Goal: Task Accomplishment & Management: Manage account settings

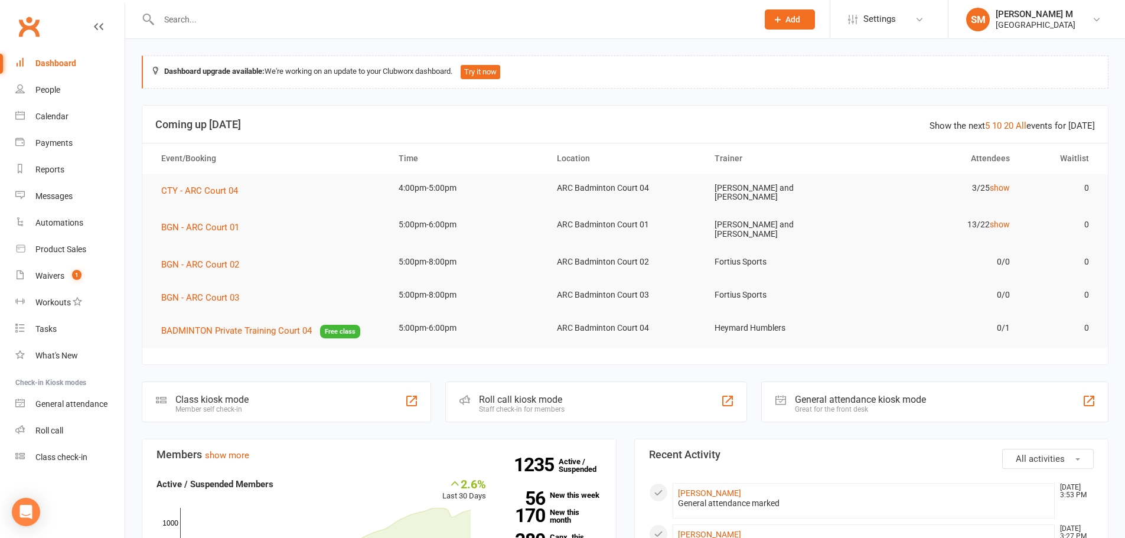
click at [236, 18] on input "text" at bounding box center [452, 19] width 594 height 17
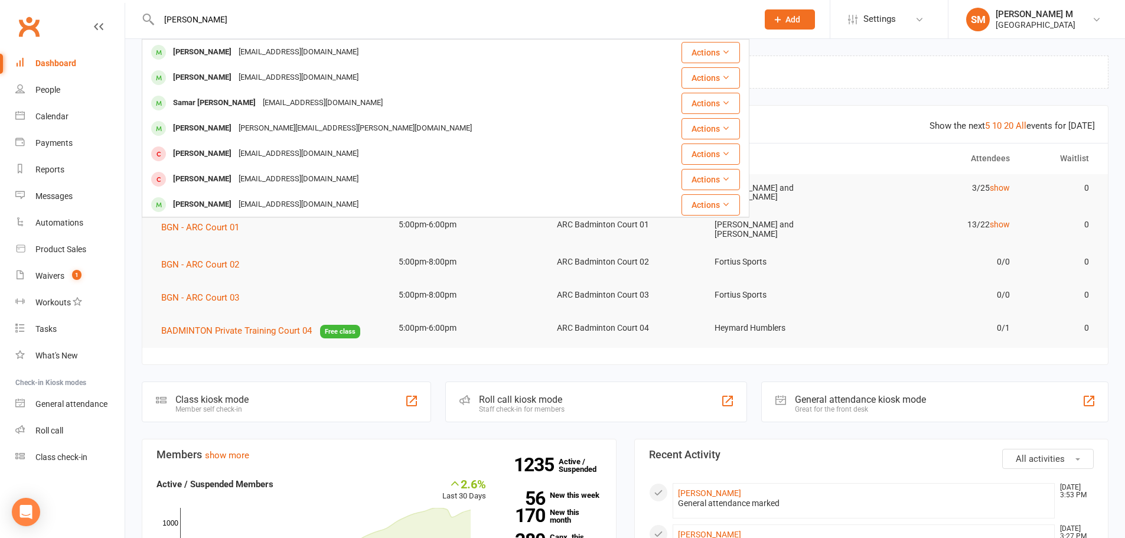
click at [286, 27] on input "surya" at bounding box center [452, 19] width 594 height 17
type input "s"
type input "sivakumarsurya"
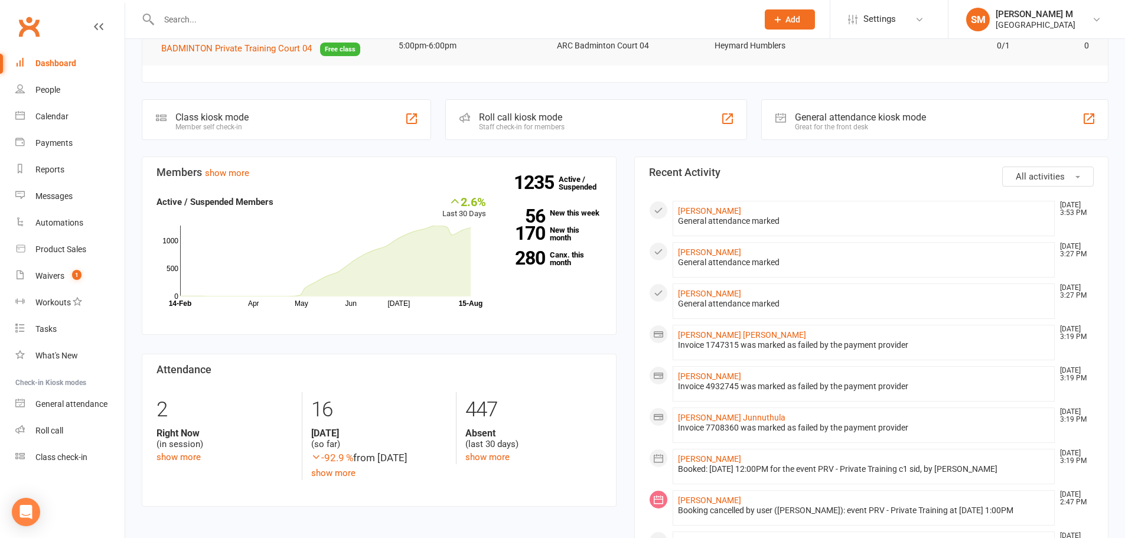
scroll to position [354, 0]
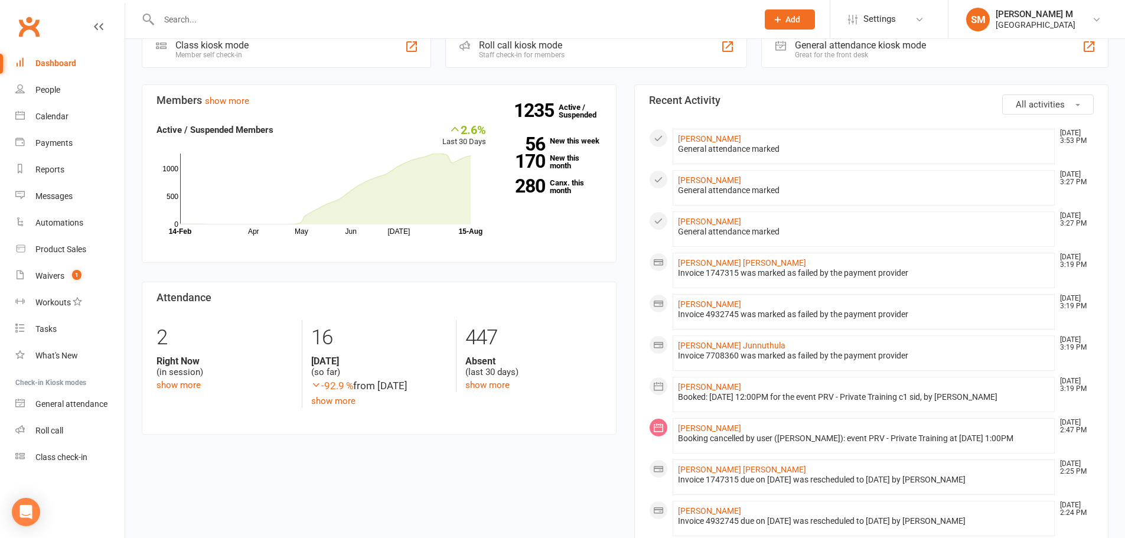
click at [30, 60] on link "Dashboard" at bounding box center [69, 63] width 109 height 27
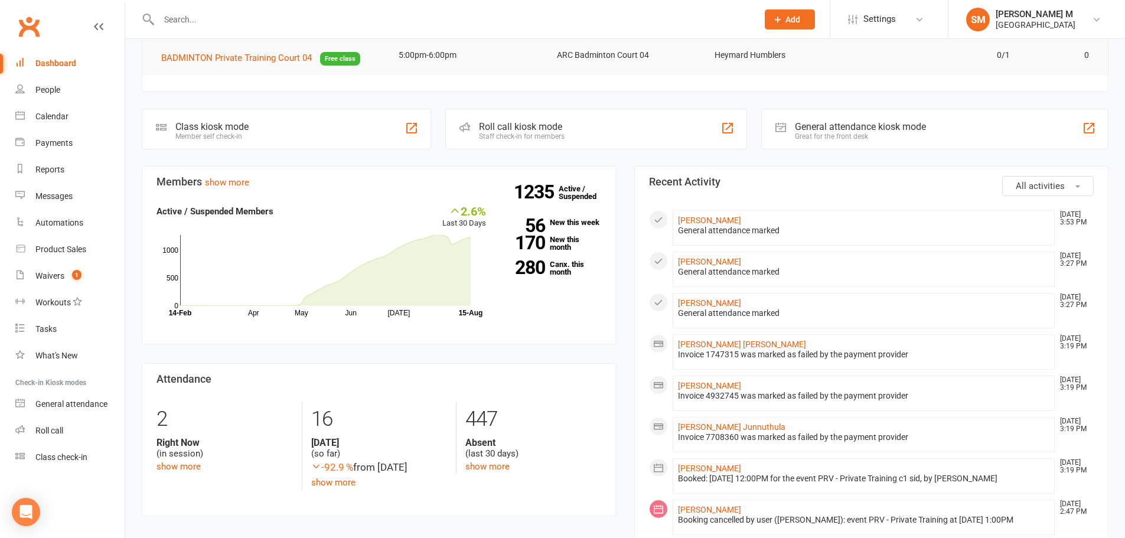
scroll to position [177, 0]
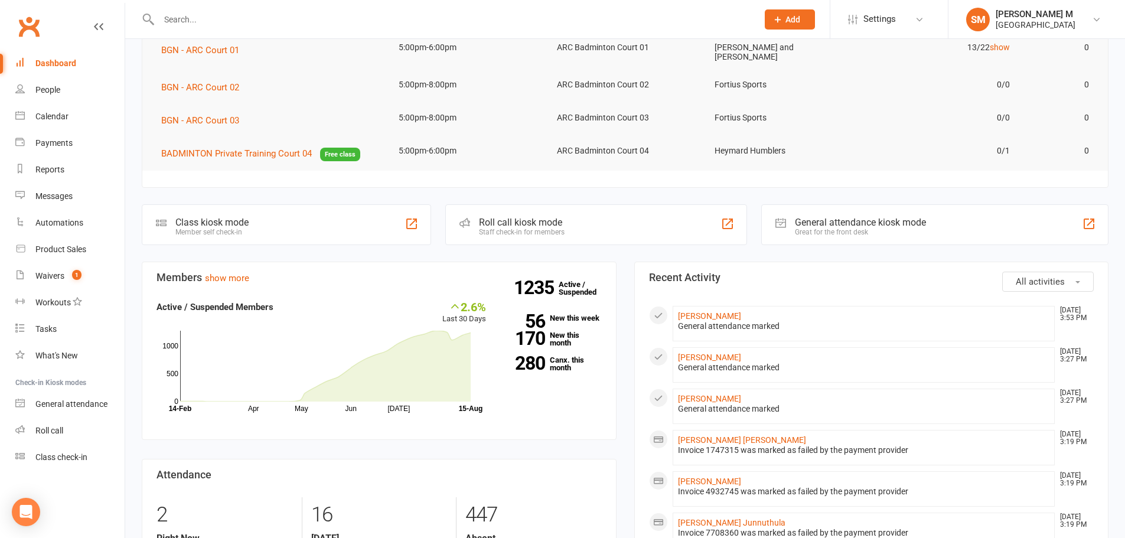
click at [51, 70] on link "Dashboard" at bounding box center [69, 63] width 109 height 27
click at [266, 27] on input "text" at bounding box center [452, 19] width 594 height 17
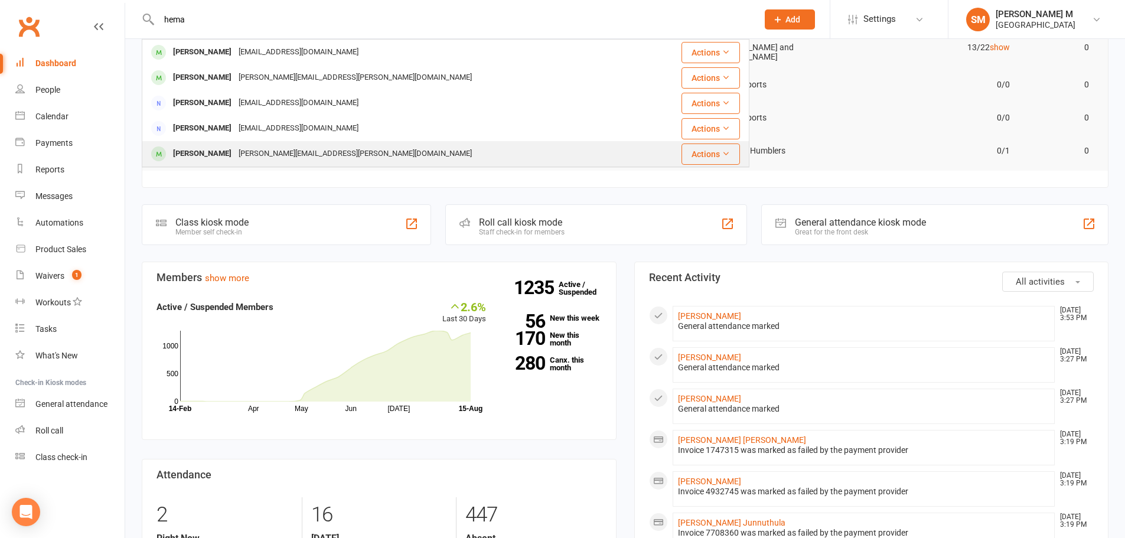
type input "hema"
click at [235, 155] on div "hemalatha narayanappa" at bounding box center [203, 153] width 66 height 17
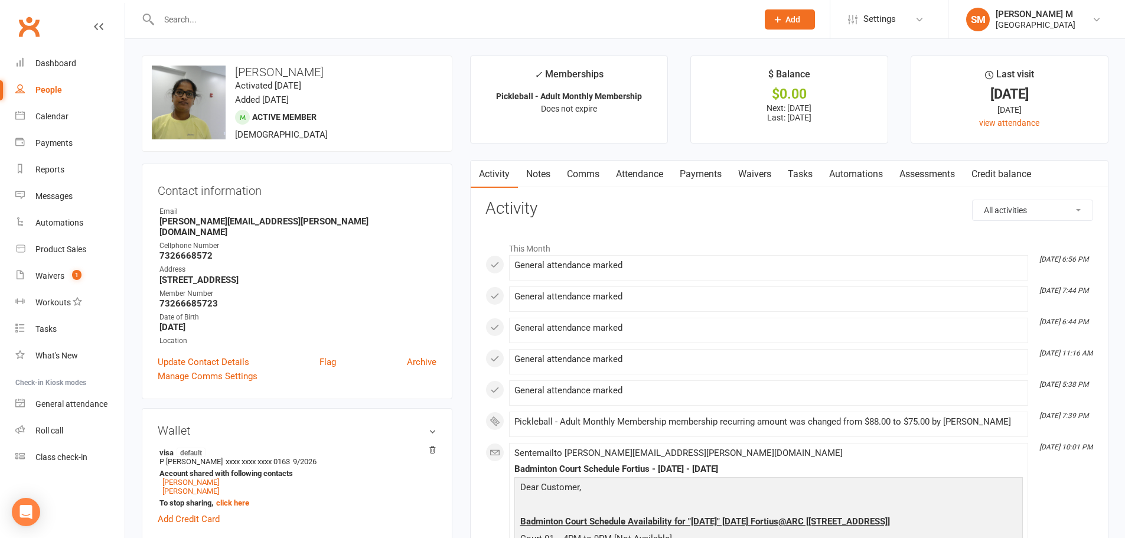
click at [537, 176] on link "Notes" at bounding box center [538, 174] width 41 height 27
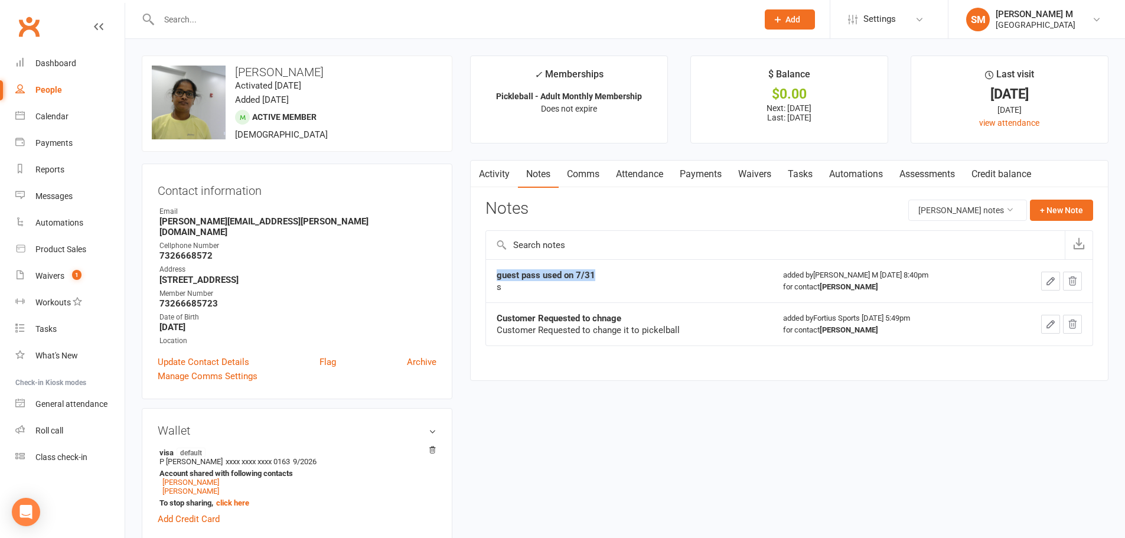
drag, startPoint x: 594, startPoint y: 274, endPoint x: 494, endPoint y: 272, distance: 100.4
click at [494, 272] on td "guest pass used on 7/31 s" at bounding box center [629, 280] width 286 height 43
copy strong "guest pass used on 7/31"
click at [1069, 213] on button "+ New Note" at bounding box center [1061, 210] width 63 height 21
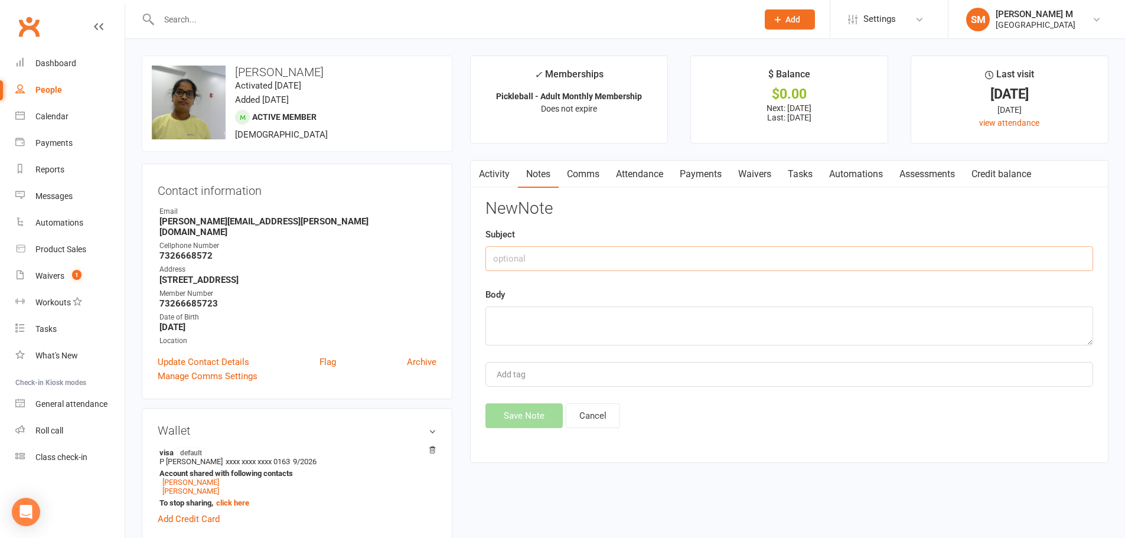
click at [574, 261] on input "text" at bounding box center [790, 258] width 608 height 25
paste input "guest pass used on 7/31"
drag, startPoint x: 600, startPoint y: 262, endPoint x: 572, endPoint y: 261, distance: 27.8
click at [572, 261] on input "guest pass used on 7/31" at bounding box center [790, 258] width 608 height 25
drag, startPoint x: 616, startPoint y: 259, endPoint x: 572, endPoint y: 248, distance: 45.0
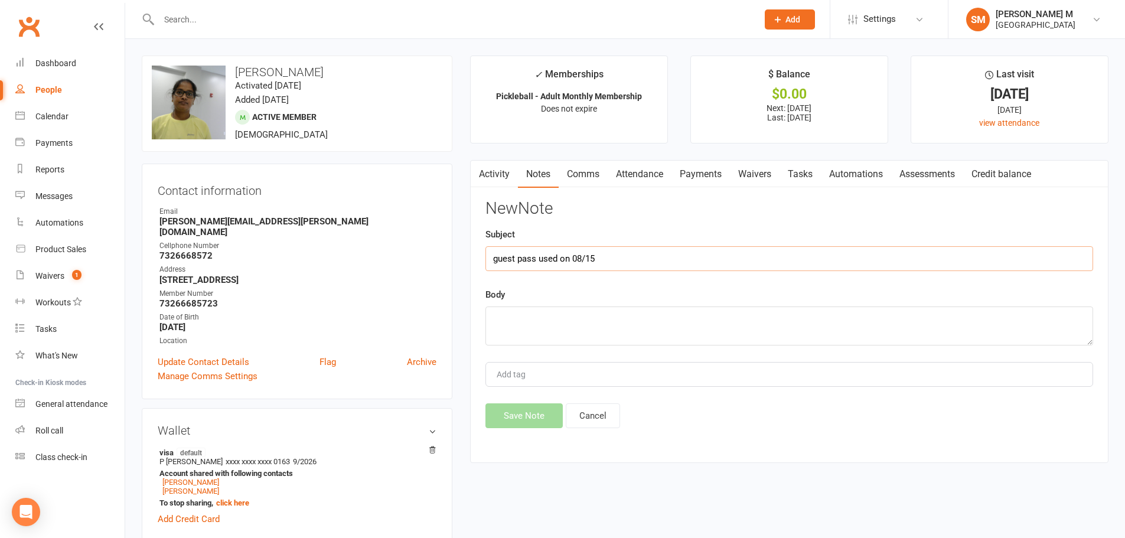
click at [572, 248] on input "guest pass used on 08/15" at bounding box center [790, 258] width 608 height 25
click at [498, 253] on input "guest pass- August 2025" at bounding box center [790, 258] width 608 height 25
drag, startPoint x: 646, startPoint y: 259, endPoint x: 333, endPoint y: 276, distance: 312.9
type input "Guest pass- August 2025"
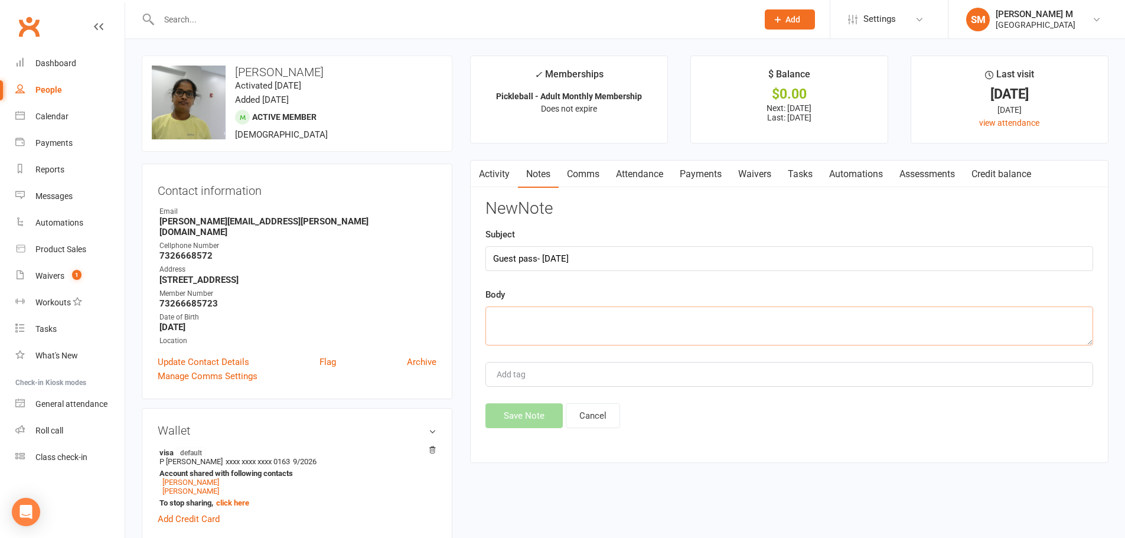
click at [562, 336] on textarea at bounding box center [790, 326] width 608 height 39
paste textarea "Guest pass- August 2025"
type textarea "Guest pass- August 2025"
click at [543, 416] on button "Save Note" at bounding box center [524, 415] width 77 height 25
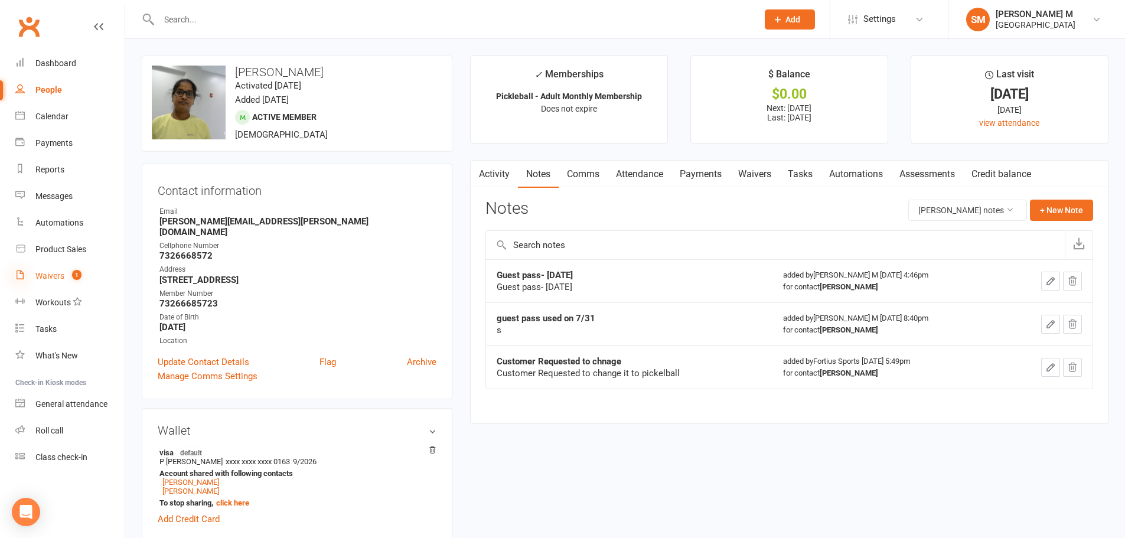
click at [21, 272] on icon at bounding box center [19, 274] width 9 height 9
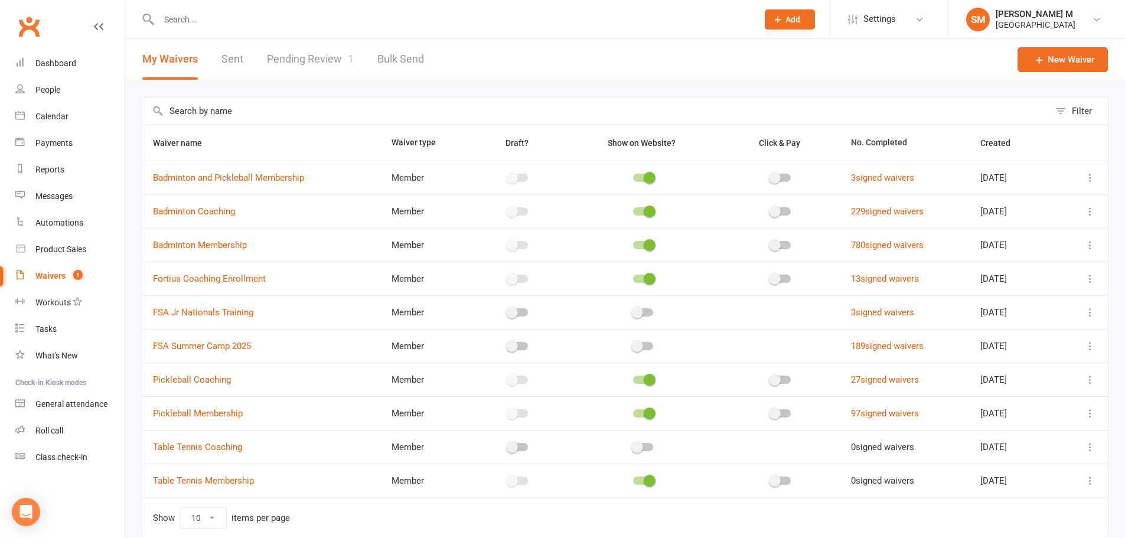
click at [47, 273] on div "Waivers" at bounding box center [50, 275] width 30 height 9
click at [294, 58] on link "Pending Review 1" at bounding box center [310, 59] width 87 height 41
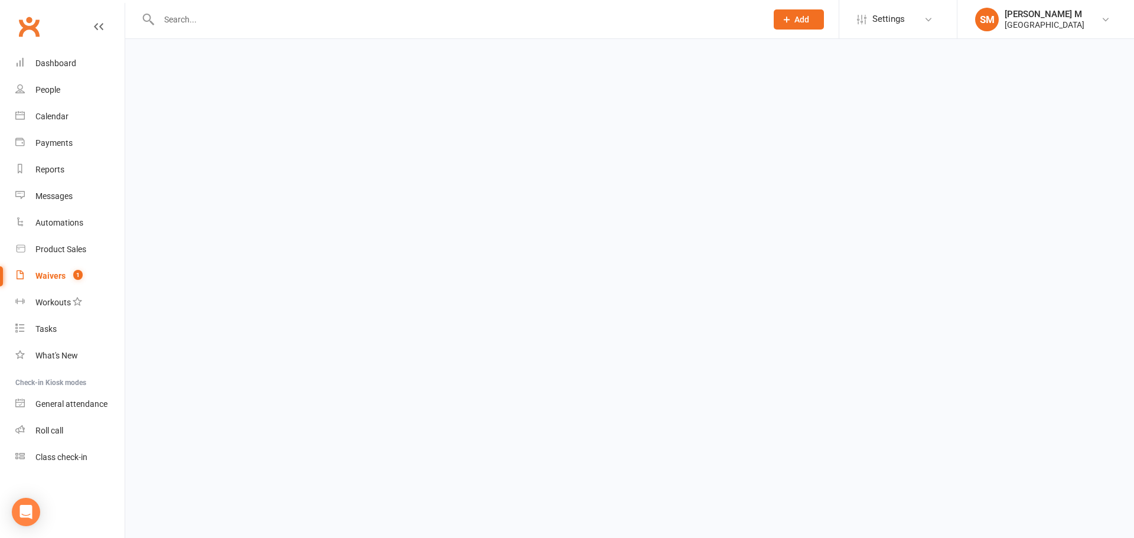
select select "100"
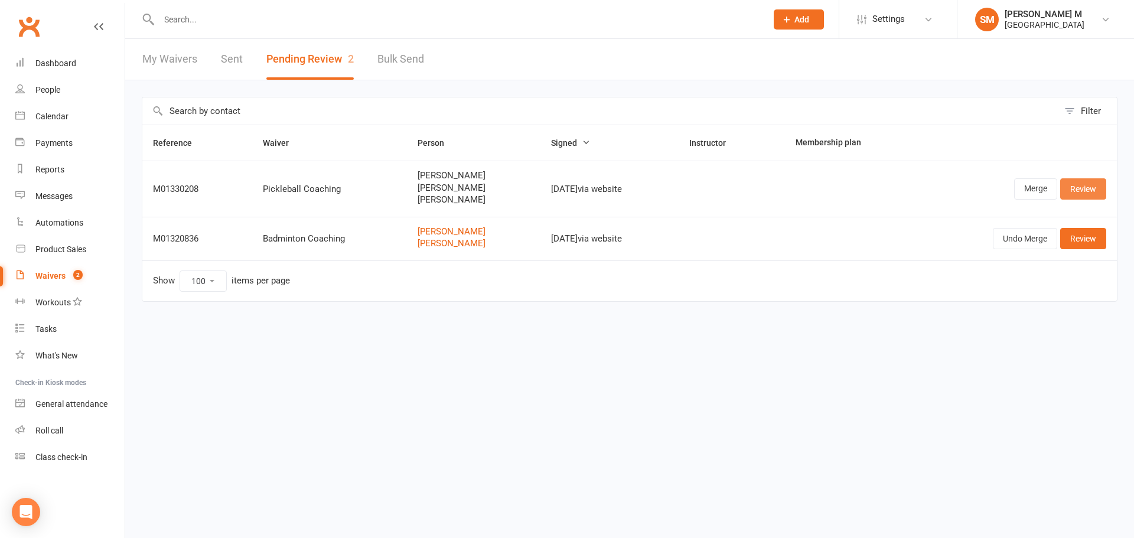
click at [1073, 181] on link "Review" at bounding box center [1083, 188] width 46 height 21
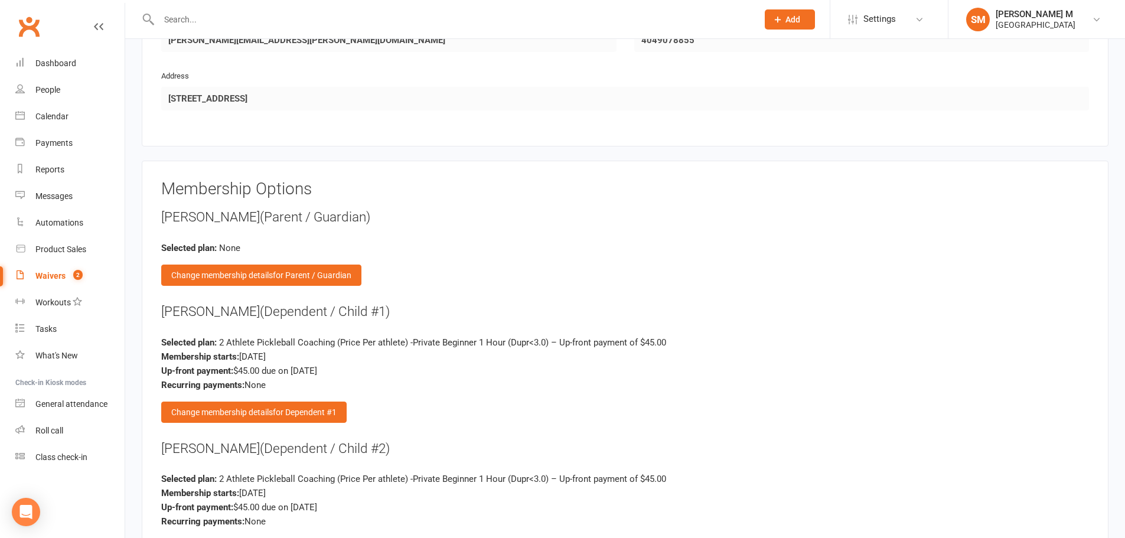
scroll to position [1536, 0]
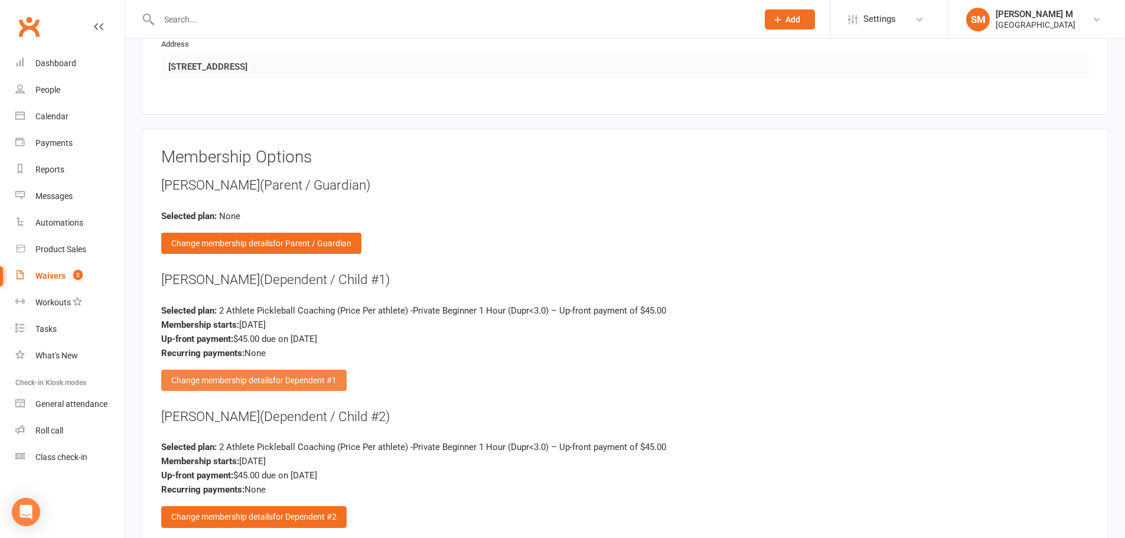
click at [249, 375] on div "Change membership details for Dependent #1" at bounding box center [253, 380] width 185 height 21
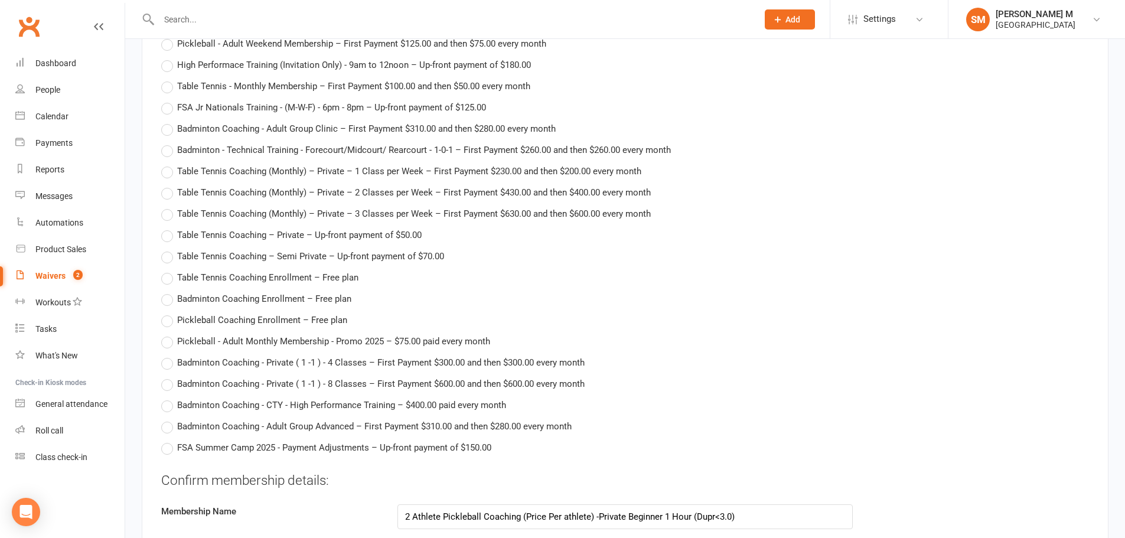
scroll to position [2954, 0]
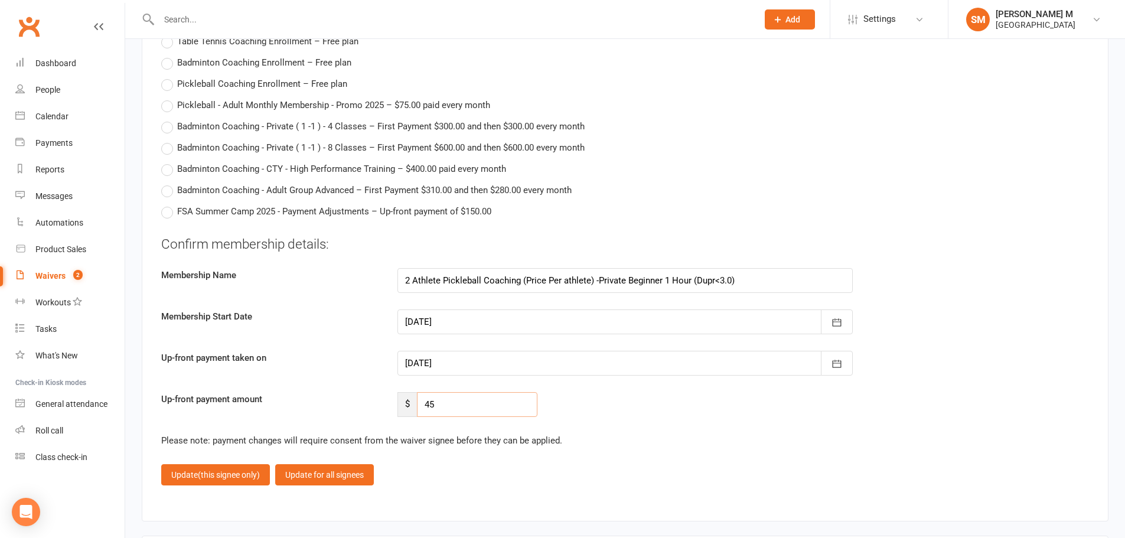
drag, startPoint x: 441, startPoint y: 408, endPoint x: 413, endPoint y: 399, distance: 29.5
click at [413, 399] on div "$ 45" at bounding box center [468, 404] width 140 height 25
type input "25"
click at [219, 478] on span "(this signee only)" at bounding box center [229, 474] width 62 height 9
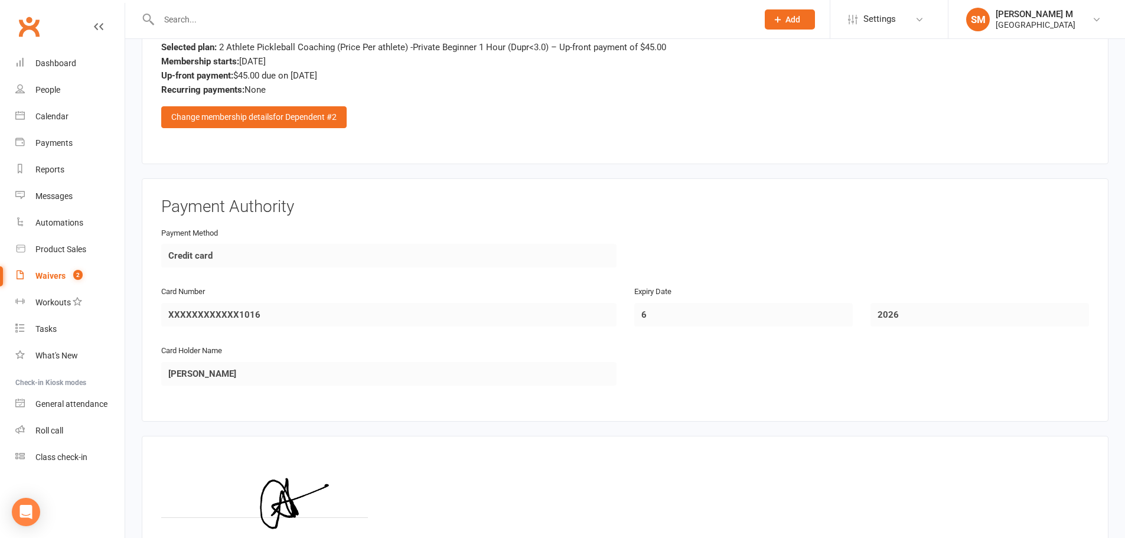
scroll to position [1821, 0]
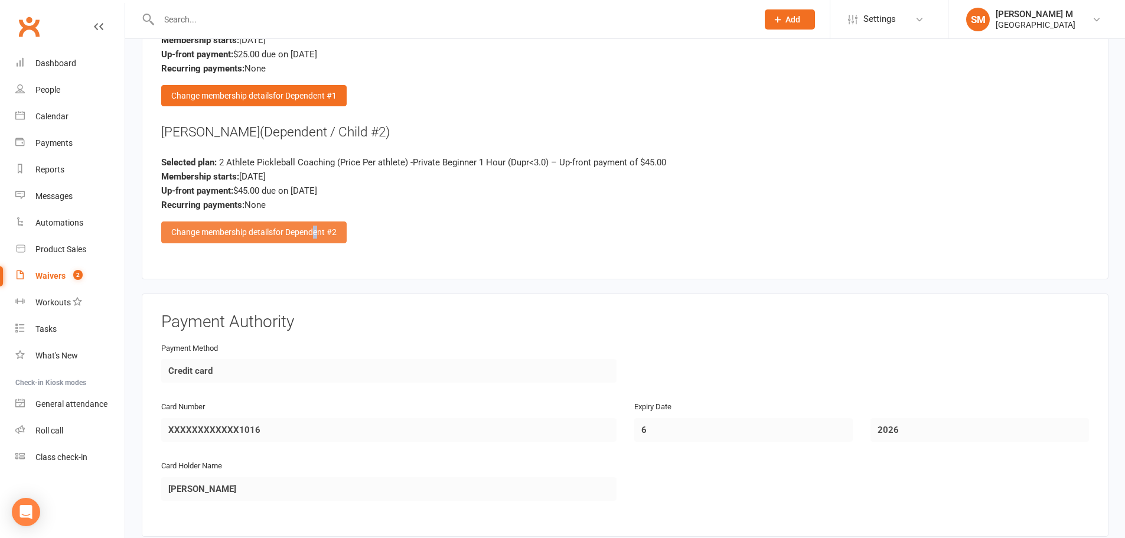
click at [318, 232] on span "for Dependent #2" at bounding box center [305, 231] width 64 height 9
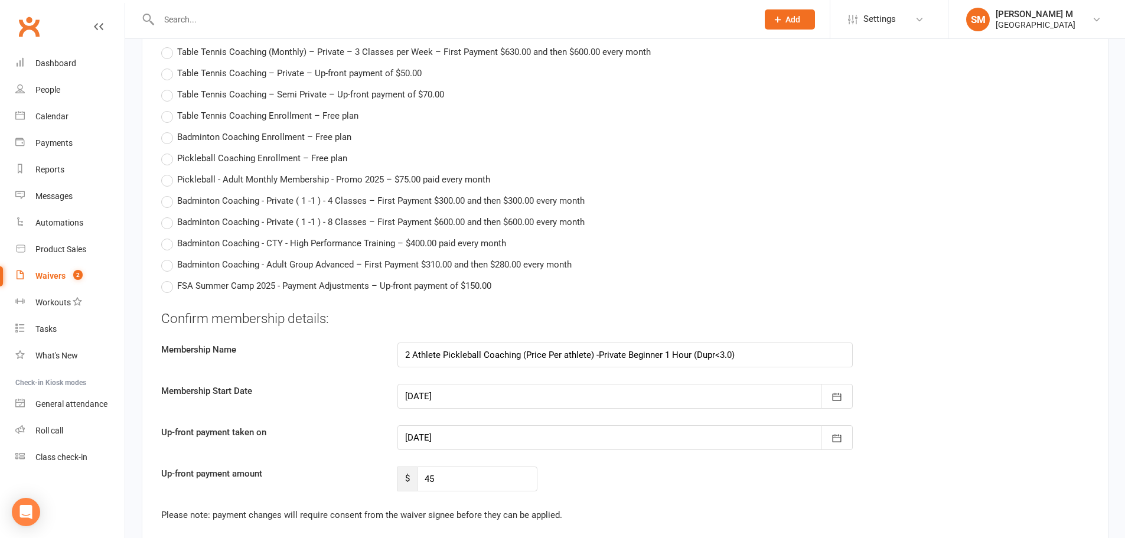
scroll to position [3002, 0]
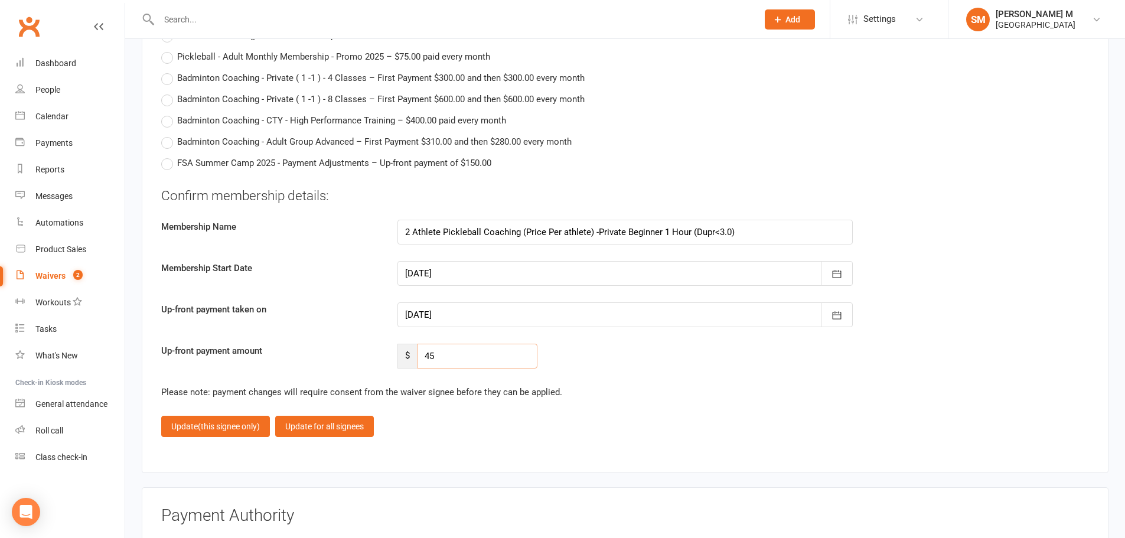
drag, startPoint x: 441, startPoint y: 350, endPoint x: 413, endPoint y: 349, distance: 27.8
click at [413, 349] on div "$ 45" at bounding box center [468, 356] width 140 height 25
type input "0"
click at [241, 431] on span "(this signee only)" at bounding box center [229, 426] width 62 height 9
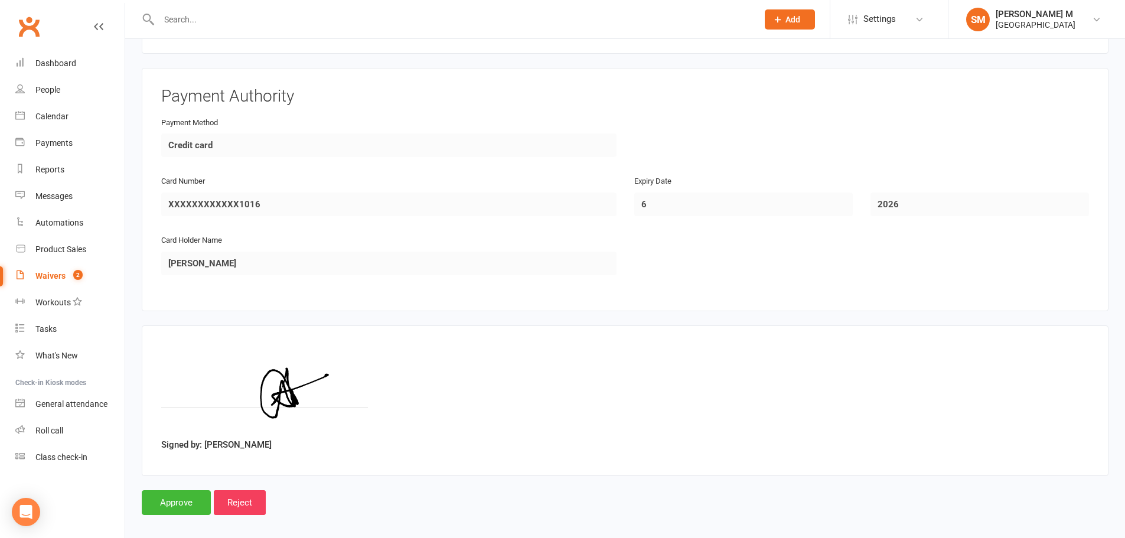
scroll to position [2057, 0]
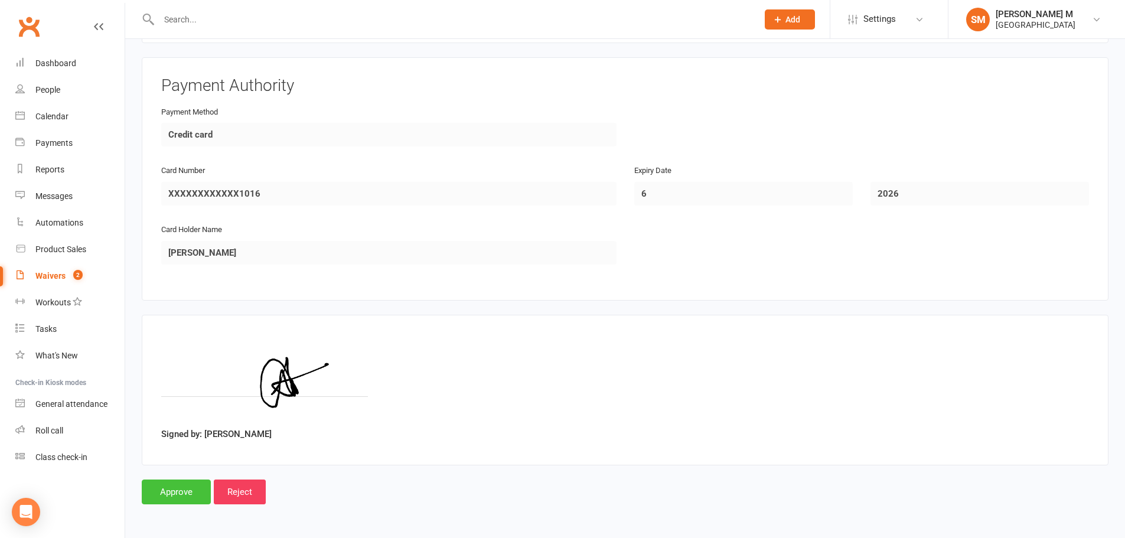
click at [172, 496] on input "Approve" at bounding box center [176, 492] width 69 height 25
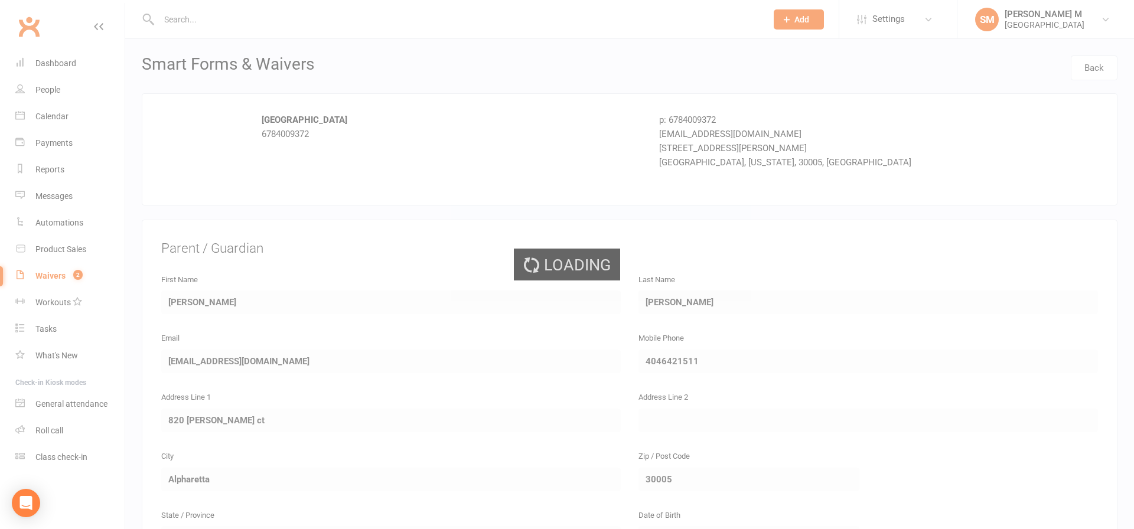
select select "100"
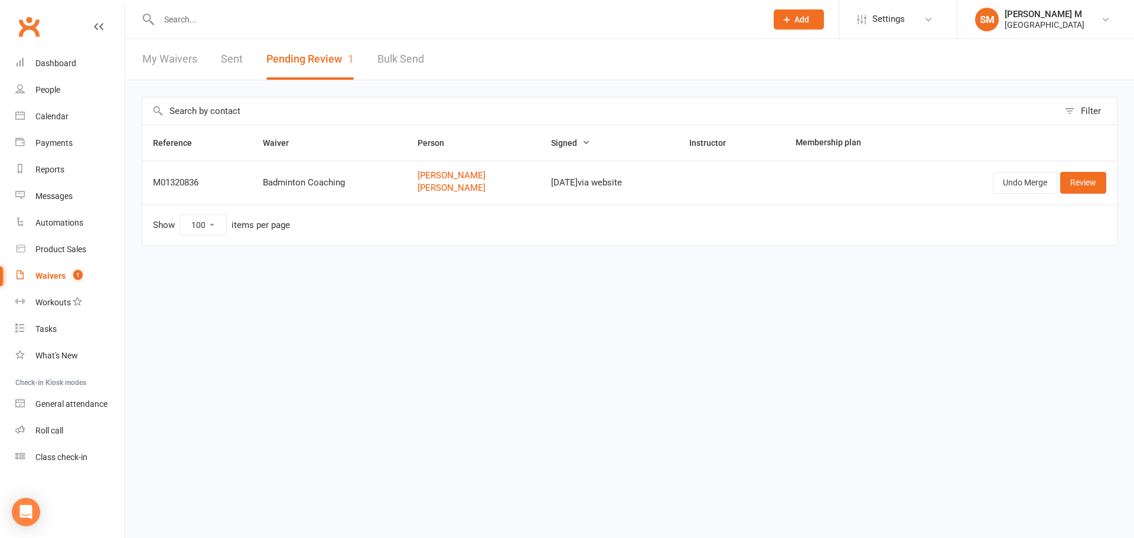
click at [228, 52] on link "Sent" at bounding box center [232, 59] width 22 height 41
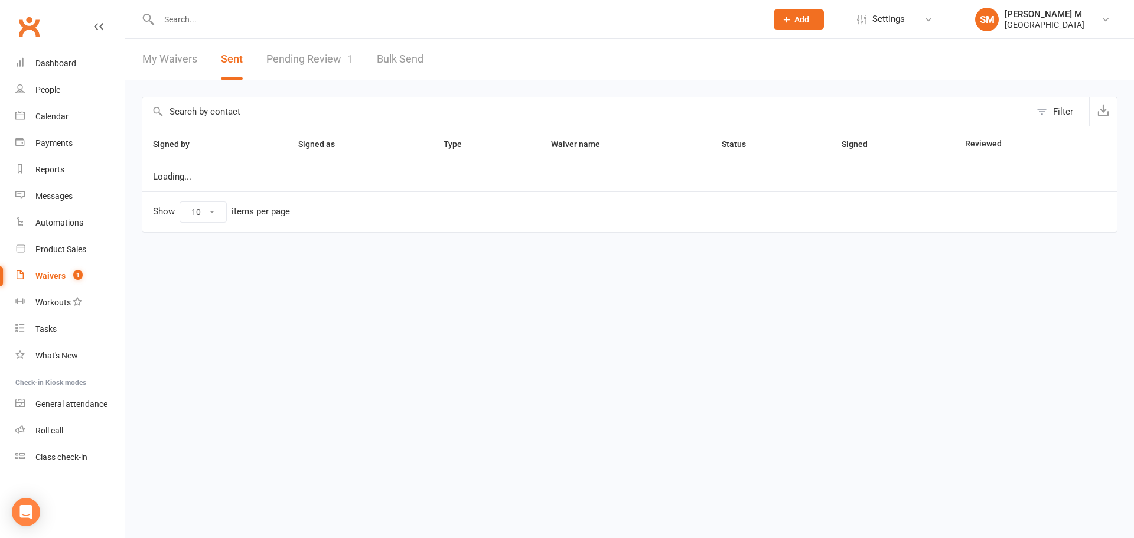
select select "50"
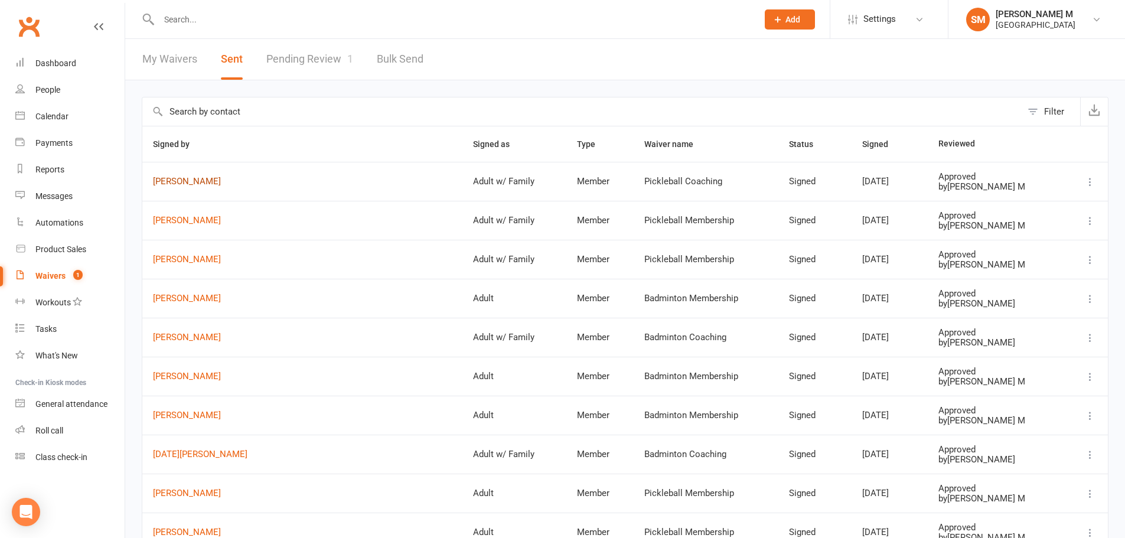
click at [172, 185] on link "Fnu Elyna" at bounding box center [302, 182] width 299 height 10
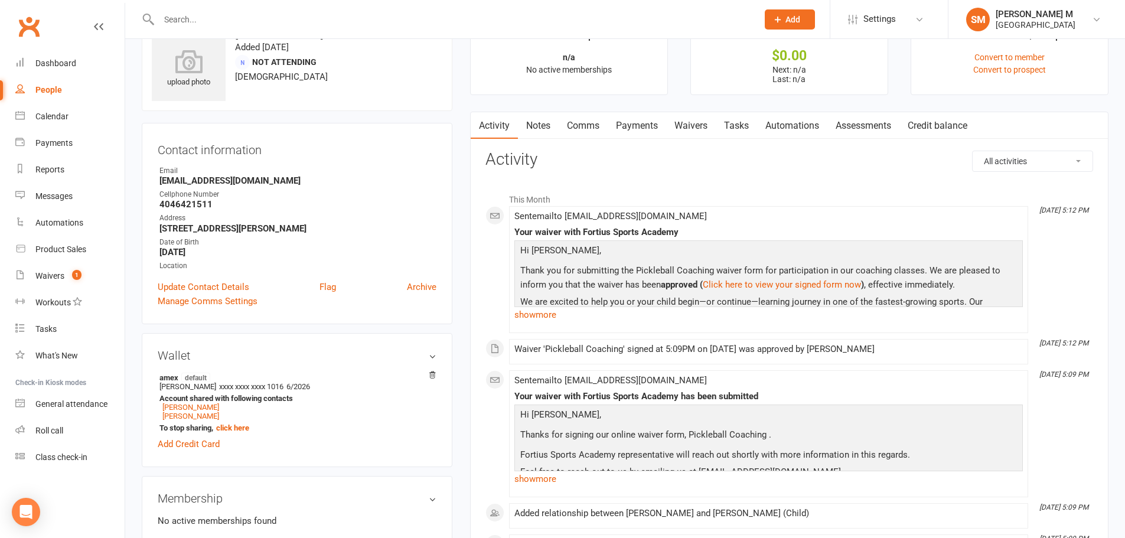
scroll to position [59, 0]
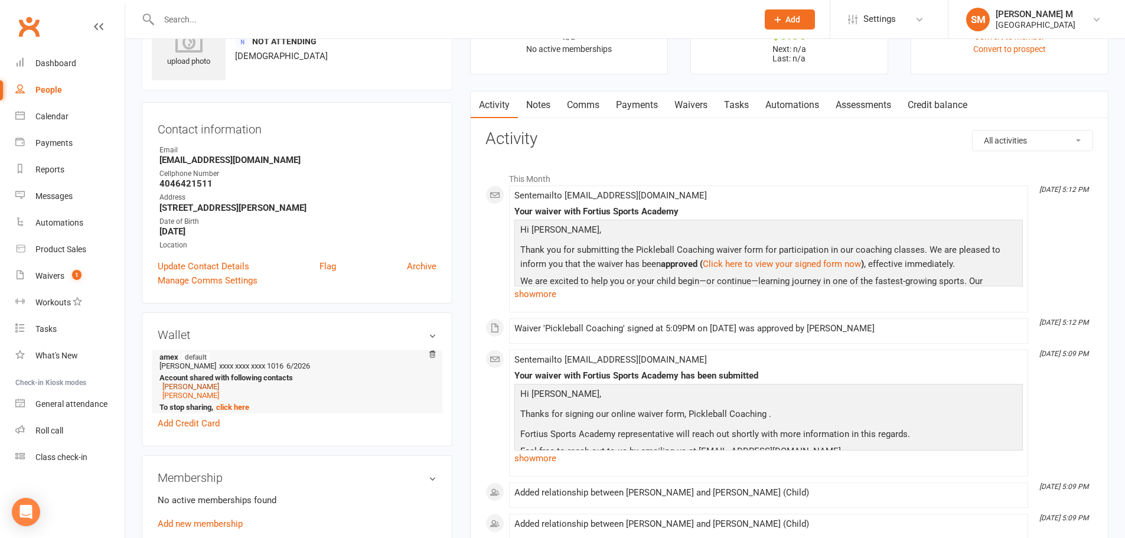
click at [204, 384] on link "[PERSON_NAME]" at bounding box center [190, 386] width 57 height 9
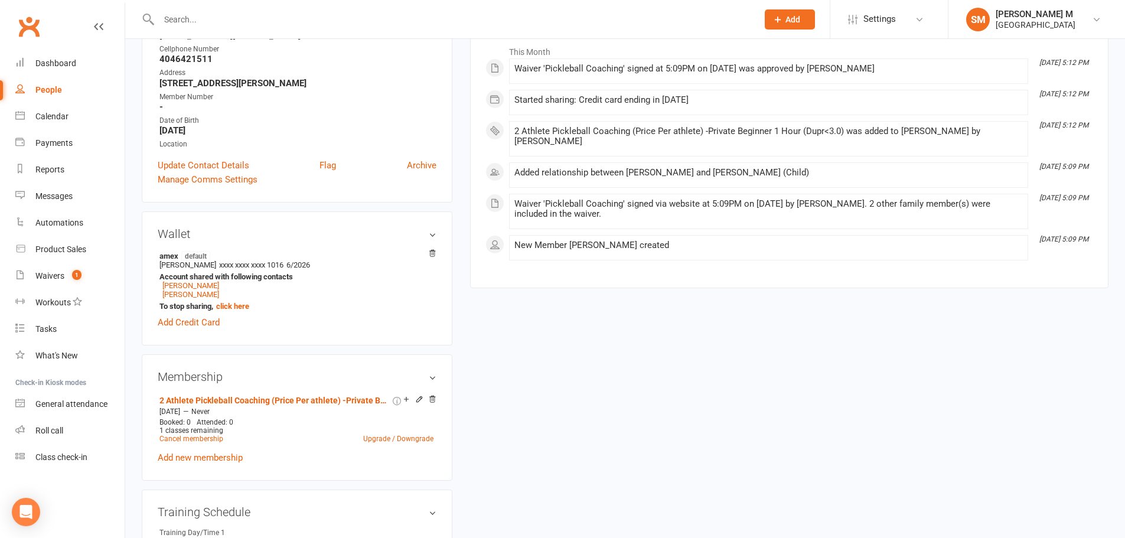
scroll to position [236, 0]
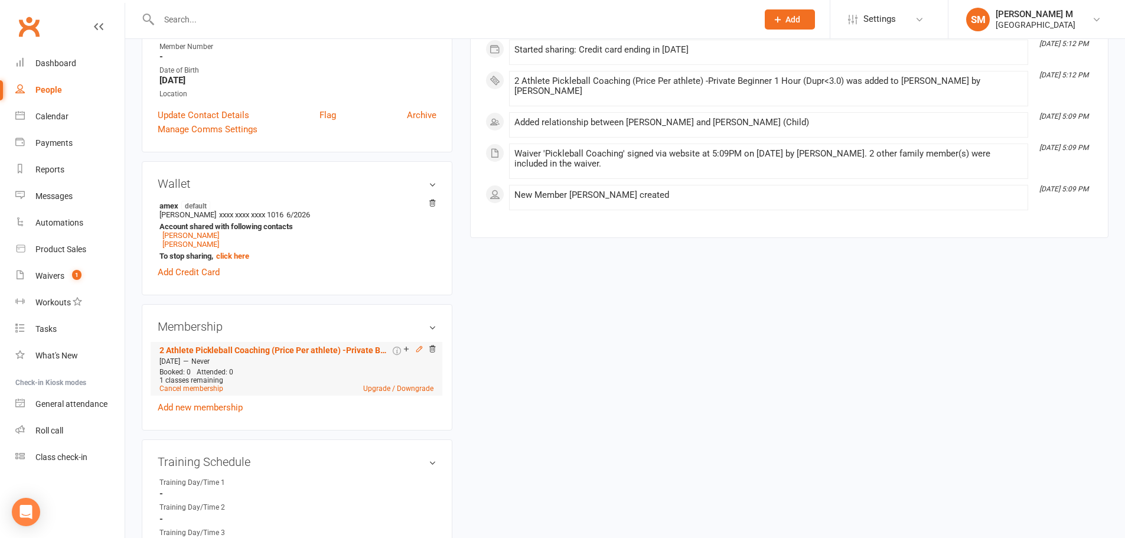
click at [418, 351] on icon at bounding box center [418, 348] width 5 height 5
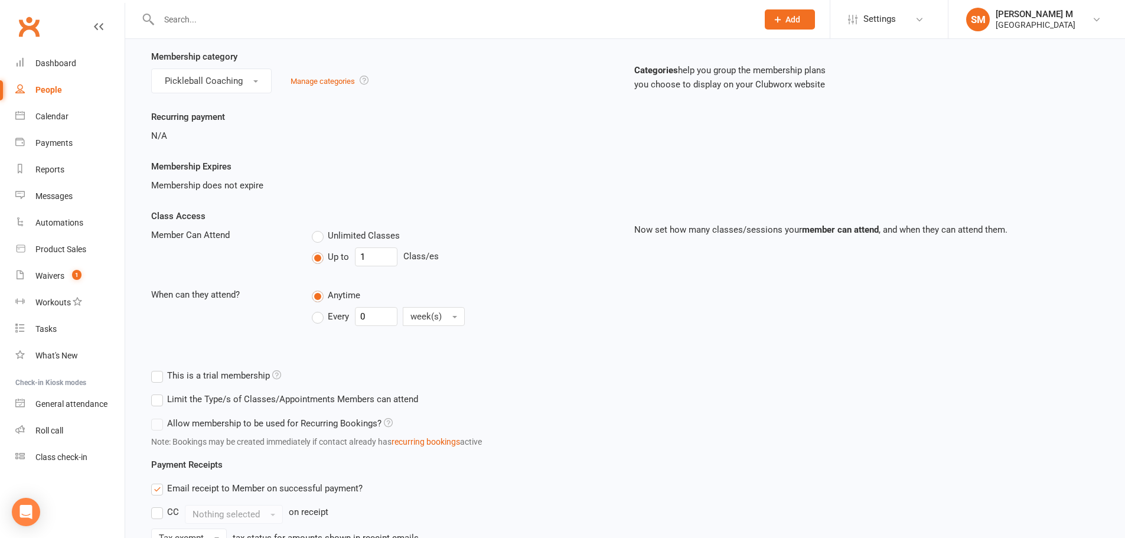
scroll to position [177, 0]
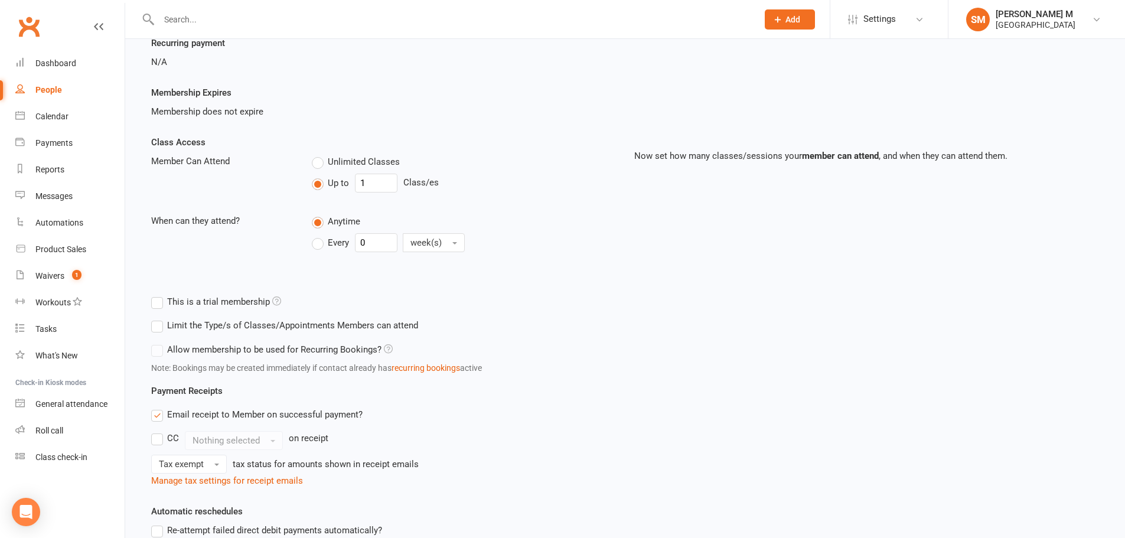
click at [317, 246] on label "Every" at bounding box center [330, 243] width 37 height 14
click at [317, 233] on input "Every" at bounding box center [316, 233] width 8 height 0
drag, startPoint x: 373, startPoint y: 245, endPoint x: 361, endPoint y: 239, distance: 13.7
click at [361, 239] on input "0" at bounding box center [376, 242] width 43 height 19
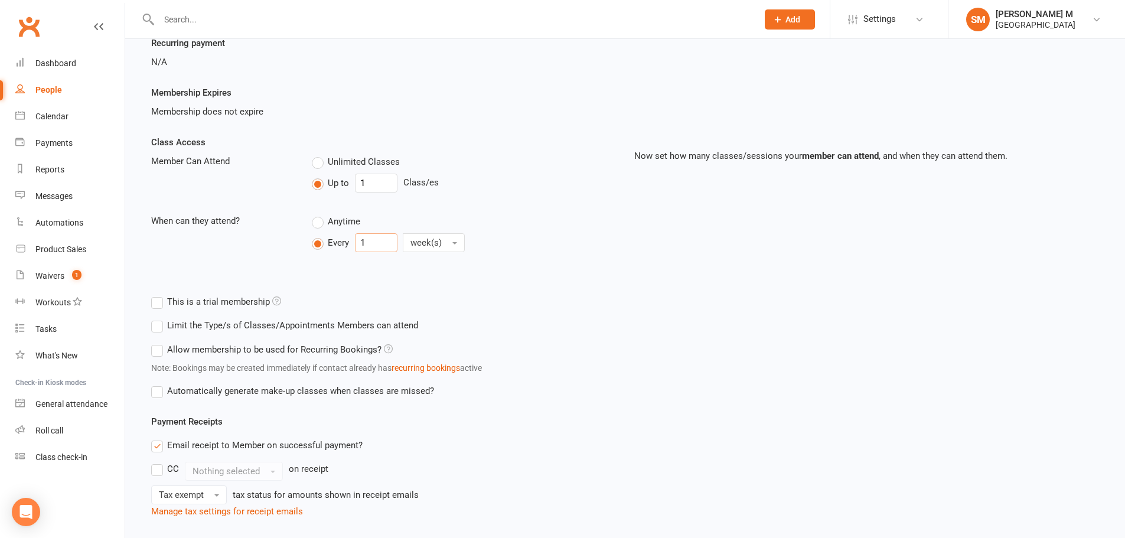
type input "1"
click at [372, 181] on input "1" at bounding box center [376, 183] width 43 height 19
drag, startPoint x: 372, startPoint y: 181, endPoint x: 355, endPoint y: 181, distance: 17.1
click at [355, 181] on input "1" at bounding box center [376, 183] width 43 height 19
click at [316, 166] on label "Unlimited Classes" at bounding box center [356, 162] width 88 height 14
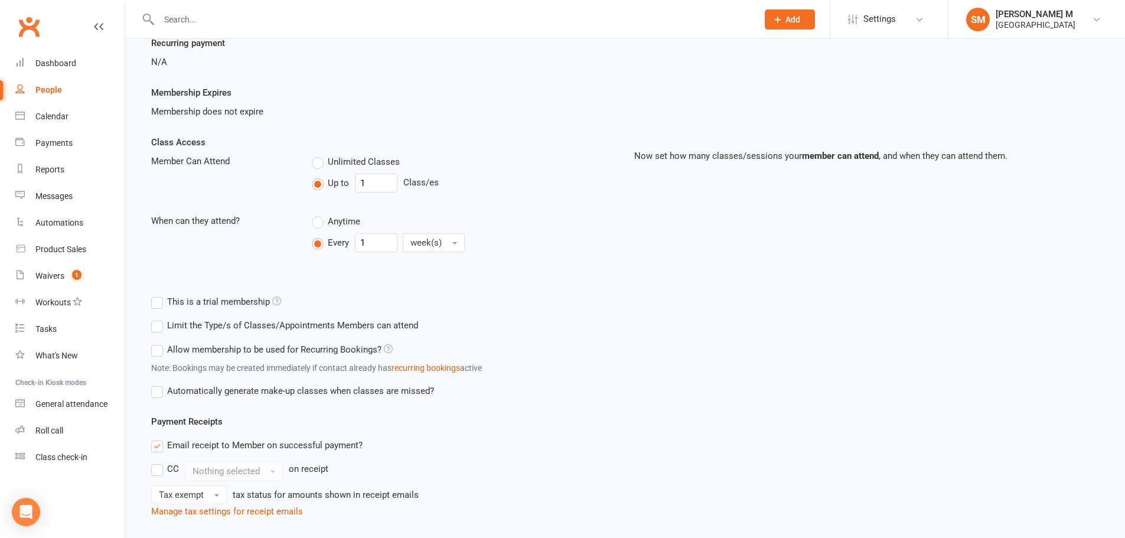
click at [316, 155] on input "Unlimited Classes" at bounding box center [316, 155] width 8 height 0
type input "0"
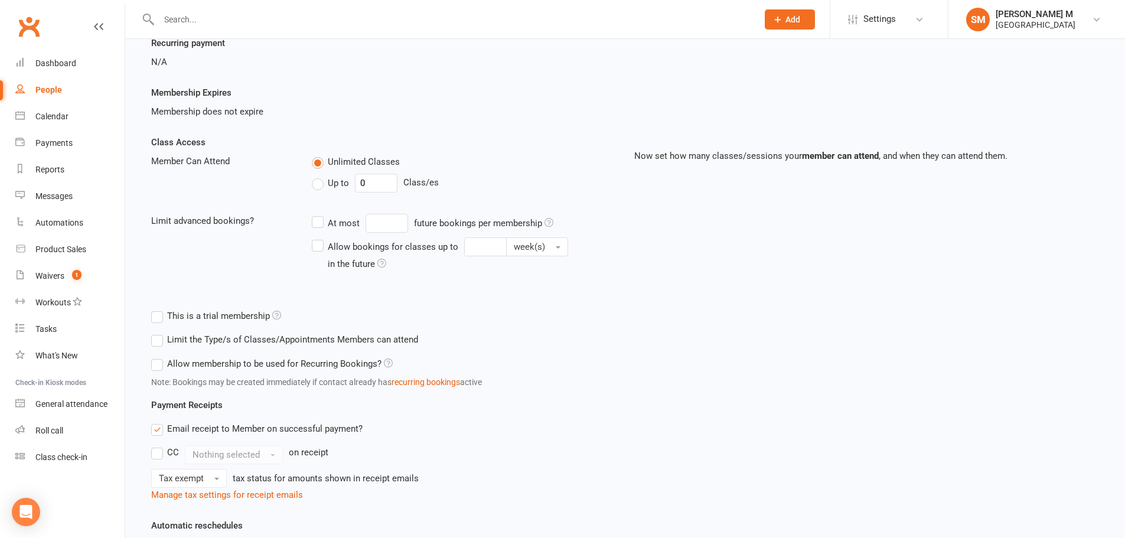
click at [322, 248] on label "Allow bookings for classes up to week(s) in the future" at bounding box center [464, 254] width 304 height 34
click at [320, 237] on input "Allow bookings for classes up to week(s) in the future" at bounding box center [316, 237] width 8 height 0
click at [471, 245] on input "Allow bookings for classes up to week(s) in the future" at bounding box center [485, 246] width 43 height 19
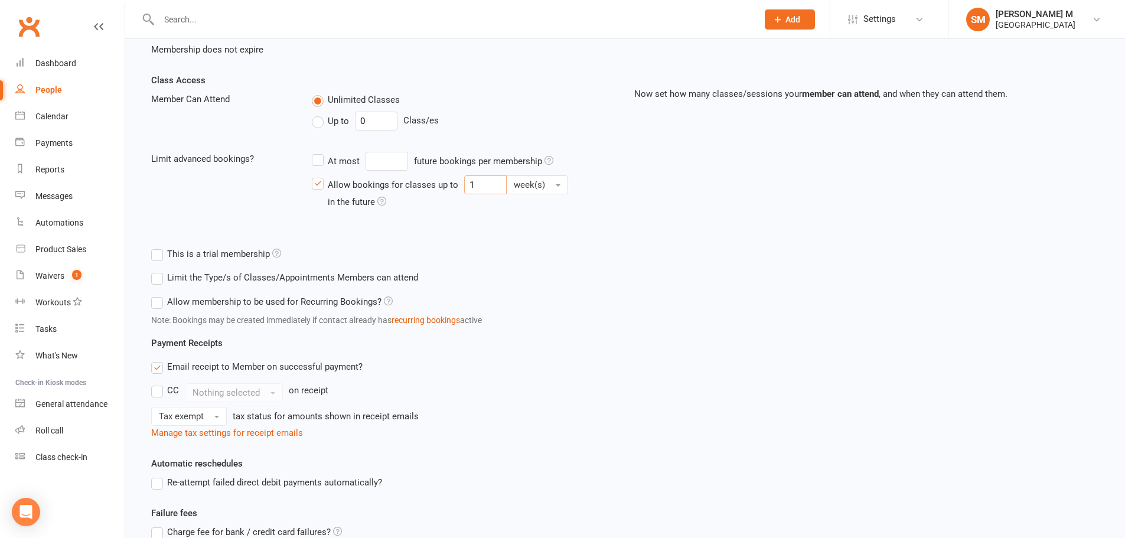
scroll to position [118, 0]
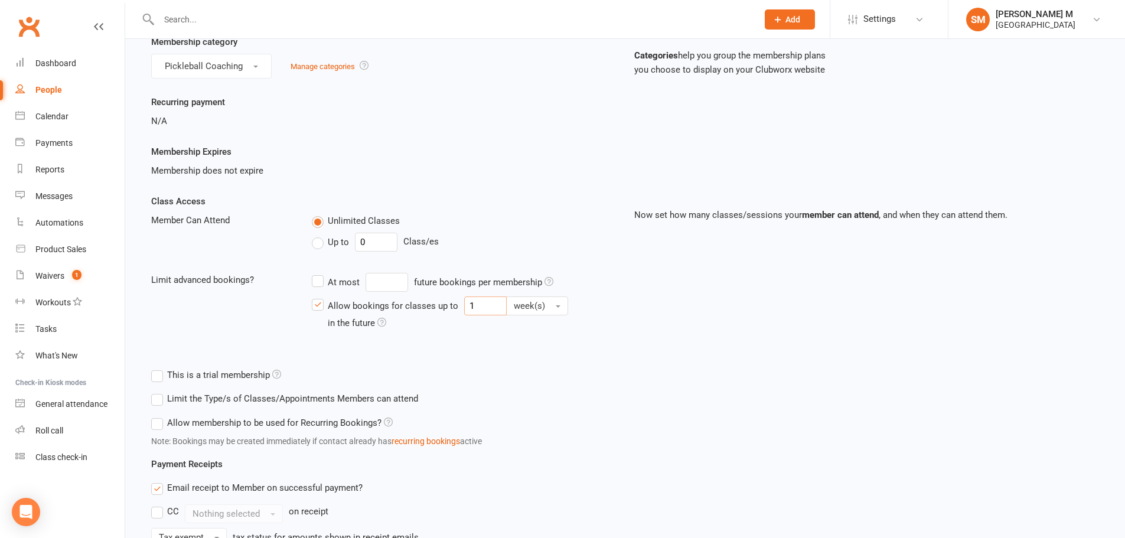
type input "1"
click at [316, 241] on label "Up to" at bounding box center [330, 242] width 37 height 14
click at [316, 235] on input "Up to" at bounding box center [316, 235] width 8 height 0
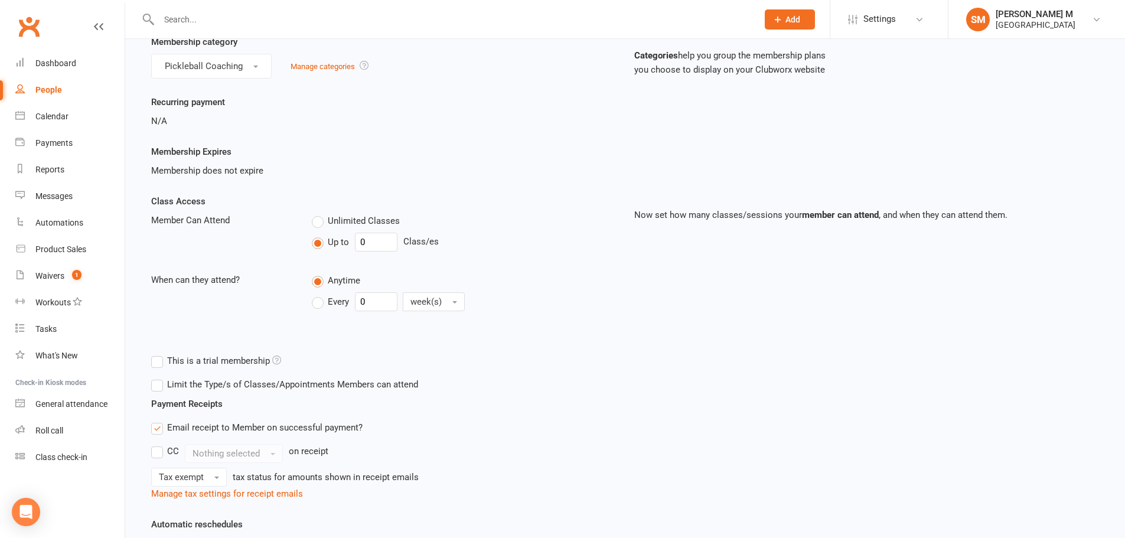
click at [314, 219] on label "Unlimited Classes" at bounding box center [356, 221] width 88 height 14
click at [314, 214] on input "Unlimited Classes" at bounding box center [316, 214] width 8 height 0
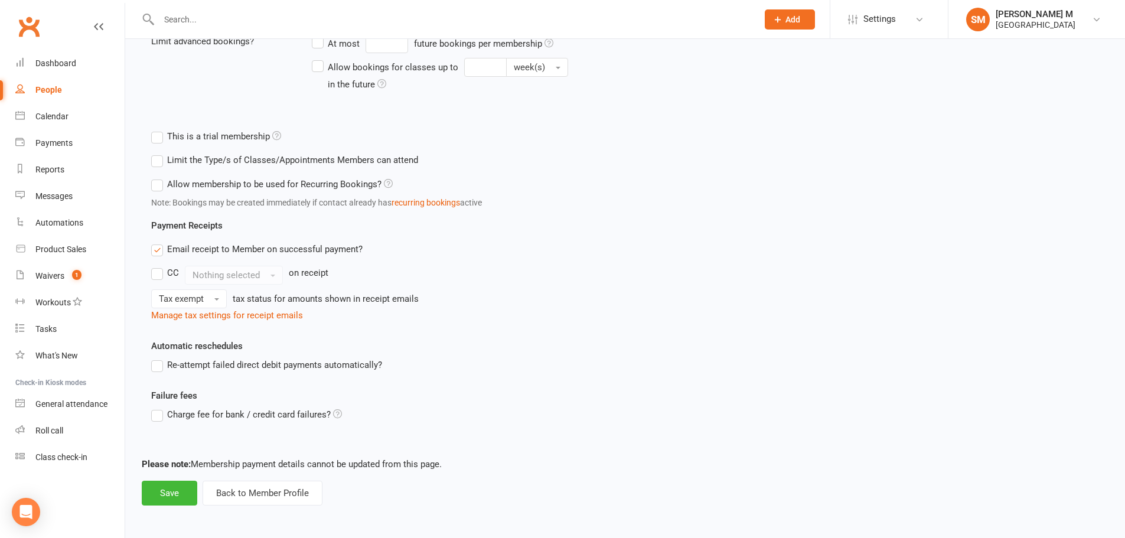
scroll to position [358, 0]
click at [166, 489] on button "Save" at bounding box center [170, 492] width 56 height 25
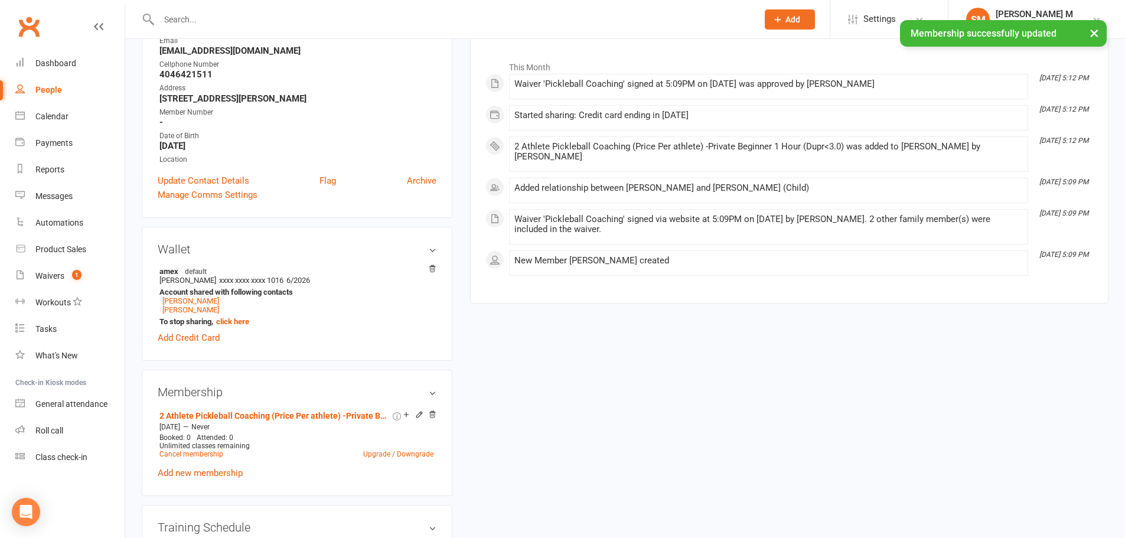
scroll to position [236, 0]
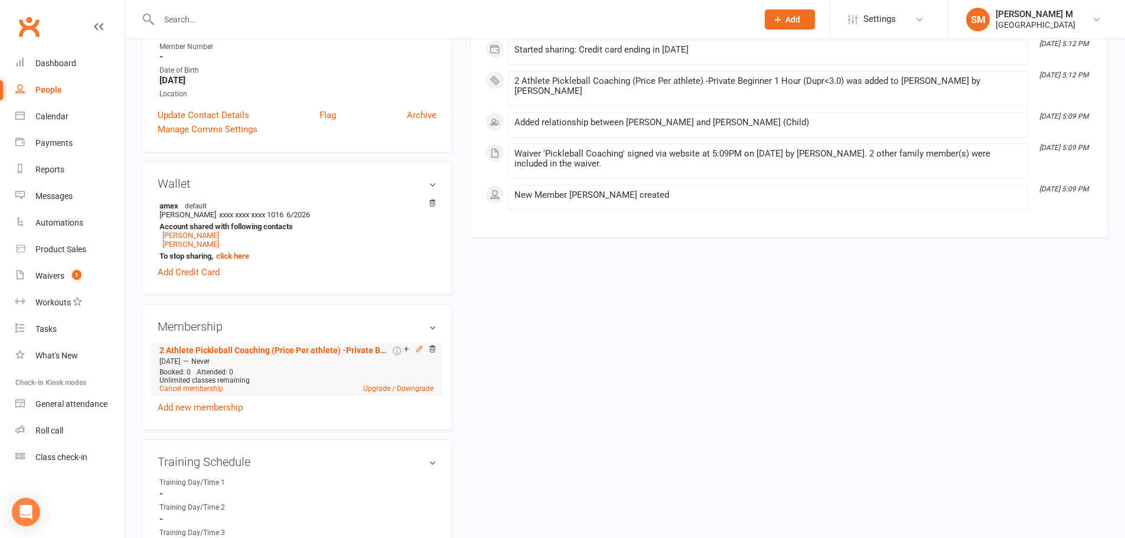
click at [416, 351] on icon at bounding box center [418, 348] width 5 height 5
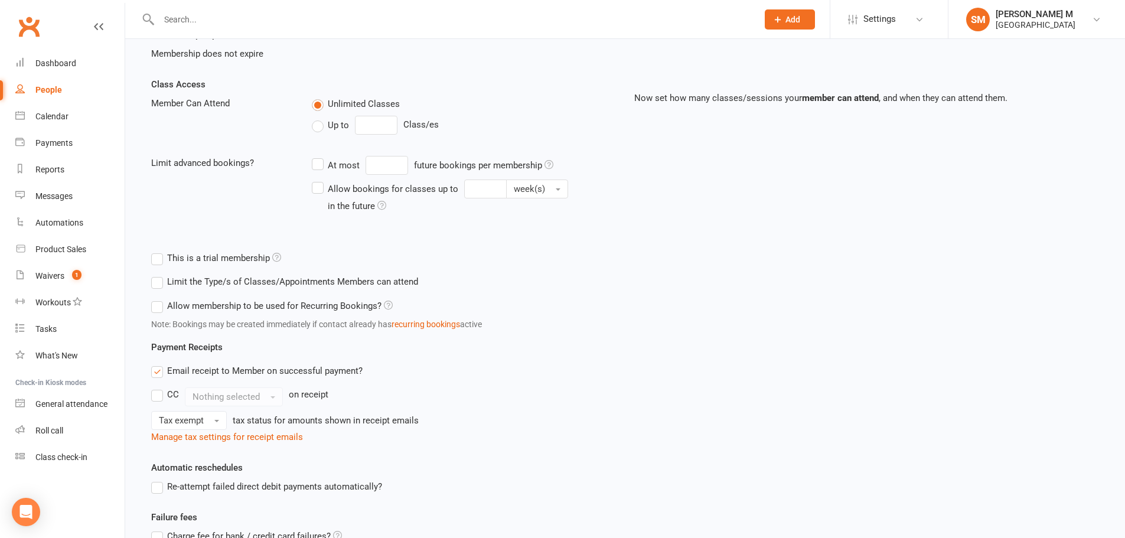
scroll to position [236, 0]
click at [423, 326] on button "recurring bookings" at bounding box center [426, 323] width 69 height 13
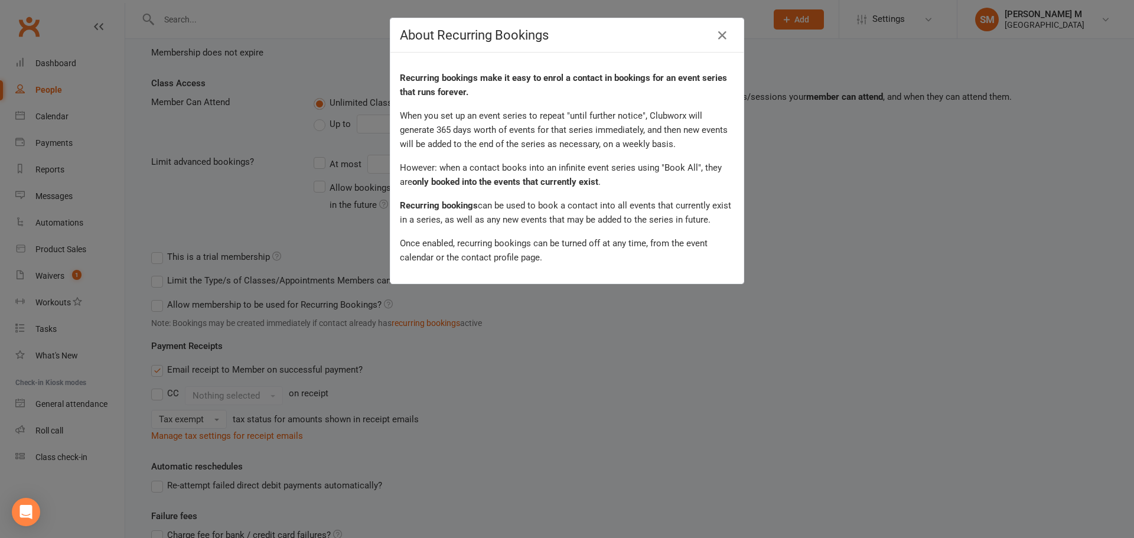
click at [483, 296] on div "About Recurring Bookings Recurring bookings make it easy to enrol a contact in …" at bounding box center [567, 269] width 1134 height 538
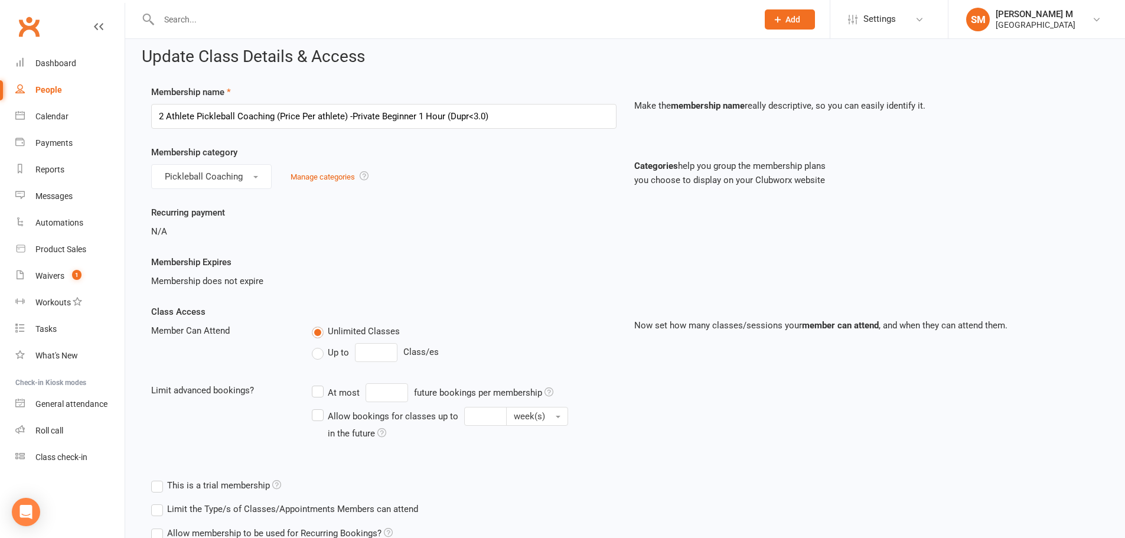
scroll to position [0, 0]
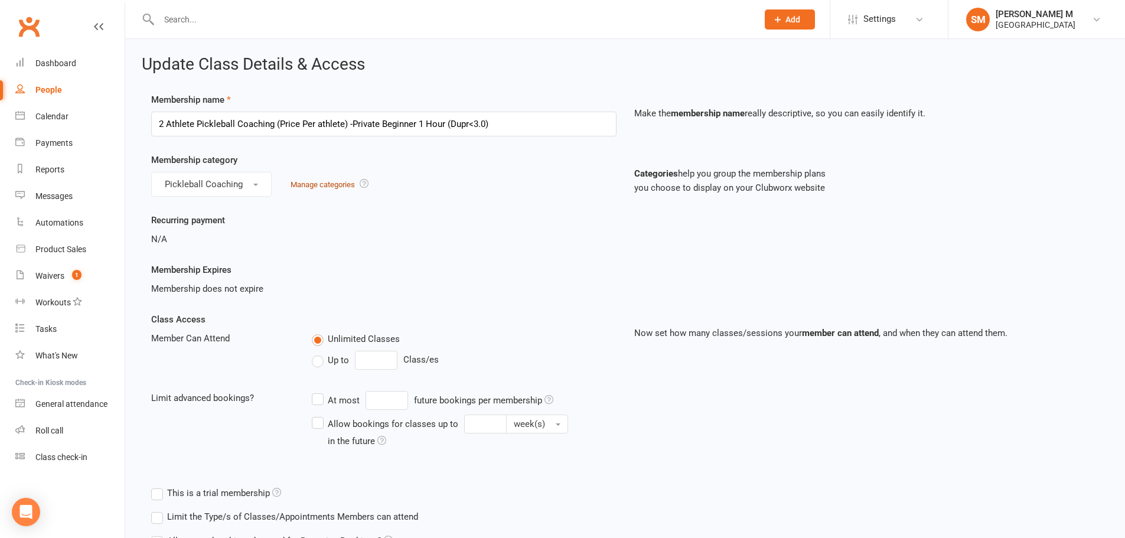
click at [320, 184] on link "Manage categories" at bounding box center [323, 184] width 64 height 9
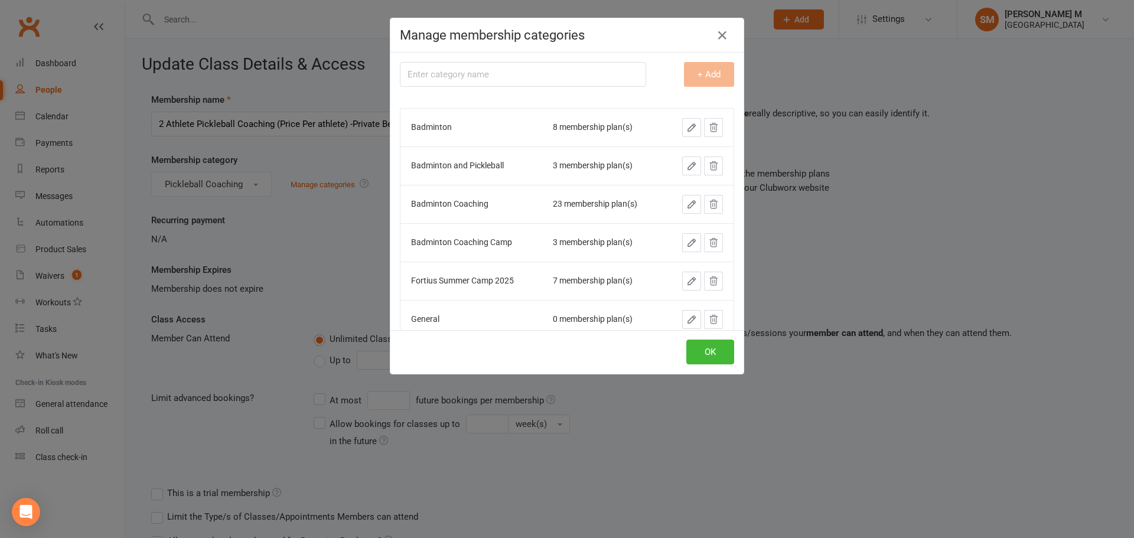
click at [312, 232] on div "Manage membership categories Membership category name + Add Badminton 8 members…" at bounding box center [567, 269] width 1134 height 538
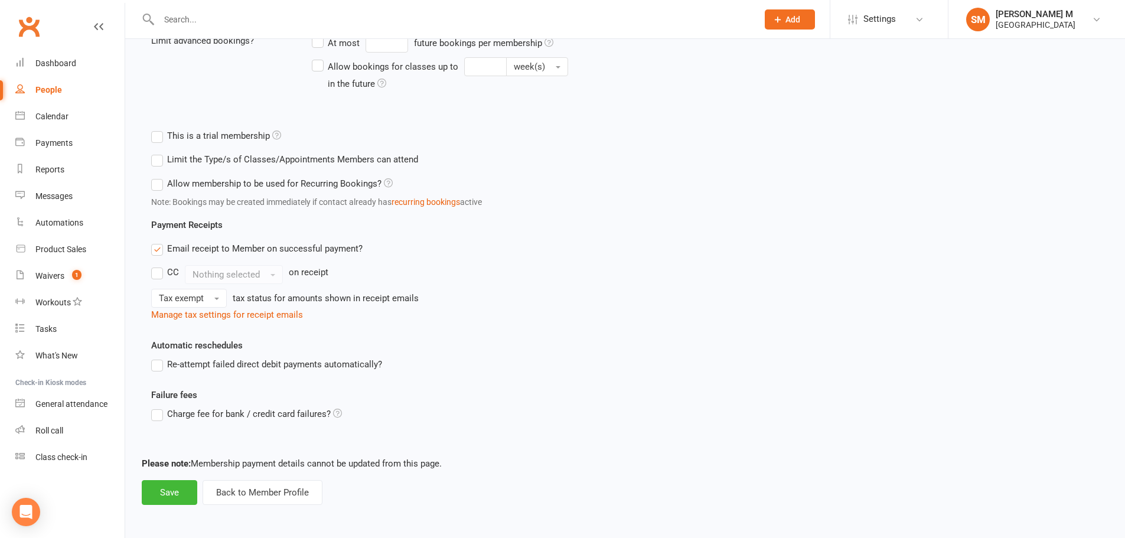
scroll to position [358, 0]
click at [257, 485] on button "Back to Member Profile" at bounding box center [263, 492] width 120 height 25
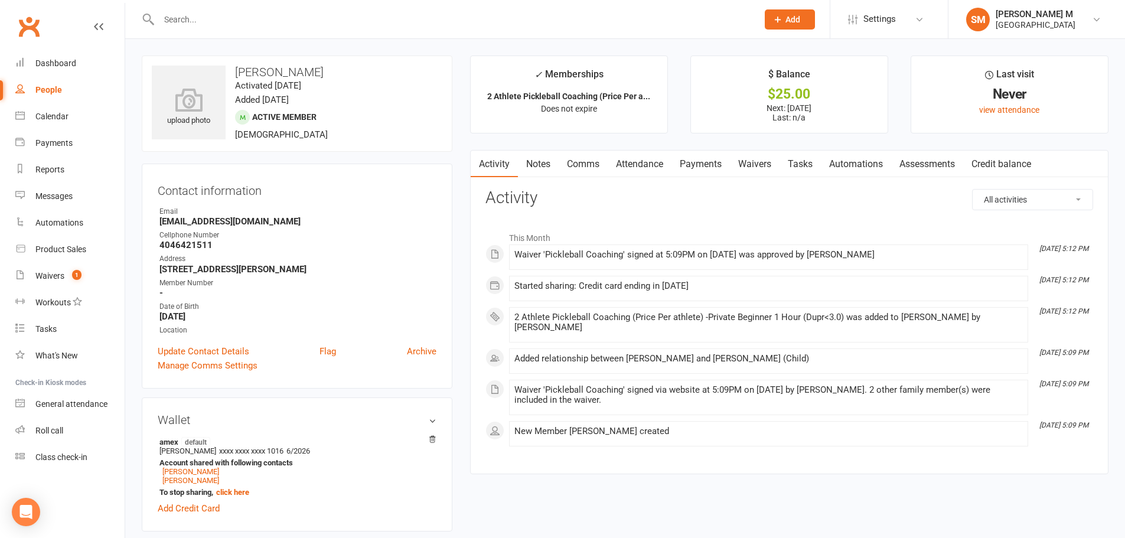
click at [696, 167] on link "Payments" at bounding box center [701, 164] width 58 height 27
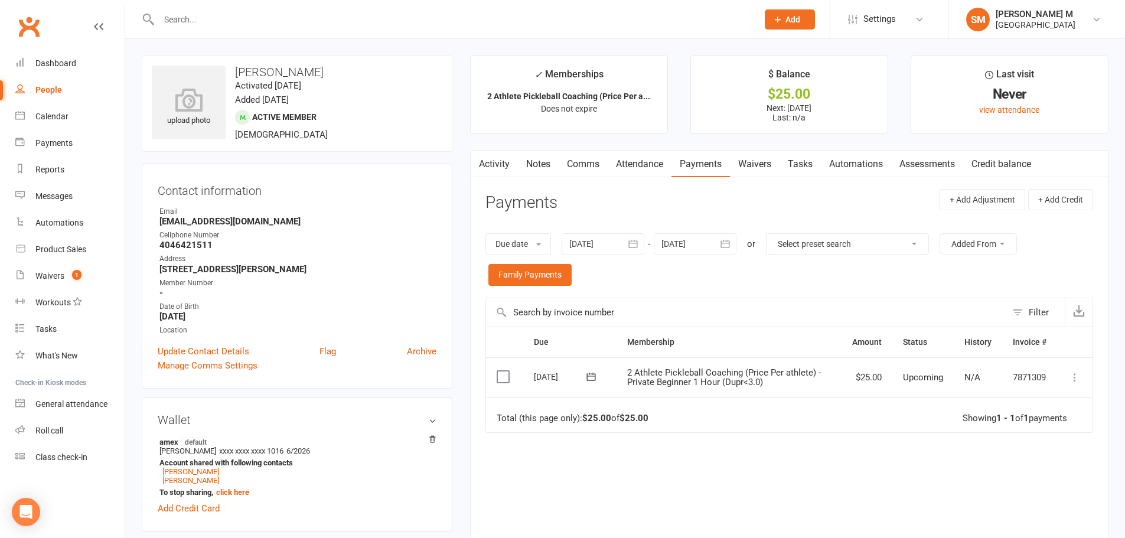
click at [729, 242] on icon "button" at bounding box center [725, 244] width 12 height 12
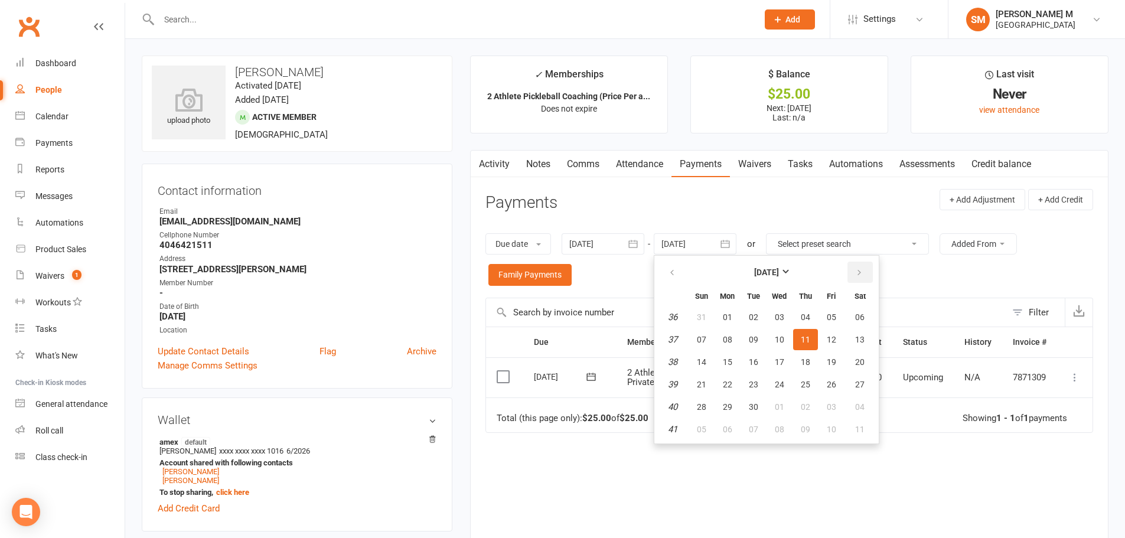
click at [854, 273] on button "button" at bounding box center [860, 272] width 25 height 21
click at [864, 314] on span "03" at bounding box center [859, 316] width 9 height 9
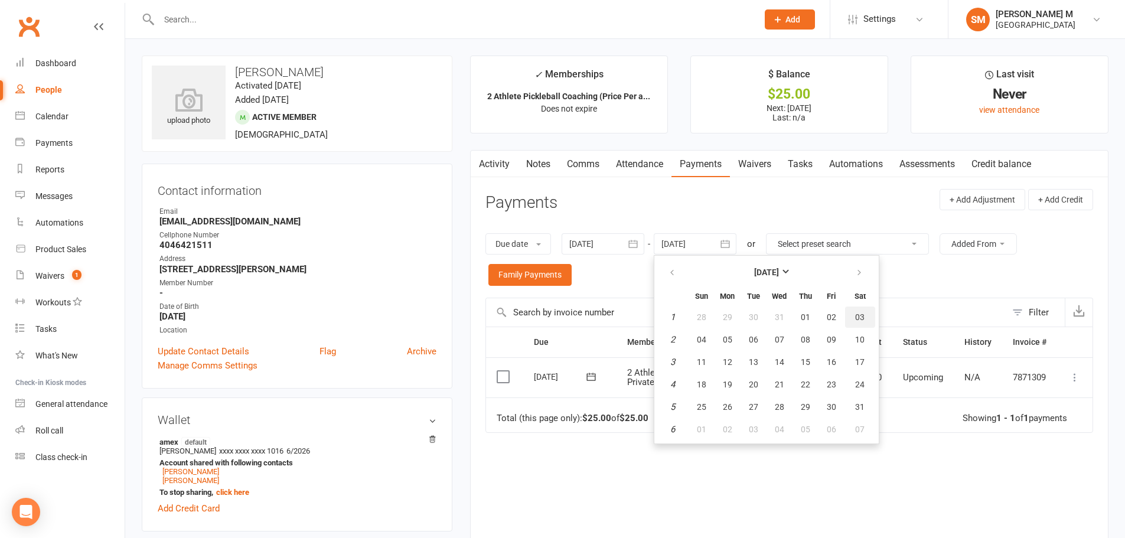
type input "03 Jan 2026"
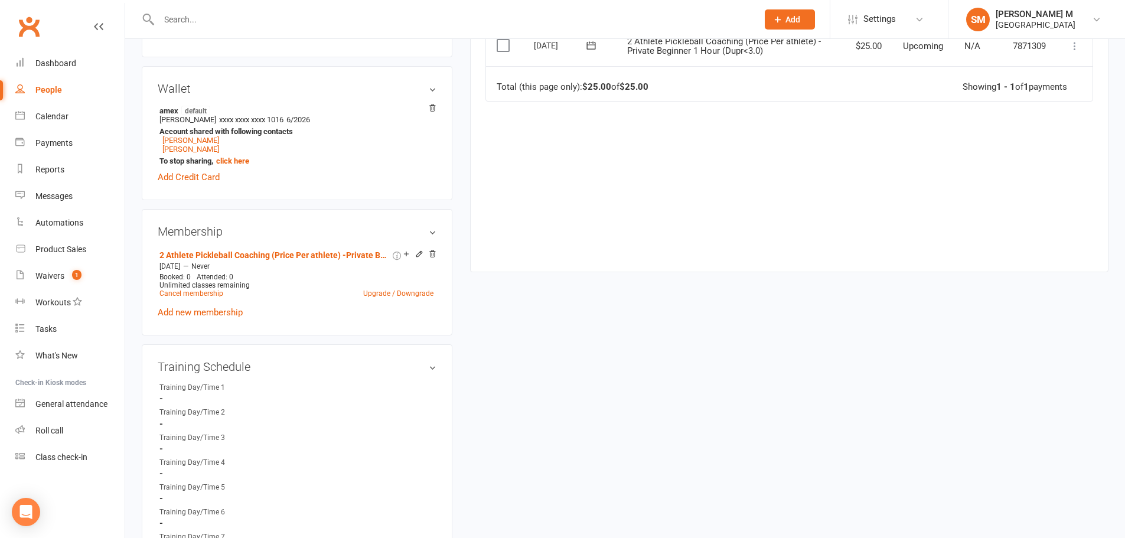
scroll to position [354, 0]
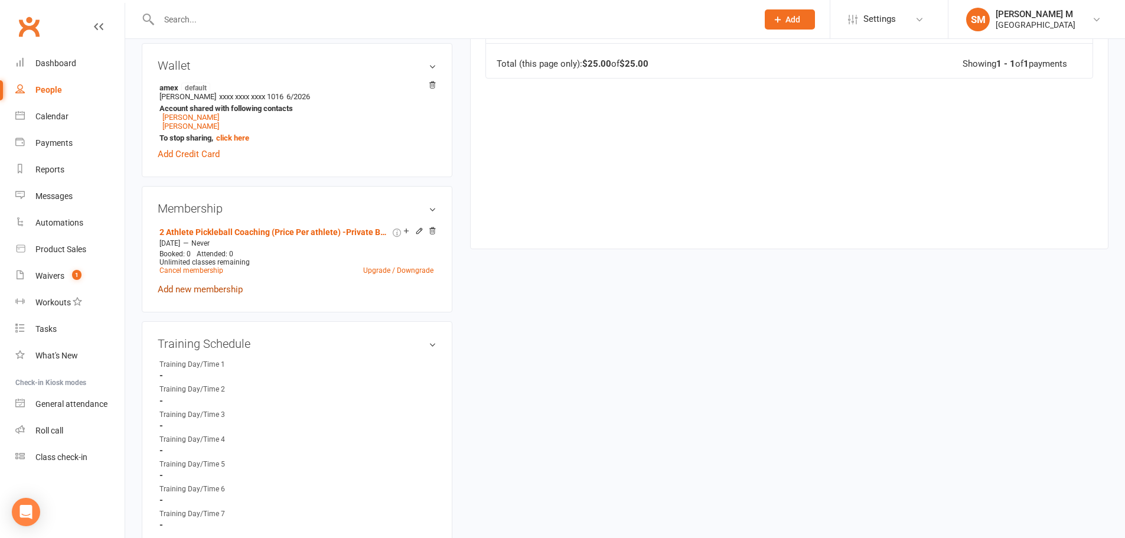
click at [223, 284] on link "Add new membership" at bounding box center [200, 289] width 85 height 11
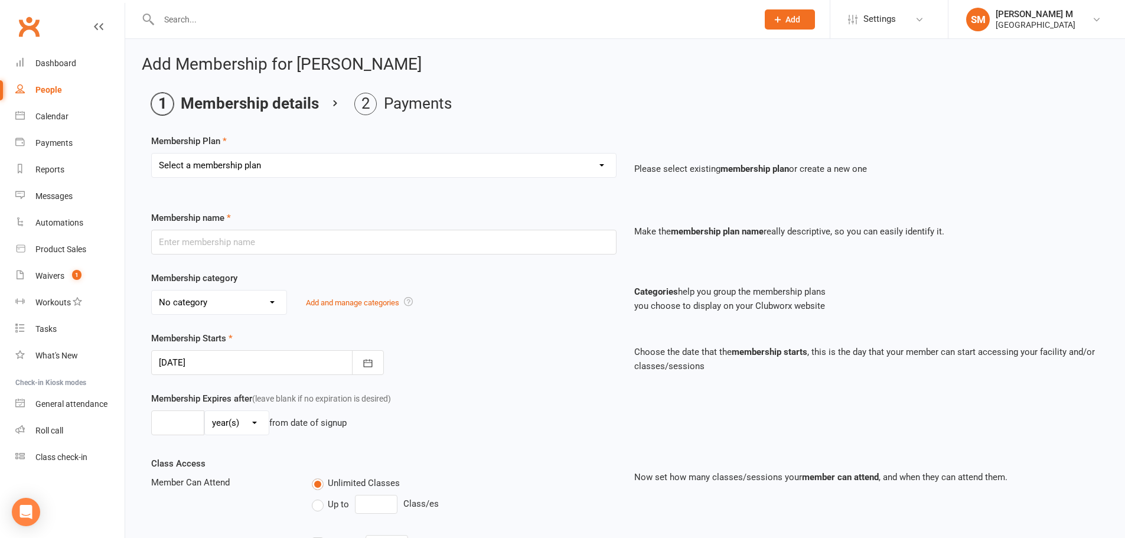
click at [416, 161] on select "Select a membership plan Badminton - Adult Annual Membership Badminton - Adult …" at bounding box center [384, 166] width 464 height 24
select select "32"
click at [152, 154] on select "Select a membership plan Badminton - Adult Annual Membership Badminton - Adult …" at bounding box center [384, 166] width 464 height 24
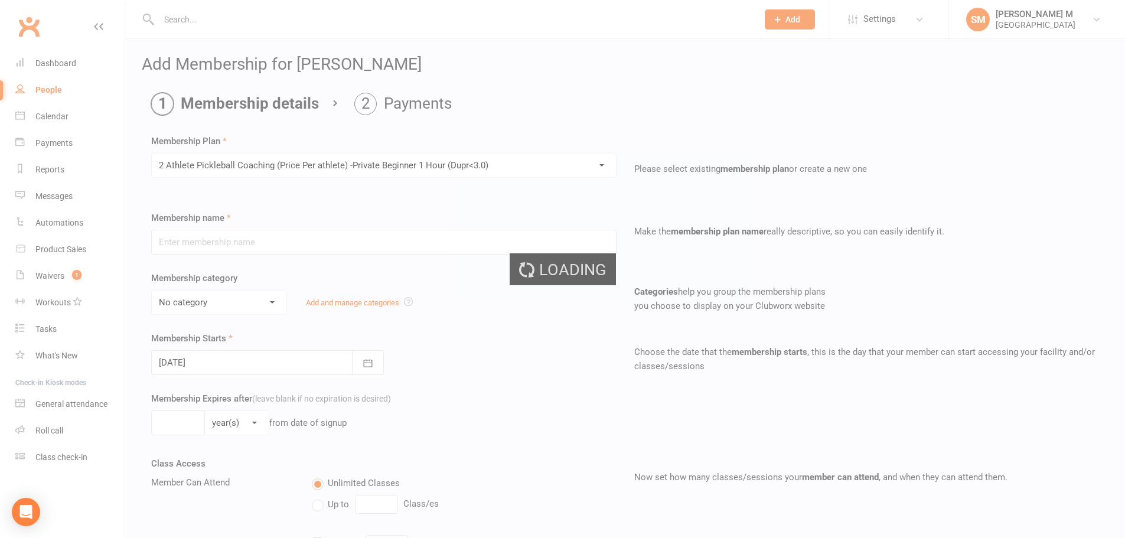
type input "2 Athlete Pickleball Coaching (Price Per athlete) -Private Beginner 1 Hour (Dup…"
select select "7"
type input "0"
type input "1"
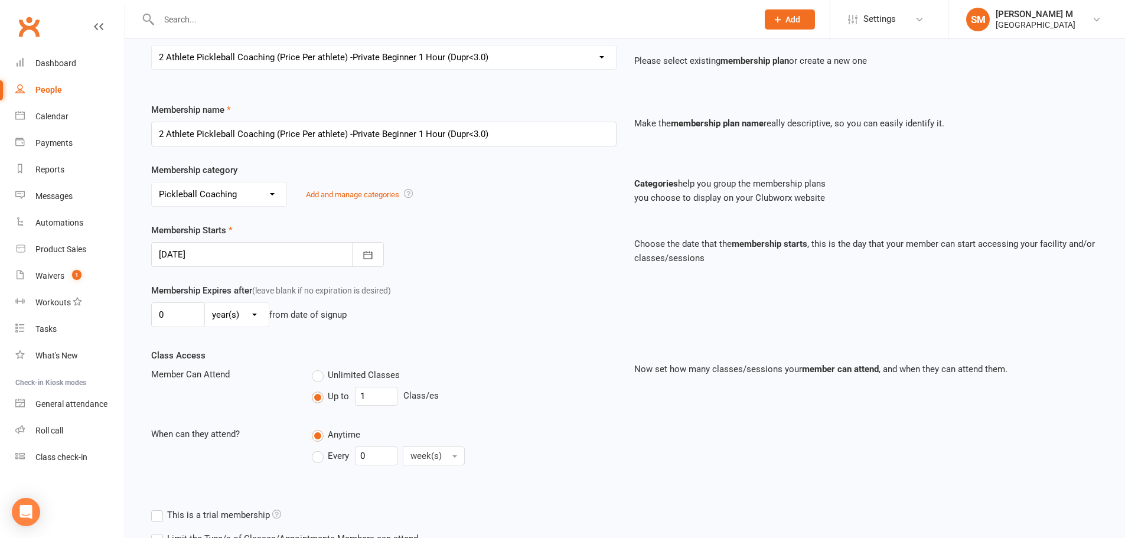
scroll to position [118, 0]
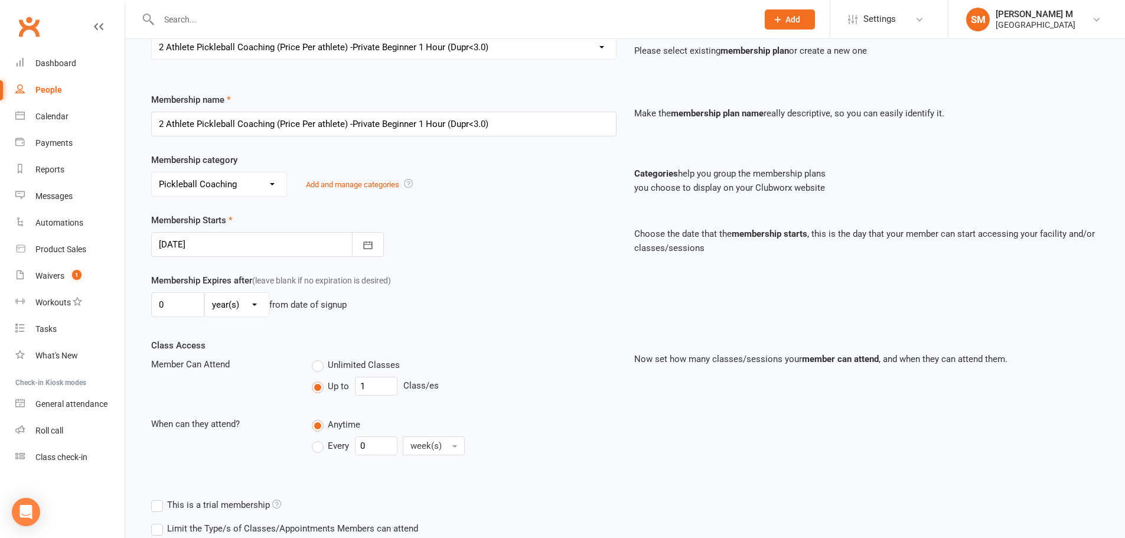
click at [312, 243] on div at bounding box center [267, 244] width 233 height 25
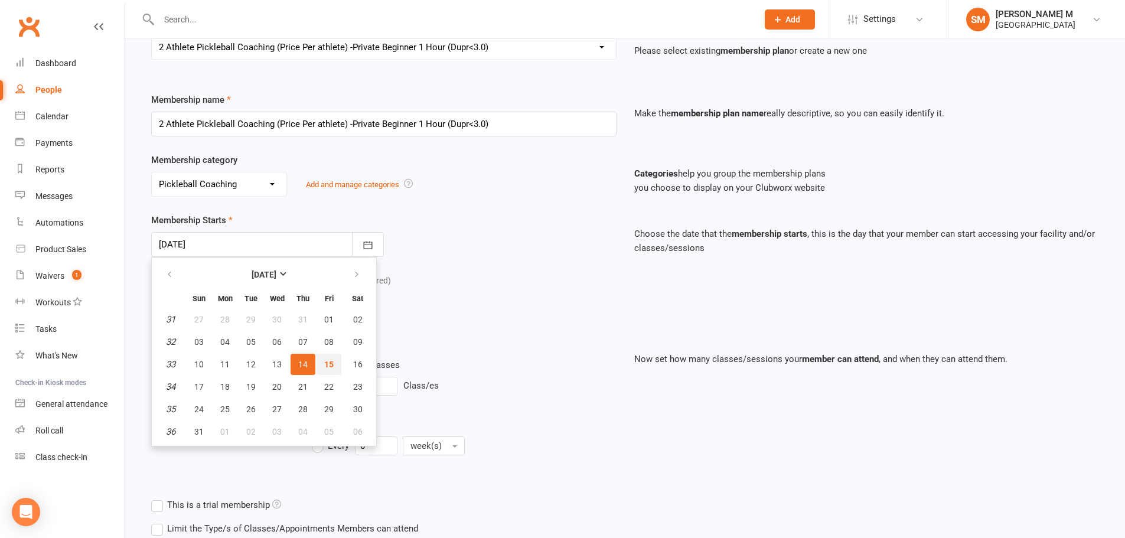
click at [317, 368] on button "15" at bounding box center [329, 364] width 25 height 21
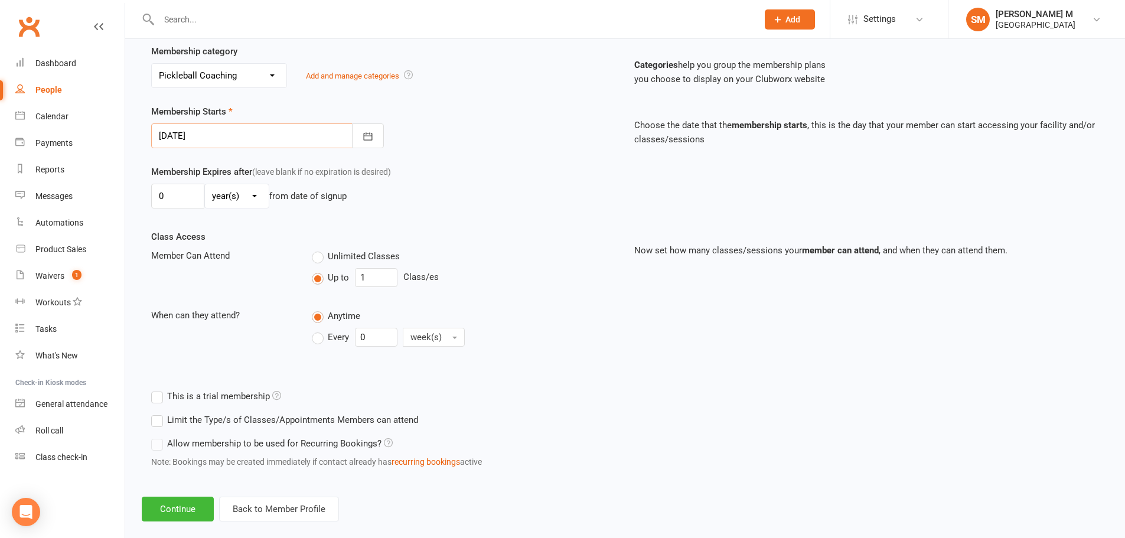
scroll to position [245, 0]
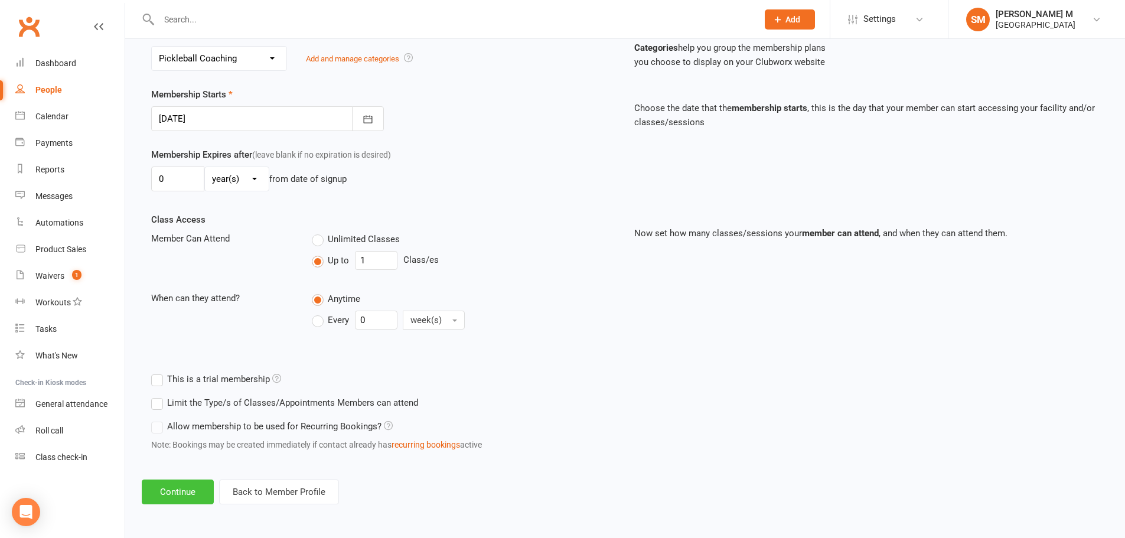
click at [192, 495] on button "Continue" at bounding box center [178, 492] width 72 height 25
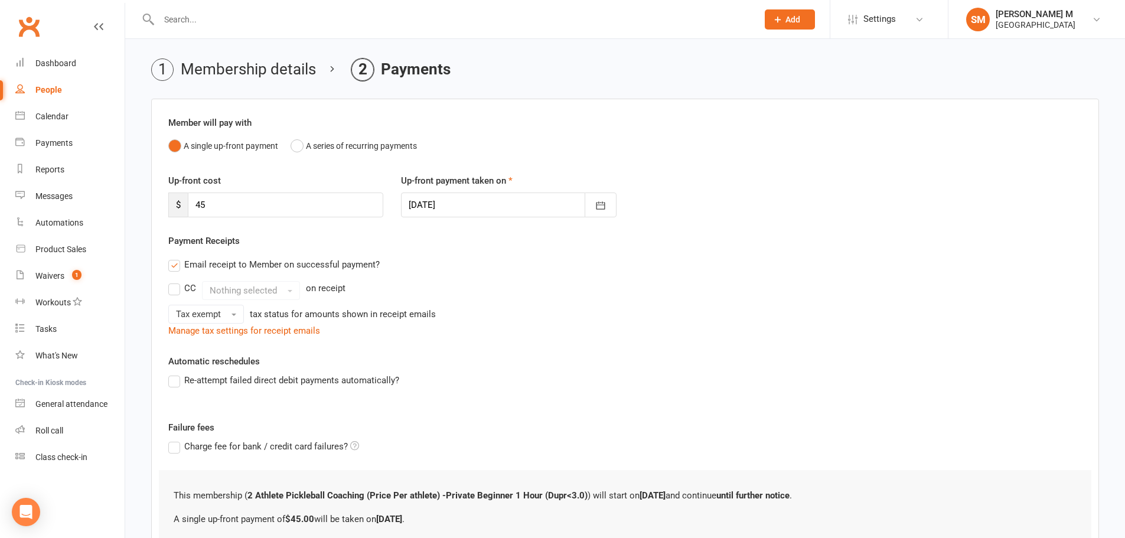
scroll to position [0, 0]
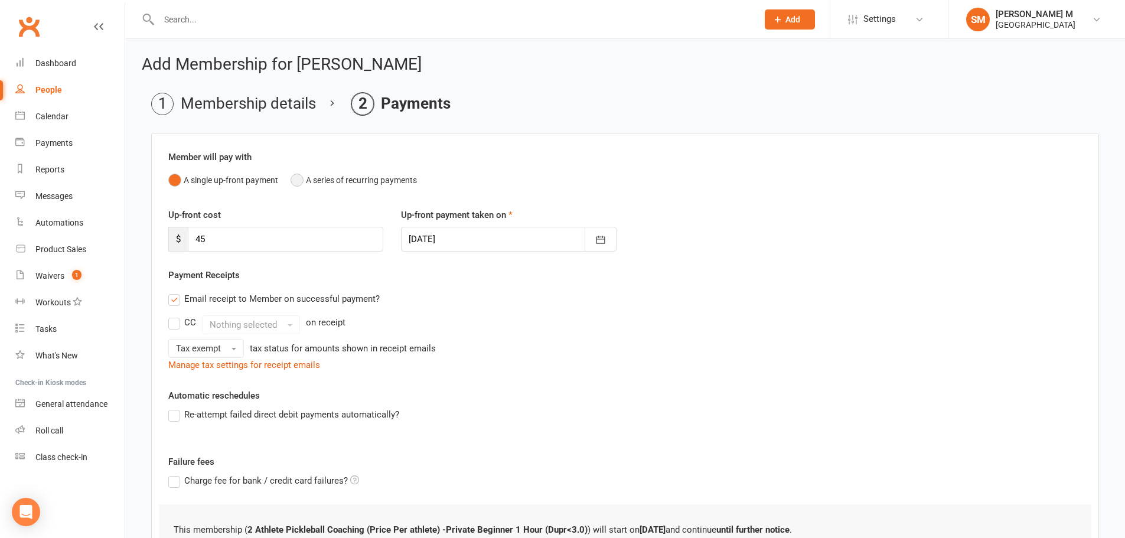
click at [301, 178] on button "A series of recurring payments" at bounding box center [354, 180] width 126 height 22
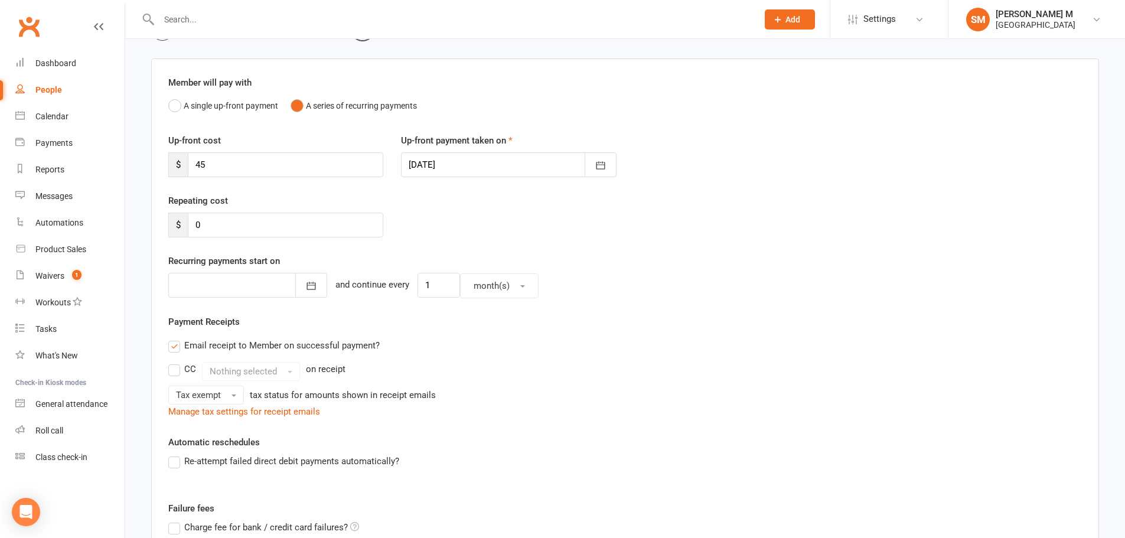
scroll to position [177, 0]
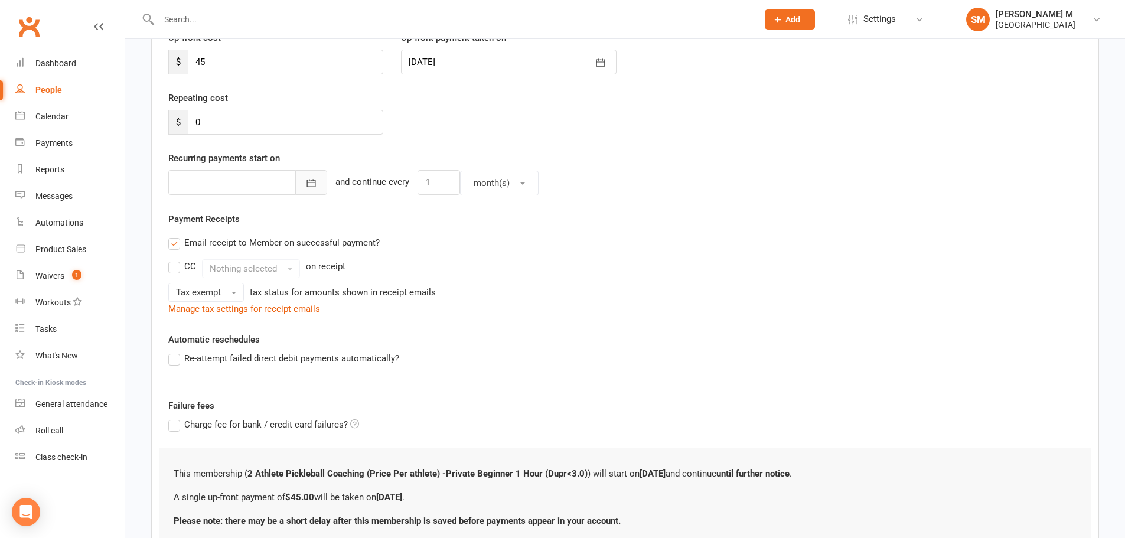
click at [295, 180] on button "button" at bounding box center [311, 182] width 32 height 25
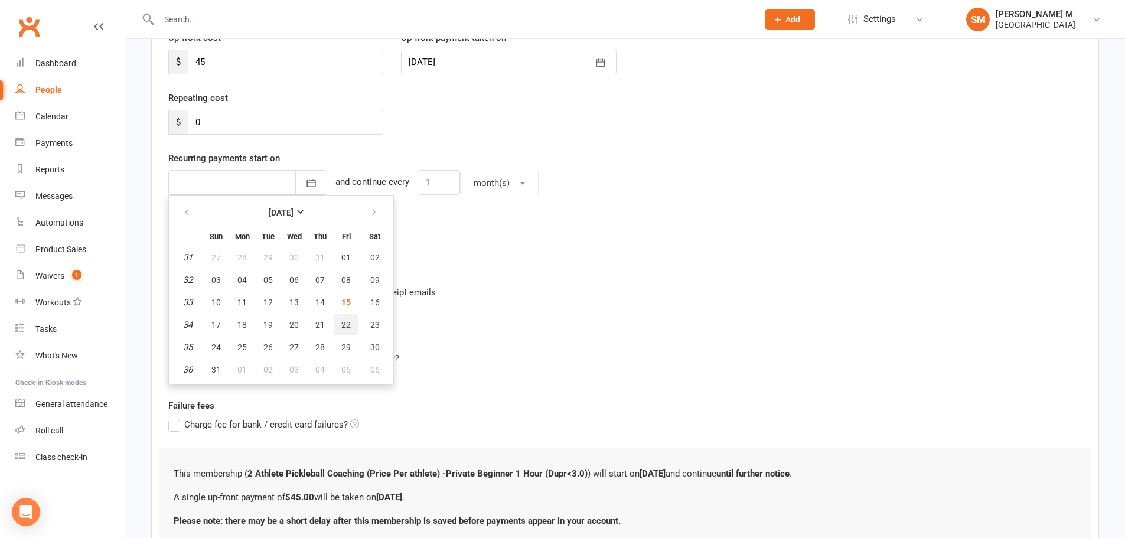
click at [344, 324] on span "22" at bounding box center [345, 324] width 9 height 9
type input "22 Aug 2025"
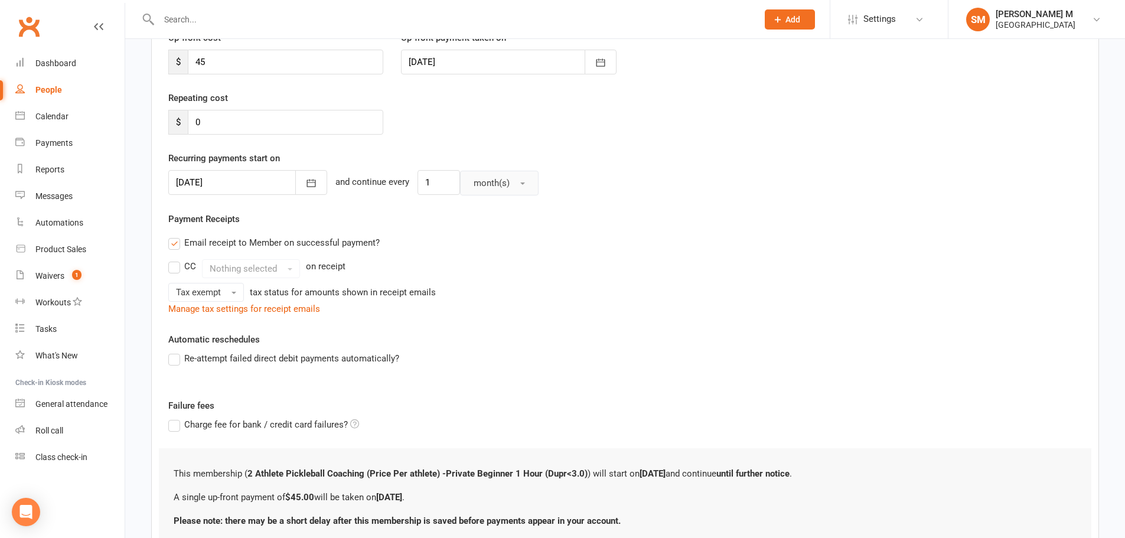
click at [502, 185] on button "month(s)" at bounding box center [499, 183] width 79 height 25
click at [496, 228] on link "week(s)" at bounding box center [519, 235] width 117 height 24
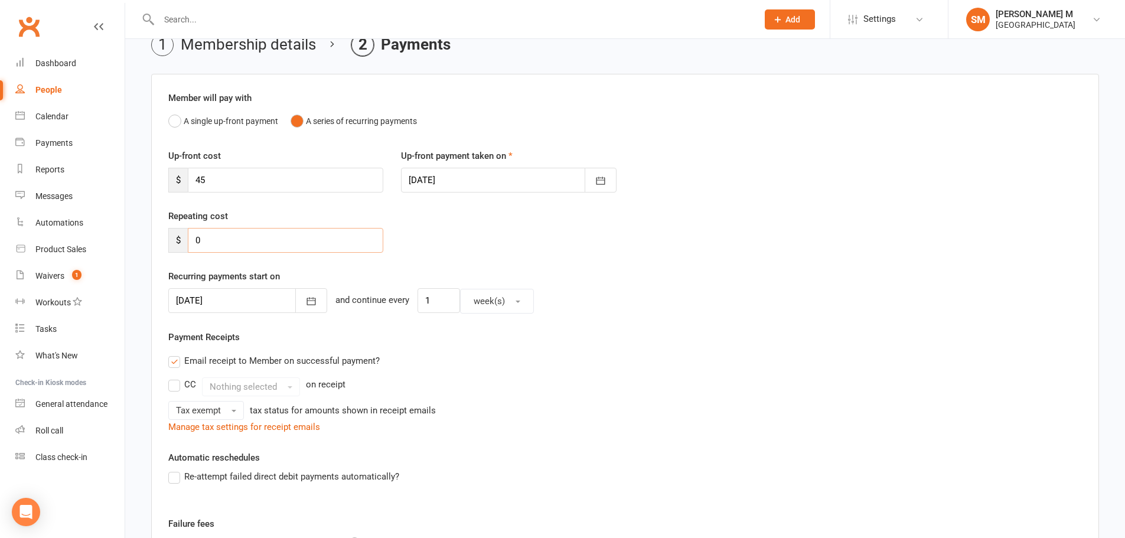
drag, startPoint x: 248, startPoint y: 235, endPoint x: 199, endPoint y: 236, distance: 48.4
click at [199, 236] on input "0" at bounding box center [286, 240] width 196 height 25
drag, startPoint x: 233, startPoint y: 246, endPoint x: 191, endPoint y: 239, distance: 43.2
click at [191, 239] on input "0" at bounding box center [286, 240] width 196 height 25
type input "45"
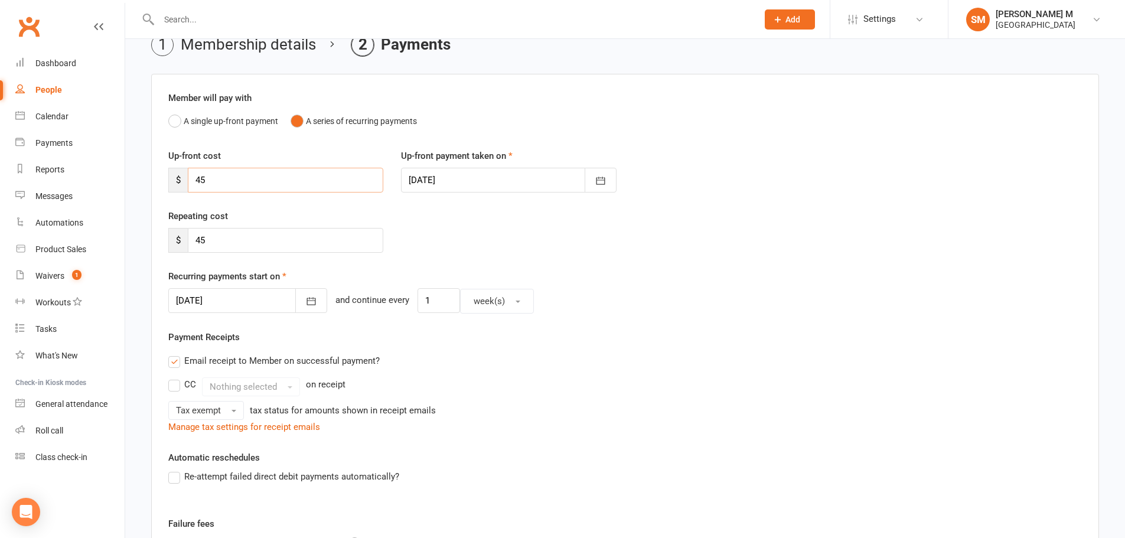
drag, startPoint x: 214, startPoint y: 182, endPoint x: 196, endPoint y: 182, distance: 18.9
click at [196, 182] on input "45" at bounding box center [286, 180] width 196 height 25
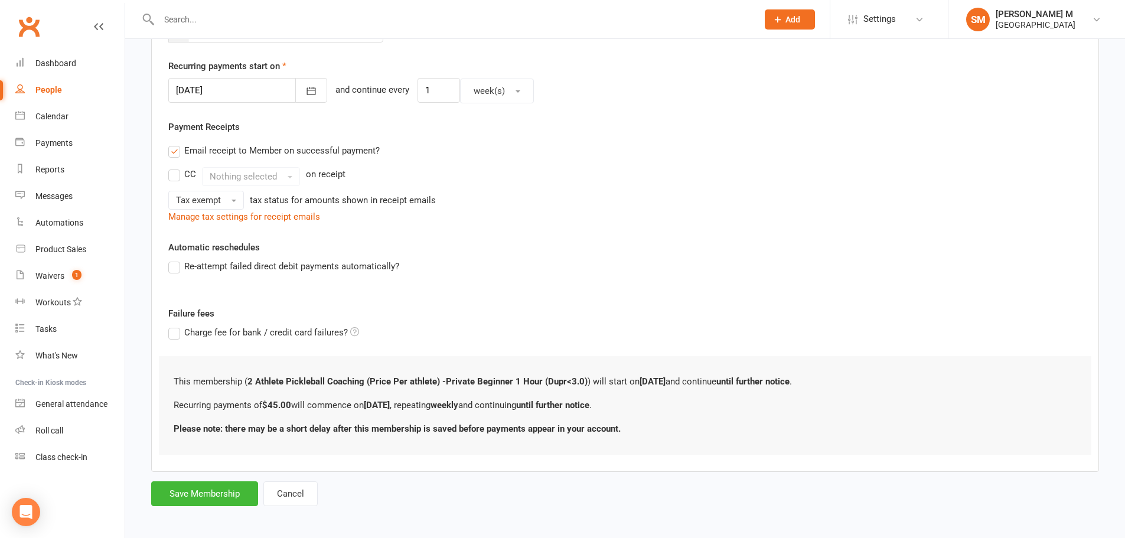
scroll to position [273, 0]
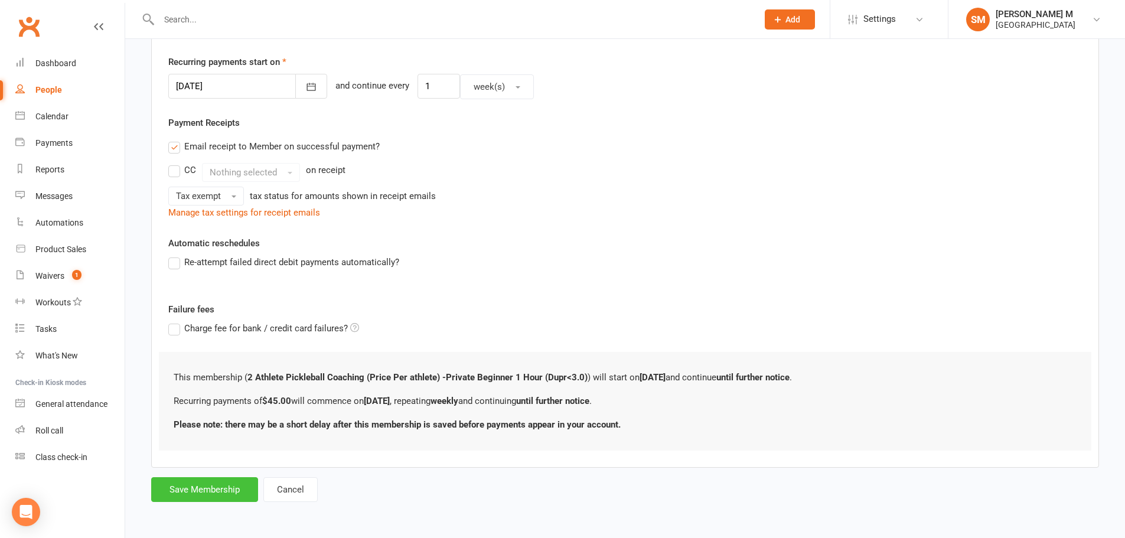
type input "0"
click at [208, 486] on button "Save Membership" at bounding box center [204, 489] width 107 height 25
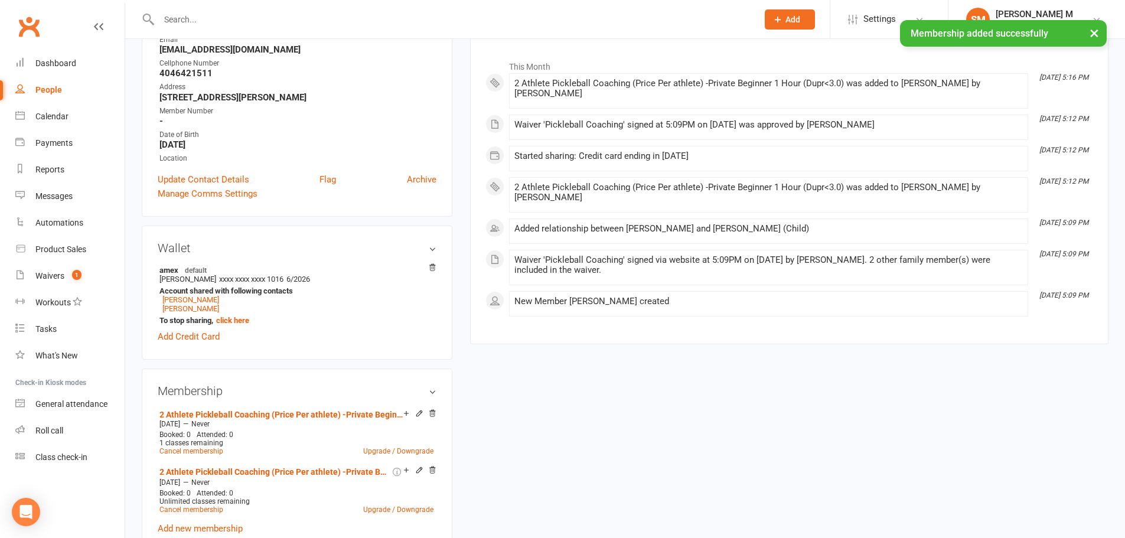
scroll to position [177, 0]
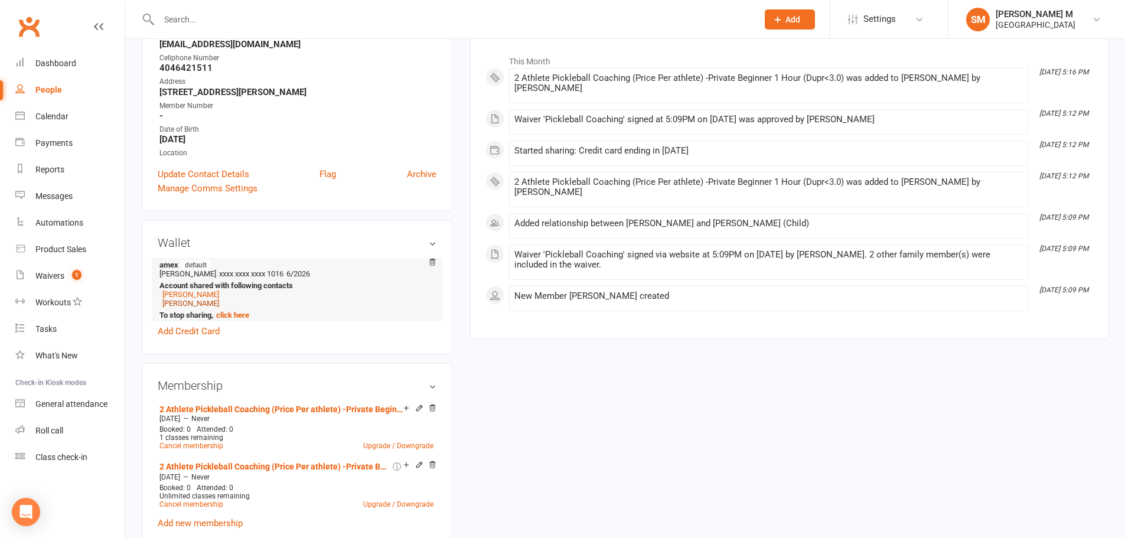
click at [185, 305] on link "Mia Hsieh" at bounding box center [190, 303] width 57 height 9
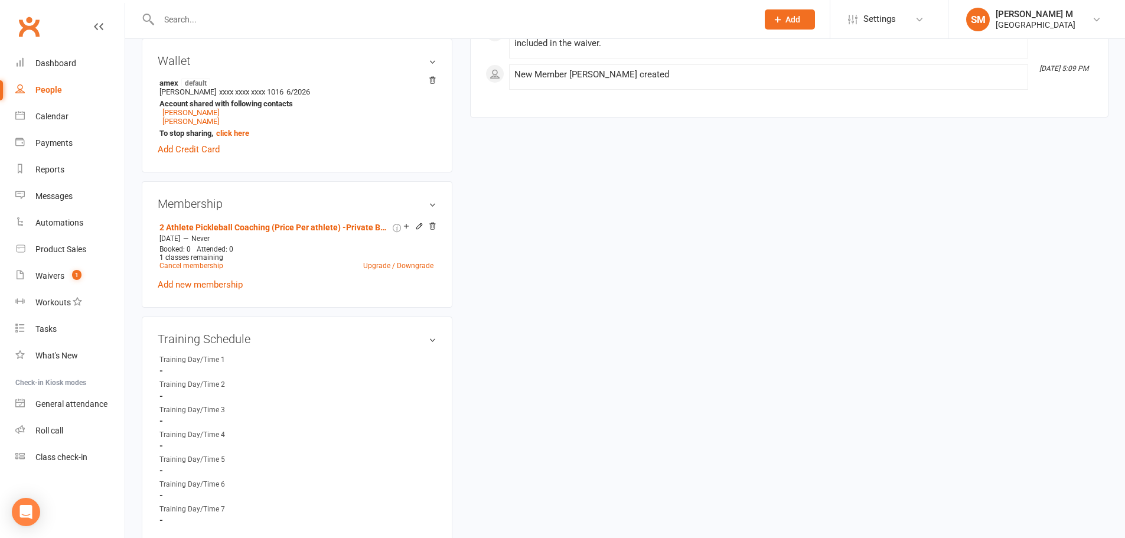
scroll to position [295, 0]
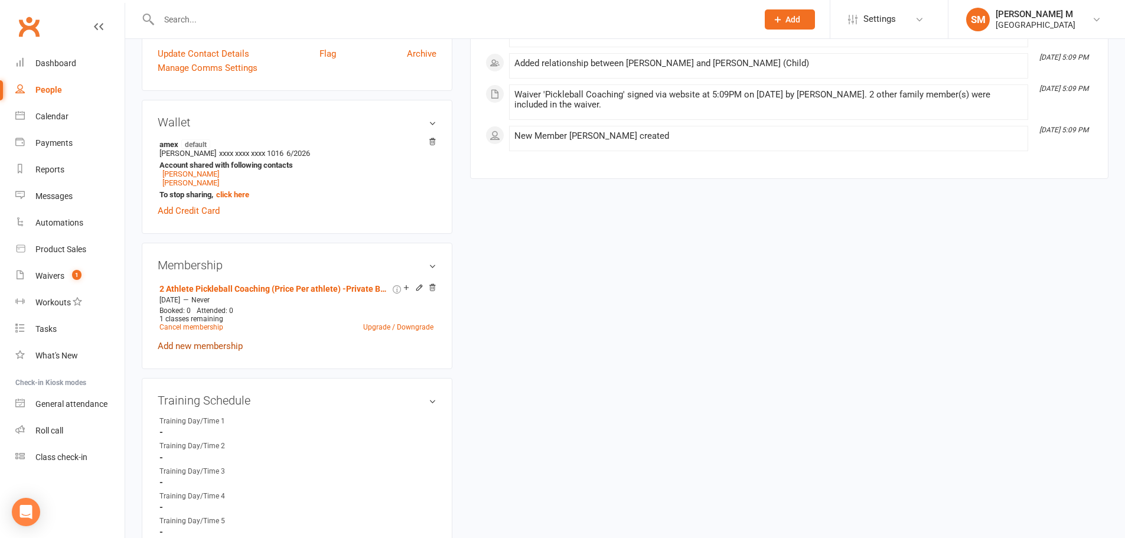
click at [222, 343] on link "Add new membership" at bounding box center [200, 346] width 85 height 11
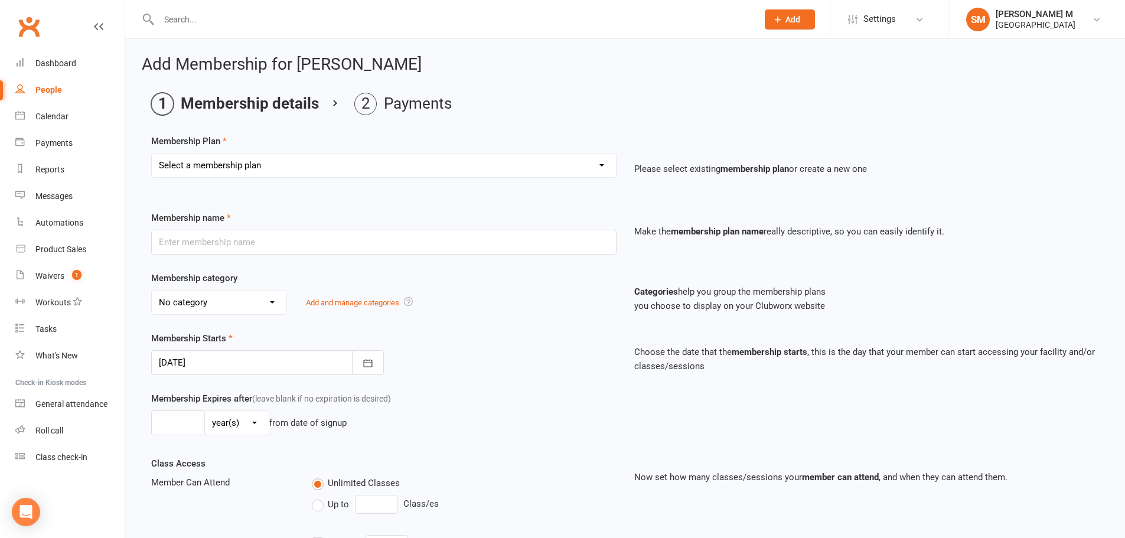
click at [283, 157] on select "Select a membership plan Badminton - Adult Annual Membership Badminton - Adult …" at bounding box center [384, 166] width 464 height 24
select select "32"
click at [152, 154] on select "Select a membership plan Badminton - Adult Annual Membership Badminton - Adult …" at bounding box center [384, 166] width 464 height 24
type input "2 Athlete Pickleball Coaching (Price Per athlete) -Private Beginner 1 Hour (Dup…"
select select "7"
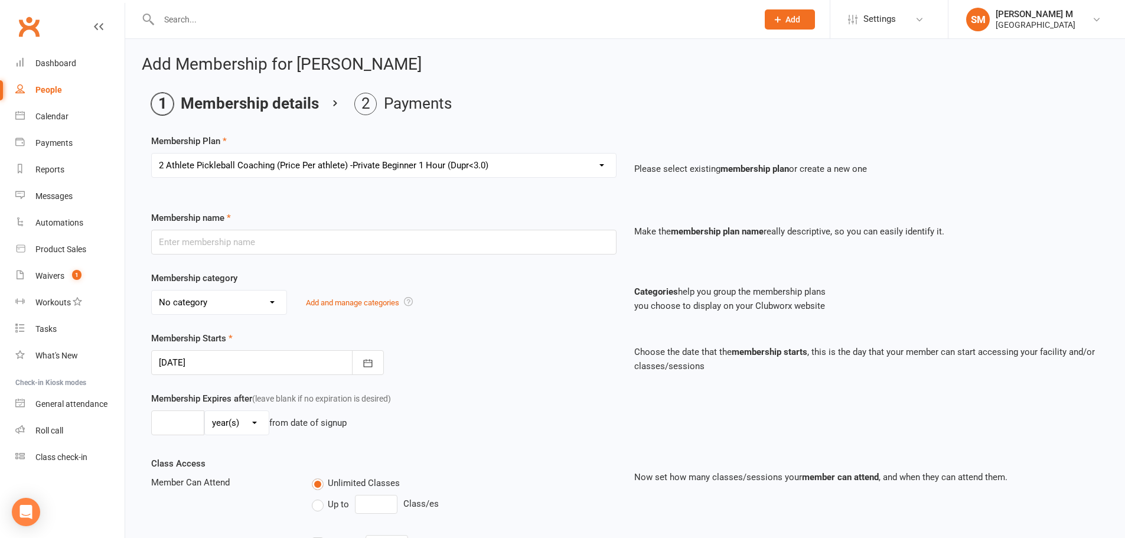
type input "0"
type input "1"
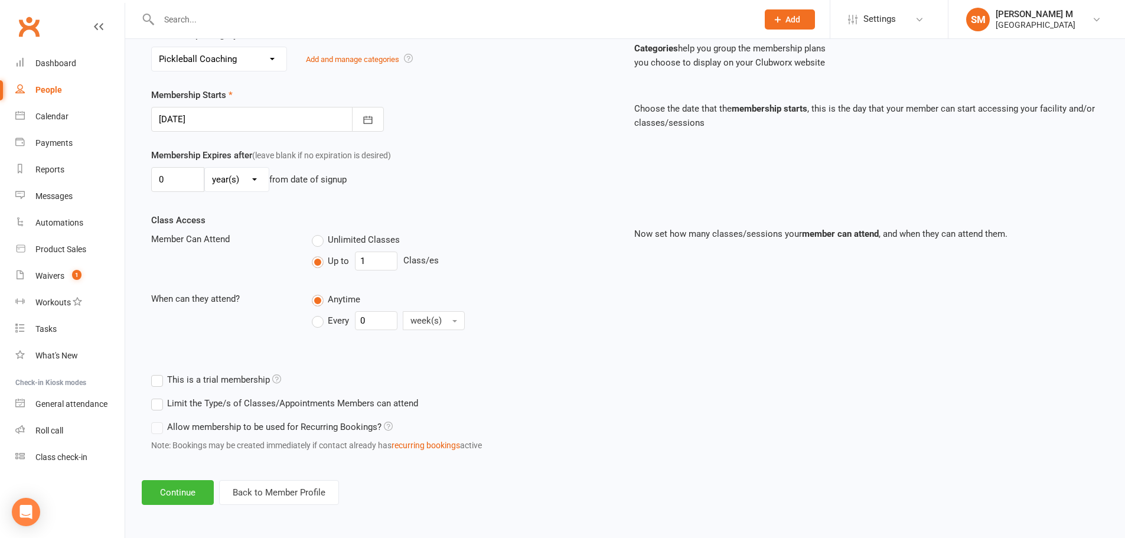
scroll to position [245, 0]
click at [184, 496] on button "Continue" at bounding box center [178, 492] width 72 height 25
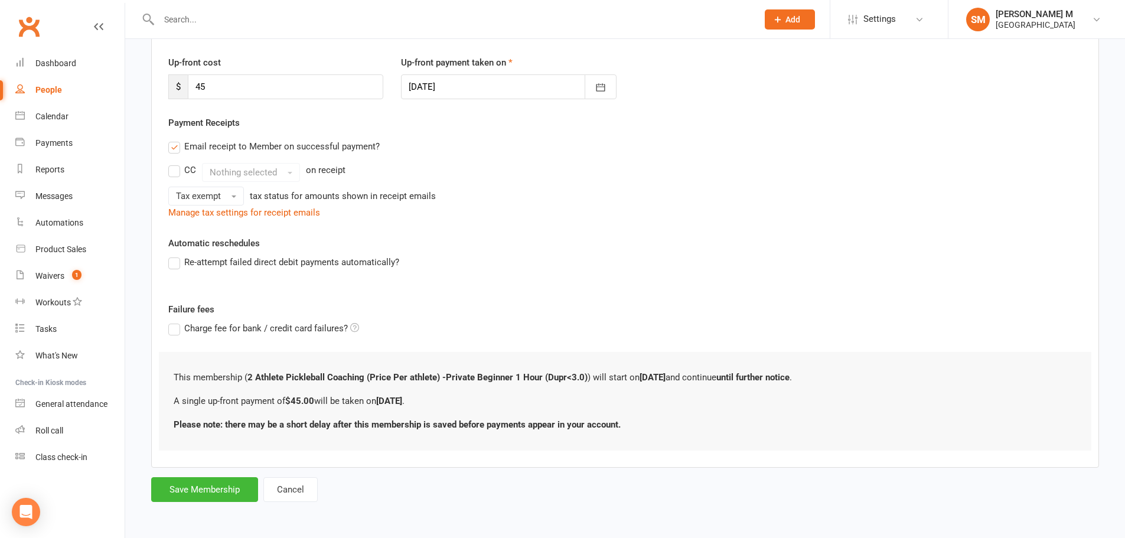
scroll to position [0, 0]
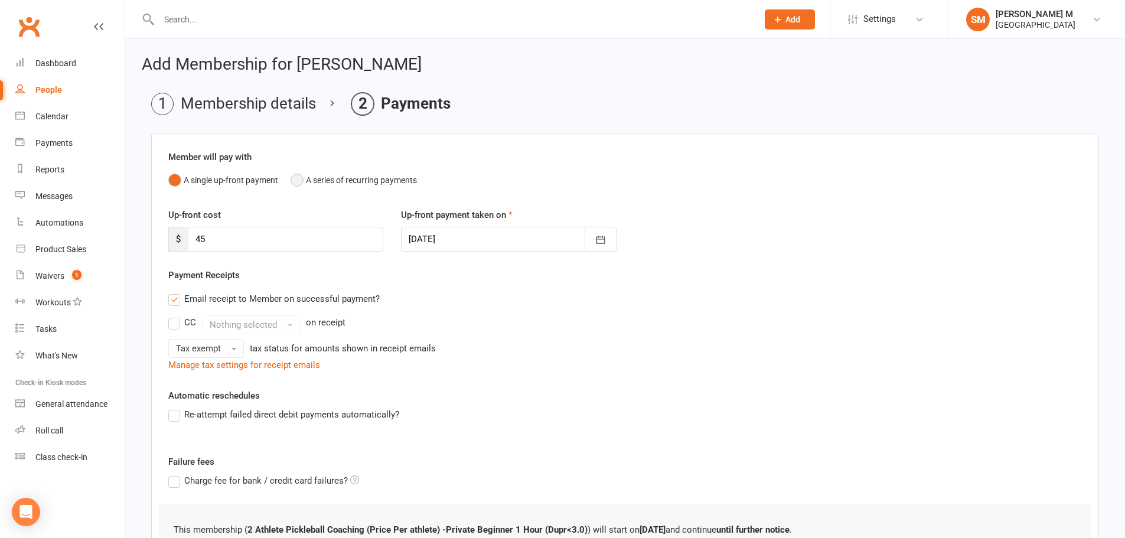
click at [303, 181] on button "A series of recurring payments" at bounding box center [354, 180] width 126 height 22
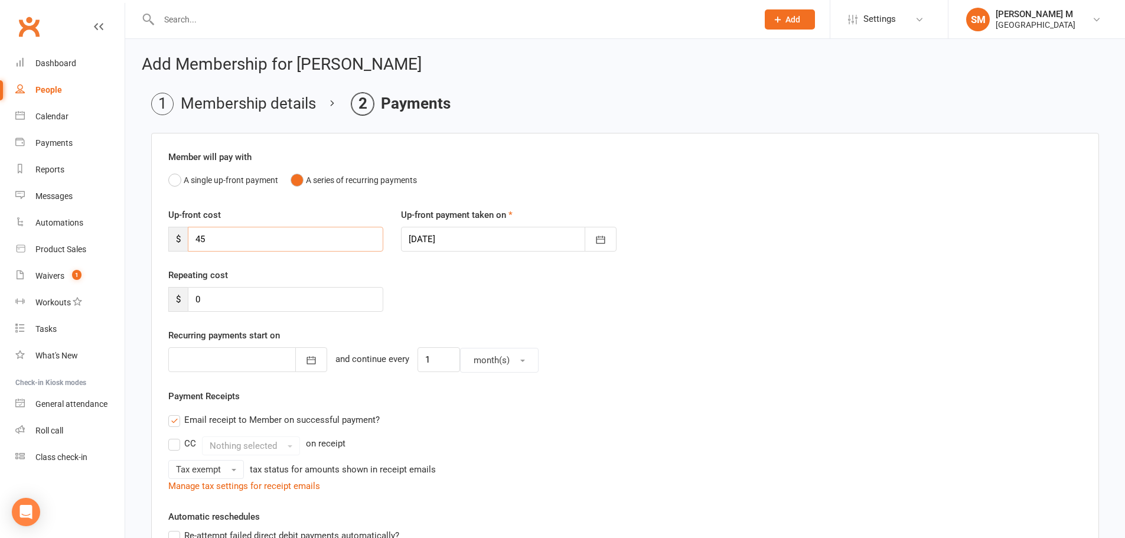
drag, startPoint x: 207, startPoint y: 240, endPoint x: 192, endPoint y: 238, distance: 15.5
click at [192, 238] on input "45" at bounding box center [286, 239] width 196 height 25
type input "0"
drag, startPoint x: 202, startPoint y: 302, endPoint x: 183, endPoint y: 298, distance: 20.1
click at [183, 298] on div "$ 0" at bounding box center [275, 299] width 215 height 25
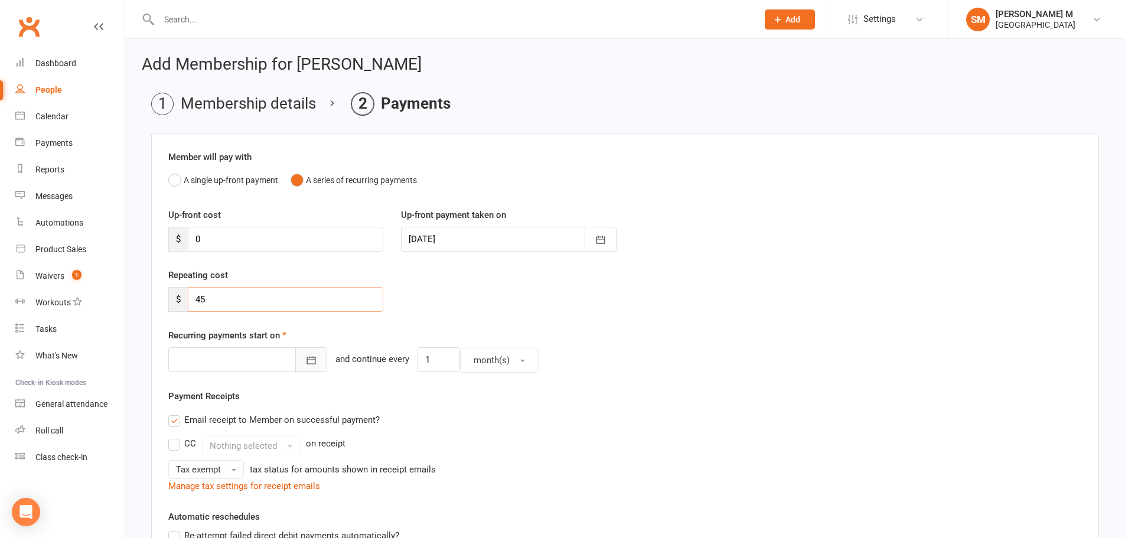
type input "45"
click at [295, 356] on button "button" at bounding box center [311, 359] width 32 height 25
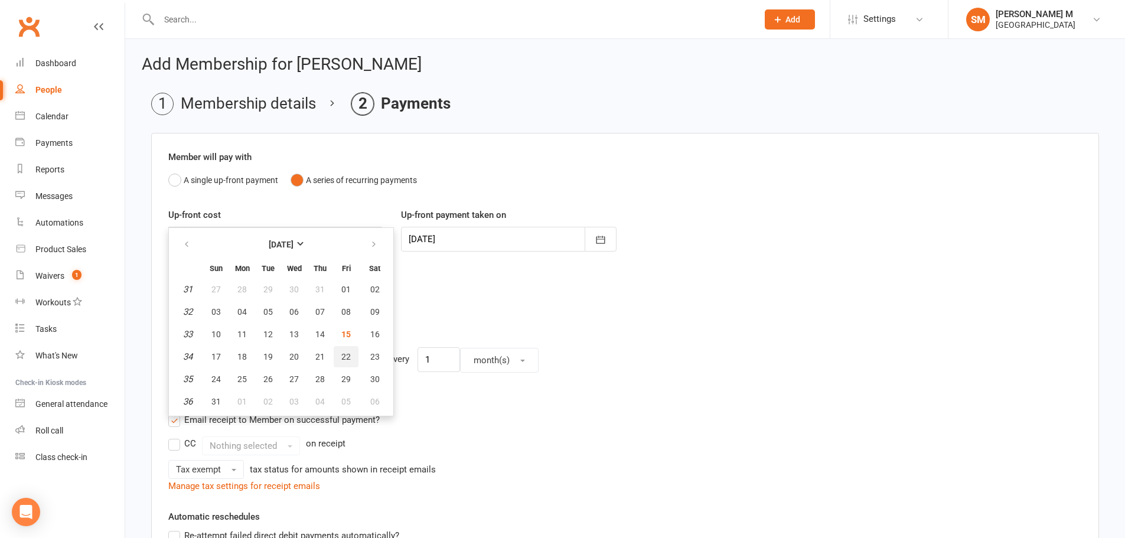
click at [341, 357] on span "22" at bounding box center [345, 356] width 9 height 9
type input "22 Aug 2025"
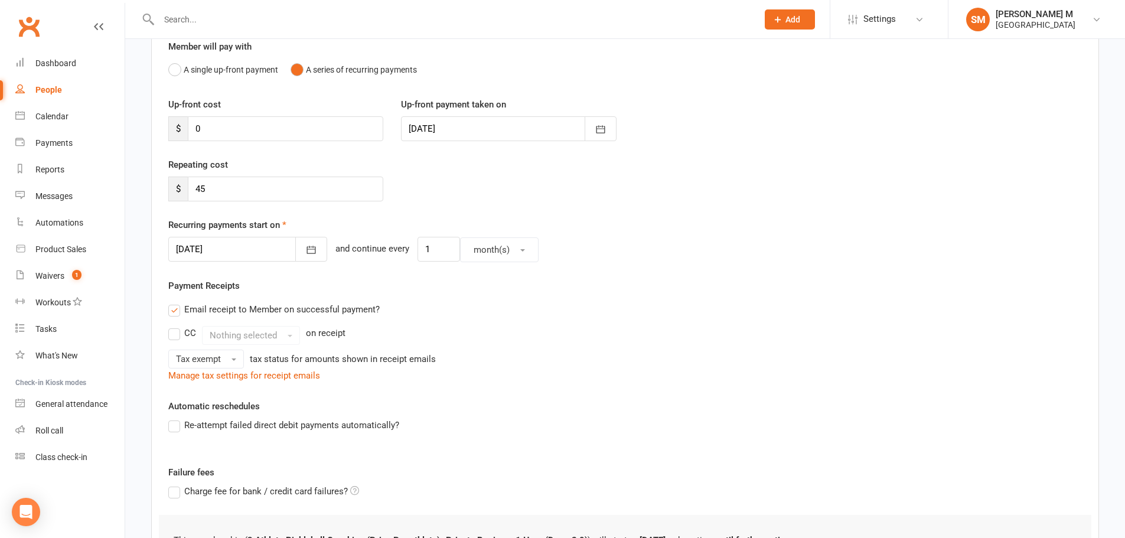
scroll to position [118, 0]
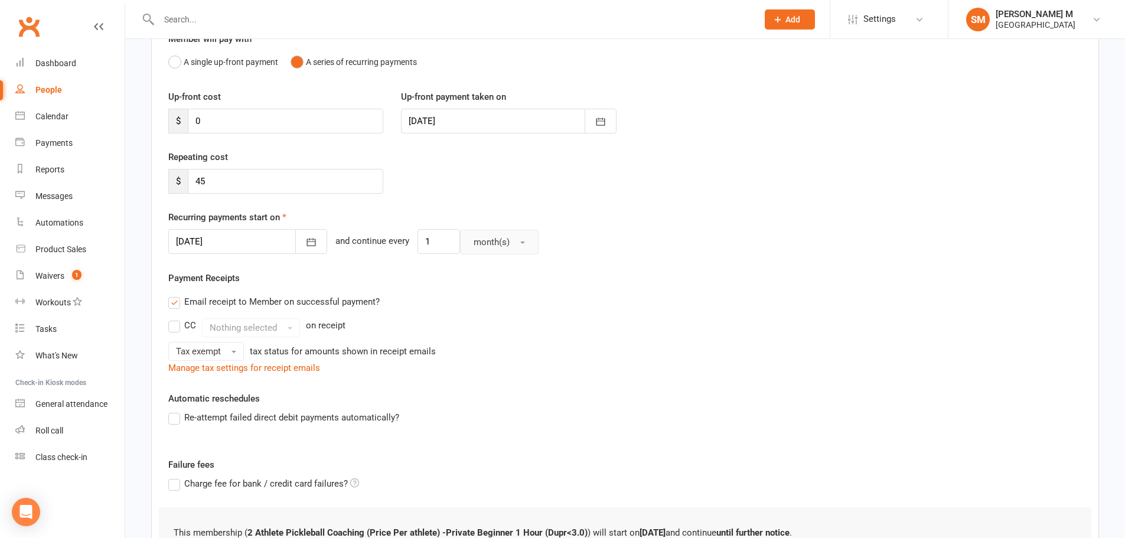
click at [504, 234] on button "month(s)" at bounding box center [499, 242] width 79 height 25
click at [492, 286] on link "week(s)" at bounding box center [519, 294] width 117 height 24
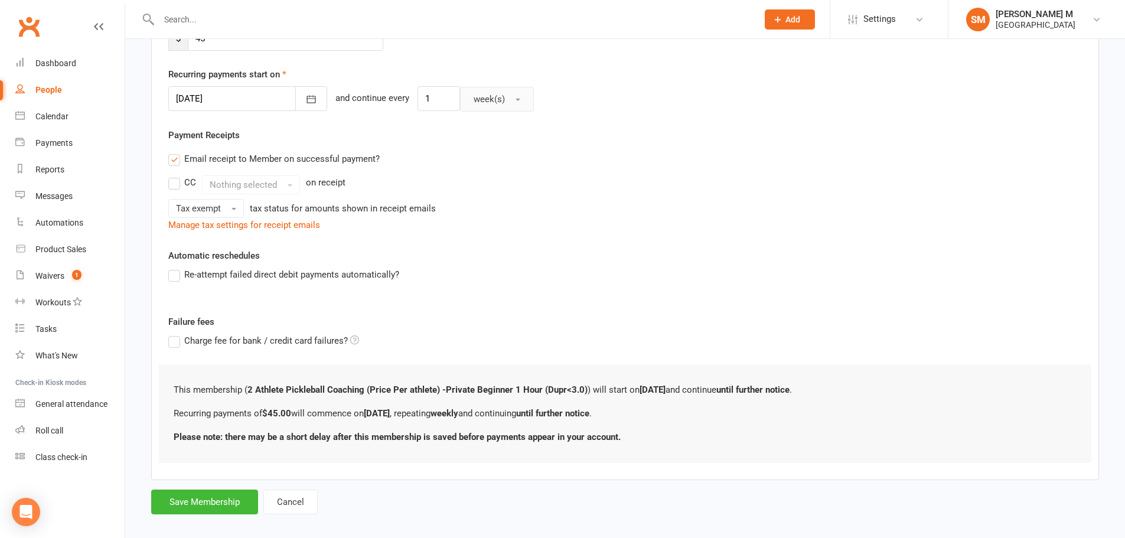
scroll to position [273, 0]
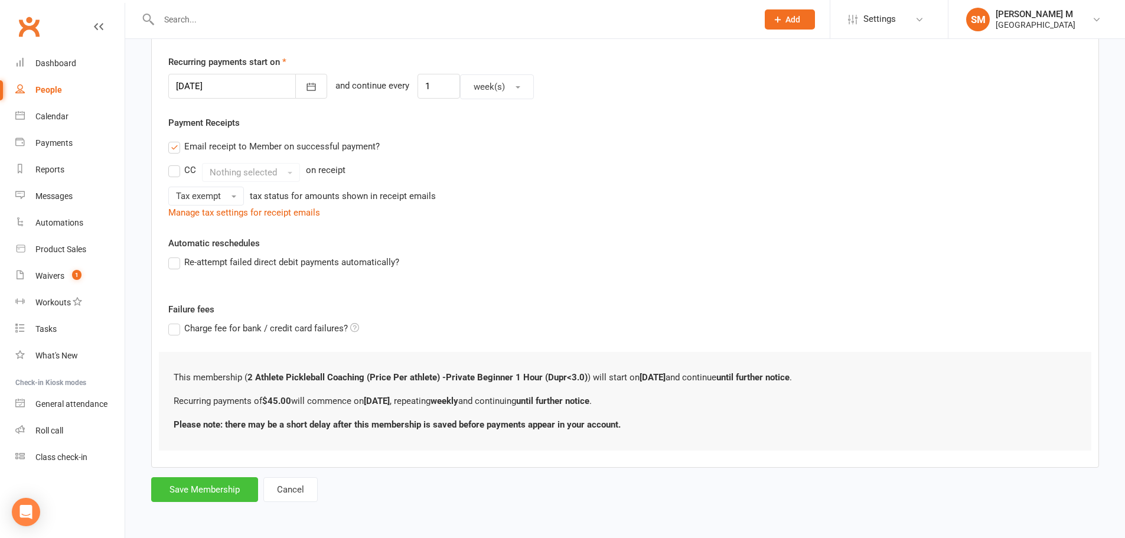
click at [226, 485] on button "Save Membership" at bounding box center [204, 489] width 107 height 25
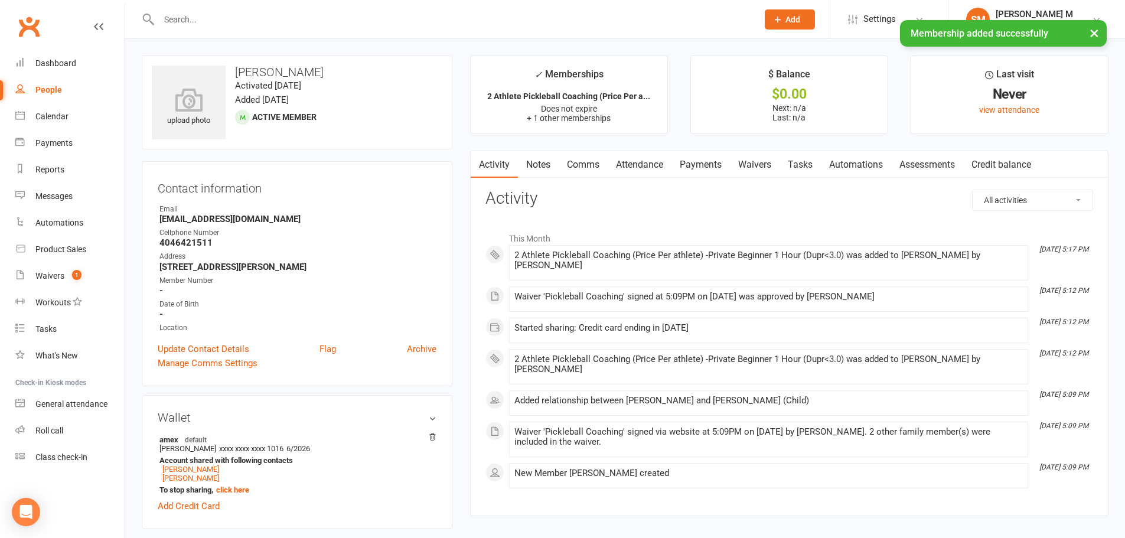
click at [693, 168] on link "Payments" at bounding box center [701, 164] width 58 height 27
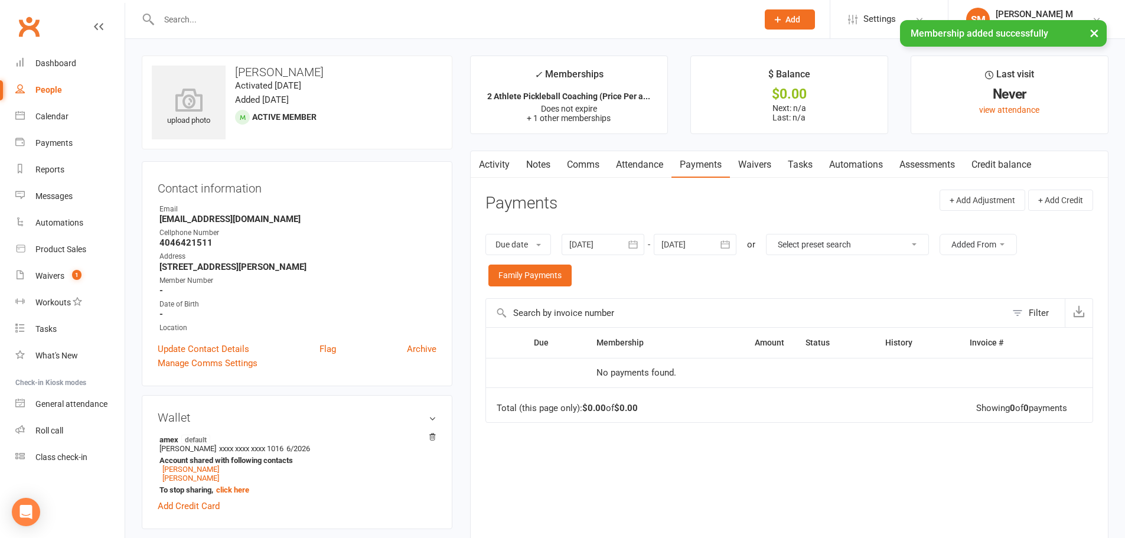
click at [631, 242] on icon "button" at bounding box center [633, 245] width 9 height 8
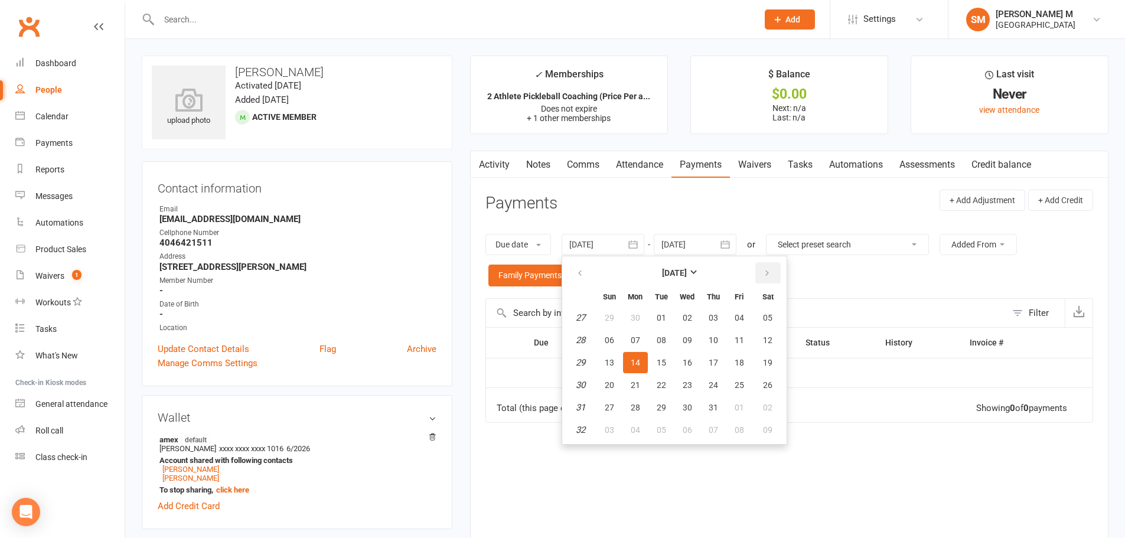
click at [777, 270] on button "button" at bounding box center [768, 272] width 25 height 21
click at [777, 269] on button "button" at bounding box center [768, 272] width 25 height 21
click at [768, 385] on span "25" at bounding box center [767, 384] width 9 height 9
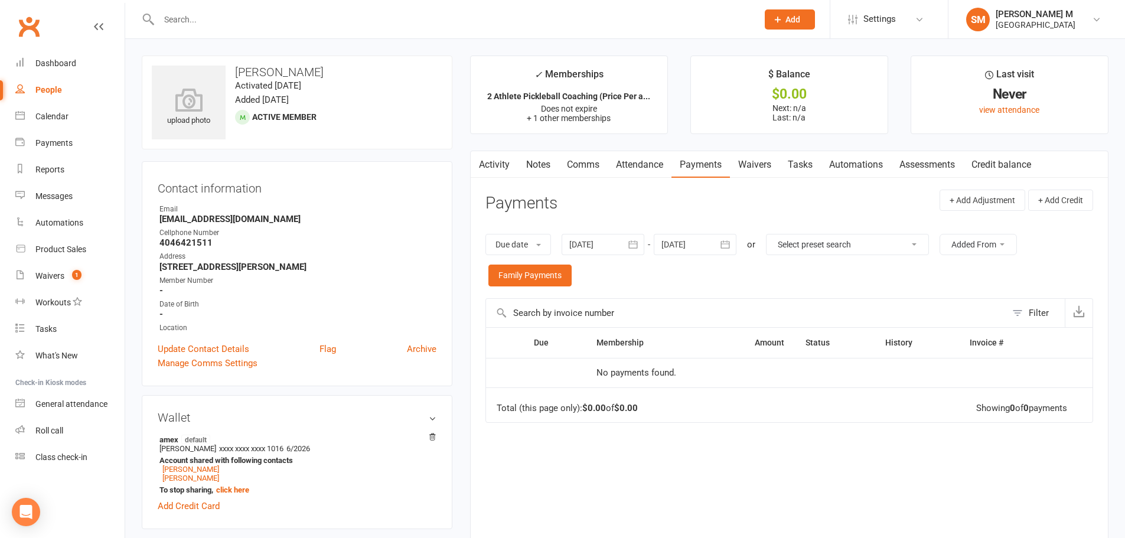
click at [644, 245] on button "button" at bounding box center [633, 244] width 21 height 21
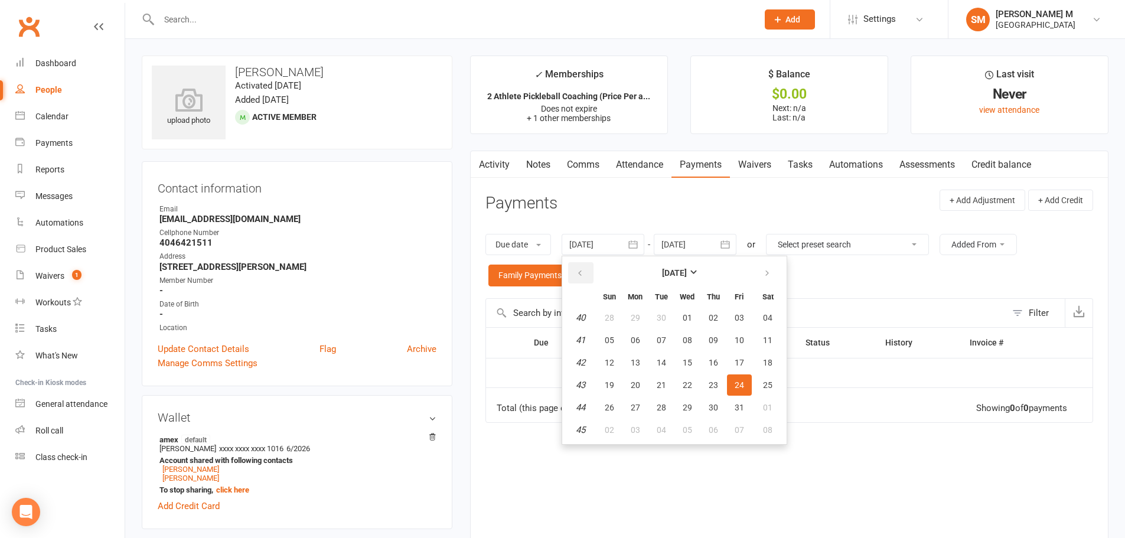
click at [594, 281] on button "button" at bounding box center [580, 272] width 25 height 21
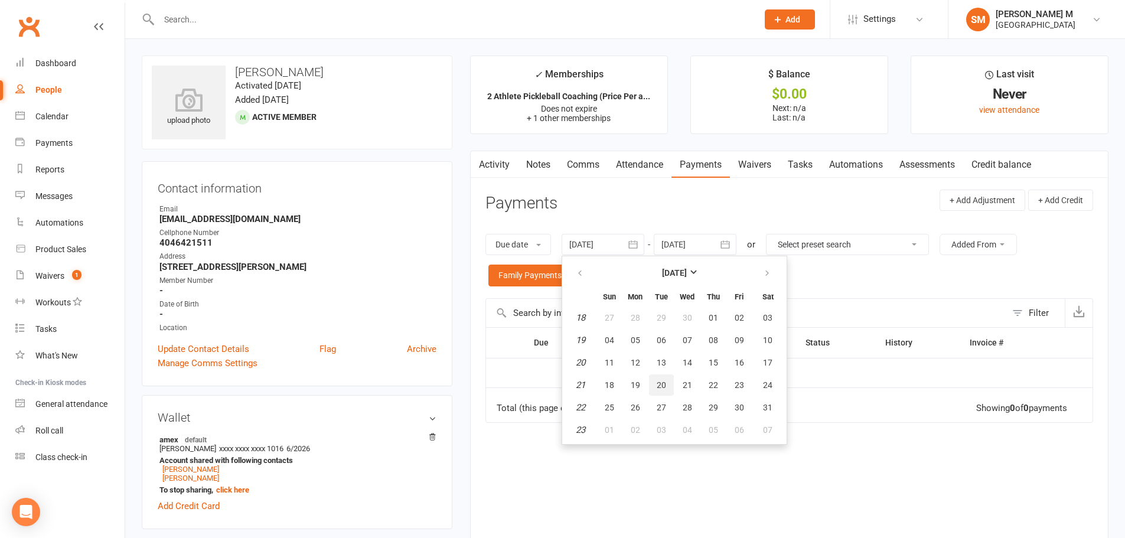
click at [660, 380] on span "20" at bounding box center [661, 384] width 9 height 9
type input "20 May 2025"
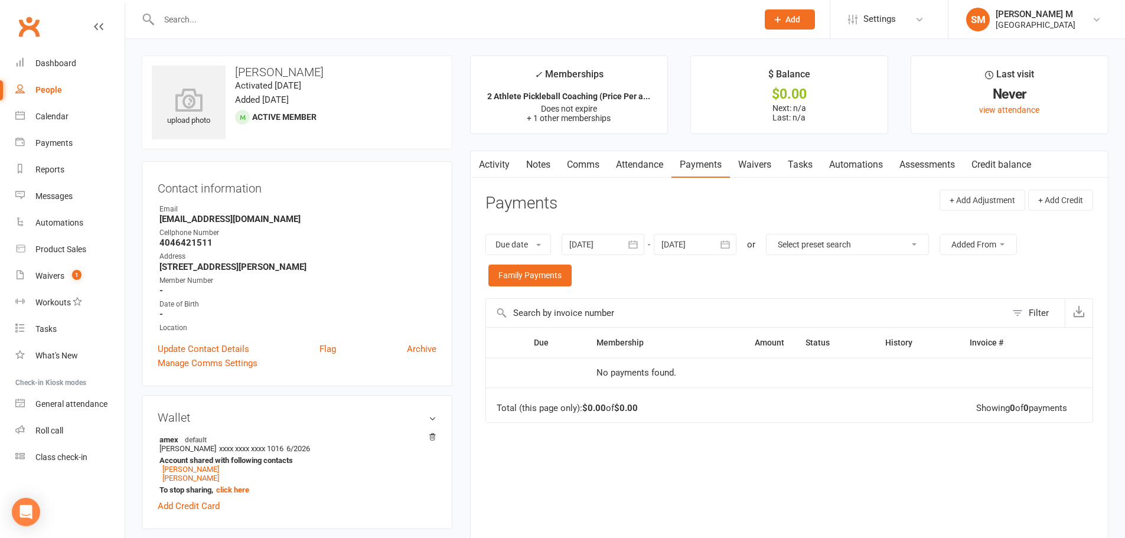
click at [729, 246] on icon "button" at bounding box center [725, 245] width 12 height 12
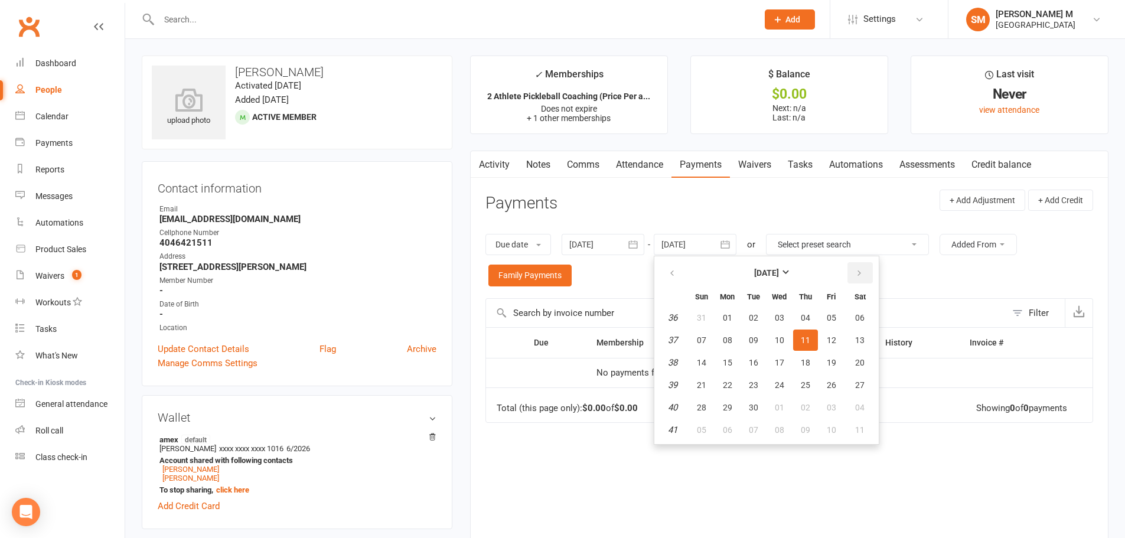
click at [854, 271] on button "button" at bounding box center [860, 272] width 25 height 21
drag, startPoint x: 854, startPoint y: 271, endPoint x: 855, endPoint y: 292, distance: 21.9
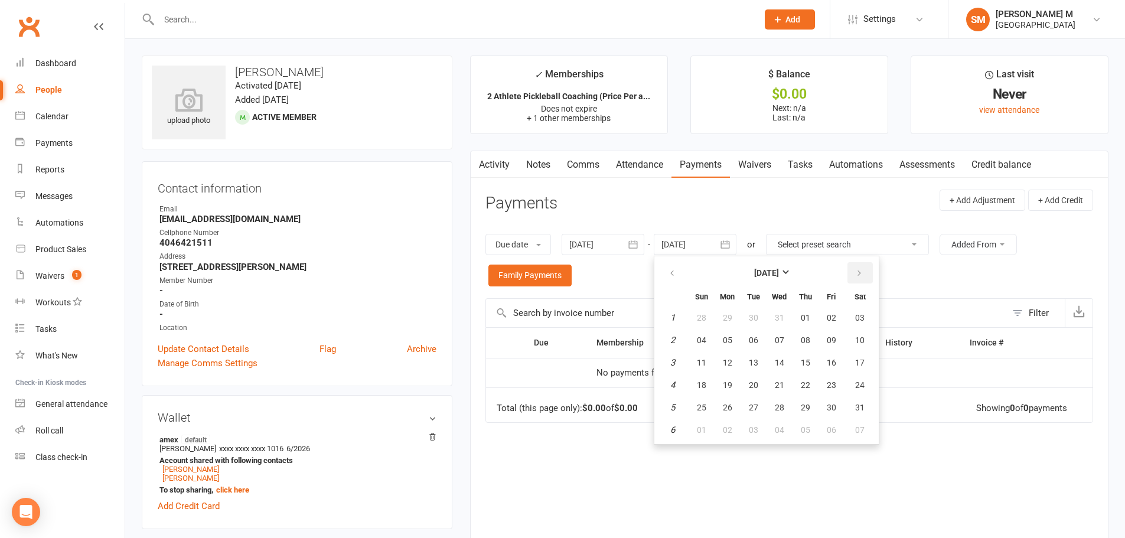
click at [854, 274] on button "button" at bounding box center [860, 272] width 25 height 21
click at [853, 403] on button "07" at bounding box center [860, 407] width 30 height 21
type input "07 Mar 2026"
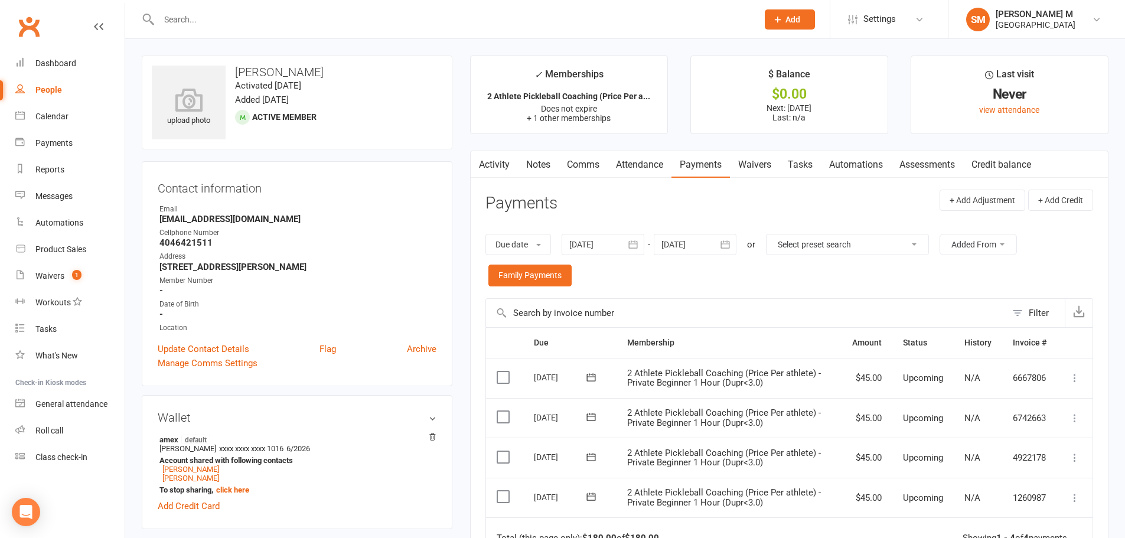
scroll to position [59, 0]
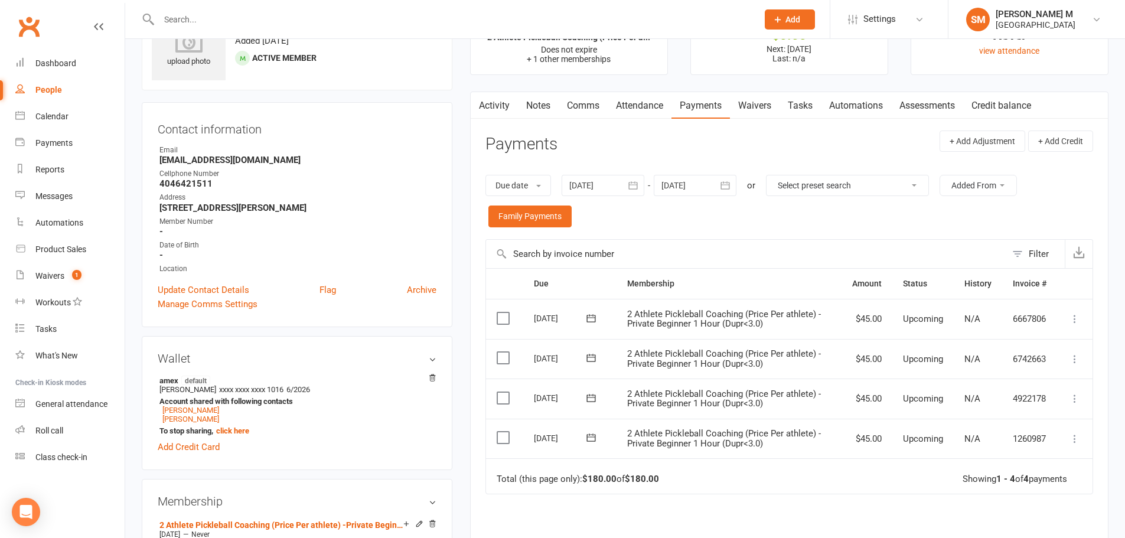
click at [599, 522] on div "Due Contact Membership Amount Status History Invoice # Select this [DATE] [PERS…" at bounding box center [790, 457] width 608 height 379
click at [187, 418] on link "[PERSON_NAME]" at bounding box center [190, 419] width 57 height 9
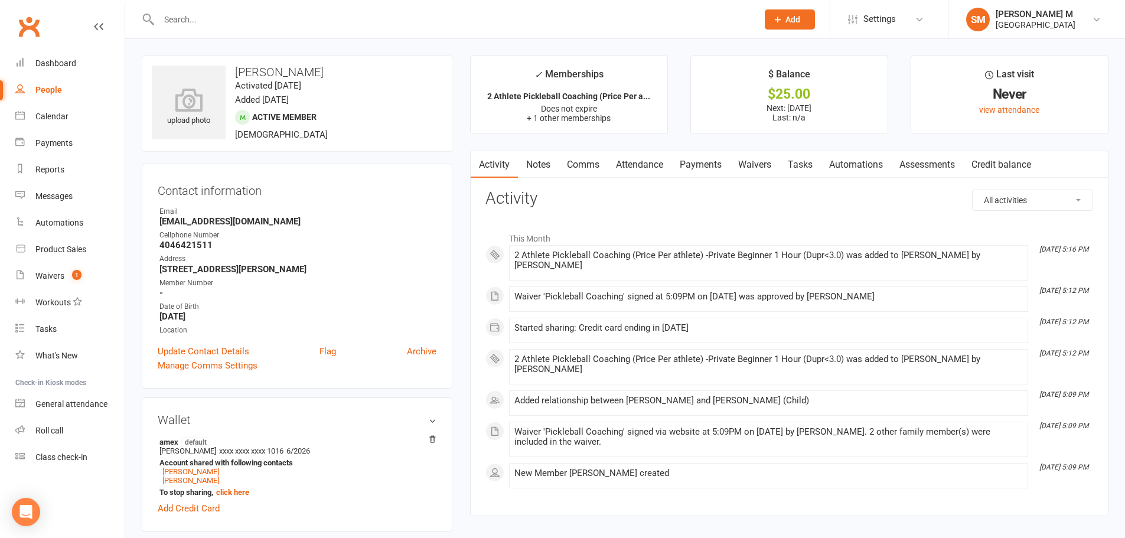
click at [686, 173] on link "Payments" at bounding box center [701, 164] width 58 height 27
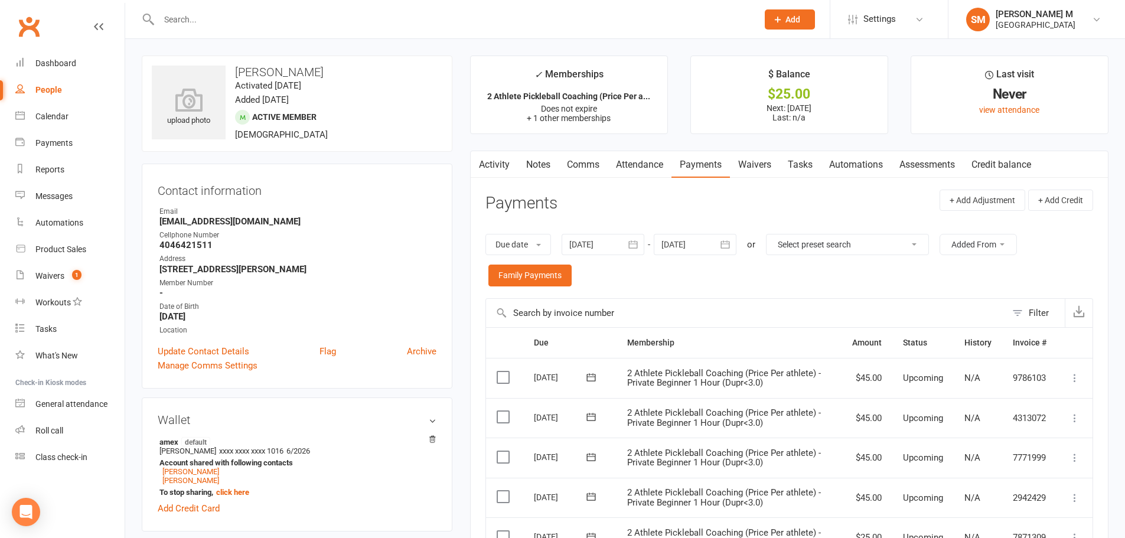
click at [549, 159] on link "Notes" at bounding box center [538, 164] width 41 height 27
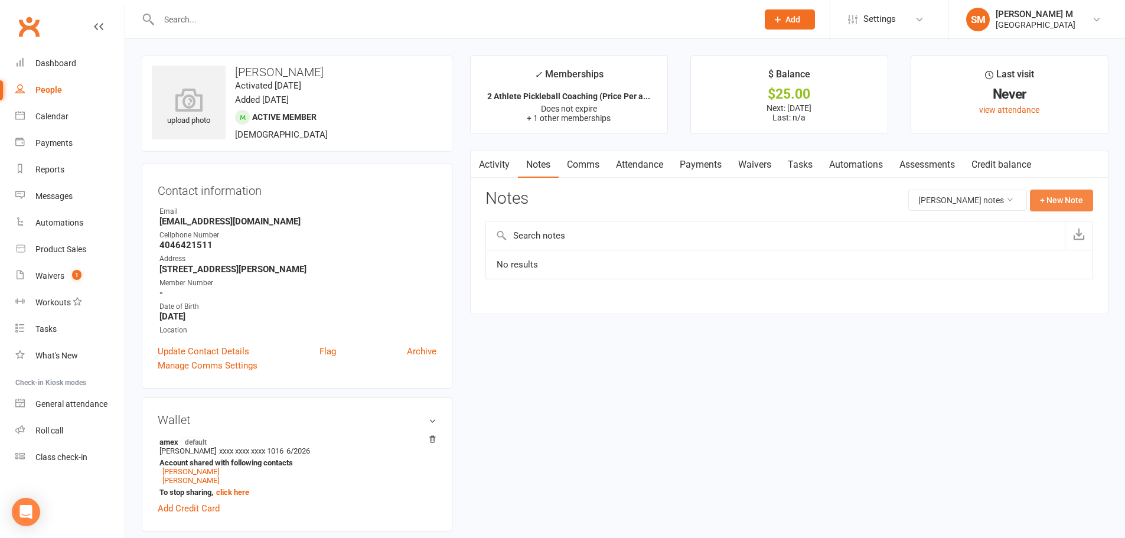
click at [1051, 205] on button "+ New Note" at bounding box center [1061, 200] width 63 height 21
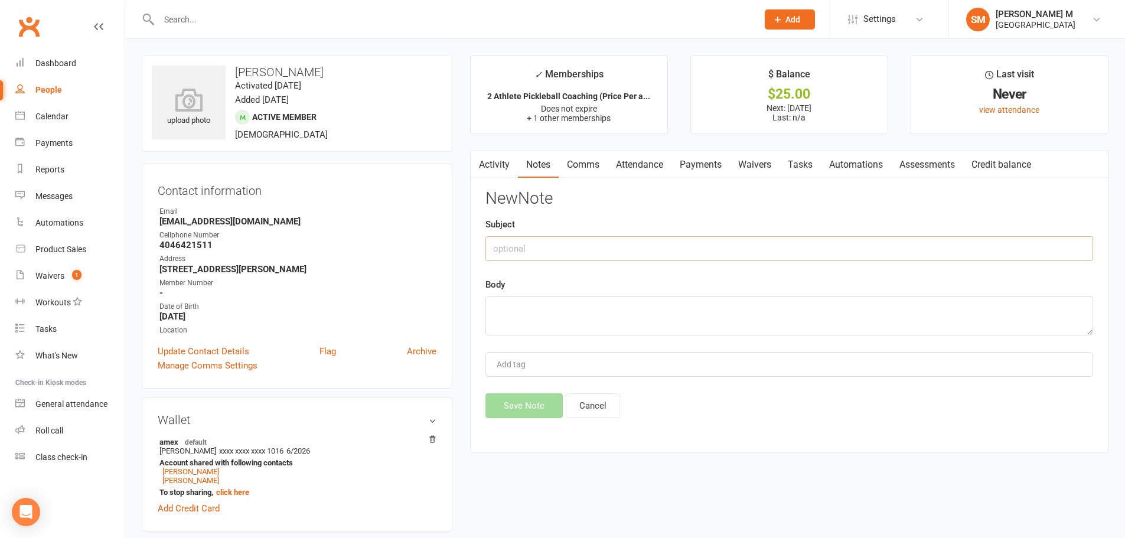
click at [549, 248] on input "text" at bounding box center [790, 248] width 608 height 25
type input "charge"
click at [518, 318] on textarea at bounding box center [790, 316] width 608 height 39
type textarea "charged 25$ on 8/15 they paid 65$ through wix"
click at [517, 405] on button "Save Note" at bounding box center [524, 405] width 77 height 25
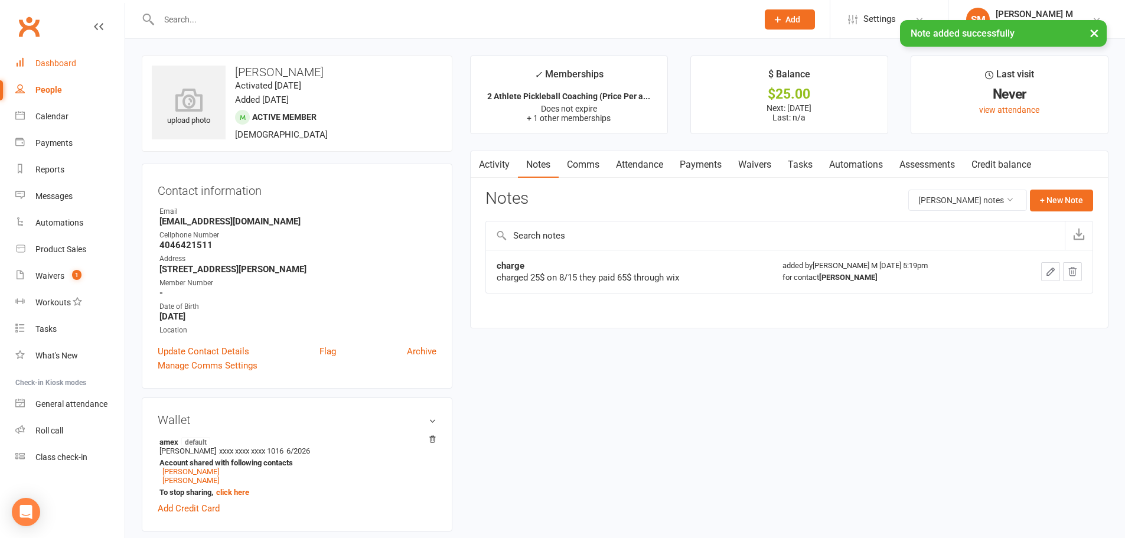
click at [53, 69] on link "Dashboard" at bounding box center [69, 63] width 109 height 27
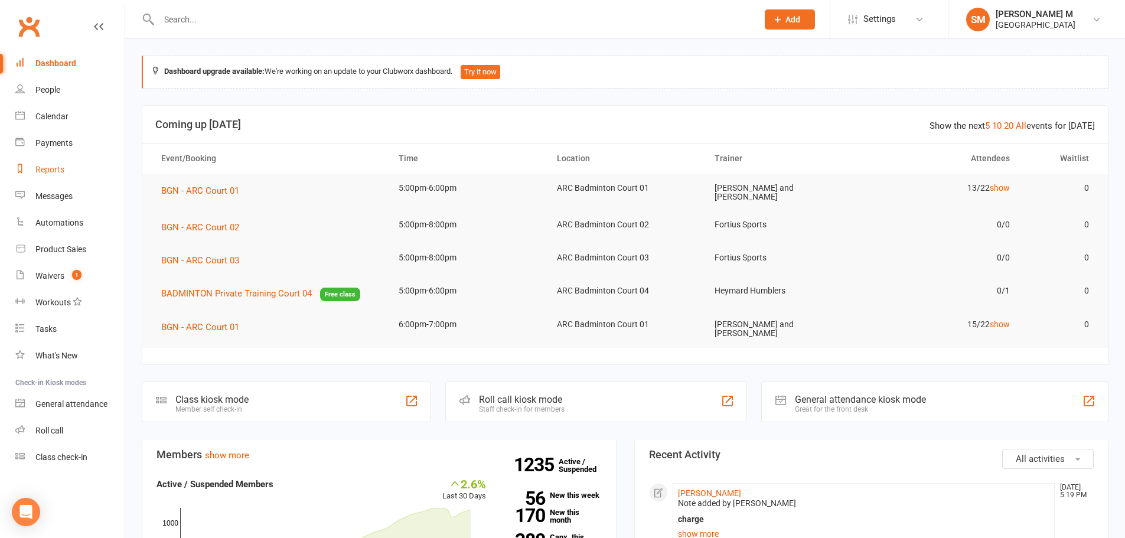
click at [61, 181] on link "Reports" at bounding box center [69, 170] width 109 height 27
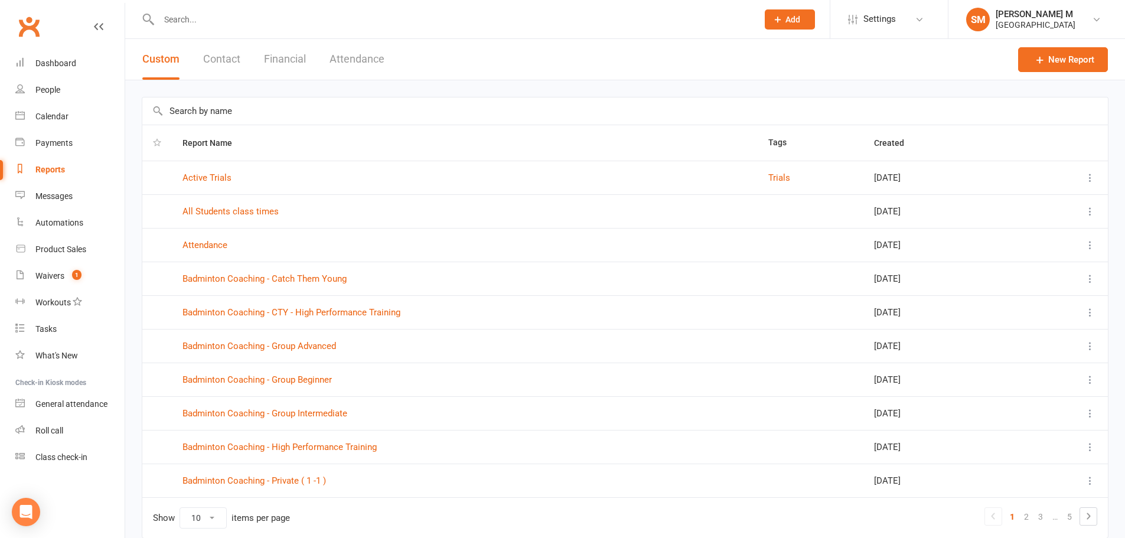
click at [224, 111] on input "text" at bounding box center [625, 110] width 966 height 27
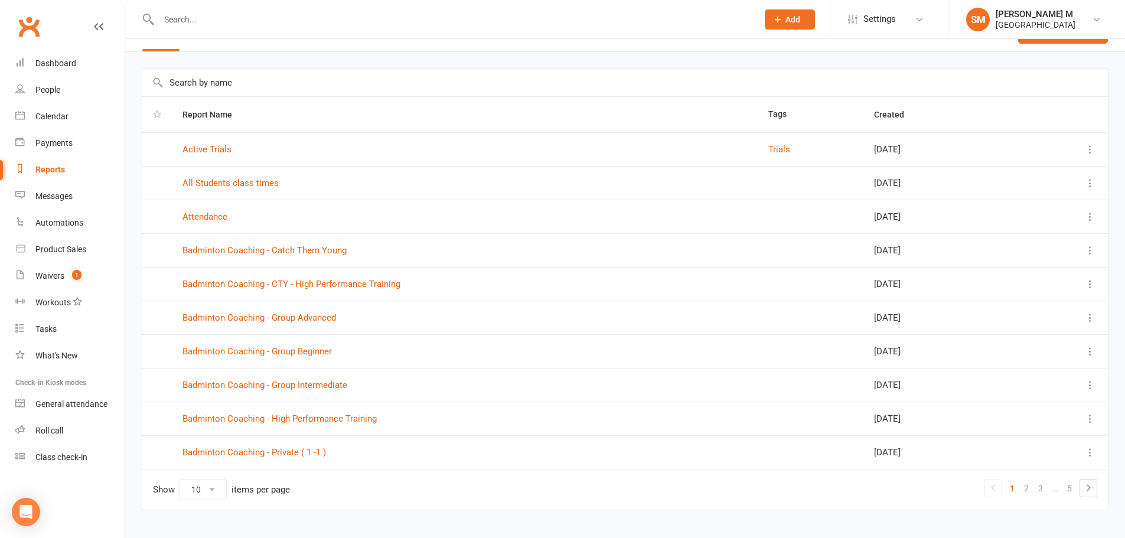
scroll to position [51, 0]
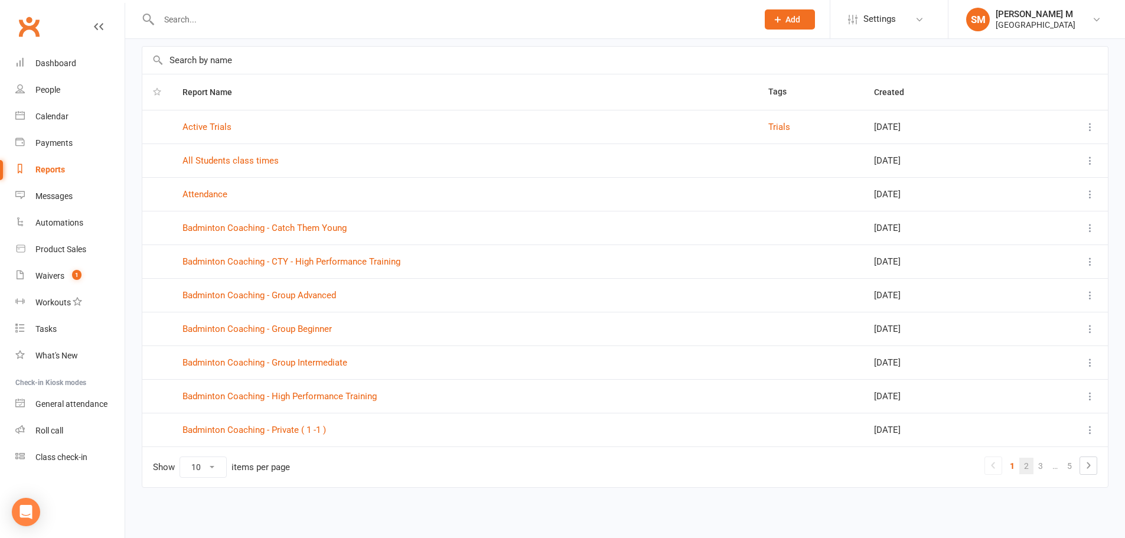
click at [1029, 468] on link "2" at bounding box center [1027, 466] width 14 height 17
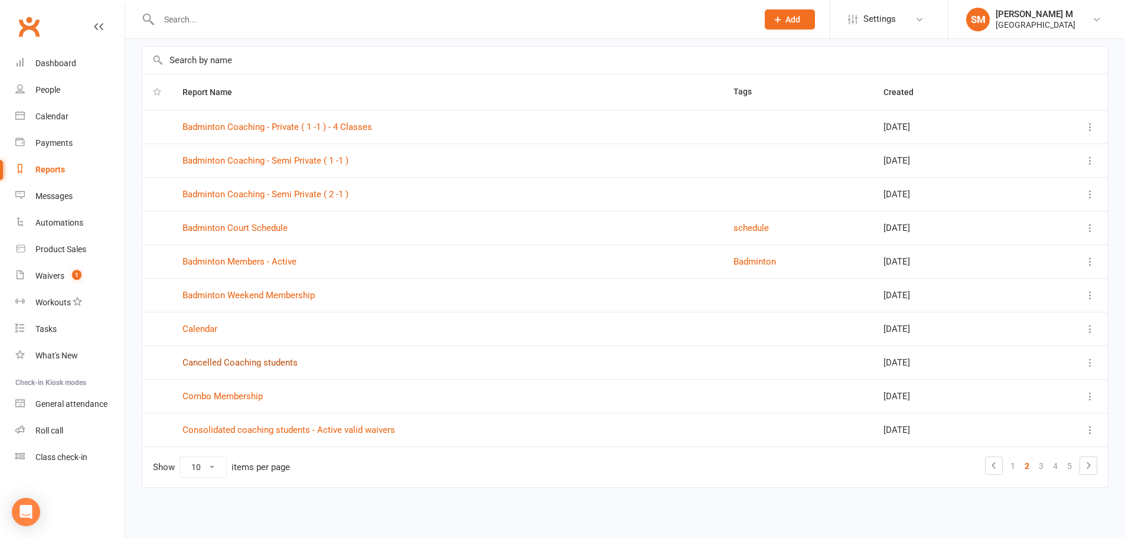
click at [235, 363] on link "Cancelled Coaching students" at bounding box center [240, 362] width 115 height 11
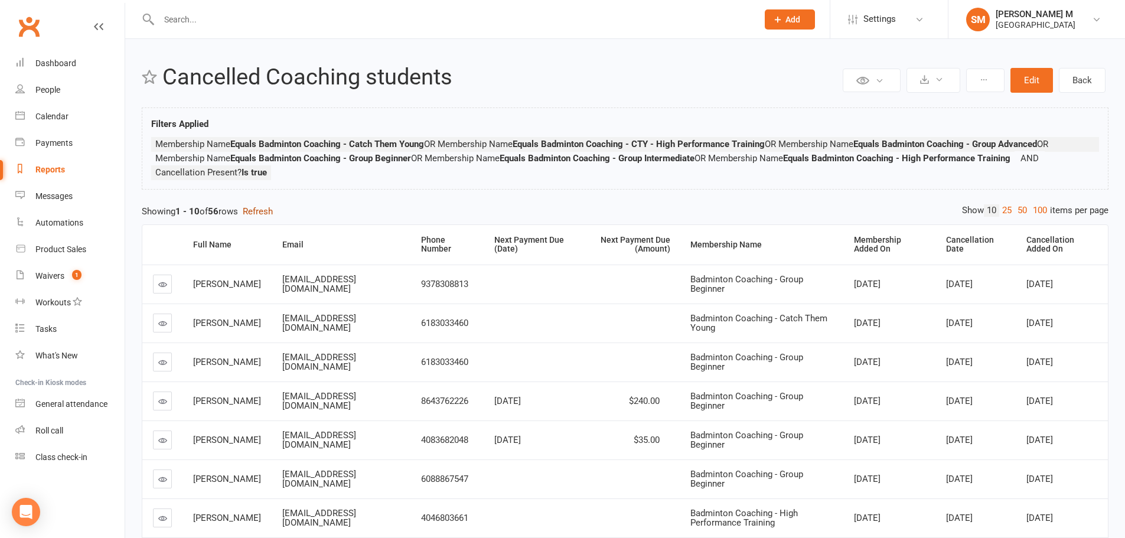
click at [271, 210] on button "Refresh" at bounding box center [258, 211] width 30 height 14
click at [1089, 242] on div "Cancellation Added On" at bounding box center [1063, 245] width 72 height 18
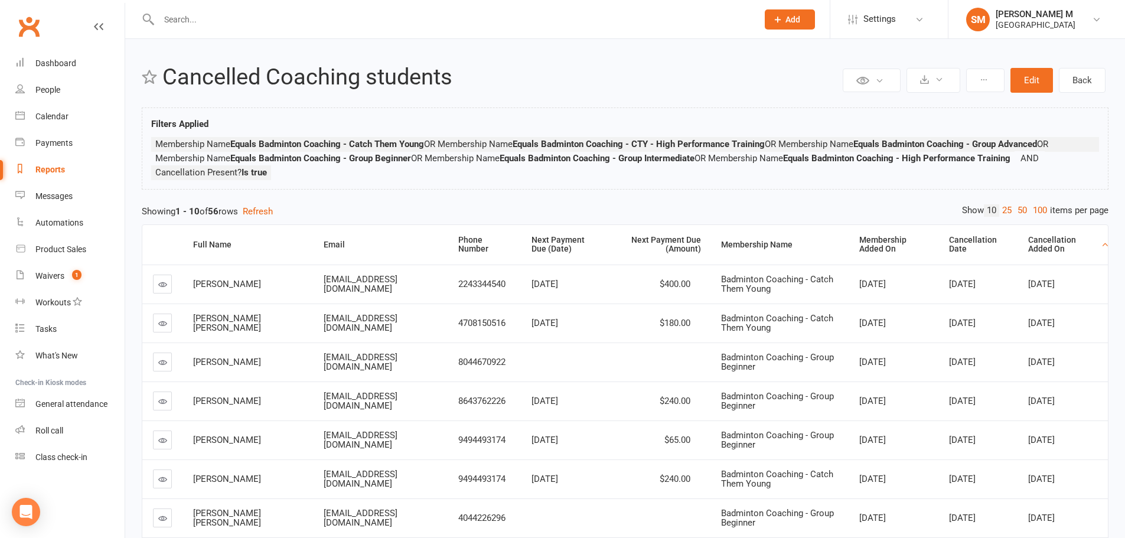
click at [1089, 242] on div "Cancellation Added On" at bounding box center [1063, 245] width 70 height 18
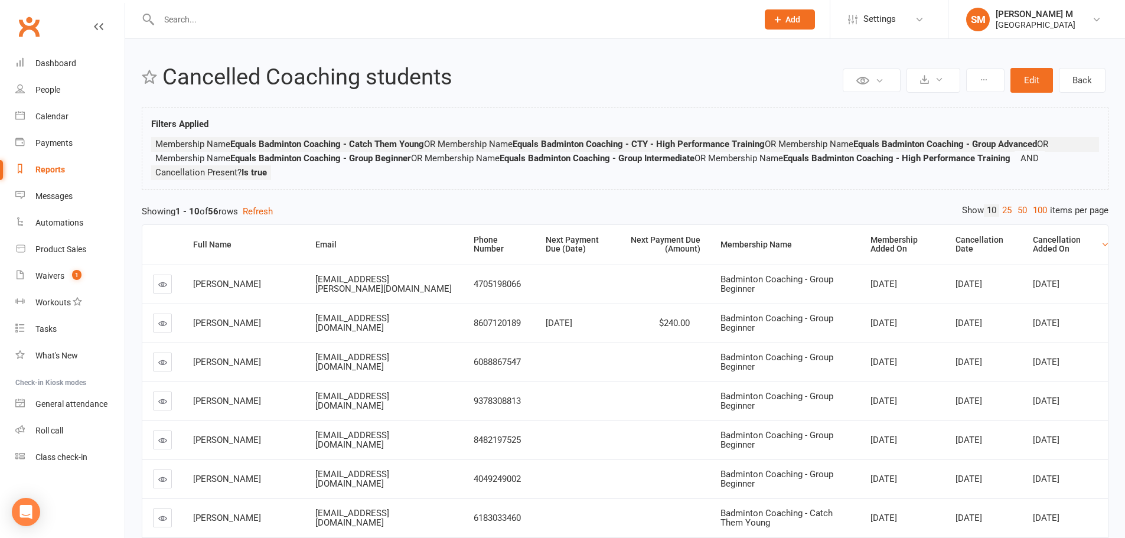
click at [209, 287] on span "Vaanika Vaghela" at bounding box center [227, 284] width 68 height 11
click at [239, 272] on td "Vaanika Vaghela" at bounding box center [244, 284] width 122 height 39
click at [162, 286] on icon at bounding box center [162, 284] width 9 height 9
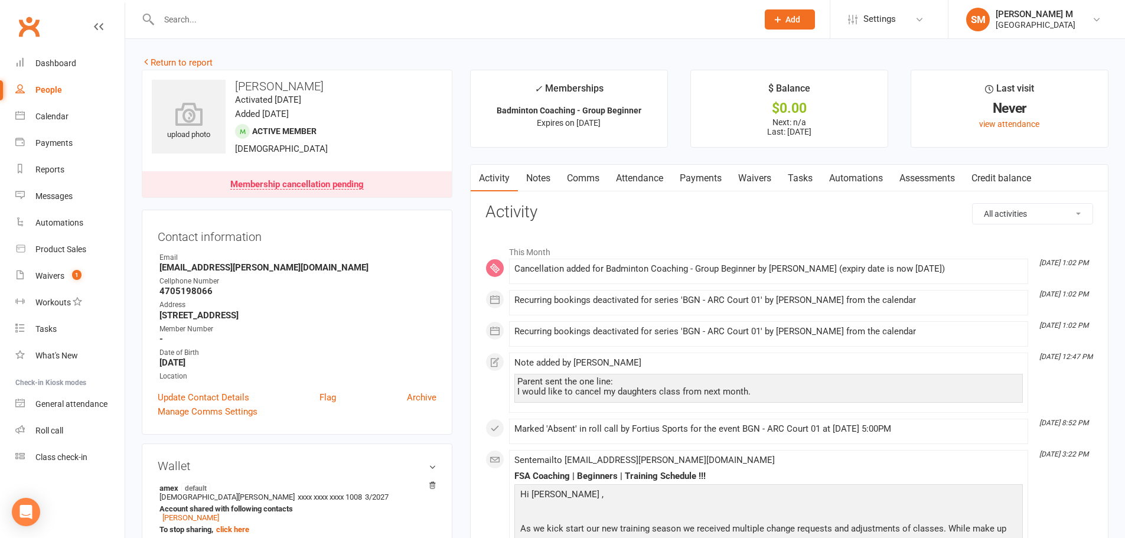
click at [695, 177] on link "Payments" at bounding box center [701, 178] width 58 height 27
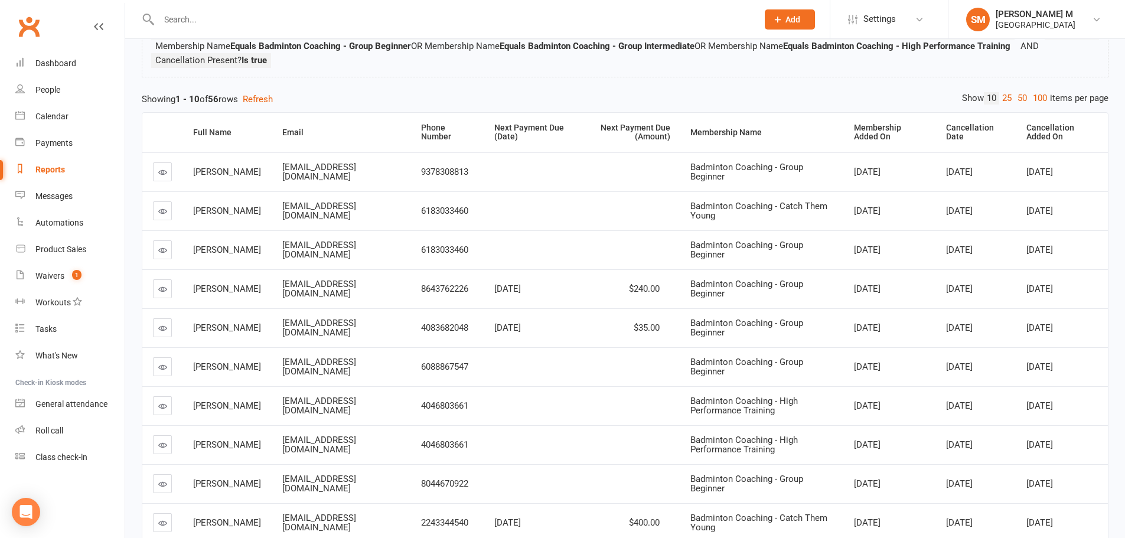
scroll to position [210, 0]
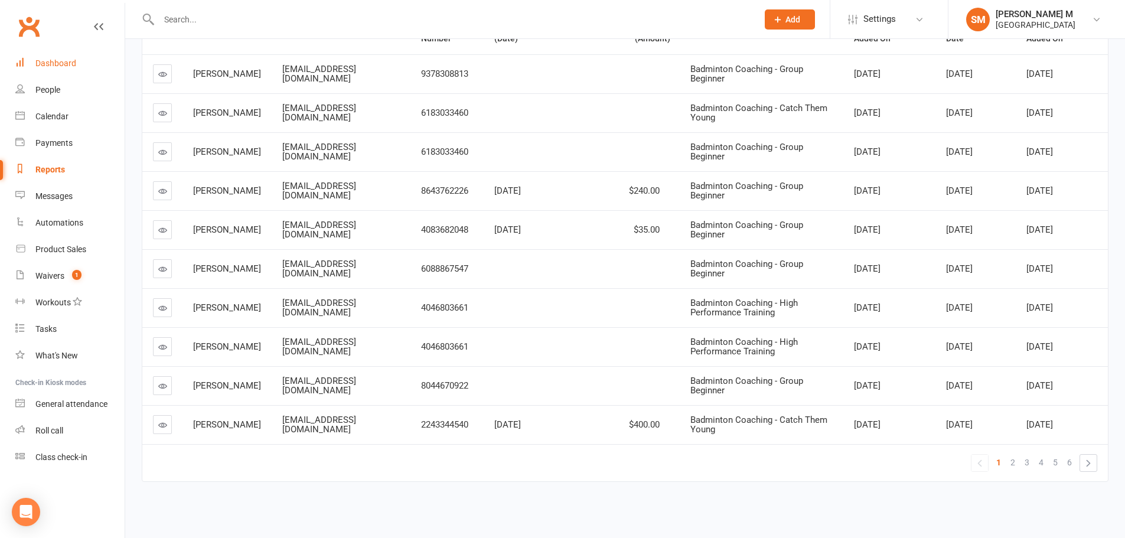
click at [66, 62] on div "Dashboard" at bounding box center [55, 62] width 41 height 9
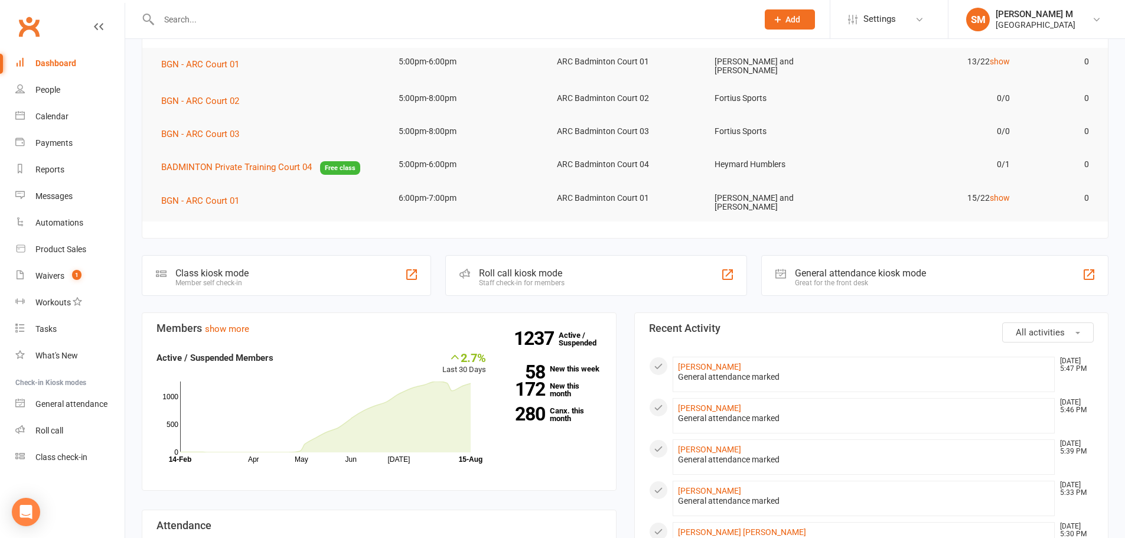
scroll to position [177, 0]
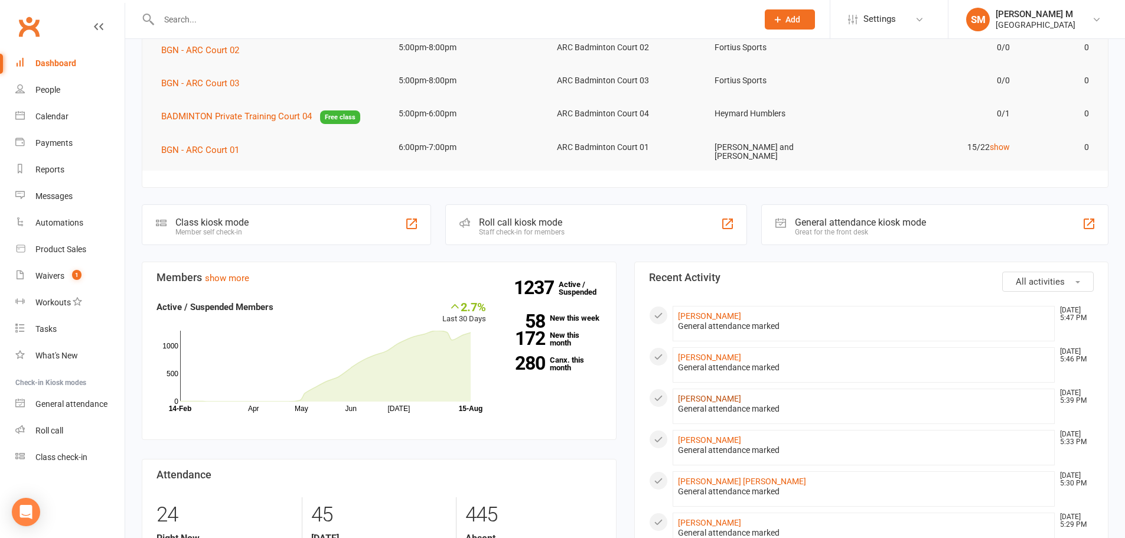
click at [706, 394] on link "[PERSON_NAME]" at bounding box center [709, 398] width 63 height 9
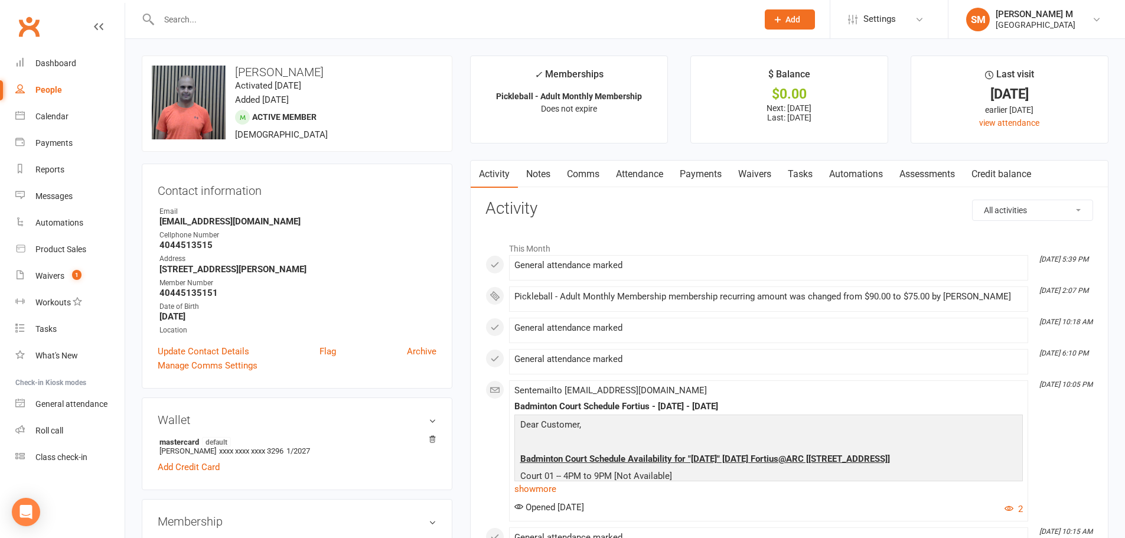
click at [531, 171] on link "Notes" at bounding box center [538, 174] width 41 height 27
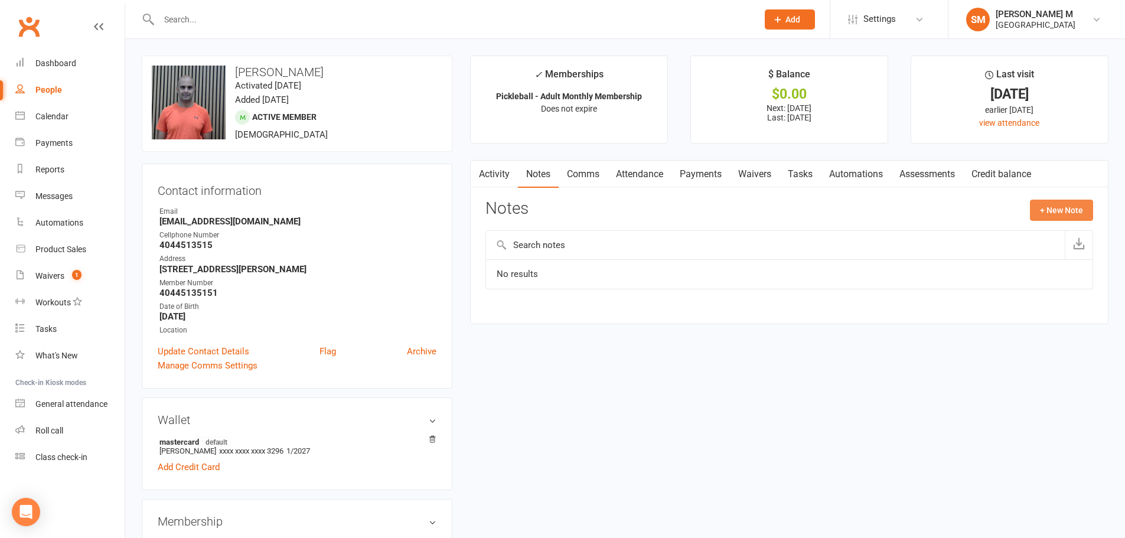
click at [1070, 213] on button "+ New Note" at bounding box center [1061, 210] width 63 height 21
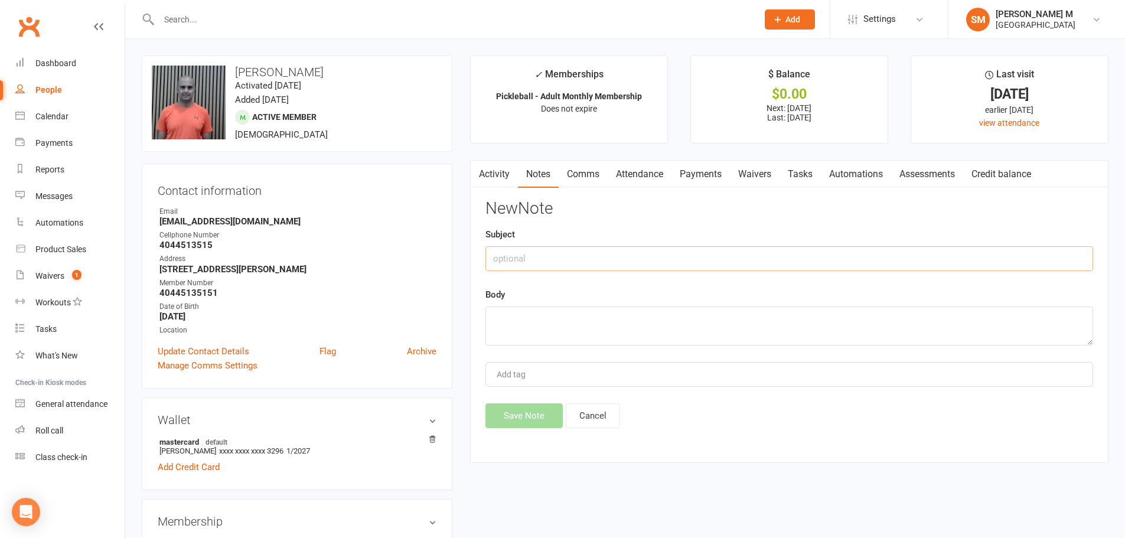
click at [543, 262] on input "text" at bounding box center [790, 258] width 608 height 25
type input "guest pass -august"
click at [549, 315] on textarea at bounding box center [790, 326] width 608 height 39
drag, startPoint x: 571, startPoint y: 259, endPoint x: 485, endPoint y: 251, distance: 86.1
click at [486, 251] on input "guest pass -august" at bounding box center [790, 258] width 608 height 25
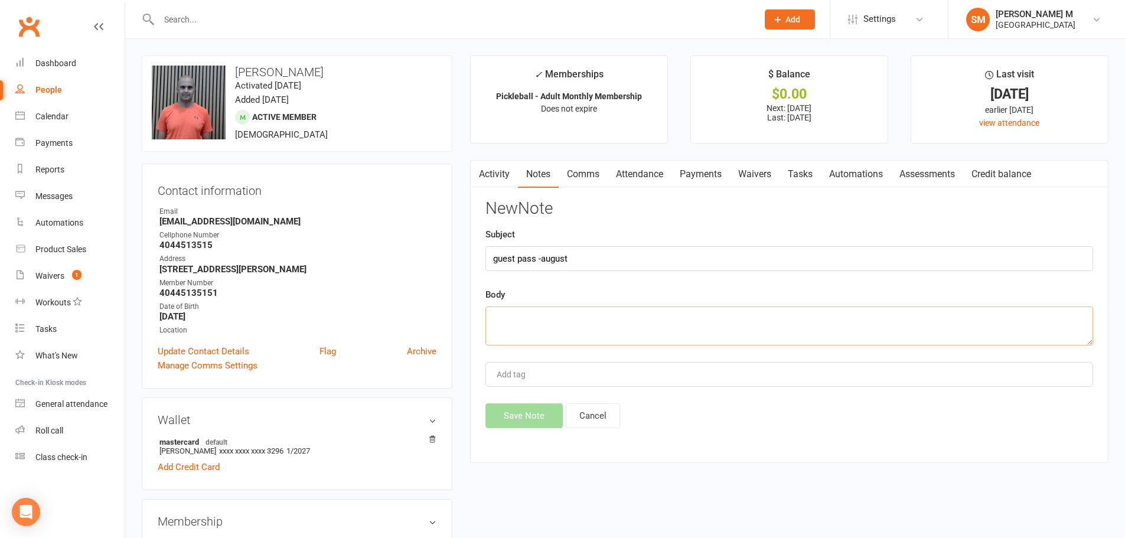
click at [503, 310] on textarea at bounding box center [790, 326] width 608 height 39
paste textarea "guest pass -august"
type textarea "guest pass -august"
click at [516, 409] on button "Save Note" at bounding box center [524, 415] width 77 height 25
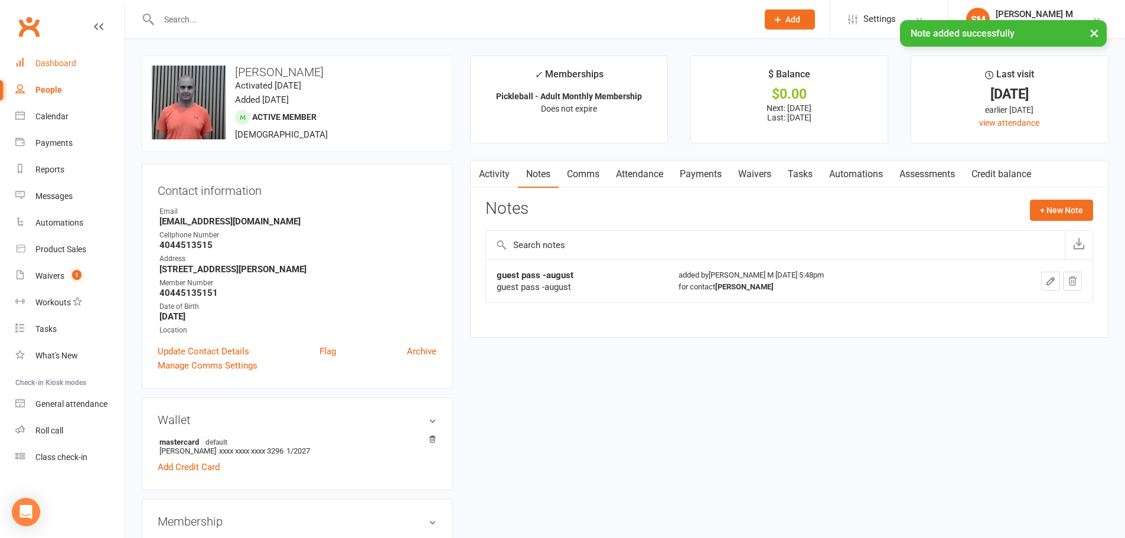
click at [67, 61] on div "Dashboard" at bounding box center [55, 62] width 41 height 9
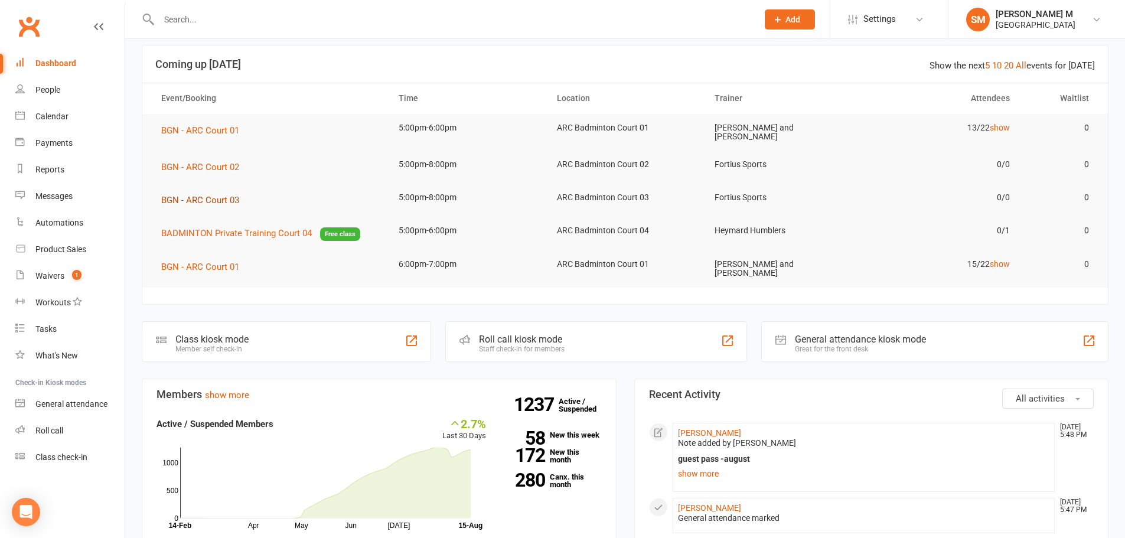
scroll to position [59, 0]
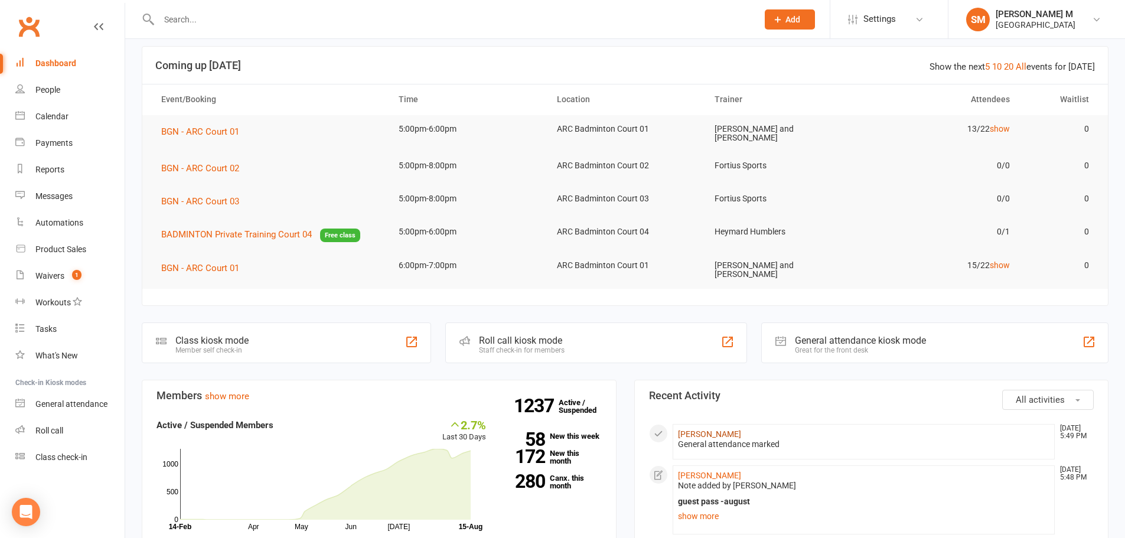
click at [726, 429] on link "[PERSON_NAME]" at bounding box center [709, 433] width 63 height 9
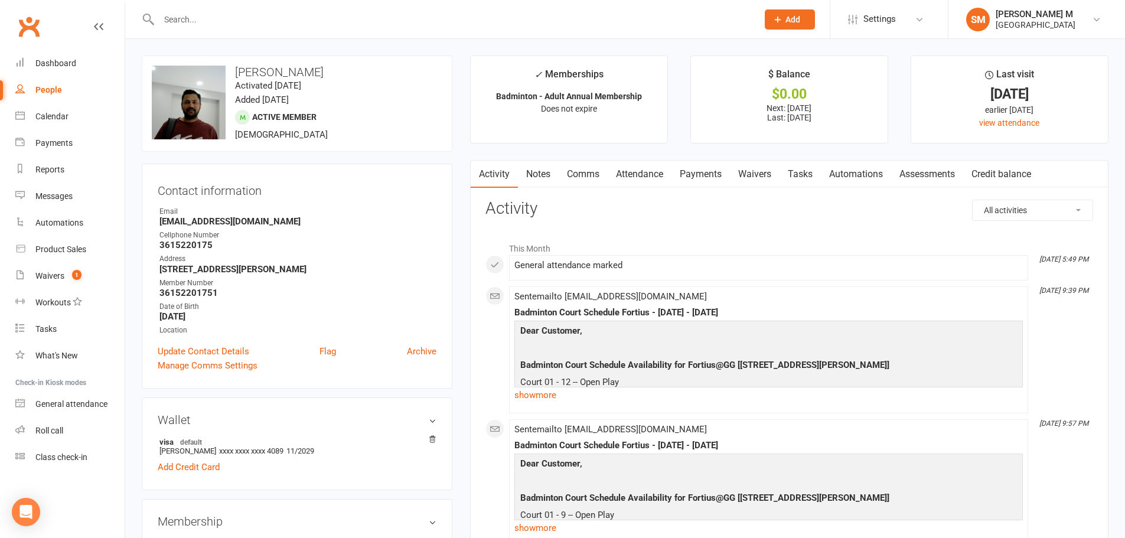
click at [623, 173] on link "Attendance" at bounding box center [640, 174] width 64 height 27
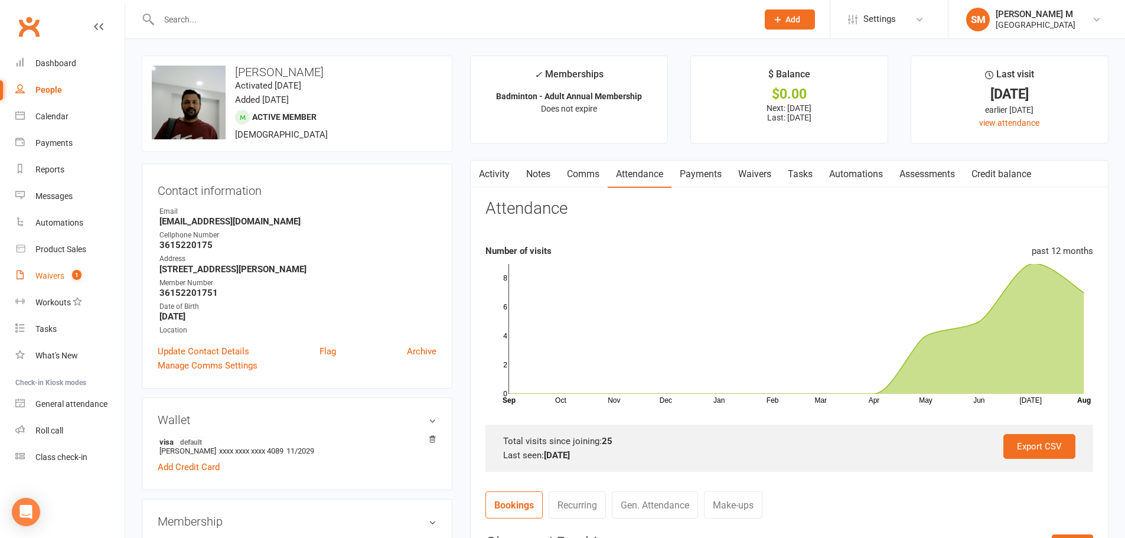
click at [67, 275] on count-badge "1" at bounding box center [73, 275] width 15 height 9
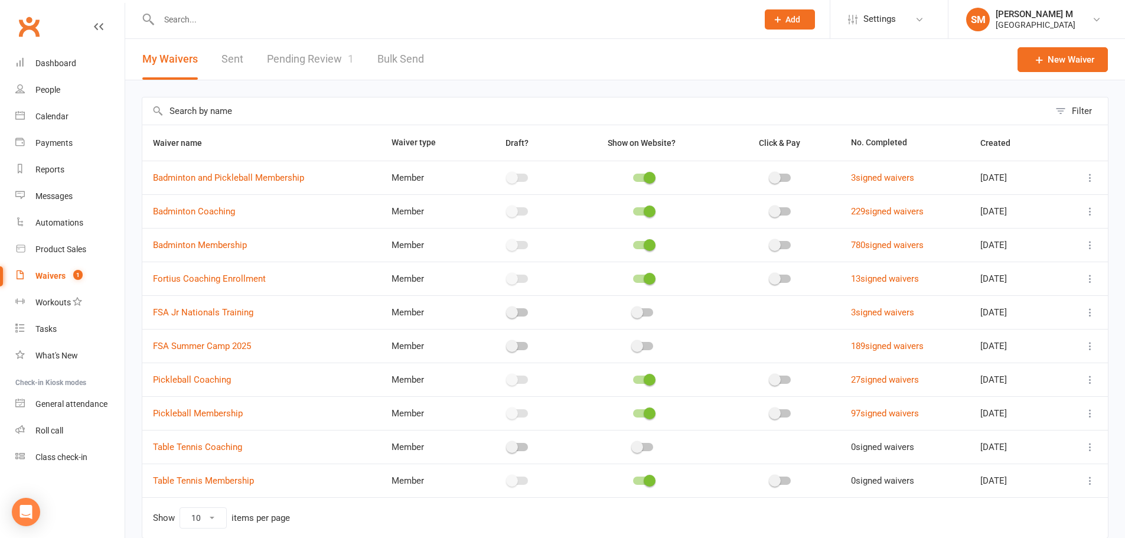
click at [301, 62] on link "Pending Review 1" at bounding box center [310, 59] width 87 height 41
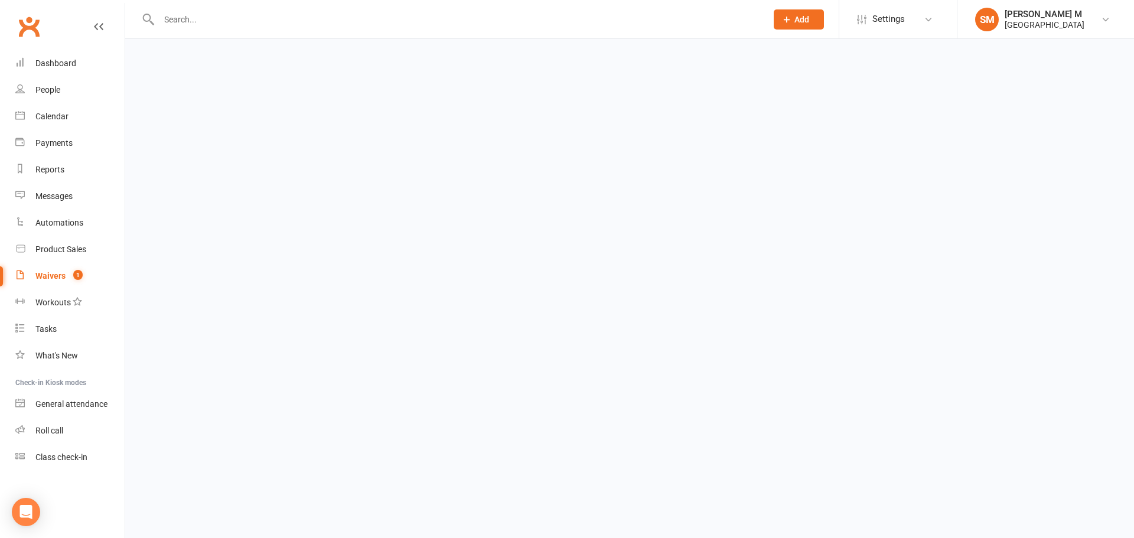
select select "100"
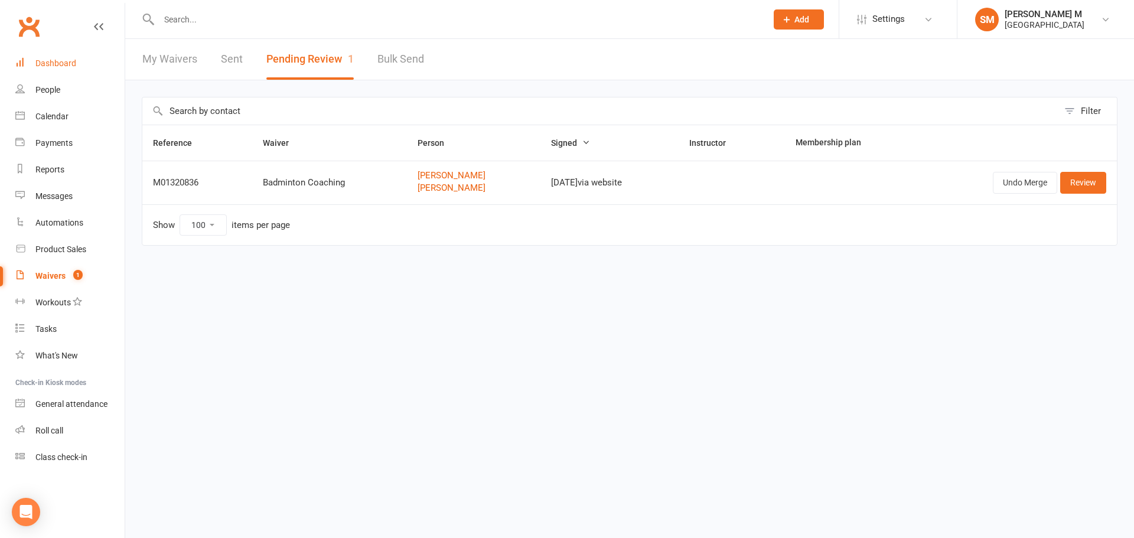
click at [38, 64] on div "Dashboard" at bounding box center [55, 62] width 41 height 9
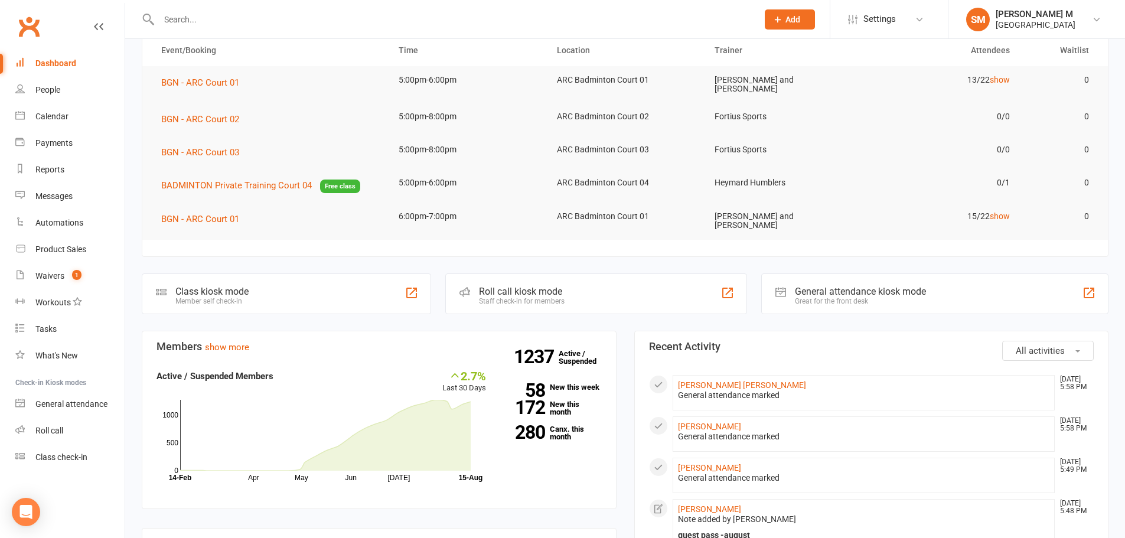
scroll to position [236, 0]
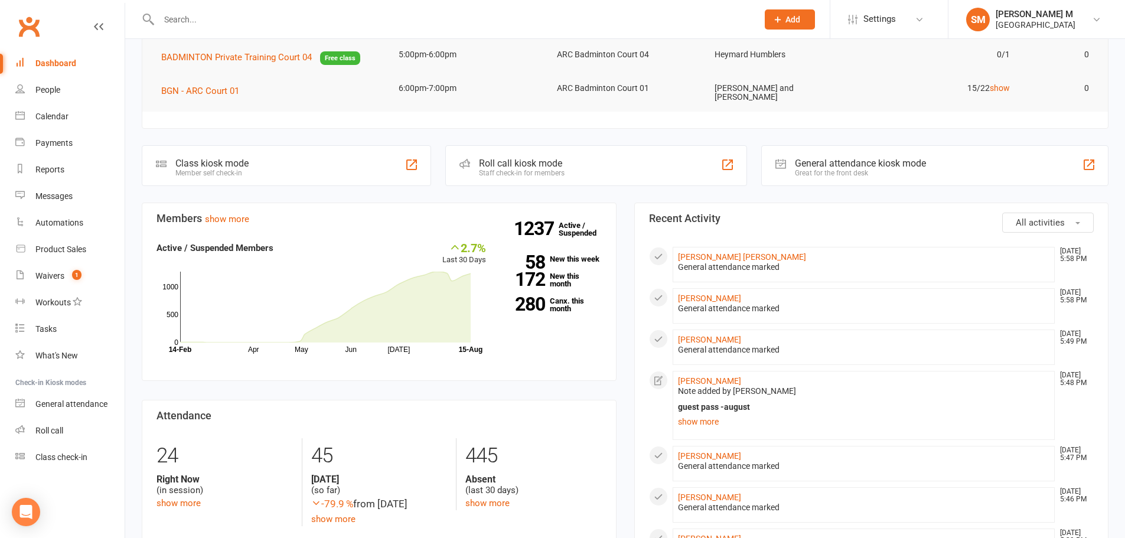
click at [696, 304] on div "General attendance marked" at bounding box center [864, 309] width 372 height 10
click at [711, 294] on link "[PERSON_NAME]" at bounding box center [709, 298] width 63 height 9
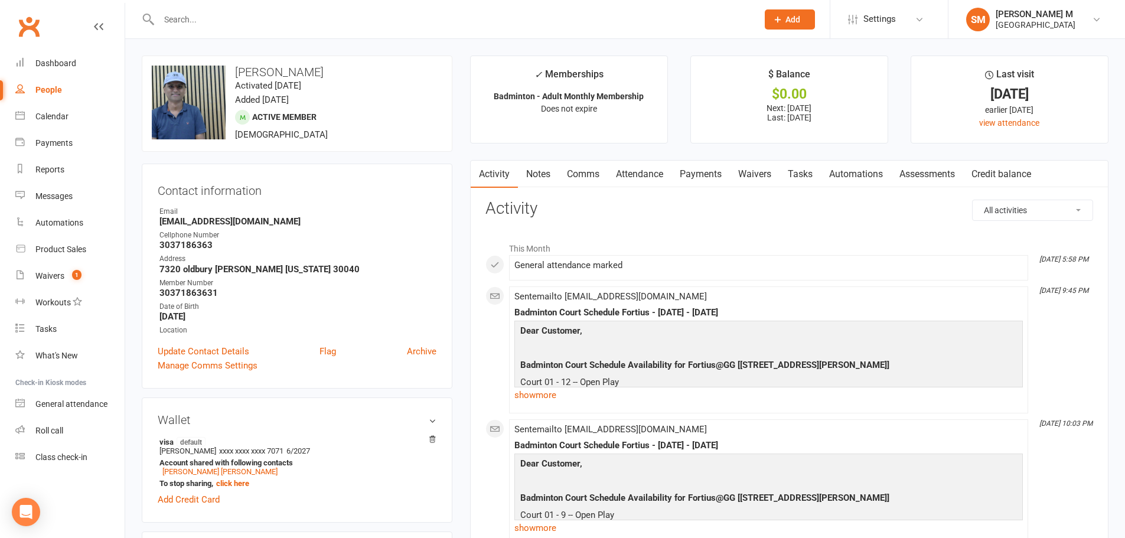
click at [526, 178] on link "Notes" at bounding box center [538, 174] width 41 height 27
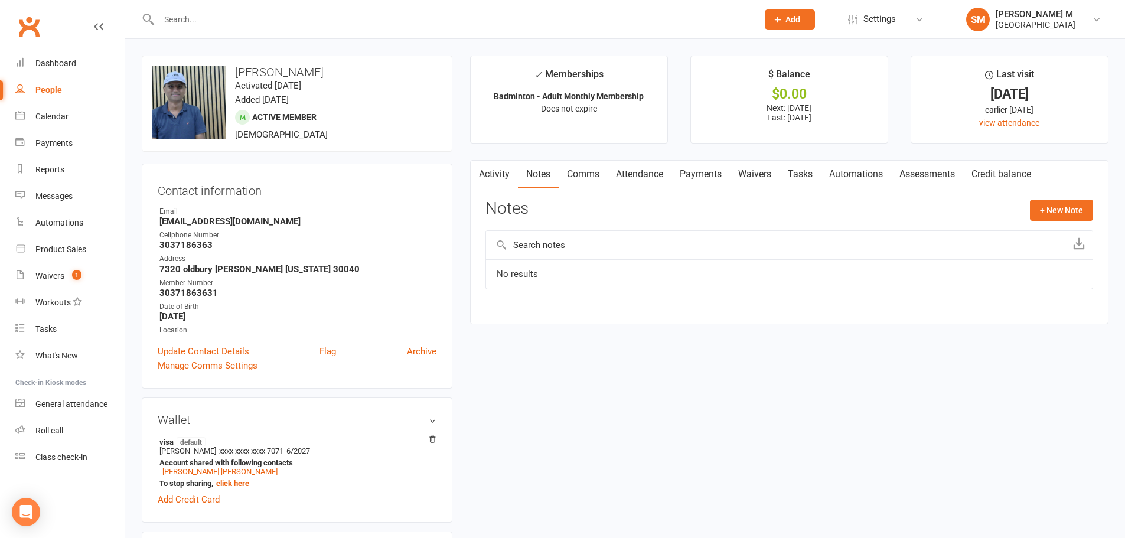
click at [587, 248] on input "text" at bounding box center [775, 245] width 579 height 28
click at [648, 246] on input "text" at bounding box center [775, 245] width 579 height 28
type input "Free Guest August"
click at [1050, 206] on button "+ New Note" at bounding box center [1061, 210] width 63 height 21
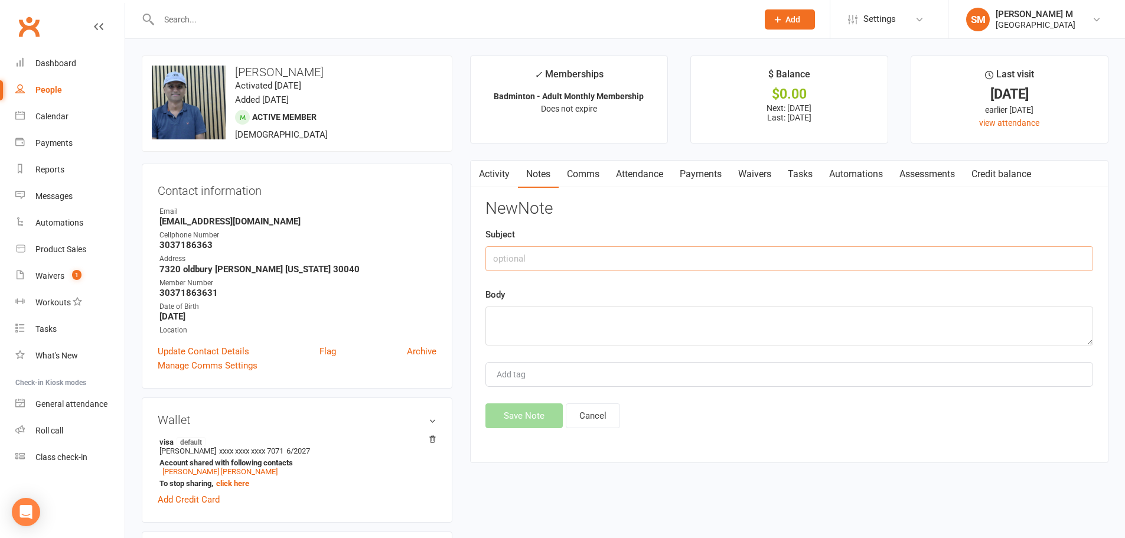
click at [594, 268] on input "text" at bounding box center [790, 258] width 608 height 25
type input "Free Guest August"
click at [614, 325] on textarea at bounding box center [790, 326] width 608 height 39
drag, startPoint x: 614, startPoint y: 325, endPoint x: 315, endPoint y: 331, distance: 298.4
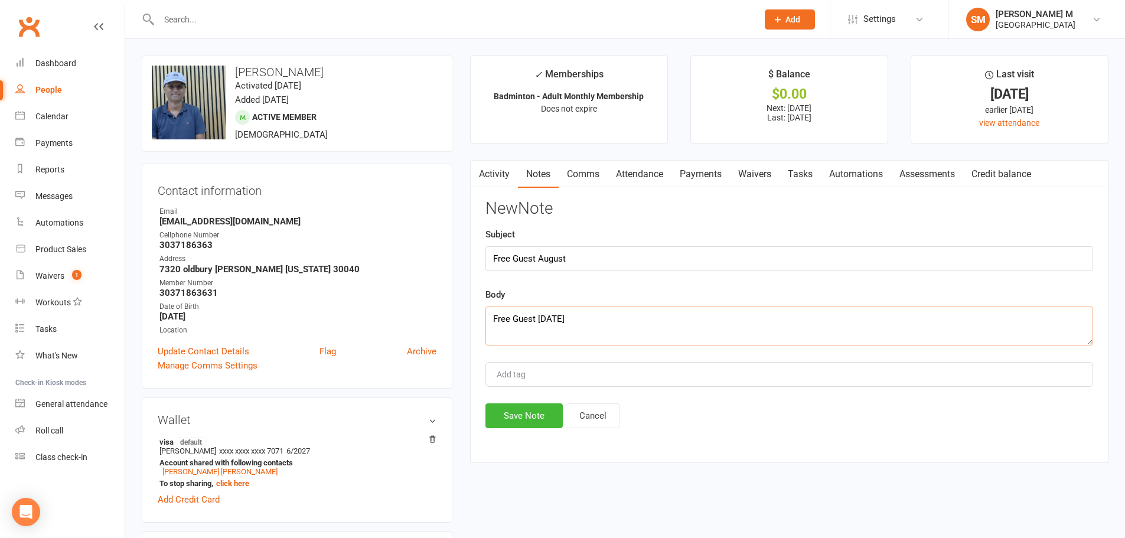
type textarea "Free Guest [DATE]"
click at [531, 377] on input "Add tag" at bounding box center [516, 374] width 41 height 14
type input "ash"
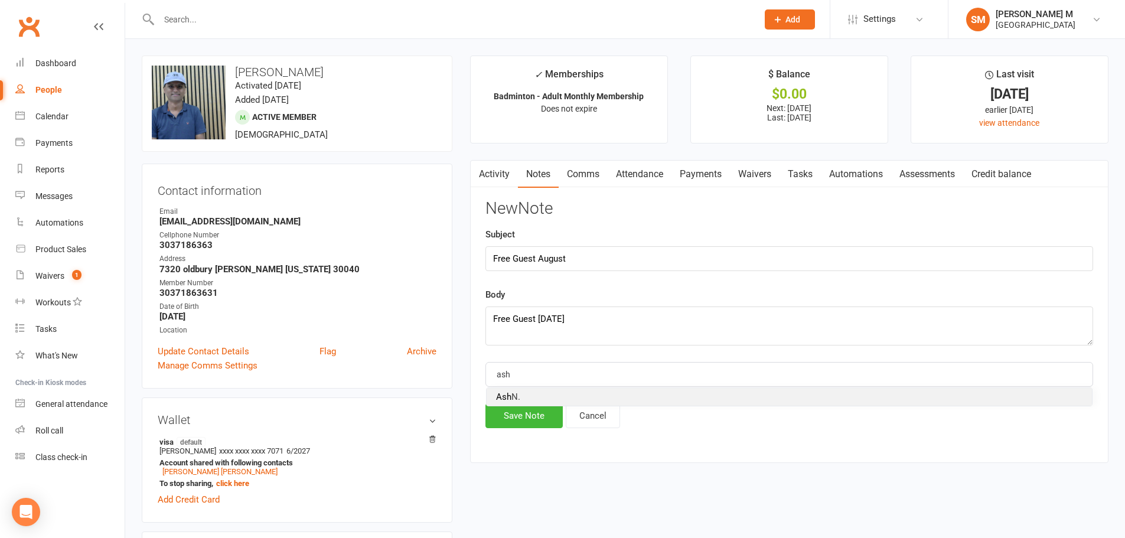
click at [510, 391] on li "Ash N." at bounding box center [789, 397] width 605 height 18
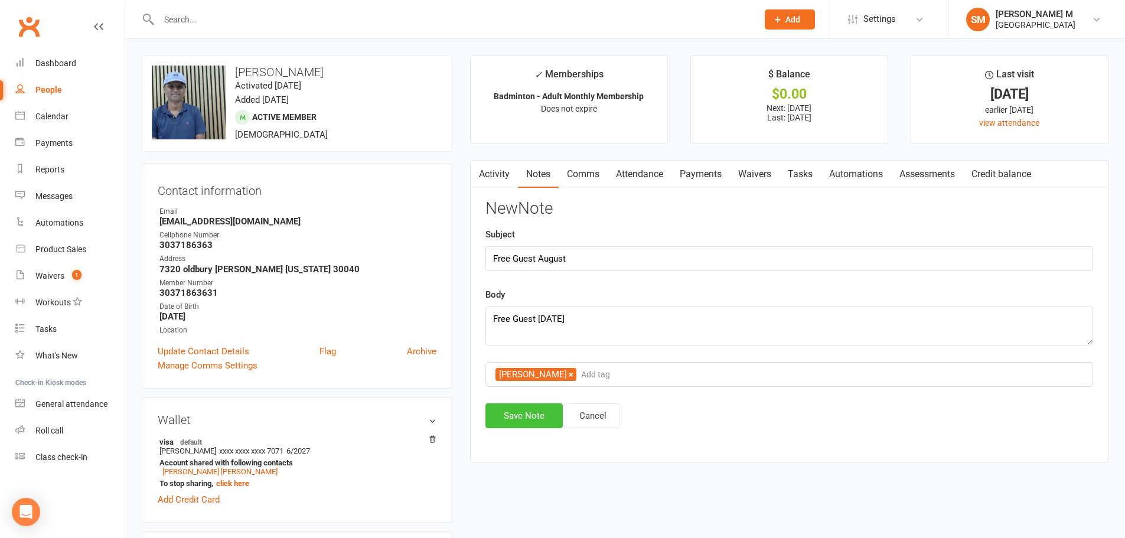
click at [533, 410] on button "Save Note" at bounding box center [524, 415] width 77 height 25
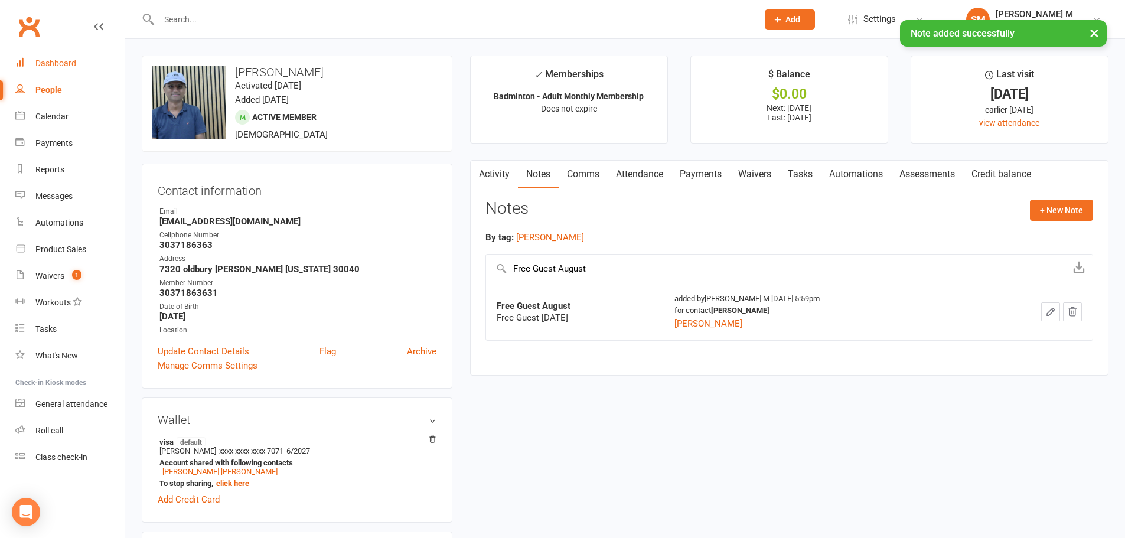
click at [57, 58] on link "Dashboard" at bounding box center [69, 63] width 109 height 27
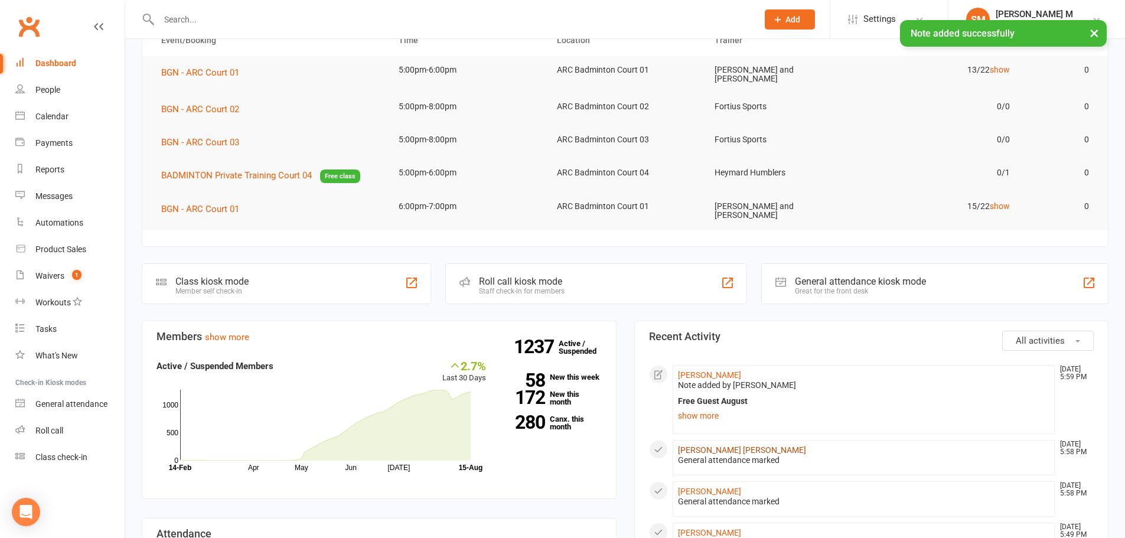
scroll to position [177, 0]
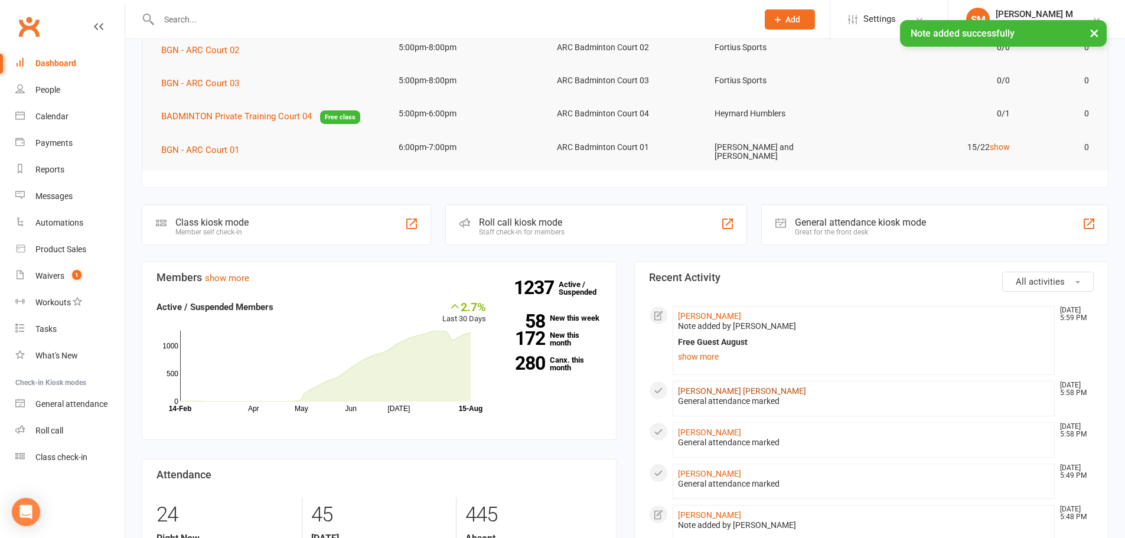
click at [717, 387] on link "[PERSON_NAME] [PERSON_NAME]" at bounding box center [742, 390] width 128 height 9
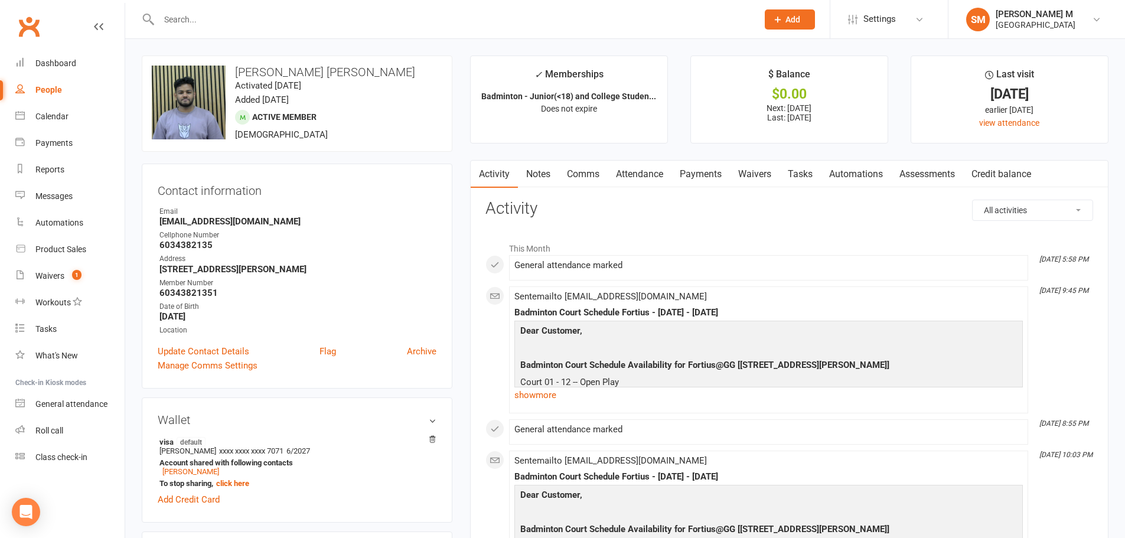
click at [548, 177] on link "Notes" at bounding box center [538, 174] width 41 height 27
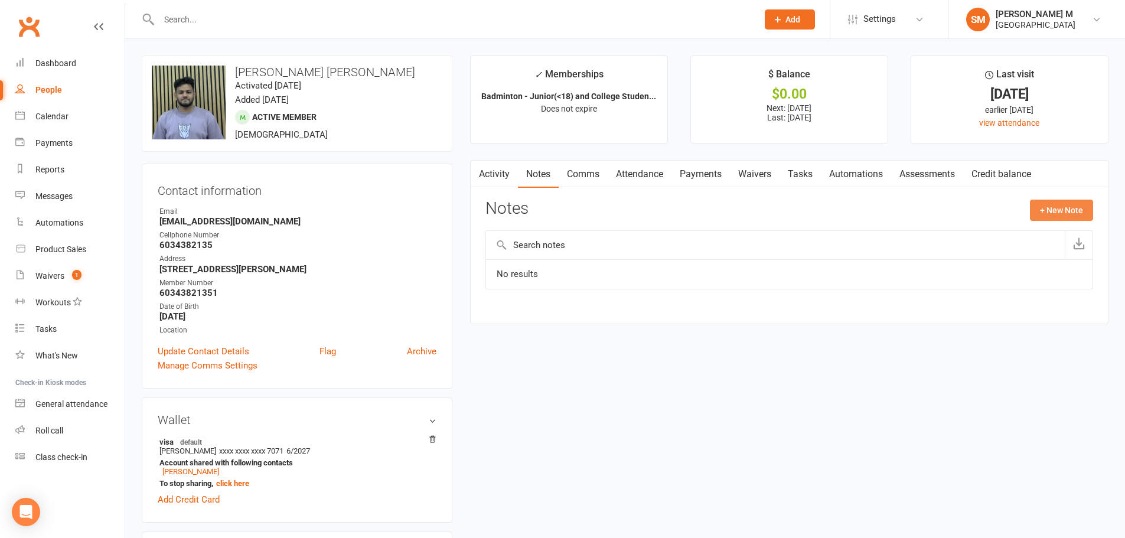
click at [1041, 214] on button "+ New Note" at bounding box center [1061, 210] width 63 height 21
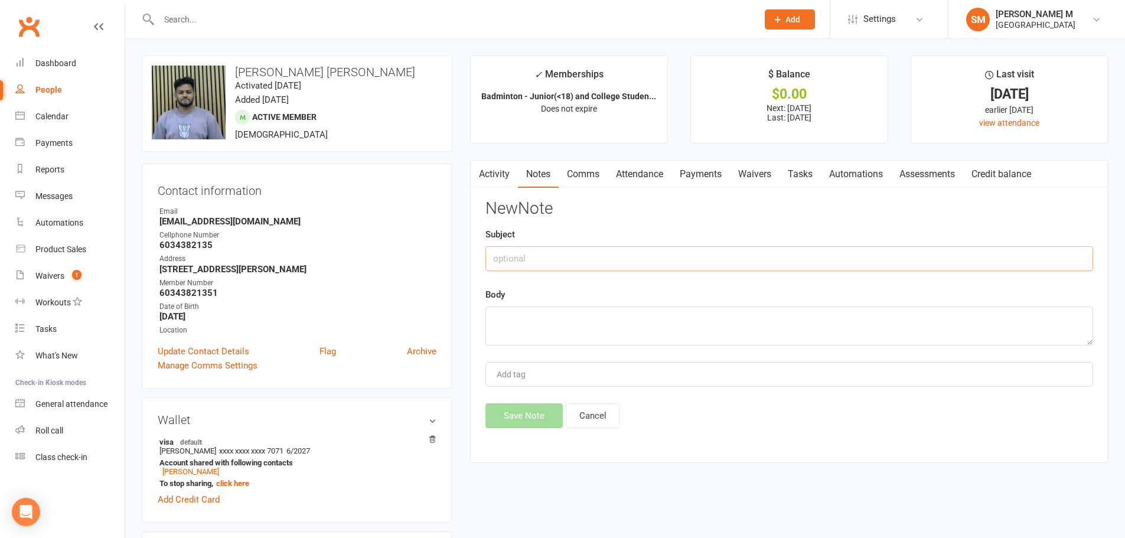
click at [692, 262] on input "text" at bounding box center [790, 258] width 608 height 25
type input "Free Guest August"
click at [577, 327] on textarea at bounding box center [790, 326] width 608 height 39
type textarea "Free G"
paste textarea "Free Guest August 15th 2025"
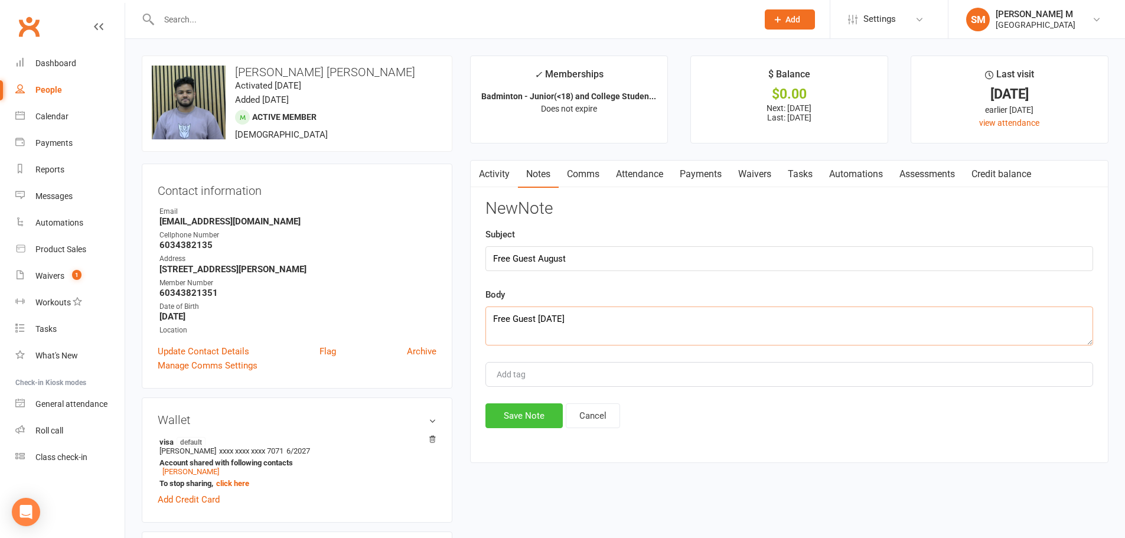
type textarea "Free Guest August 15th 2025"
click at [523, 422] on button "Save Note" at bounding box center [524, 415] width 77 height 25
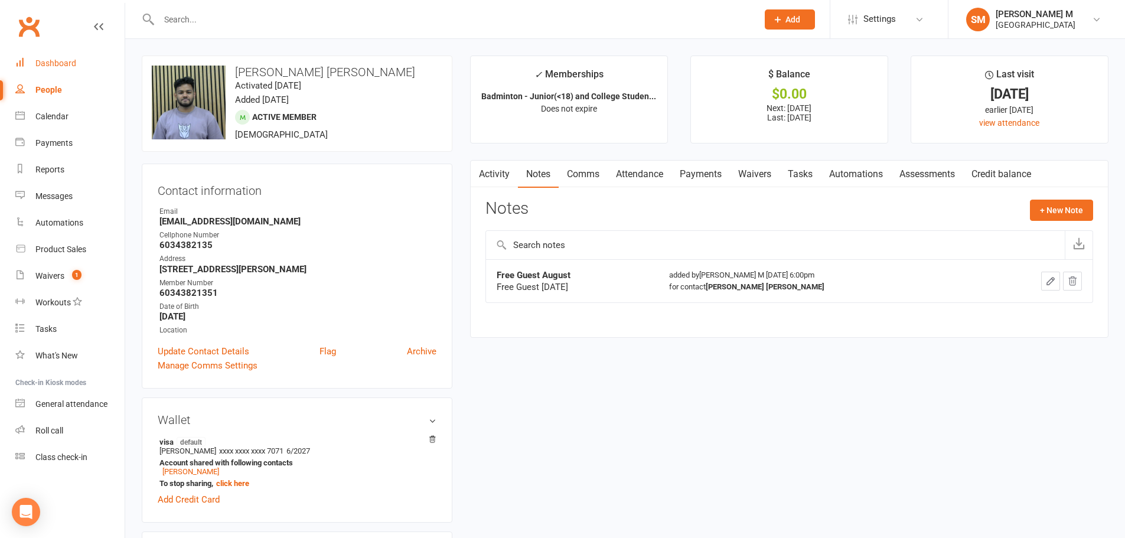
click at [32, 69] on link "Dashboard" at bounding box center [69, 63] width 109 height 27
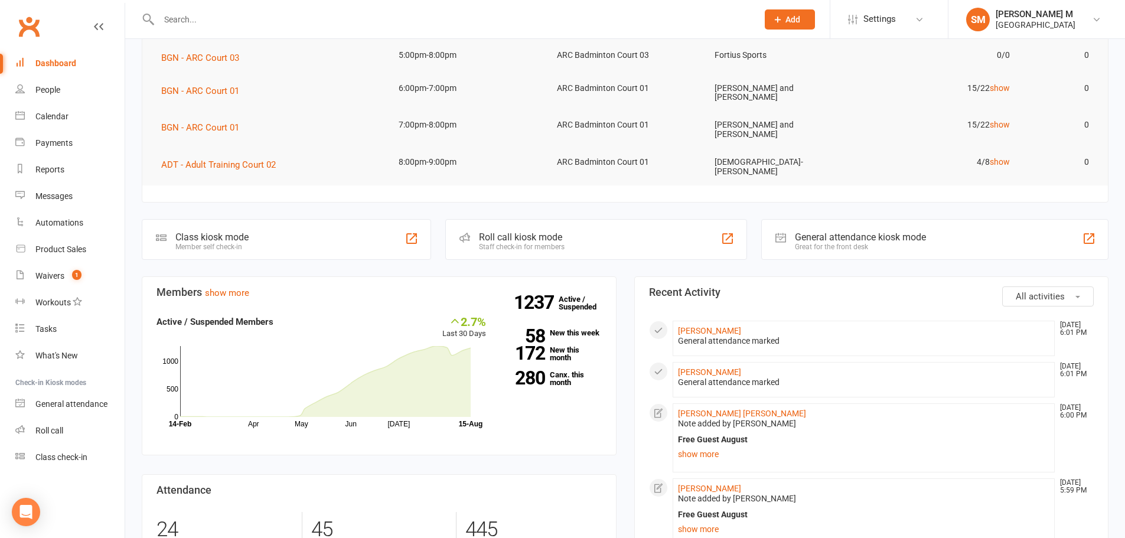
scroll to position [177, 0]
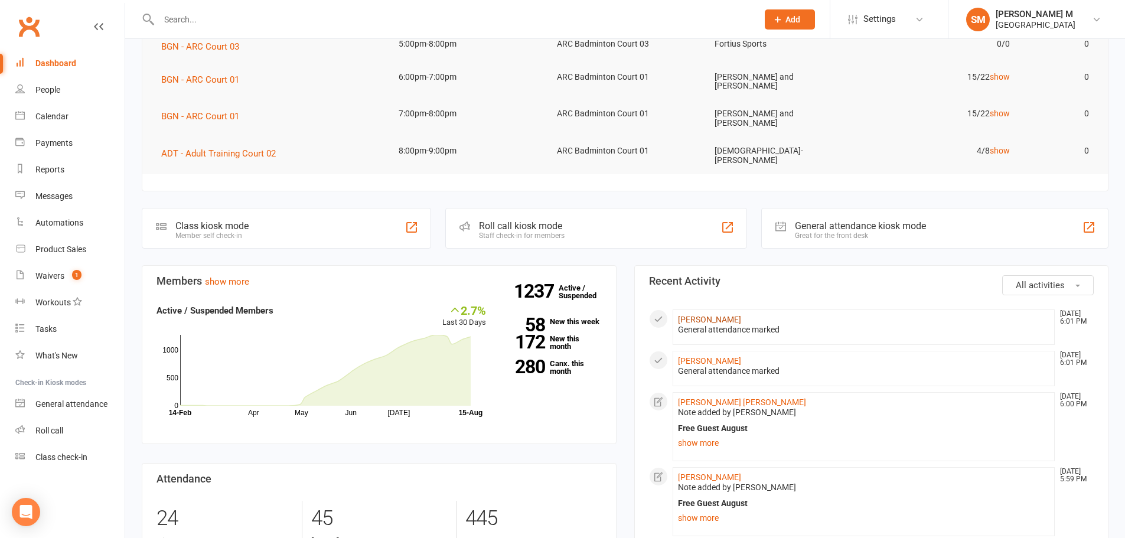
click at [730, 315] on link "[PERSON_NAME]" at bounding box center [709, 319] width 63 height 9
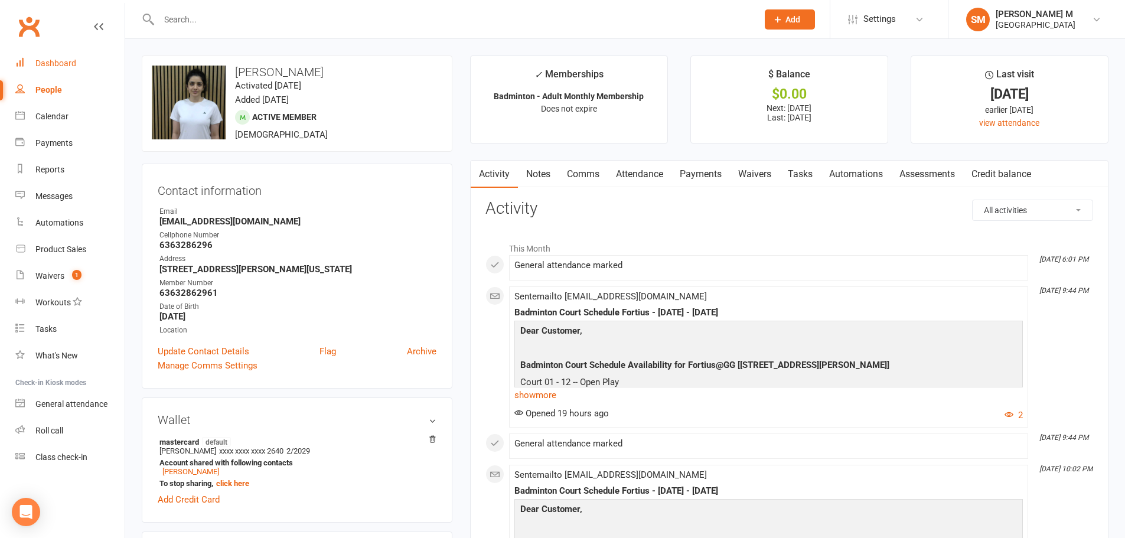
click at [47, 60] on div "Dashboard" at bounding box center [55, 62] width 41 height 9
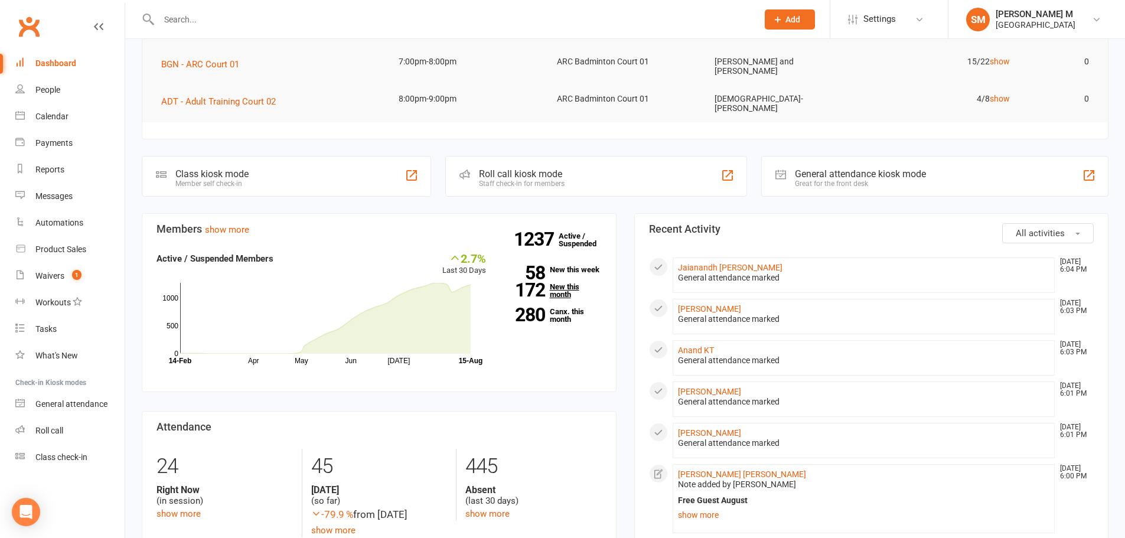
scroll to position [236, 0]
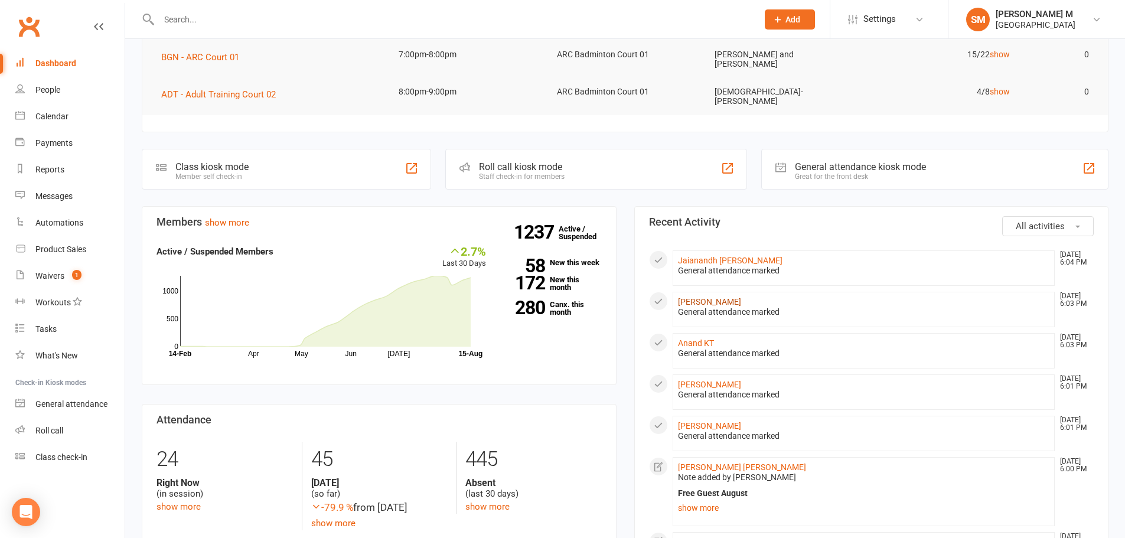
click at [714, 297] on link "[PERSON_NAME]" at bounding box center [709, 301] width 63 height 9
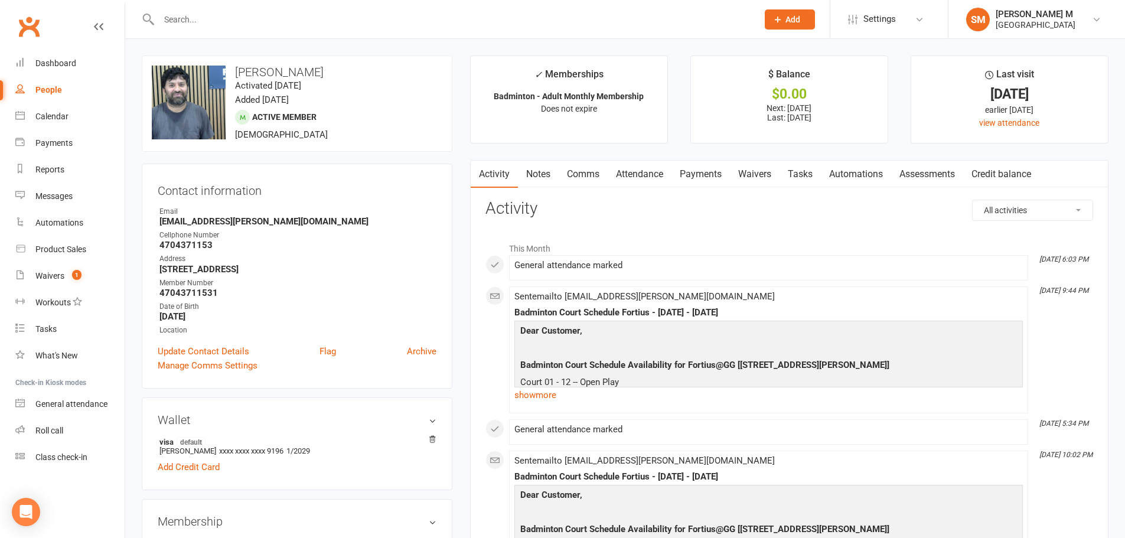
click at [549, 171] on link "Notes" at bounding box center [538, 174] width 41 height 27
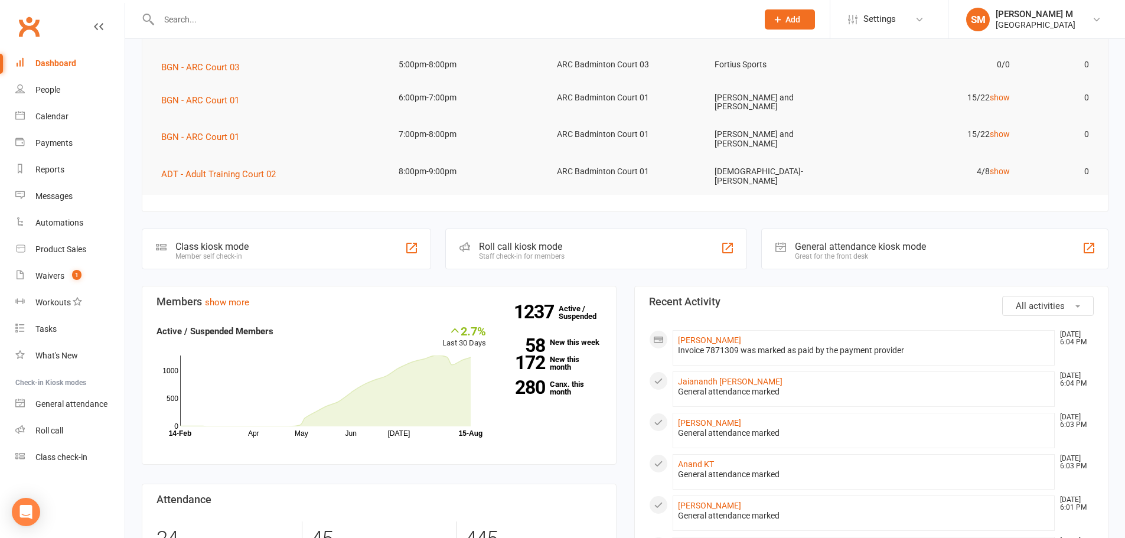
scroll to position [177, 0]
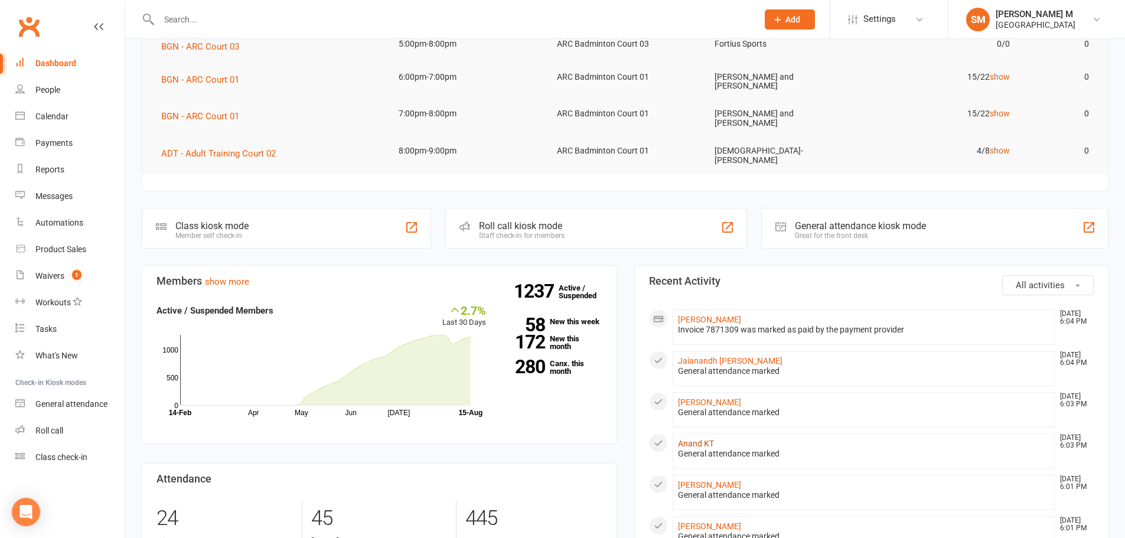
click at [695, 439] on link "Anand KT" at bounding box center [696, 443] width 36 height 9
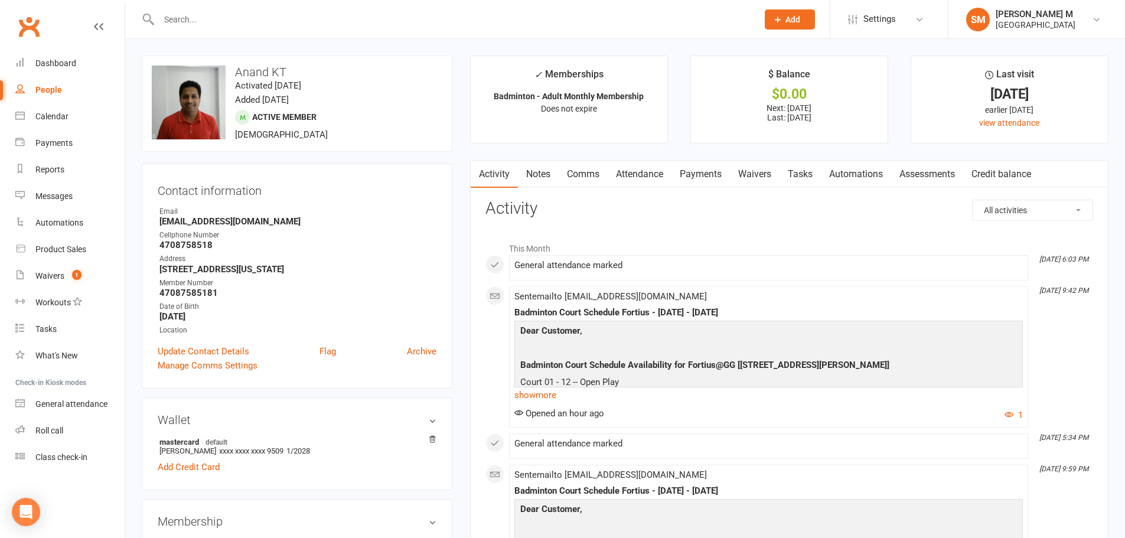
click at [539, 168] on link "Notes" at bounding box center [538, 174] width 41 height 27
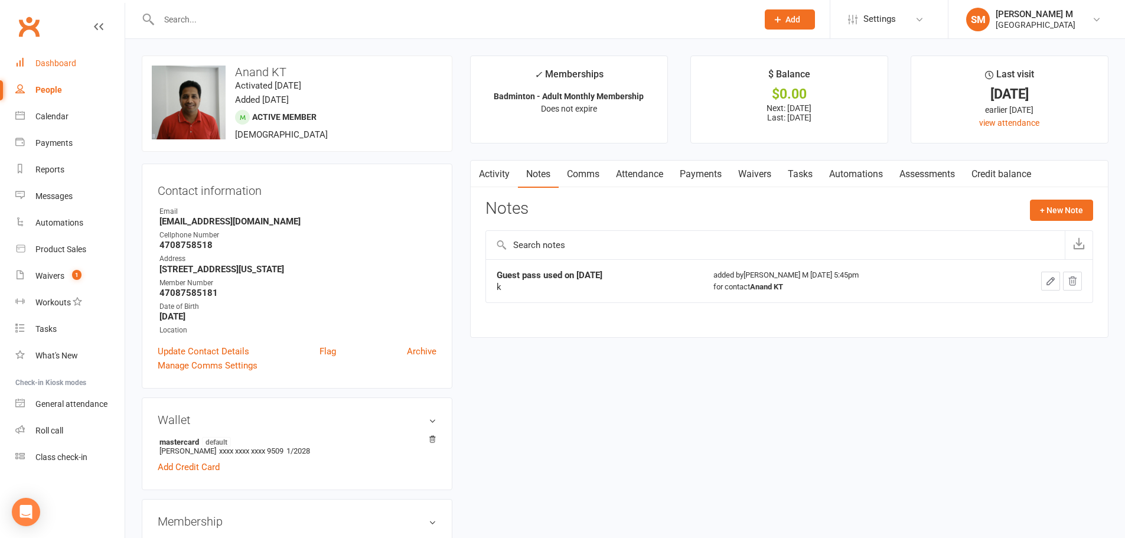
click at [35, 60] on link "Dashboard" at bounding box center [69, 63] width 109 height 27
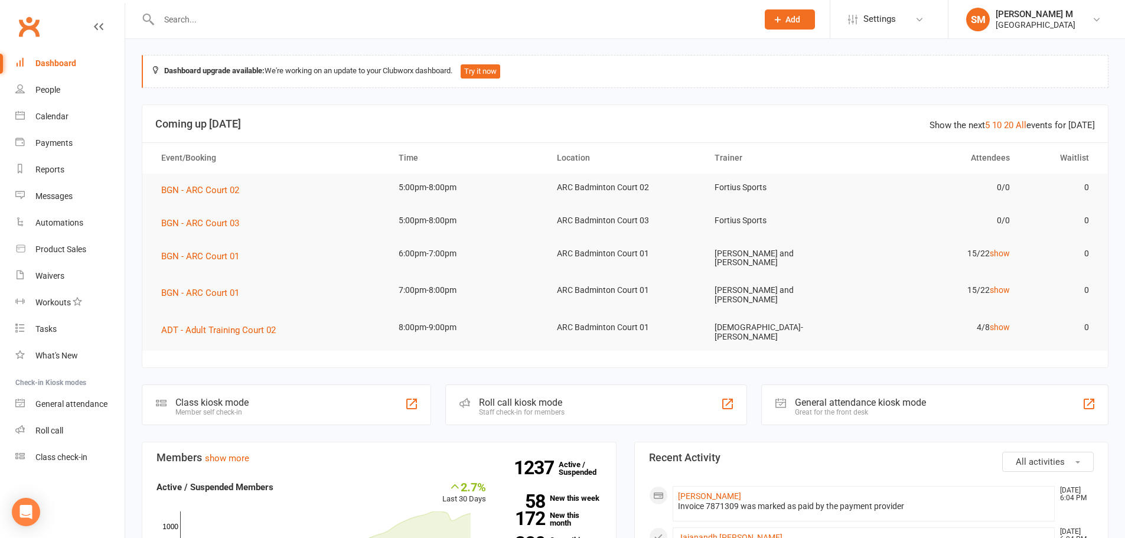
scroll to position [236, 0]
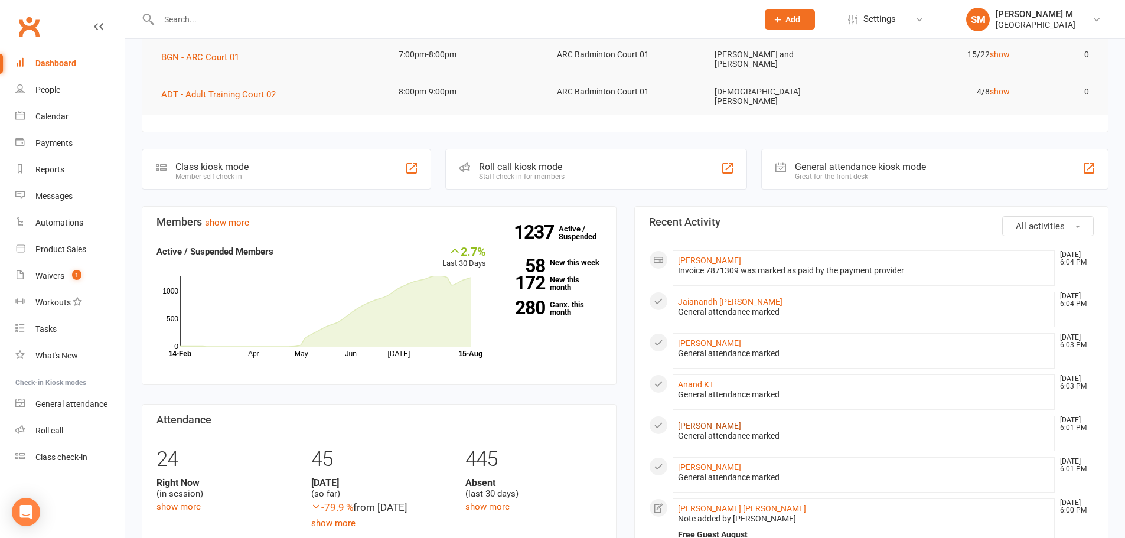
click at [694, 421] on link "[PERSON_NAME]" at bounding box center [709, 425] width 63 height 9
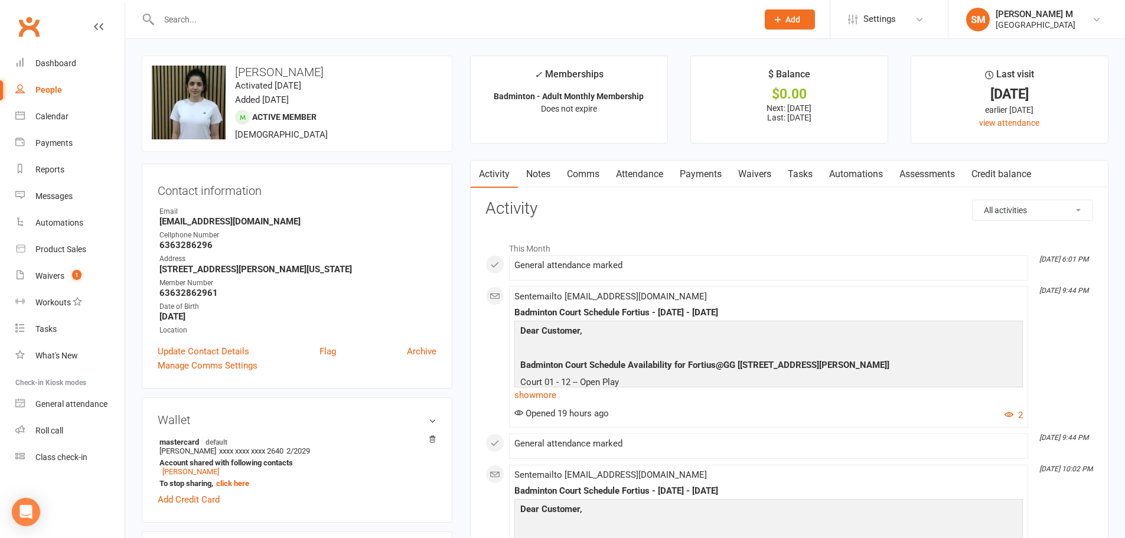
click at [545, 173] on link "Notes" at bounding box center [538, 174] width 41 height 27
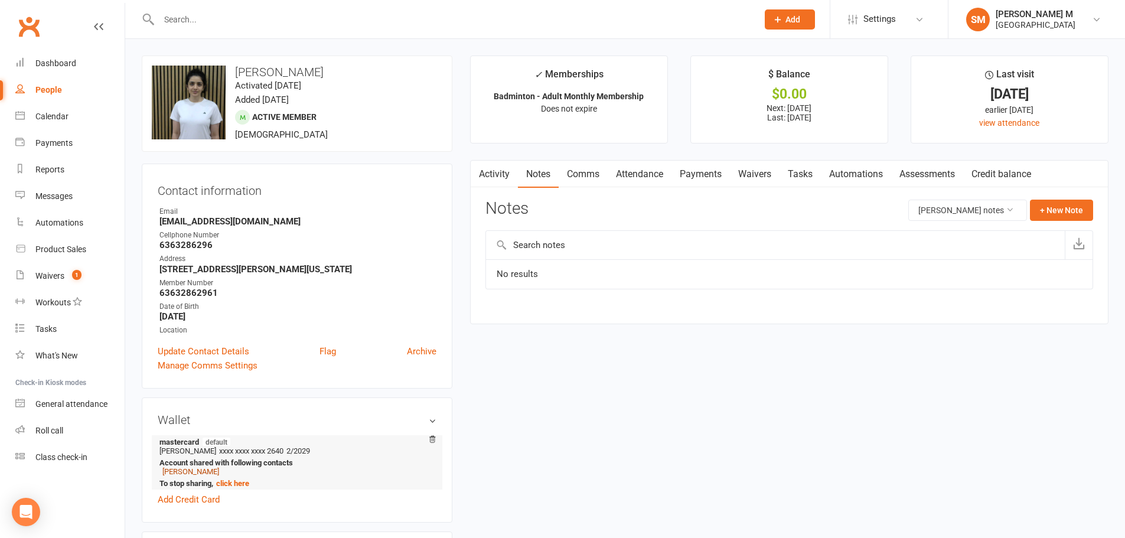
click at [207, 470] on link "Bharath Chandra Nelluri" at bounding box center [190, 471] width 57 height 9
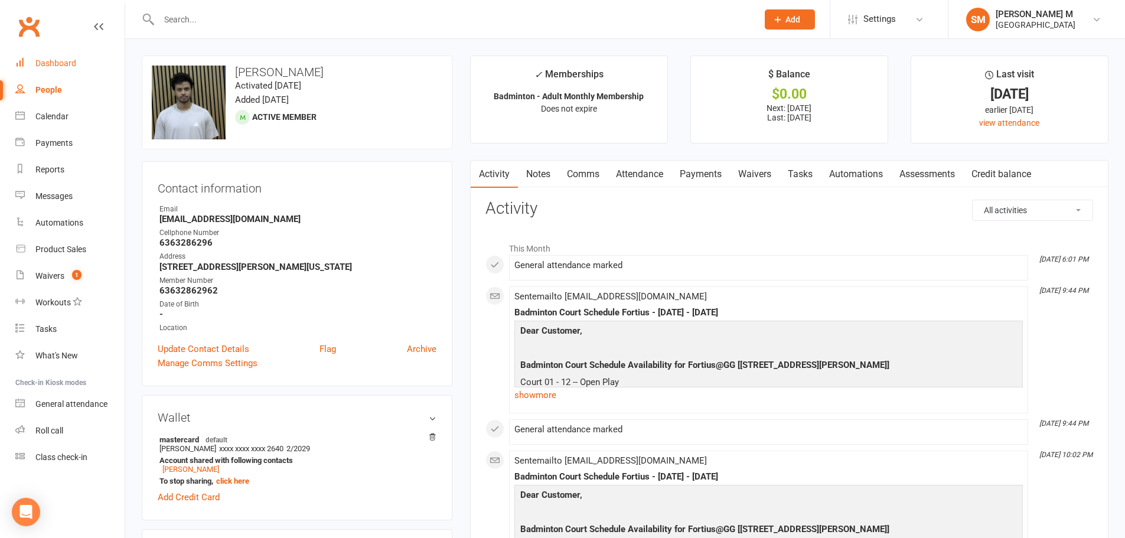
click at [61, 66] on div "Dashboard" at bounding box center [55, 62] width 41 height 9
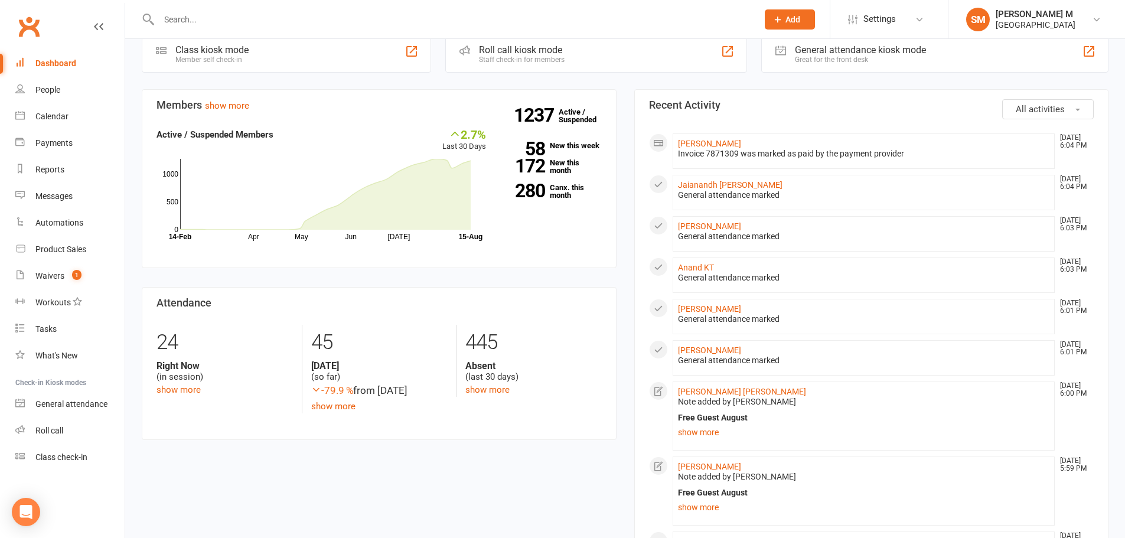
scroll to position [295, 0]
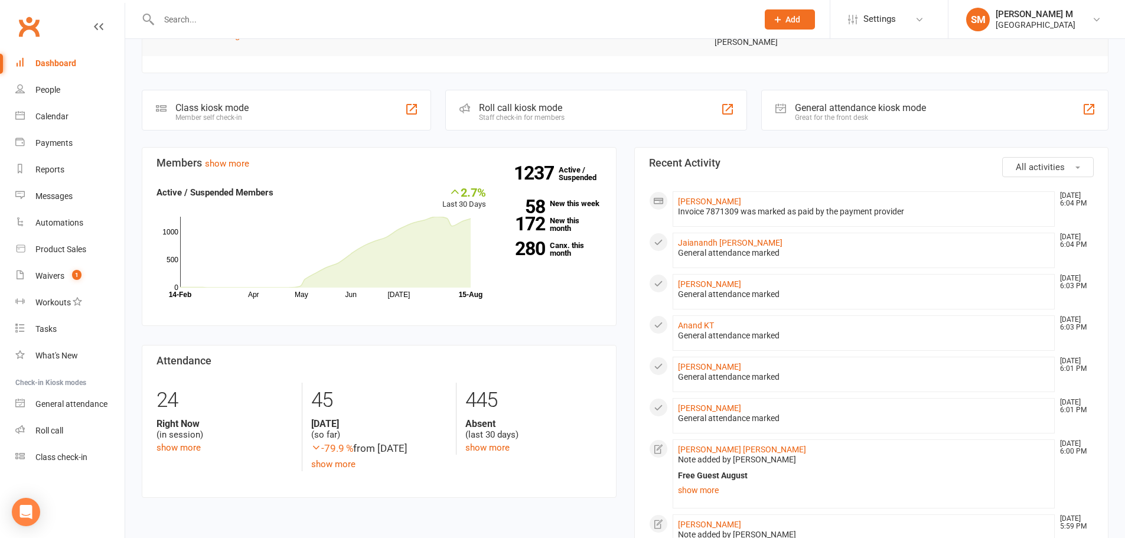
click at [226, 24] on input "text" at bounding box center [452, 19] width 594 height 17
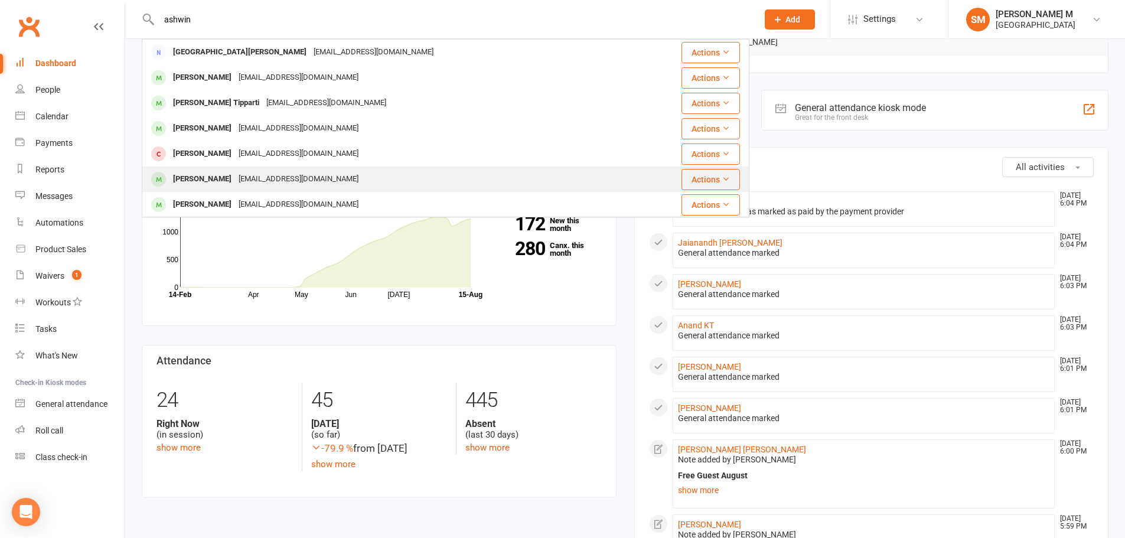
type input "ashwin"
click at [278, 175] on div "mymarginalutility@gmail.com" at bounding box center [298, 179] width 127 height 17
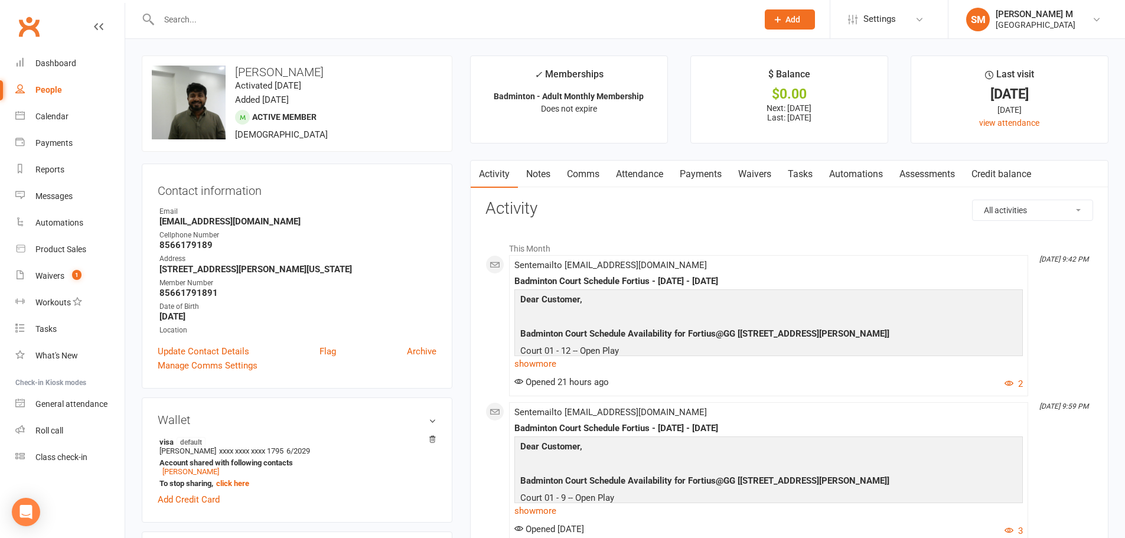
click at [548, 178] on link "Notes" at bounding box center [538, 174] width 41 height 27
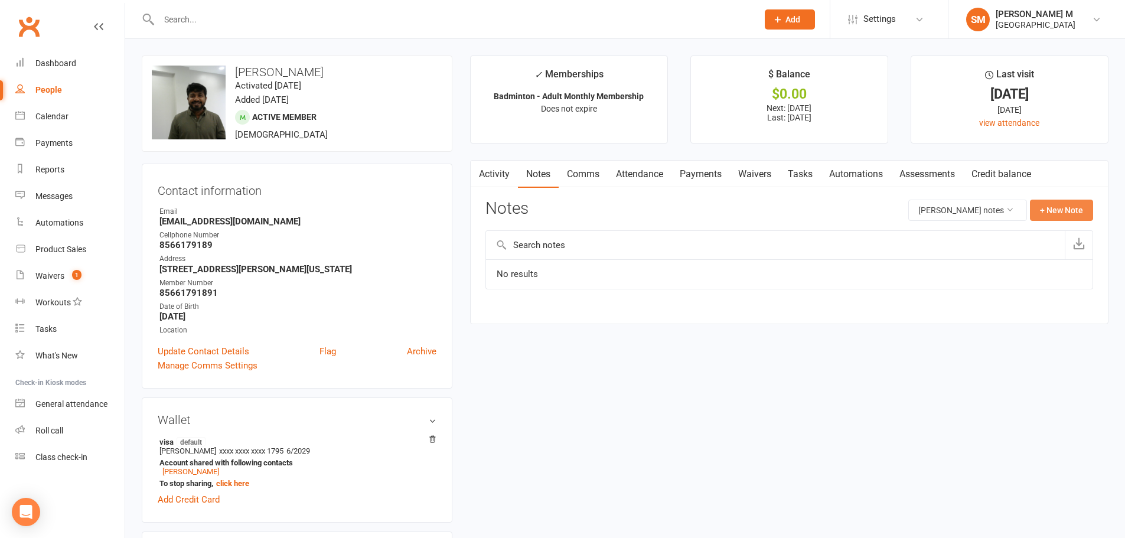
click at [1063, 202] on button "+ New Note" at bounding box center [1061, 210] width 63 height 21
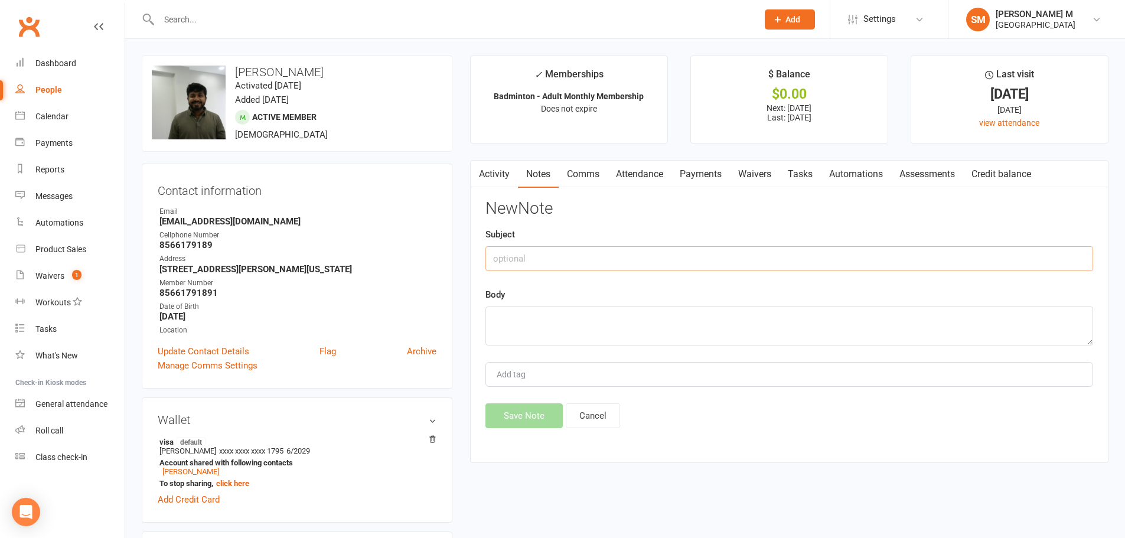
click at [542, 263] on input "text" at bounding box center [790, 258] width 608 height 25
drag, startPoint x: 599, startPoint y: 261, endPoint x: 473, endPoint y: 268, distance: 126.1
click at [473, 268] on div "Activity Notes Comms Attendance Payments Waivers Tasks Automations Assessments …" at bounding box center [789, 311] width 639 height 303
type input "guest pass used august"
click at [528, 327] on textarea at bounding box center [790, 326] width 608 height 39
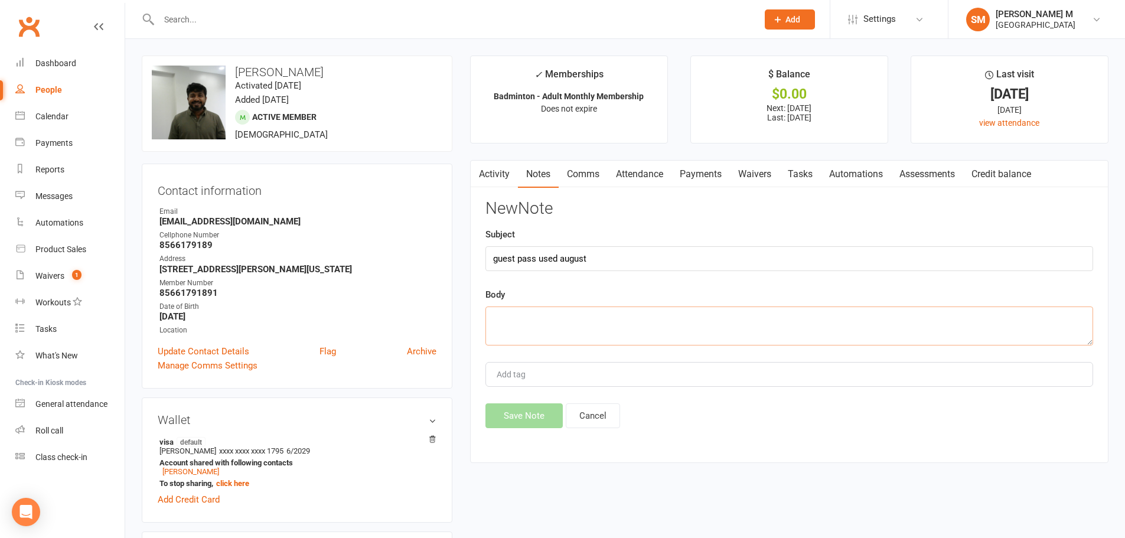
paste textarea "guest pass used august"
type textarea "guest pass used august"
click at [517, 419] on button "Save Note" at bounding box center [524, 415] width 77 height 25
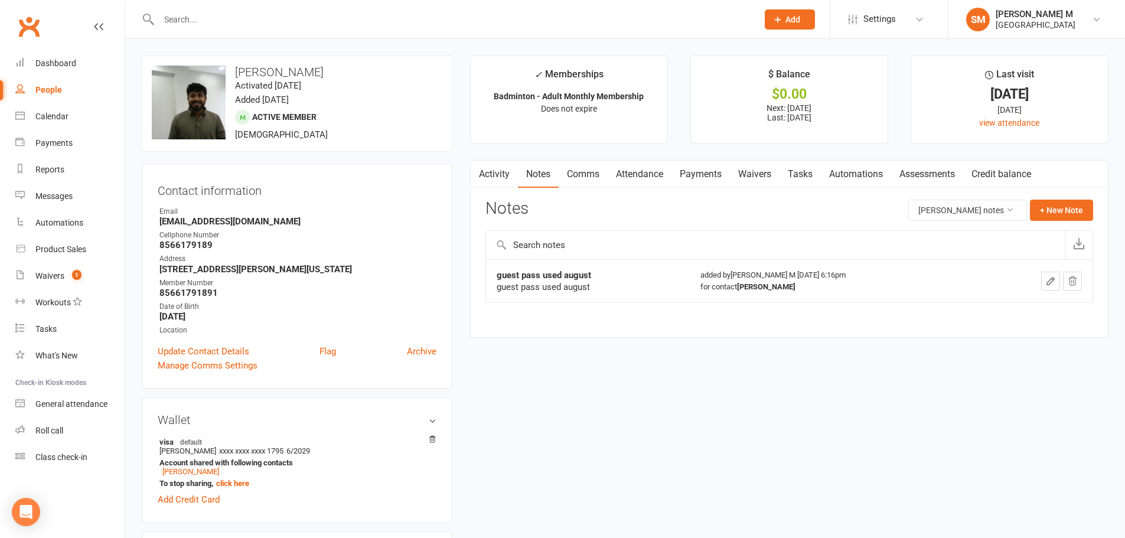
click at [181, 18] on input "text" at bounding box center [452, 19] width 594 height 17
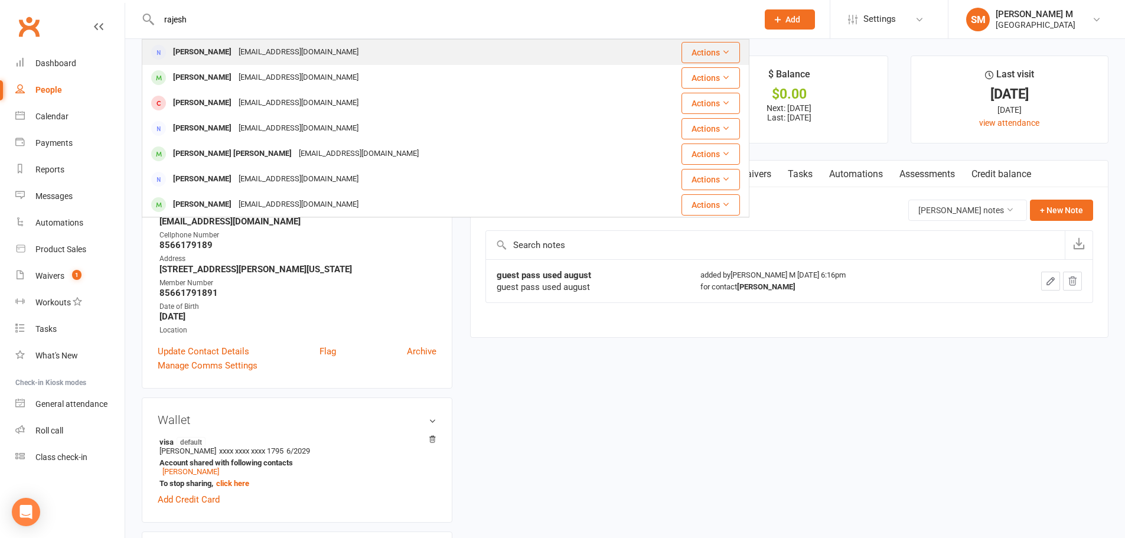
type input "rajesh"
click at [242, 60] on div "rkaukoti@gmail.com" at bounding box center [298, 52] width 127 height 17
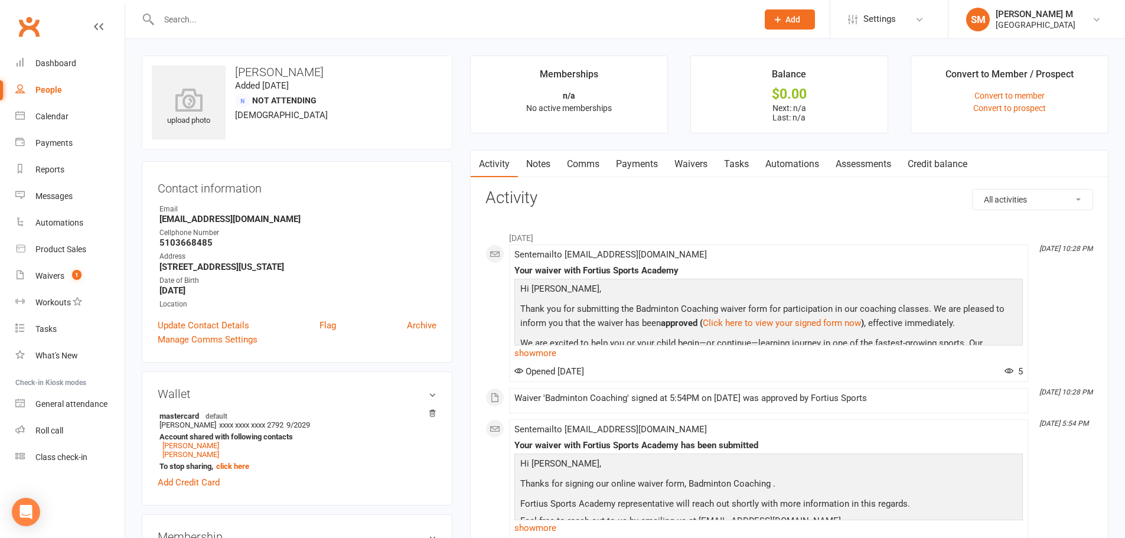
click at [230, 23] on input "text" at bounding box center [452, 19] width 594 height 17
paste input "mrajesh2000@gmail.com"
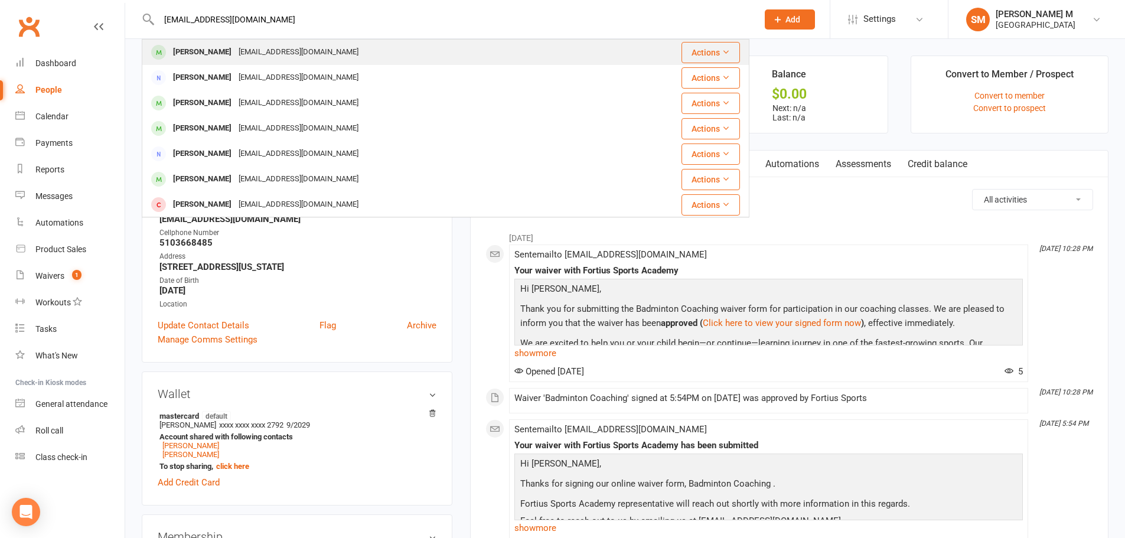
type input "mrajesh2000@gmail.com"
click at [261, 55] on div "Mrajesh2000@gmail.com" at bounding box center [298, 52] width 127 height 17
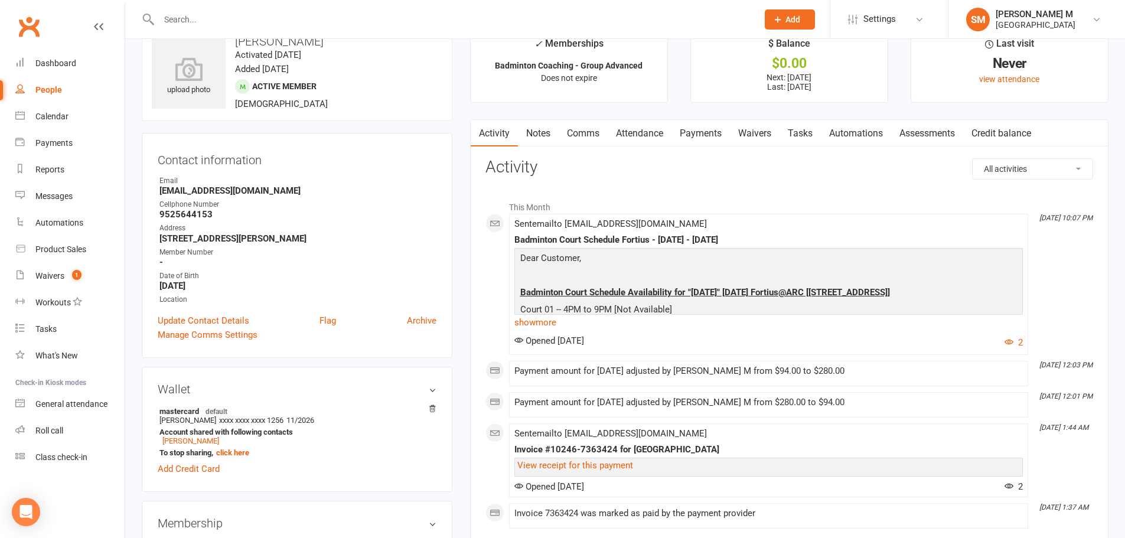
scroll to position [59, 0]
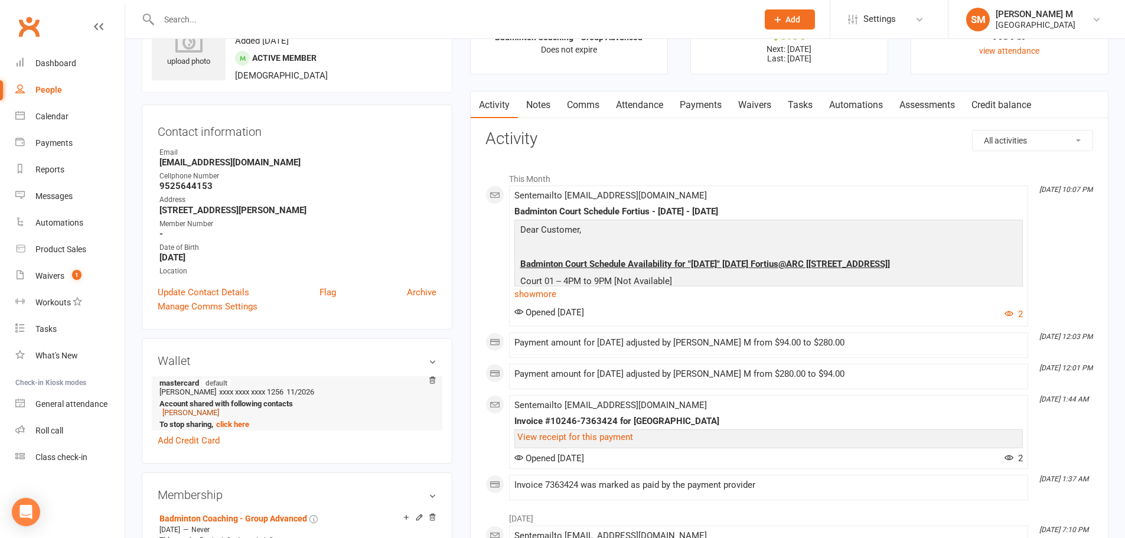
click at [197, 411] on link "Rajesh Mahalingam" at bounding box center [190, 412] width 57 height 9
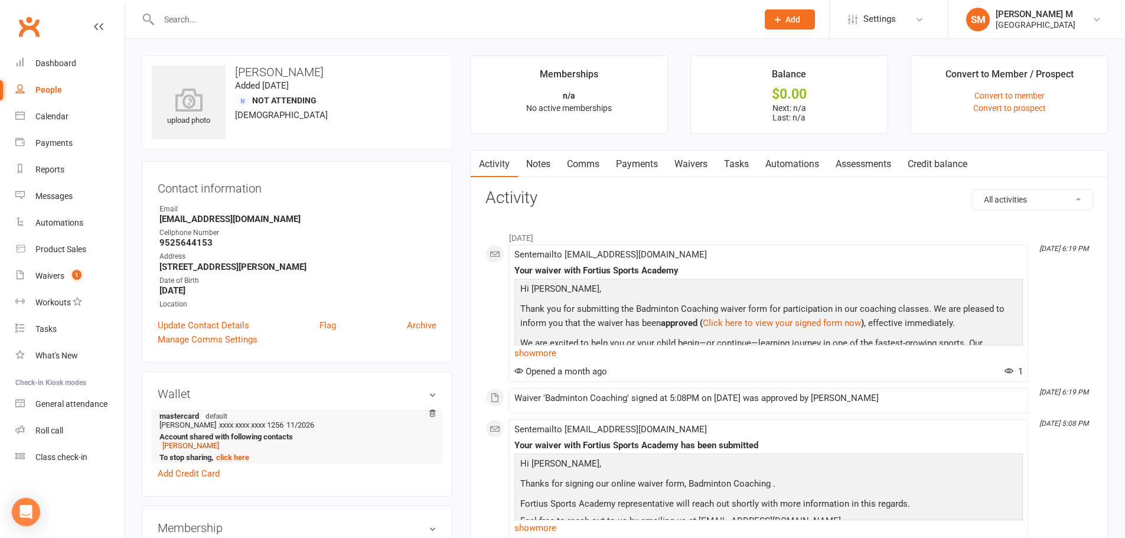
click at [172, 447] on link "Sharan Rajesh" at bounding box center [190, 445] width 57 height 9
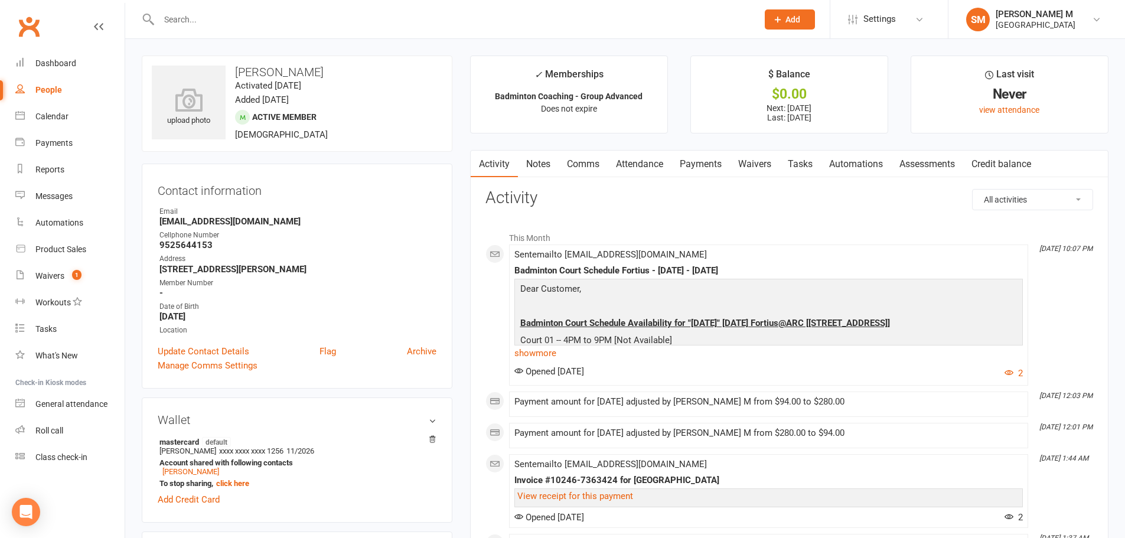
click at [696, 162] on link "Payments" at bounding box center [701, 164] width 58 height 27
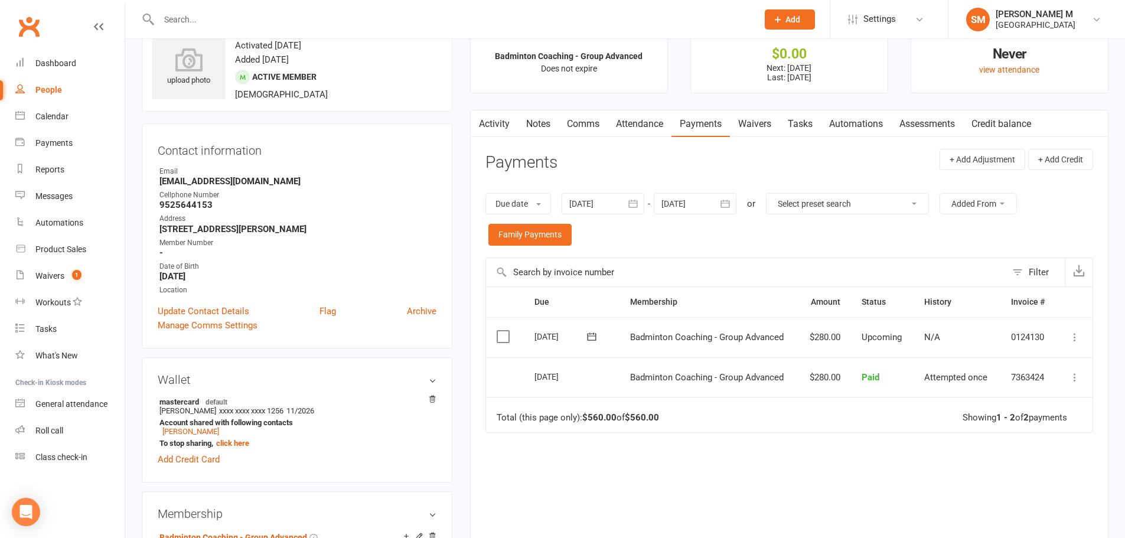
scroll to position [118, 0]
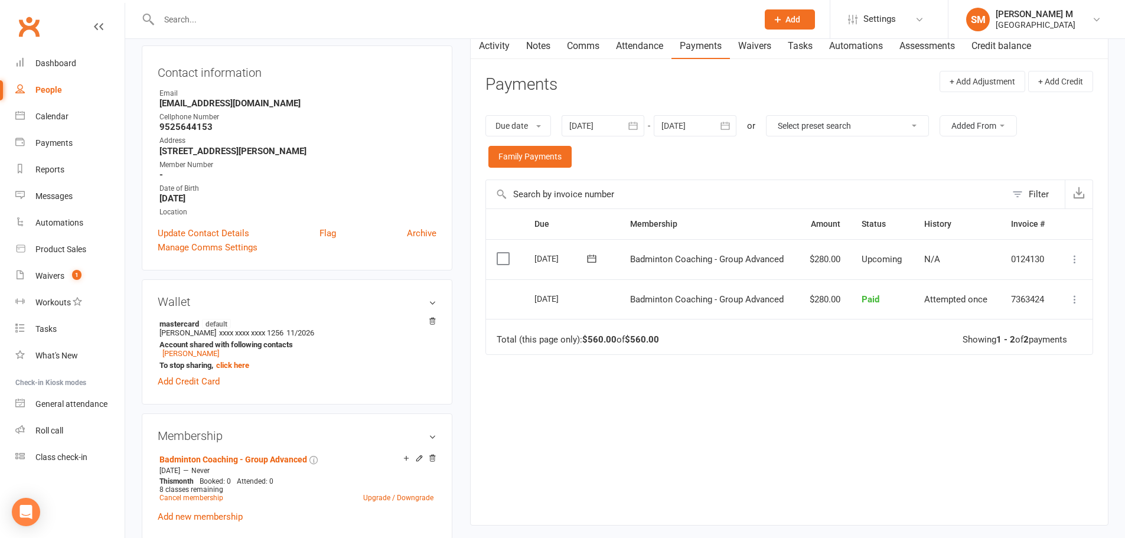
click at [637, 119] on button "button" at bounding box center [633, 125] width 21 height 21
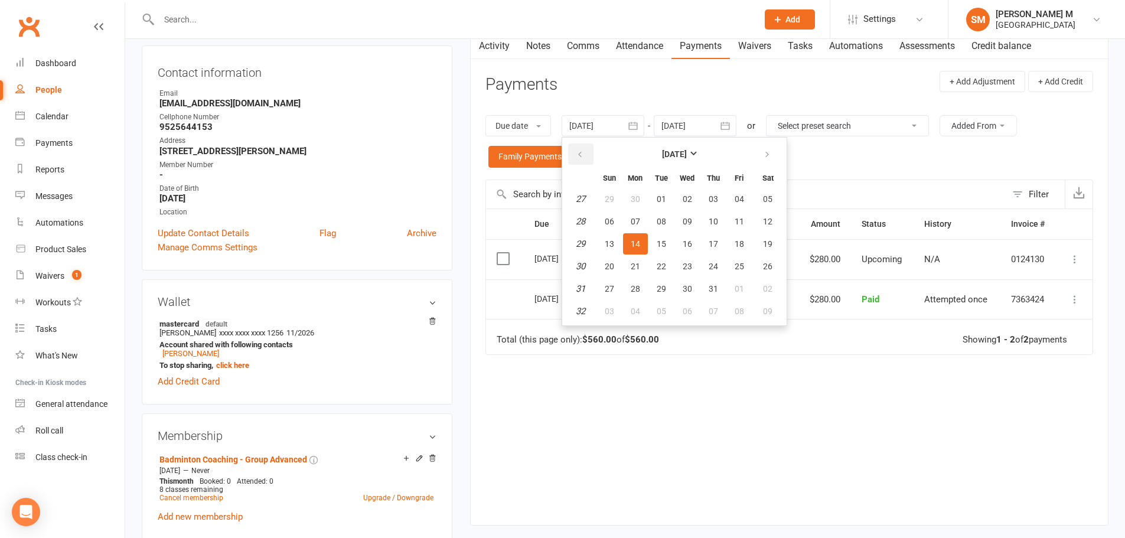
click at [574, 154] on button "button" at bounding box center [580, 154] width 25 height 21
click at [759, 203] on button "01" at bounding box center [768, 198] width 30 height 21
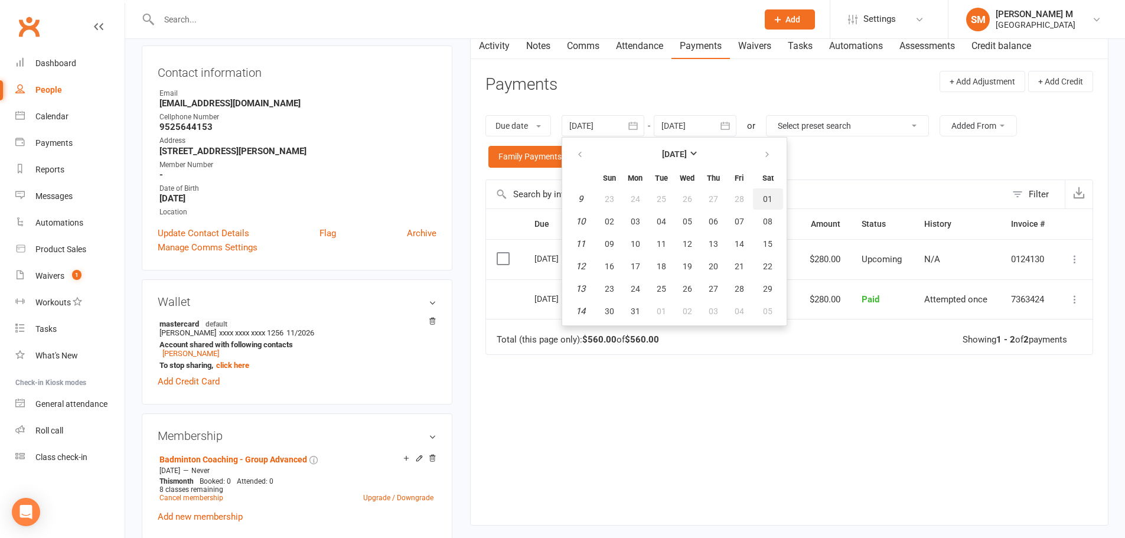
type input "01 Mar 2025"
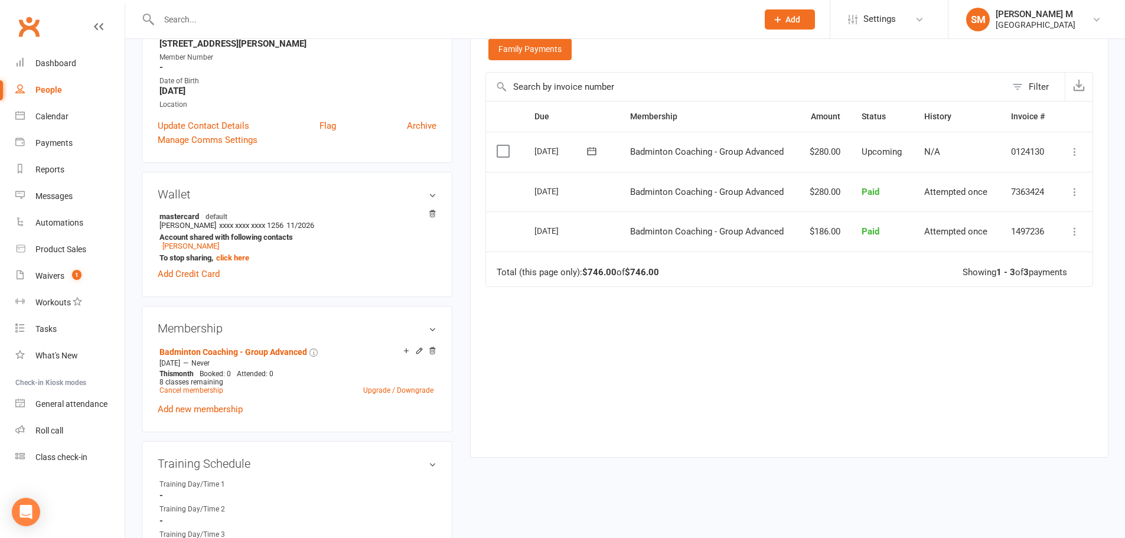
scroll to position [236, 0]
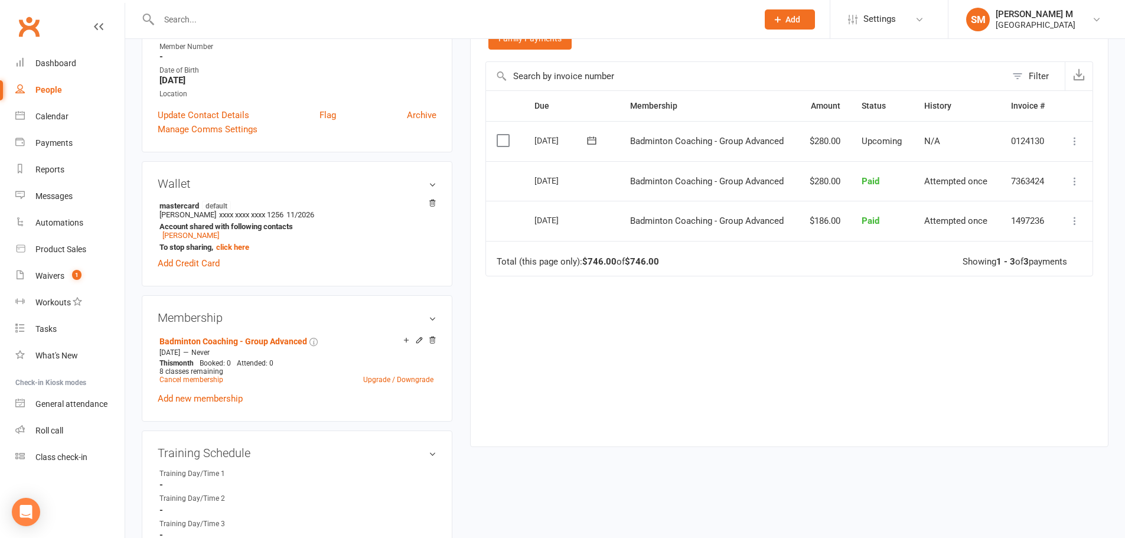
click at [1076, 144] on icon at bounding box center [1075, 141] width 12 height 12
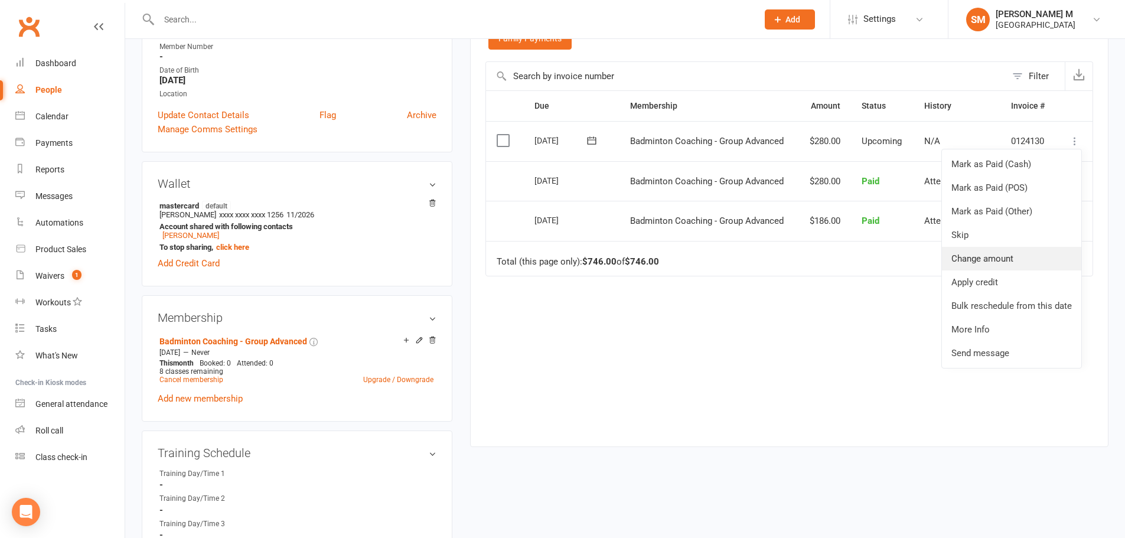
click at [1029, 254] on link "Change amount" at bounding box center [1011, 259] width 139 height 24
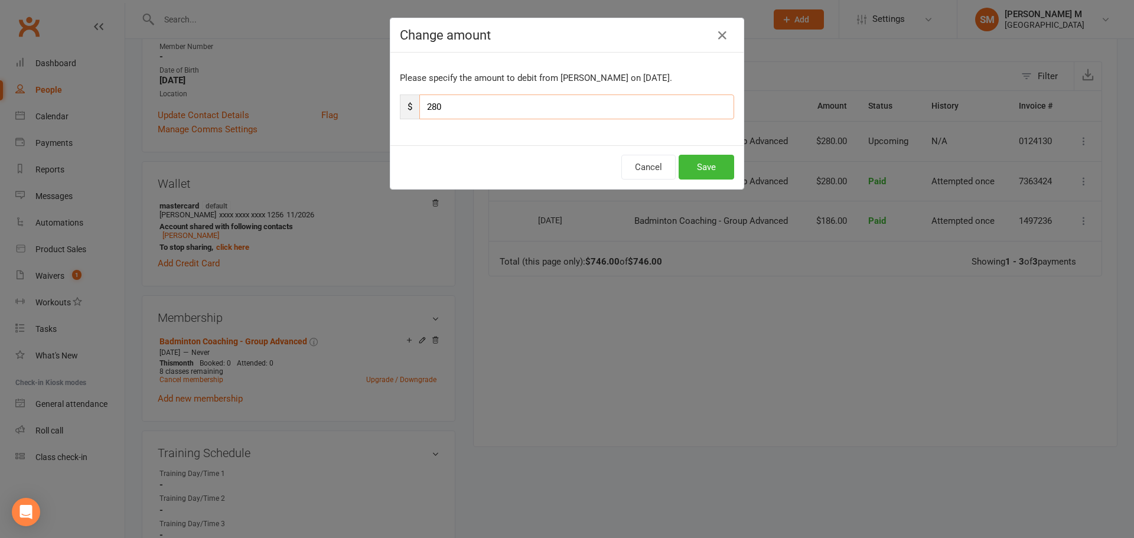
drag, startPoint x: 457, startPoint y: 110, endPoint x: 379, endPoint y: 107, distance: 78.0
click at [379, 107] on div "Change amount Please specify the amount to debit from Sharan Rajesh on Sep 1, 2…" at bounding box center [567, 269] width 1134 height 538
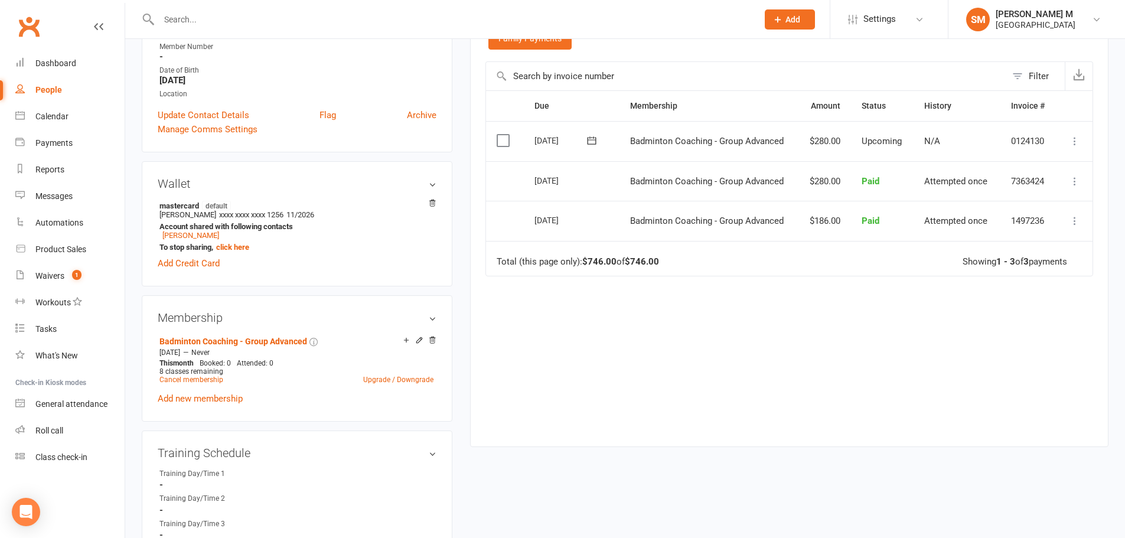
click at [1072, 142] on icon at bounding box center [1075, 141] width 12 height 12
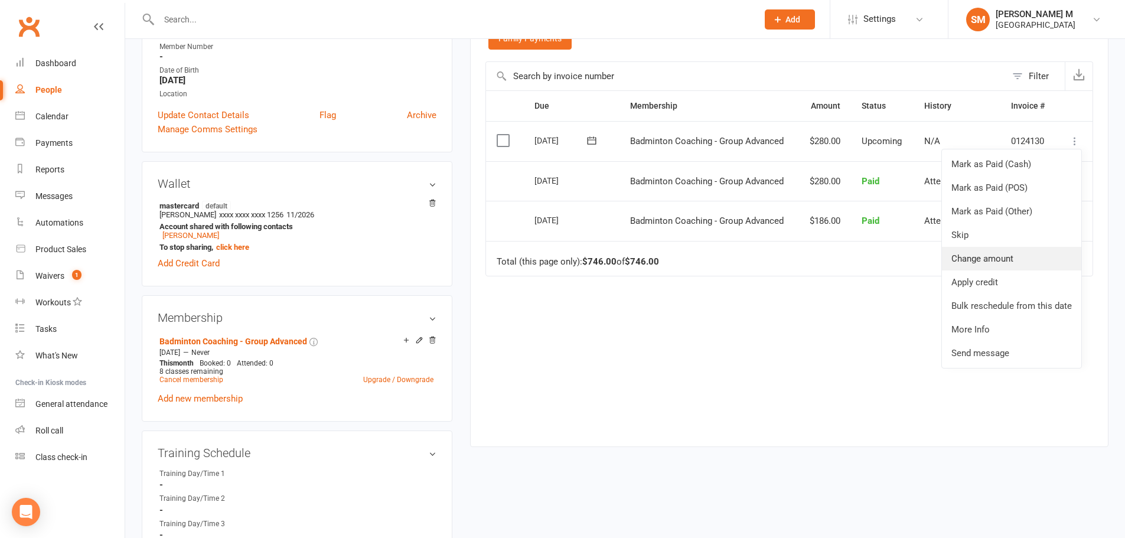
click at [1020, 250] on link "Change amount" at bounding box center [1011, 259] width 139 height 24
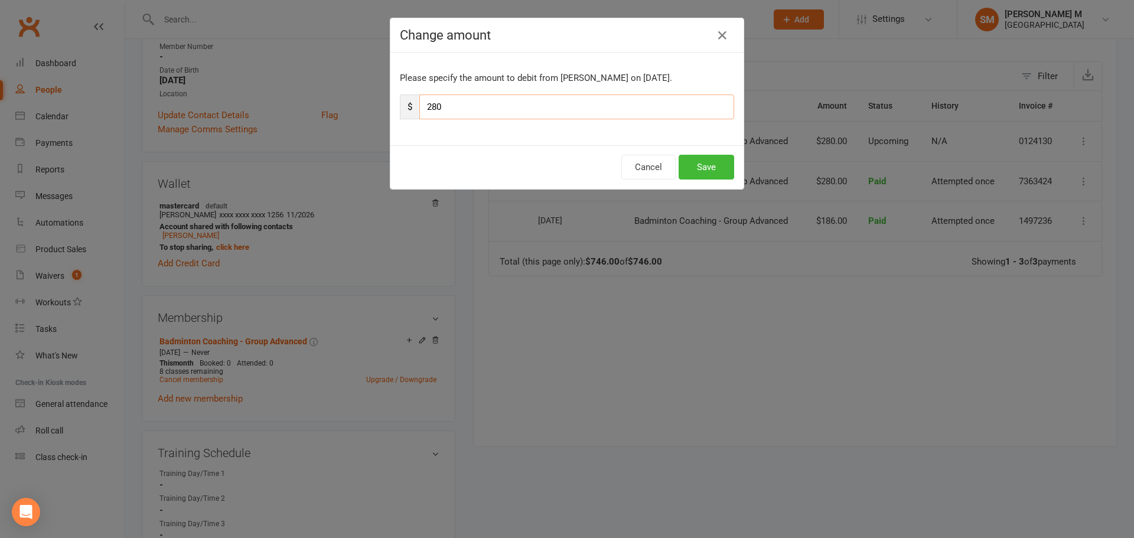
drag, startPoint x: 452, startPoint y: 104, endPoint x: 420, endPoint y: 108, distance: 32.8
click at [420, 108] on input "280" at bounding box center [576, 107] width 315 height 25
type input "118"
click at [706, 170] on button "Save" at bounding box center [707, 167] width 56 height 25
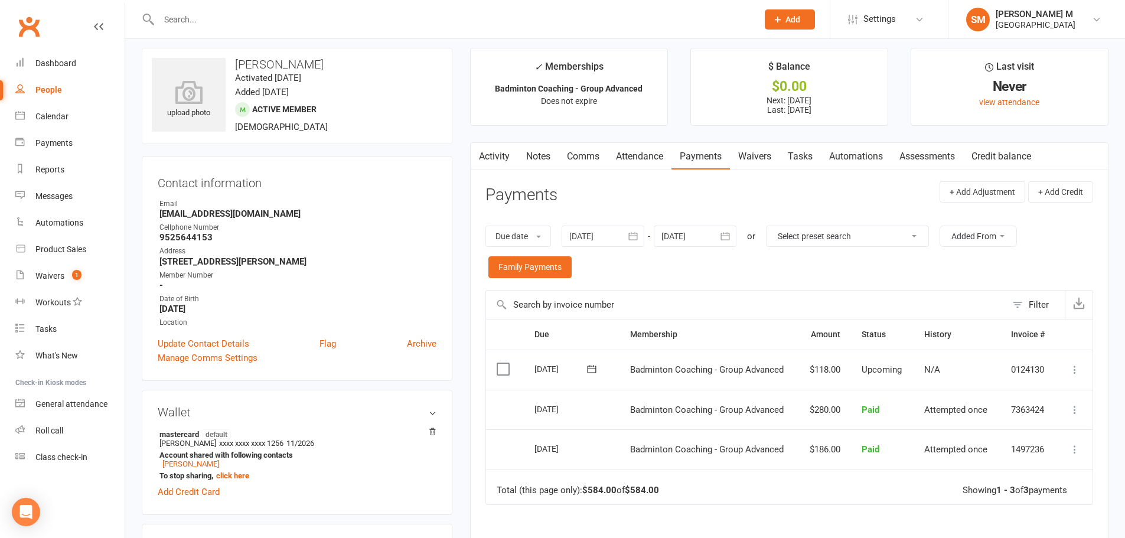
scroll to position [0, 0]
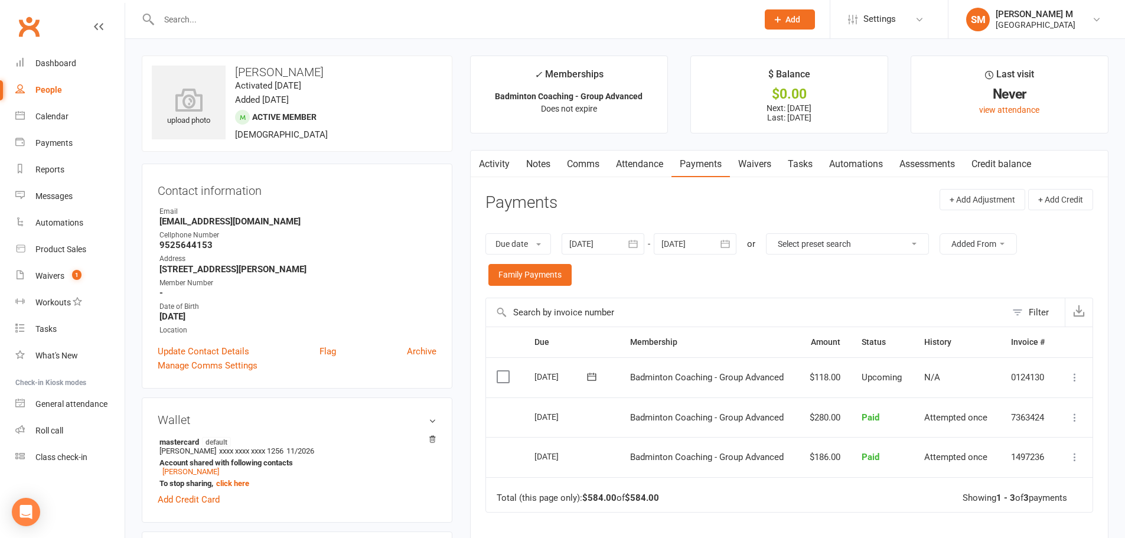
click at [528, 164] on link "Notes" at bounding box center [538, 164] width 41 height 27
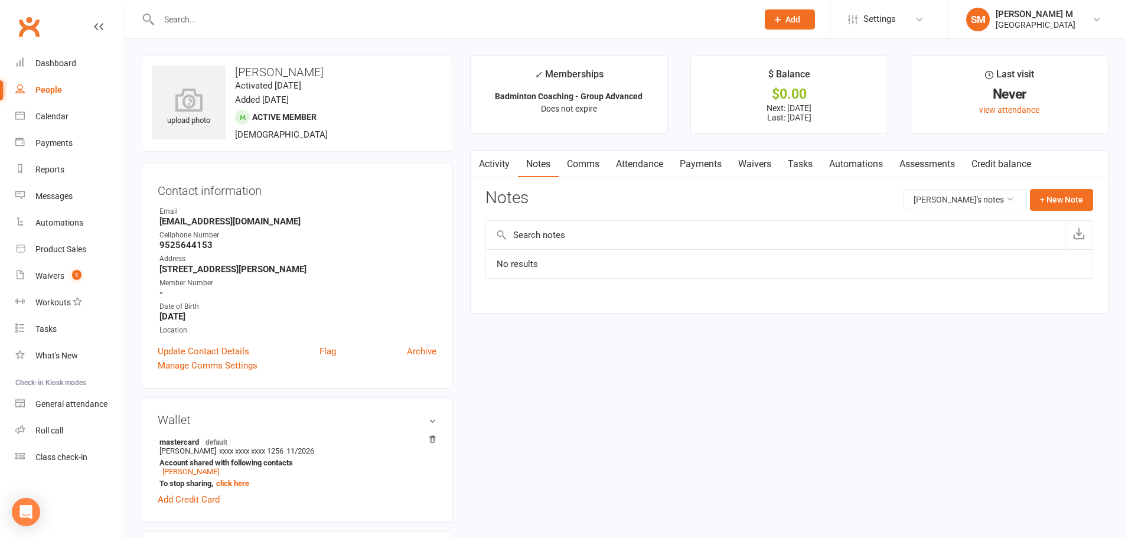
click at [500, 157] on link "Activity" at bounding box center [494, 164] width 47 height 27
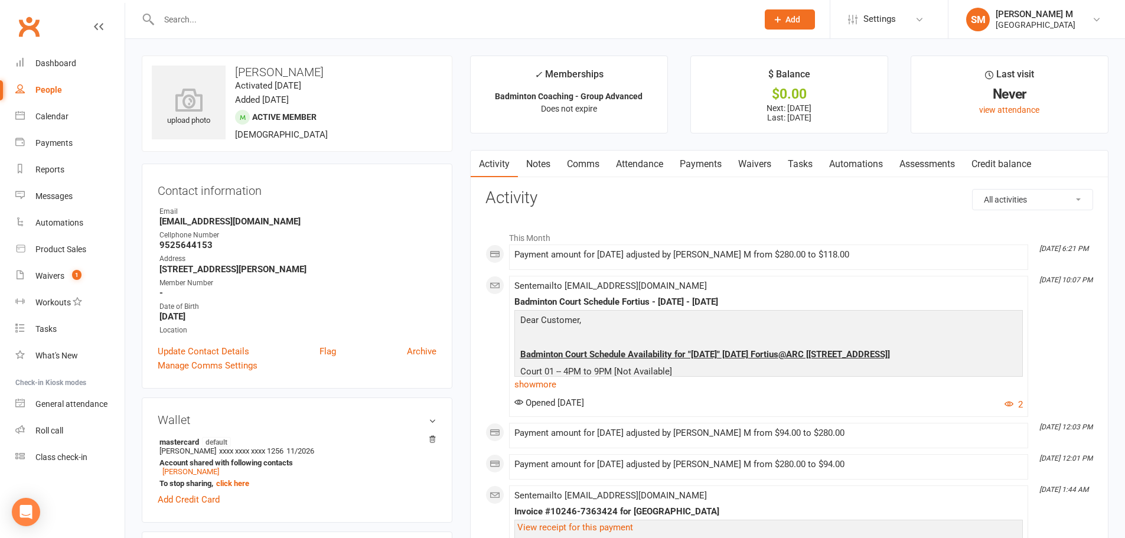
click at [715, 161] on link "Payments" at bounding box center [701, 164] width 58 height 27
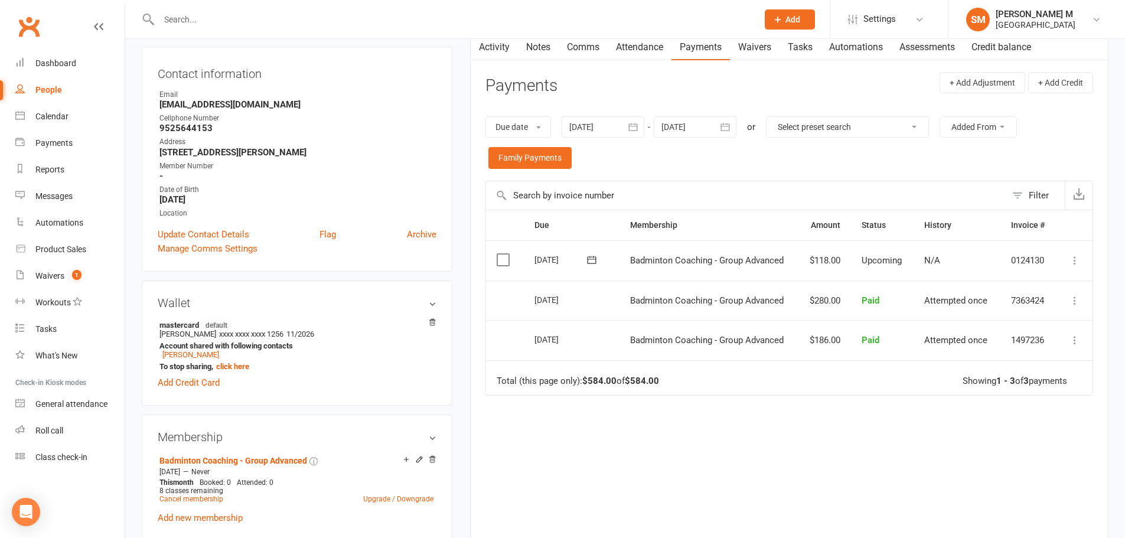
scroll to position [118, 0]
click at [543, 50] on link "Notes" at bounding box center [538, 45] width 41 height 27
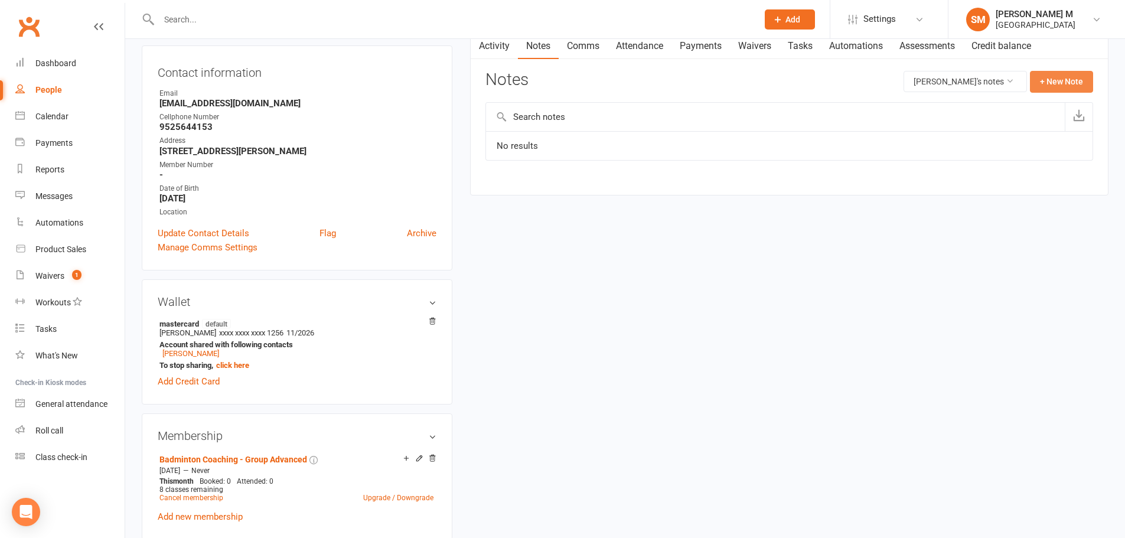
click at [1053, 86] on button "+ New Note" at bounding box center [1061, 81] width 63 height 21
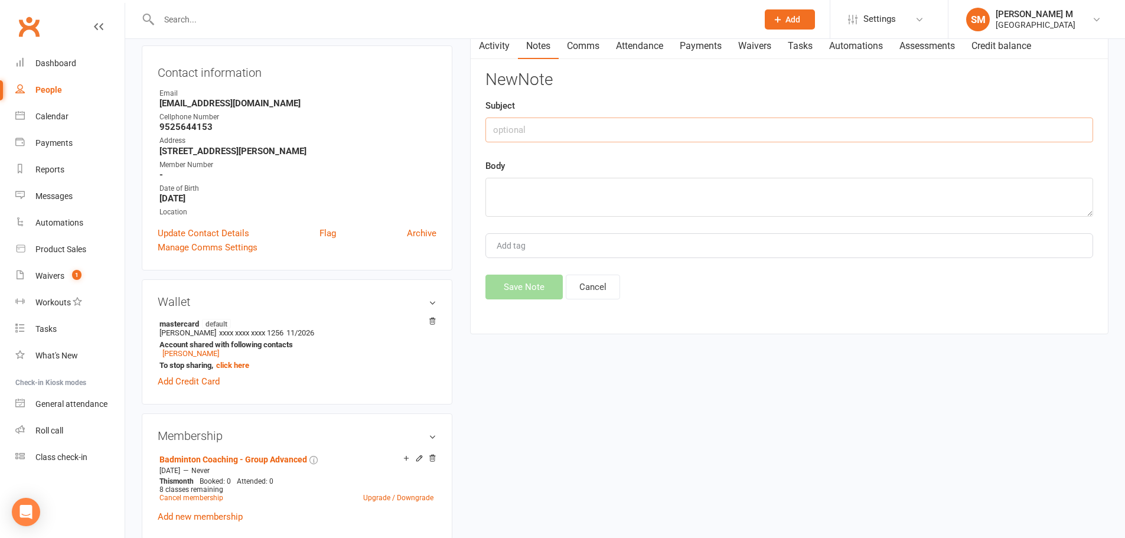
click at [690, 129] on input "text" at bounding box center [790, 130] width 608 height 25
click at [537, 131] on input "charge foe sep" at bounding box center [790, 130] width 608 height 25
type input "charge for sep"
click at [522, 199] on textarea at bounding box center [790, 197] width 608 height 39
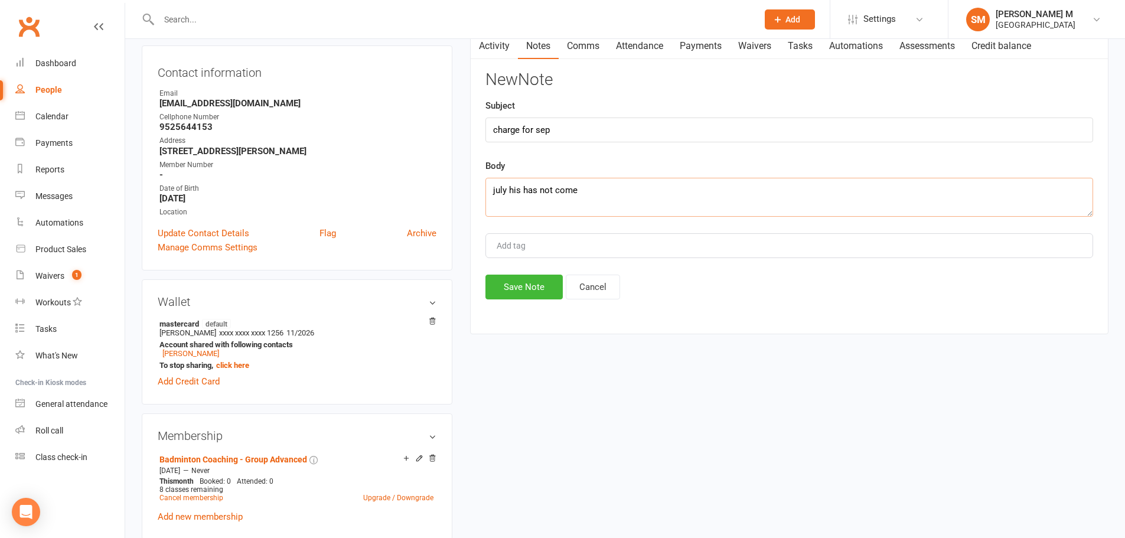
click at [517, 188] on textarea "july his has not come" at bounding box center [790, 197] width 608 height 39
click at [591, 196] on textarea "july he has not come" at bounding box center [790, 197] width 608 height 39
type textarea "july he has not come so progreated to sep"
click at [505, 281] on button "Save Note" at bounding box center [524, 287] width 77 height 25
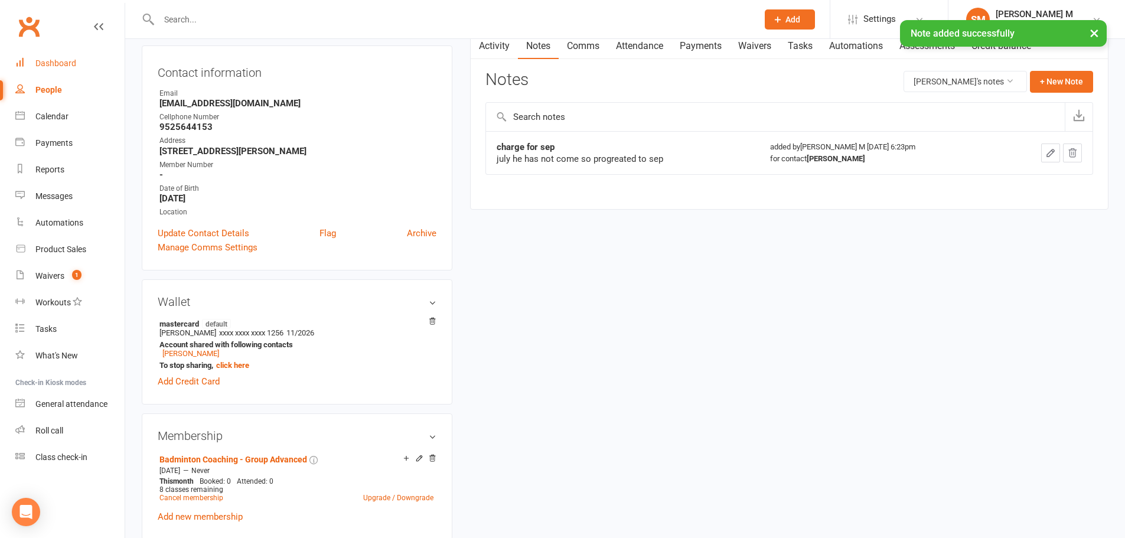
click at [42, 58] on link "Dashboard" at bounding box center [69, 63] width 109 height 27
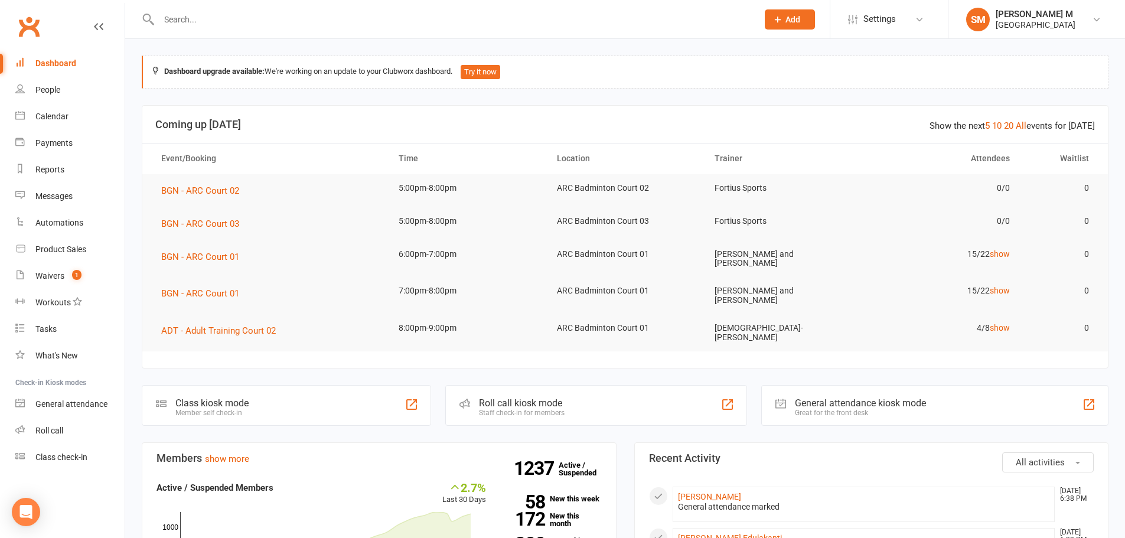
click at [246, 18] on input "text" at bounding box center [452, 19] width 594 height 17
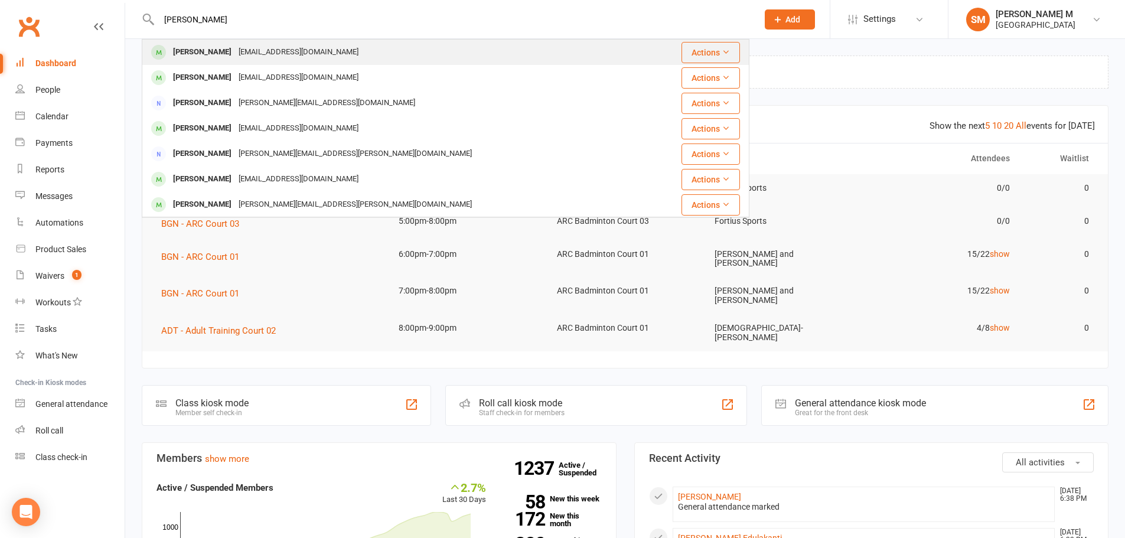
type input "[PERSON_NAME]"
click at [175, 54] on div "[PERSON_NAME]" at bounding box center [203, 52] width 66 height 17
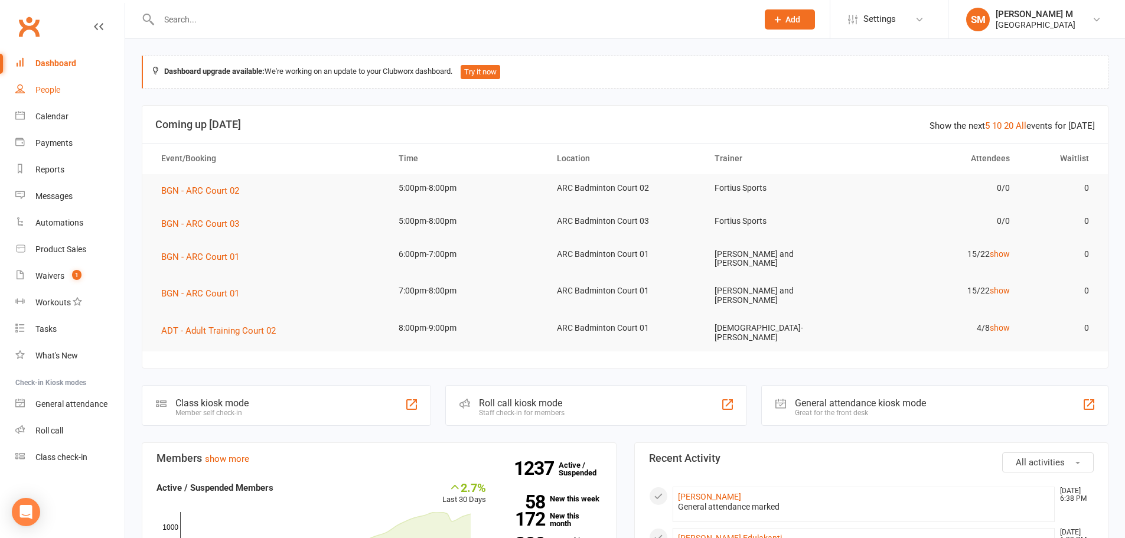
click at [49, 86] on div "People" at bounding box center [47, 89] width 25 height 9
select select "100"
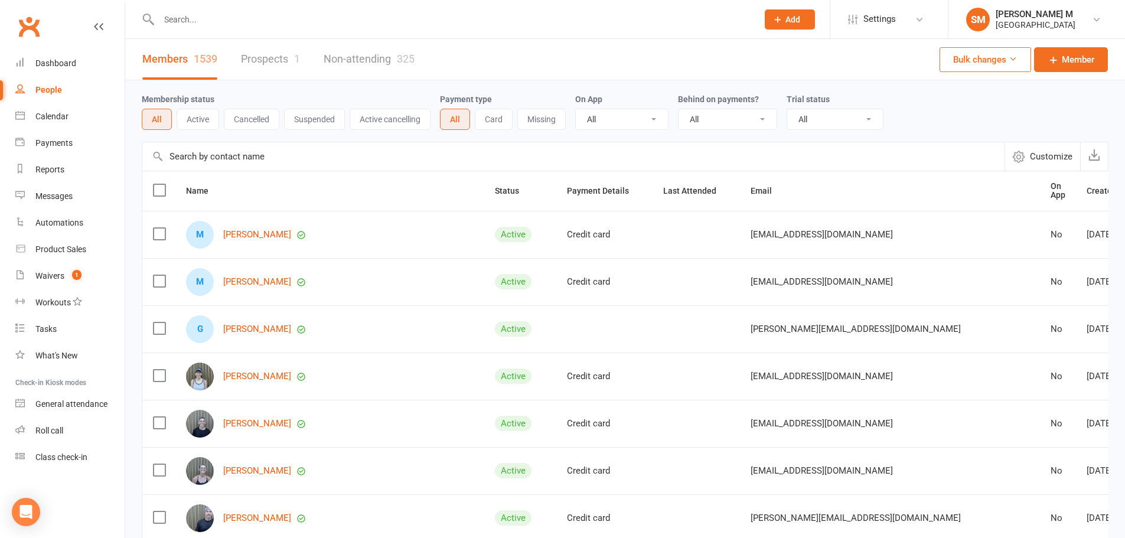
click at [292, 24] on input "text" at bounding box center [452, 19] width 594 height 17
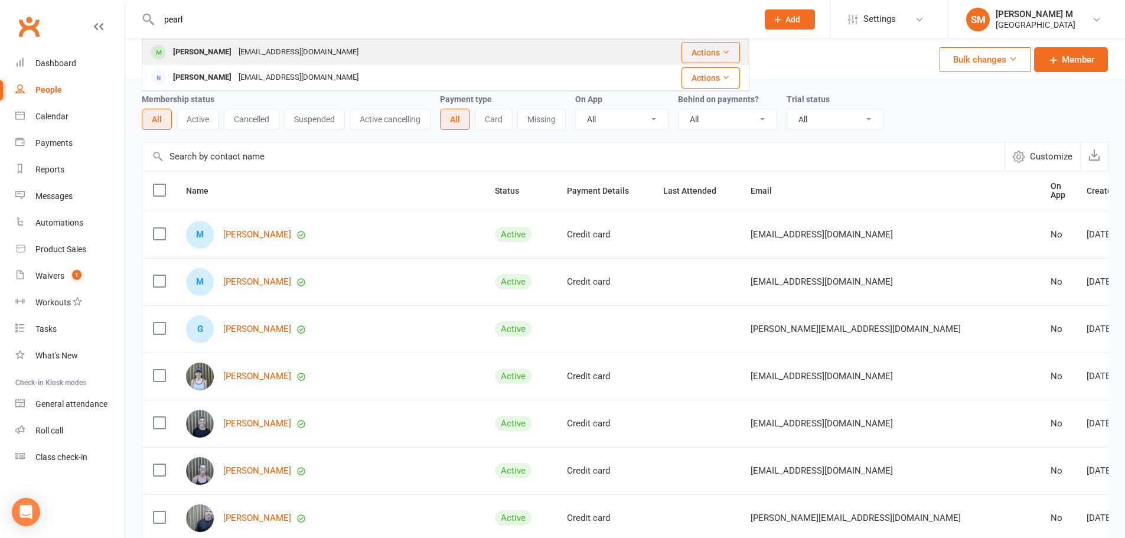
type input "pearl"
click at [288, 51] on div "[EMAIL_ADDRESS][DOMAIN_NAME]" at bounding box center [298, 52] width 127 height 17
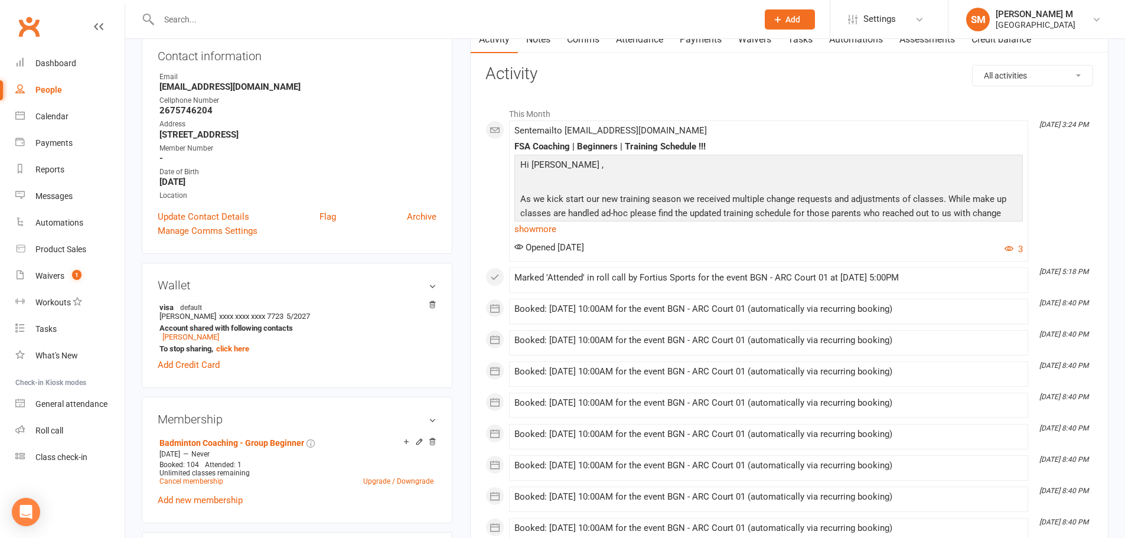
scroll to position [236, 0]
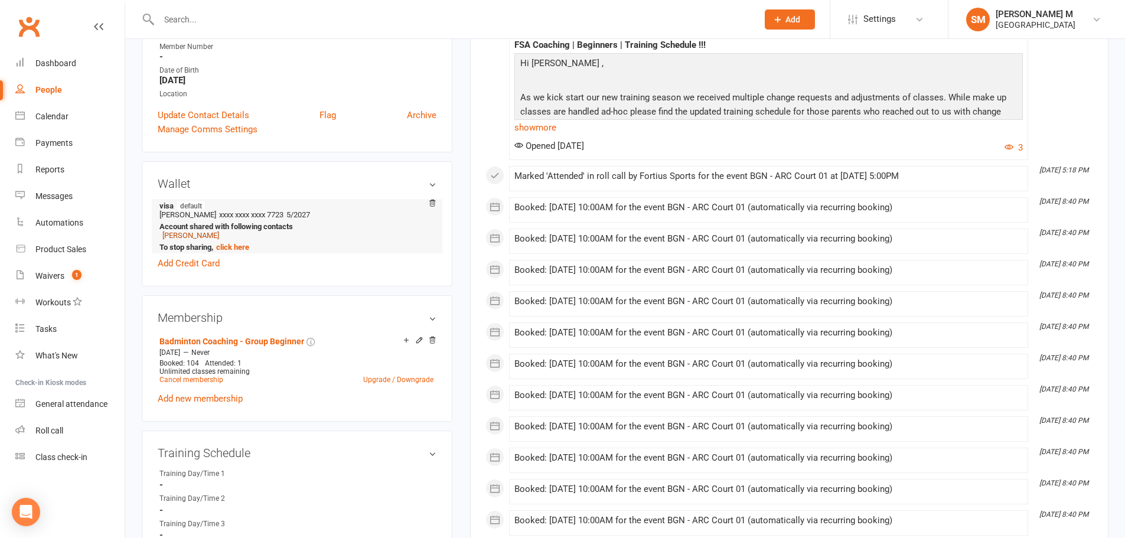
click at [193, 236] on link "[PERSON_NAME]" at bounding box center [190, 235] width 57 height 9
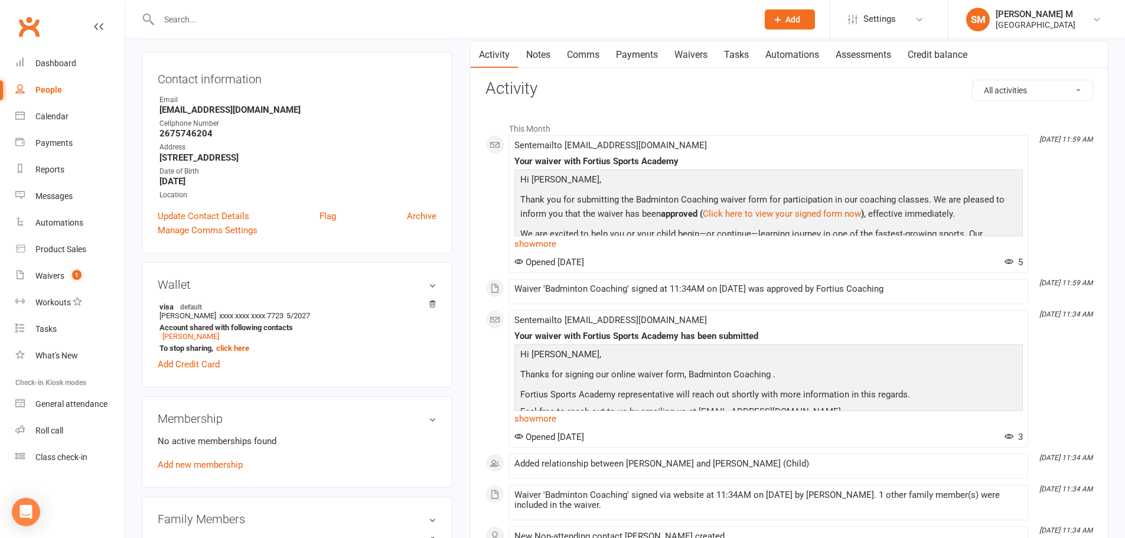
scroll to position [118, 0]
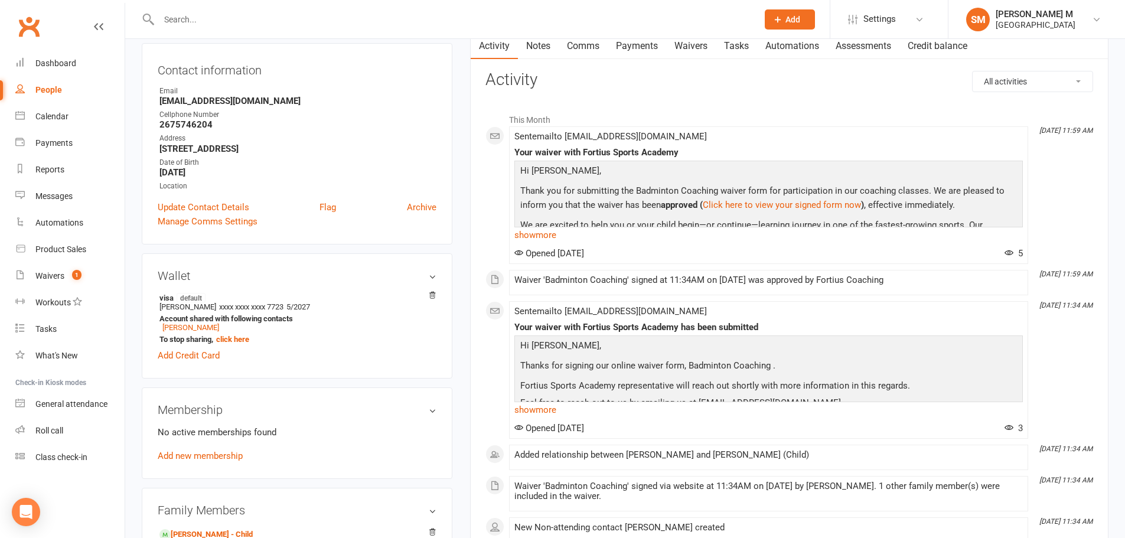
click at [701, 46] on link "Waivers" at bounding box center [691, 45] width 50 height 27
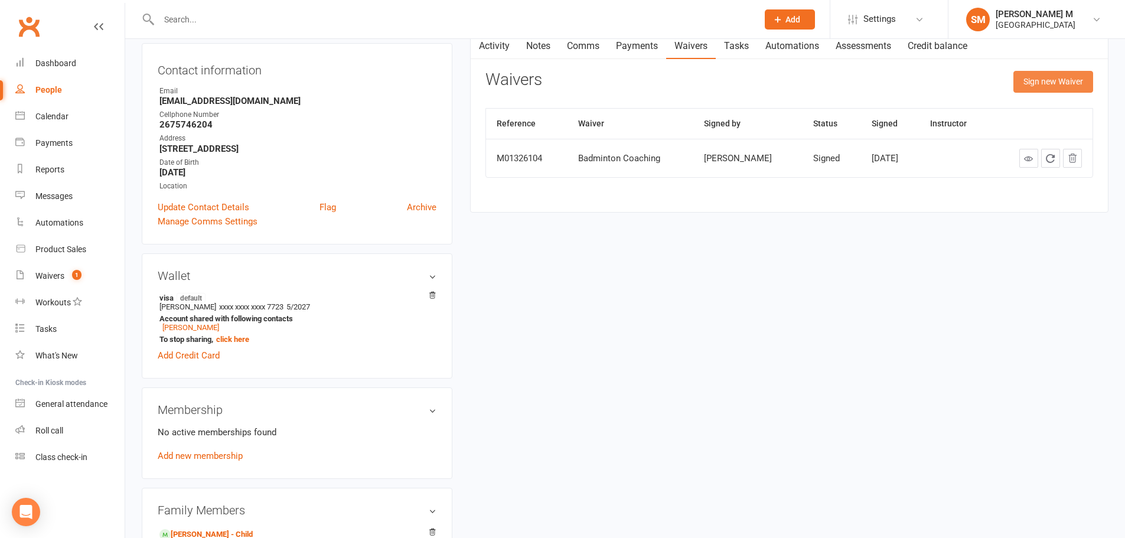
click at [1044, 83] on button "Sign new Waiver" at bounding box center [1054, 81] width 80 height 21
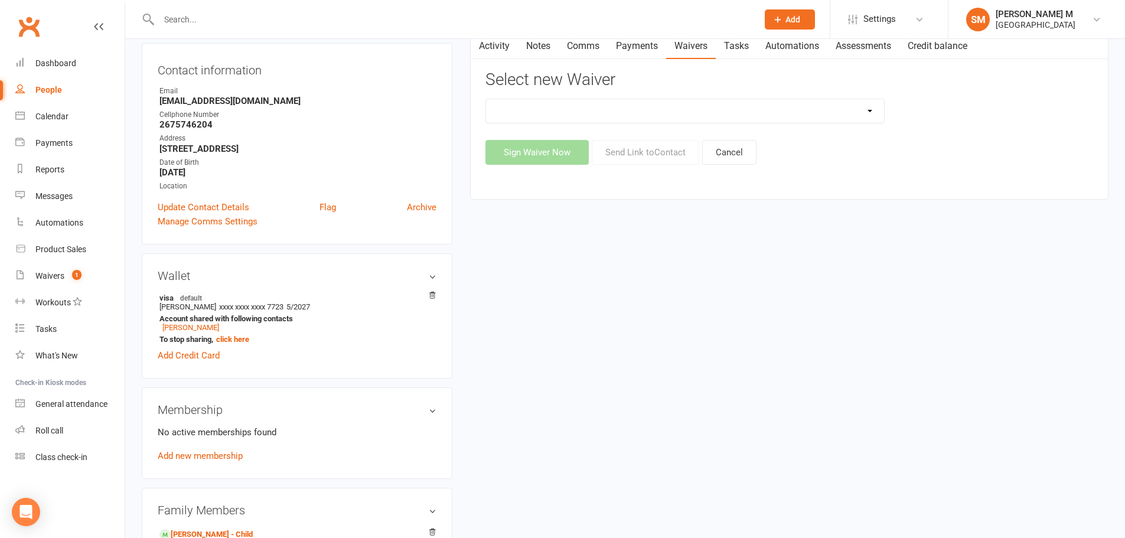
click at [655, 119] on select "Badminton and Pickleball Membership Badminton Coaching Badminton Membership For…" at bounding box center [685, 111] width 398 height 24
select select "13356"
click at [486, 99] on select "Badminton and Pickleball Membership Badminton Coaching Badminton Membership For…" at bounding box center [685, 111] width 398 height 24
click at [556, 156] on button "Sign Waiver Now" at bounding box center [537, 152] width 103 height 25
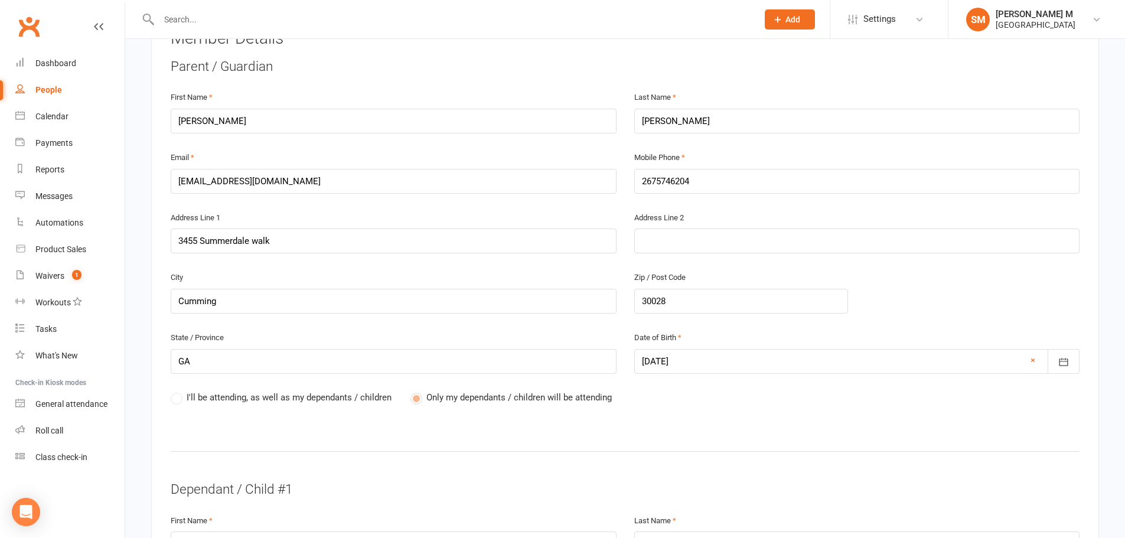
scroll to position [236, 0]
click at [230, 398] on span "I'll be attending, as well as my dependants / children" at bounding box center [289, 395] width 205 height 12
click at [178, 396] on label "I'll be attending, as well as my dependants / children" at bounding box center [281, 396] width 221 height 14
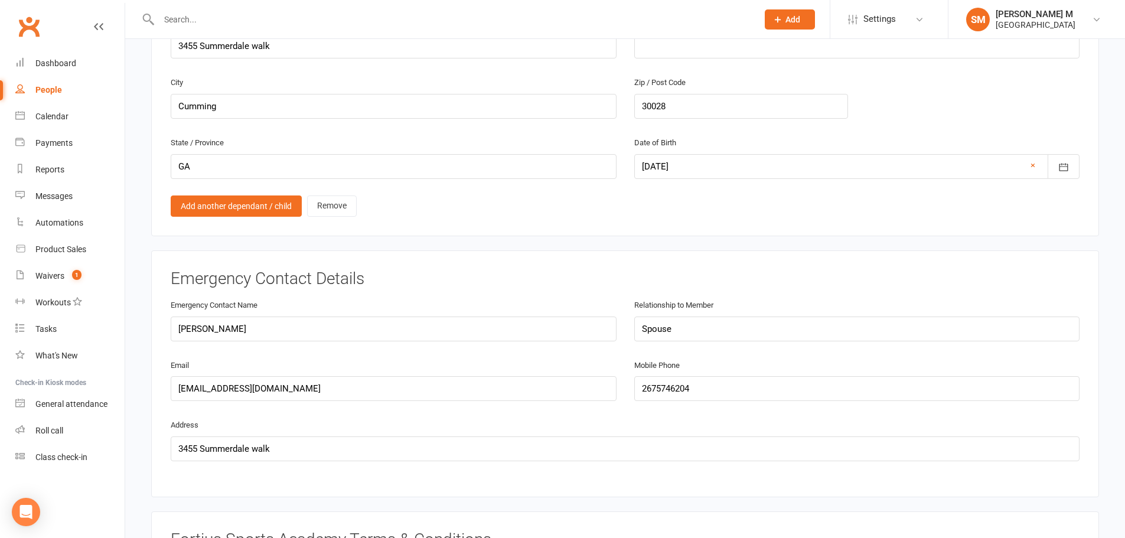
scroll to position [709, 0]
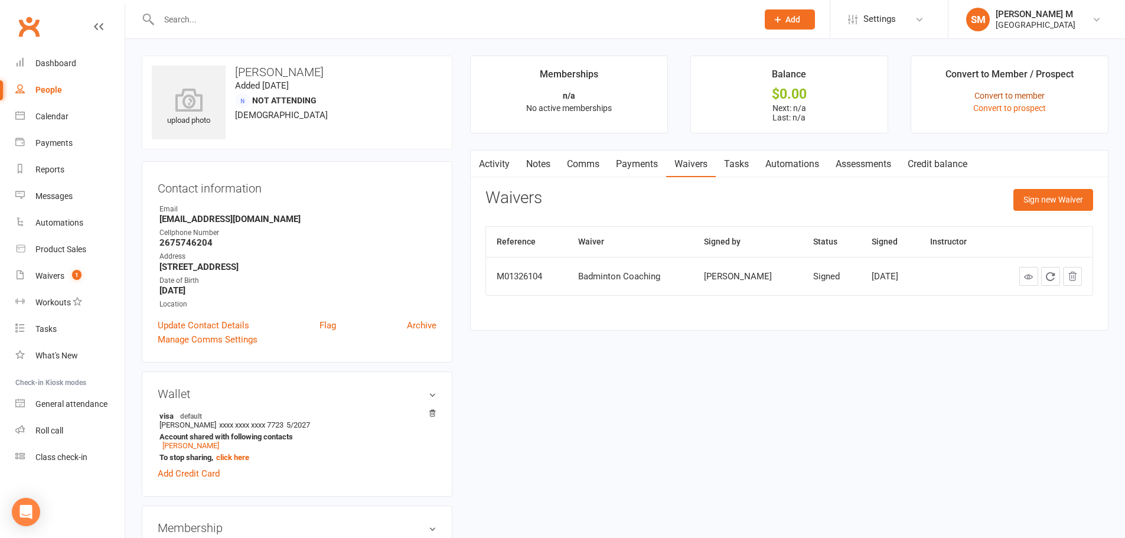
click at [1028, 94] on link "Convert to member" at bounding box center [1010, 95] width 70 height 9
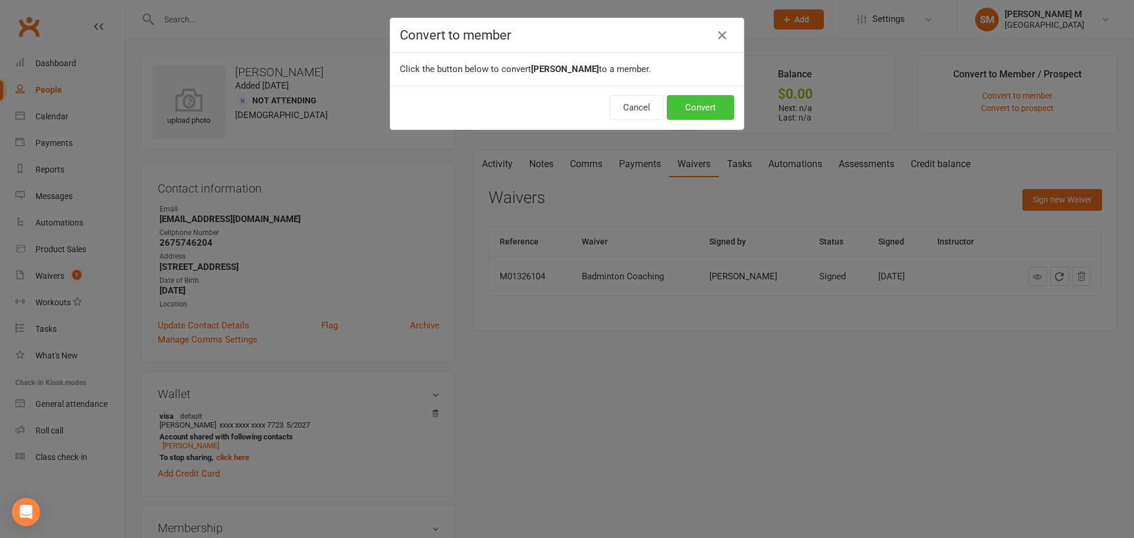
click at [701, 108] on button "Convert" at bounding box center [700, 107] width 67 height 25
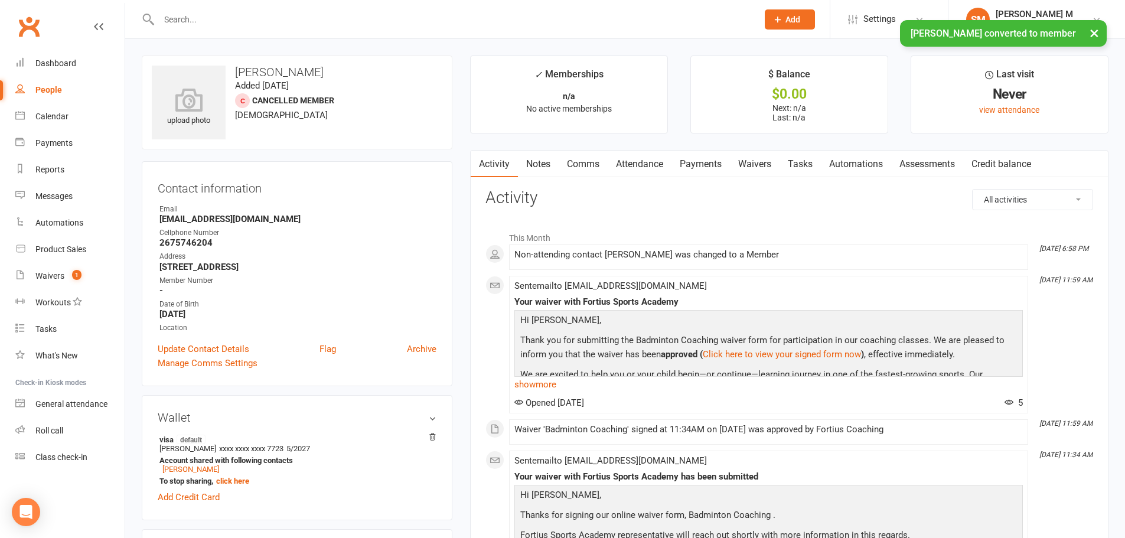
click at [755, 171] on link "Waivers" at bounding box center [755, 164] width 50 height 27
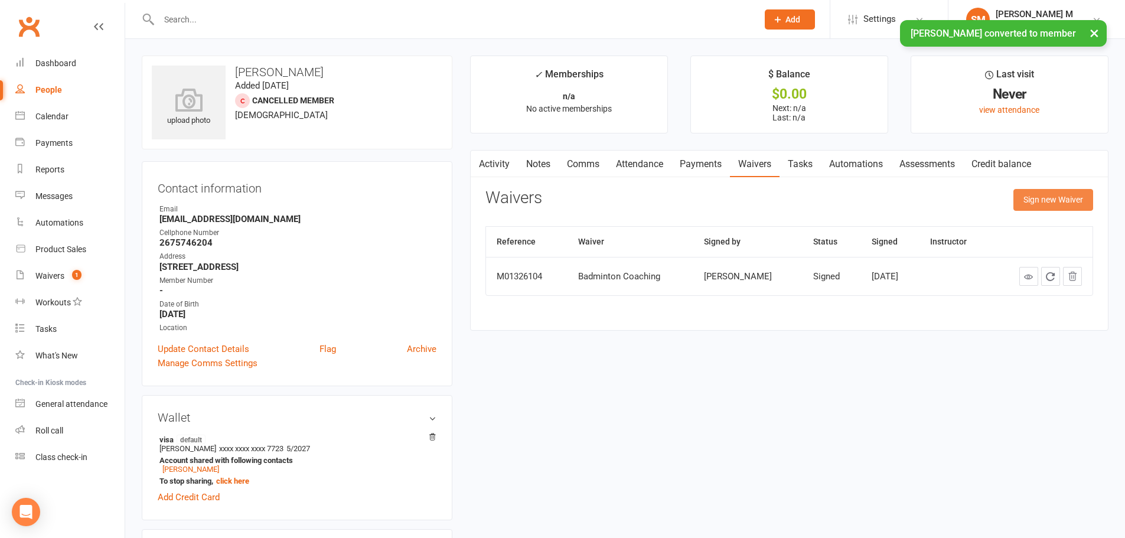
click at [1032, 194] on button "Sign new Waiver" at bounding box center [1054, 199] width 80 height 21
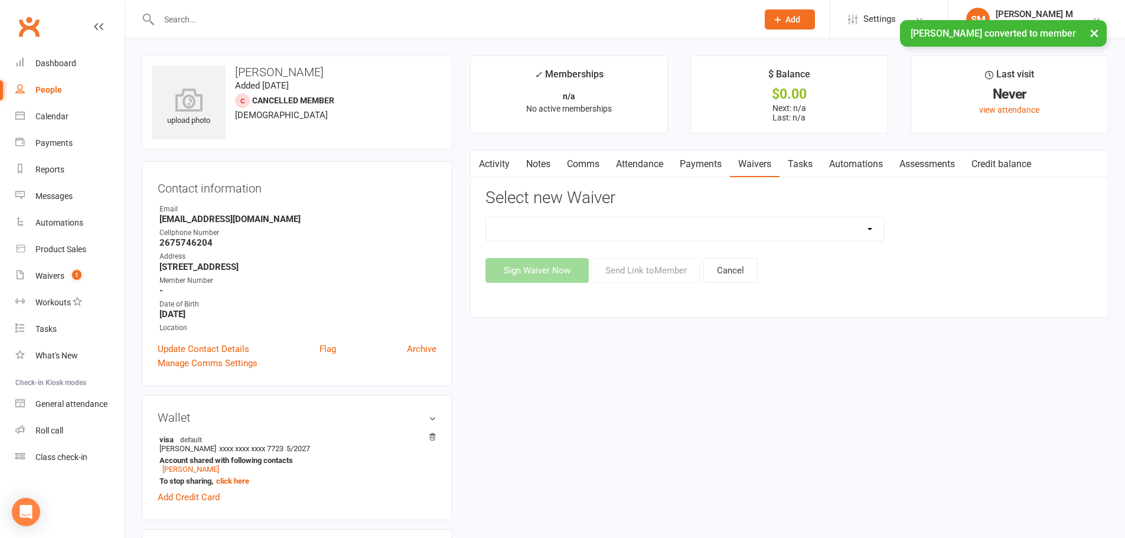
click at [703, 219] on select "Badminton and Pickleball Membership Badminton Coaching Badminton Membership For…" at bounding box center [685, 229] width 398 height 24
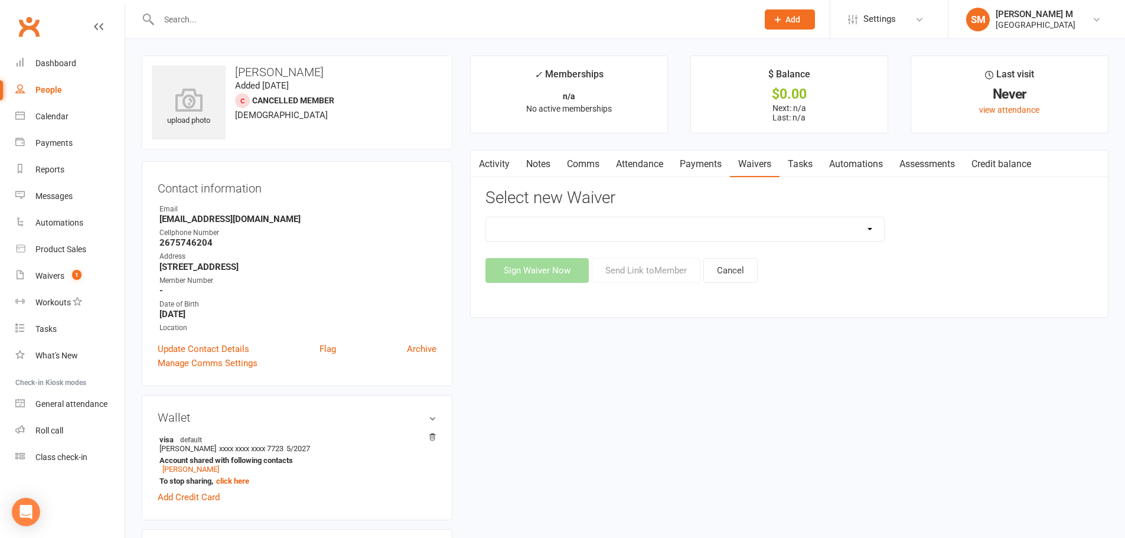
select select "13356"
click at [486, 217] on select "Badminton and Pickleball Membership Badminton Coaching Badminton Membership For…" at bounding box center [685, 229] width 398 height 24
click at [557, 273] on button "Sign Waiver Now" at bounding box center [537, 270] width 103 height 25
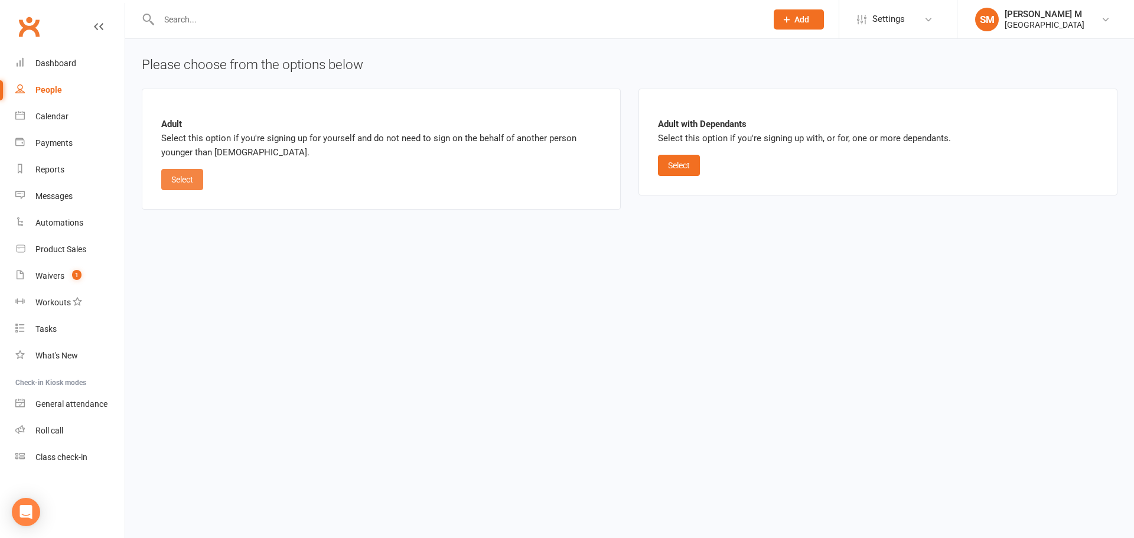
click at [189, 175] on button "Select" at bounding box center [182, 179] width 42 height 21
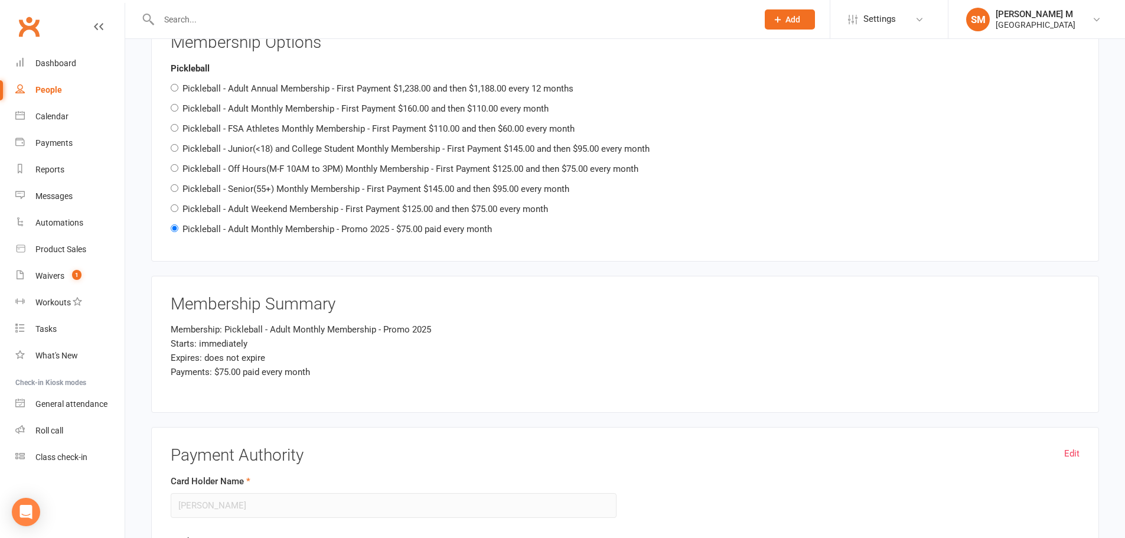
scroll to position [1457, 0]
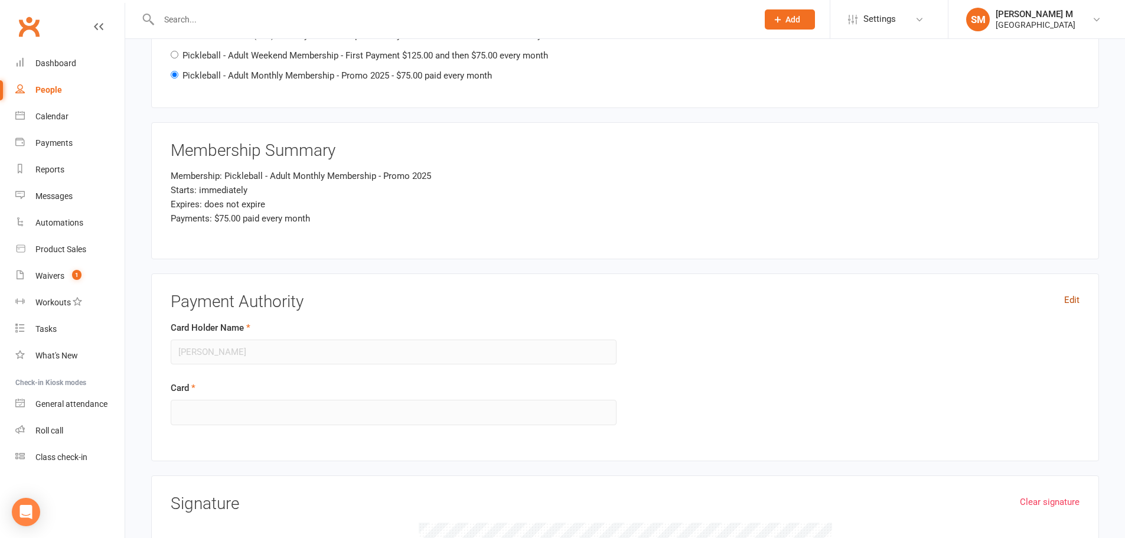
click at [1072, 300] on link "Edit" at bounding box center [1071, 300] width 15 height 14
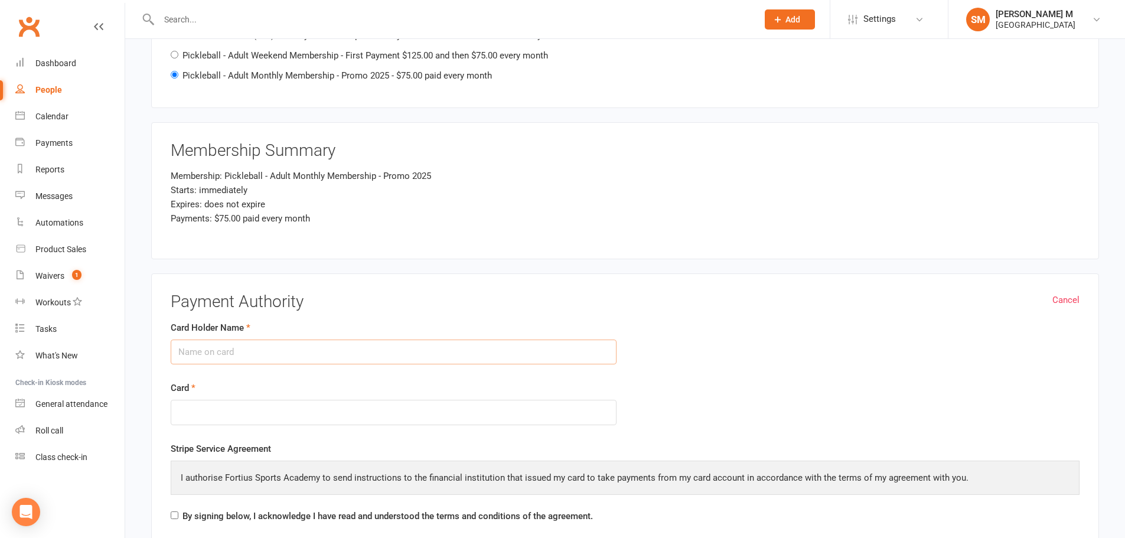
click at [266, 351] on input "Card Holder Name" at bounding box center [394, 352] width 446 height 25
click at [926, 312] on fieldset "Cancel Payment Authority Card Holder Name Card Stripe Service Agreement I autho…" at bounding box center [625, 410] width 909 height 235
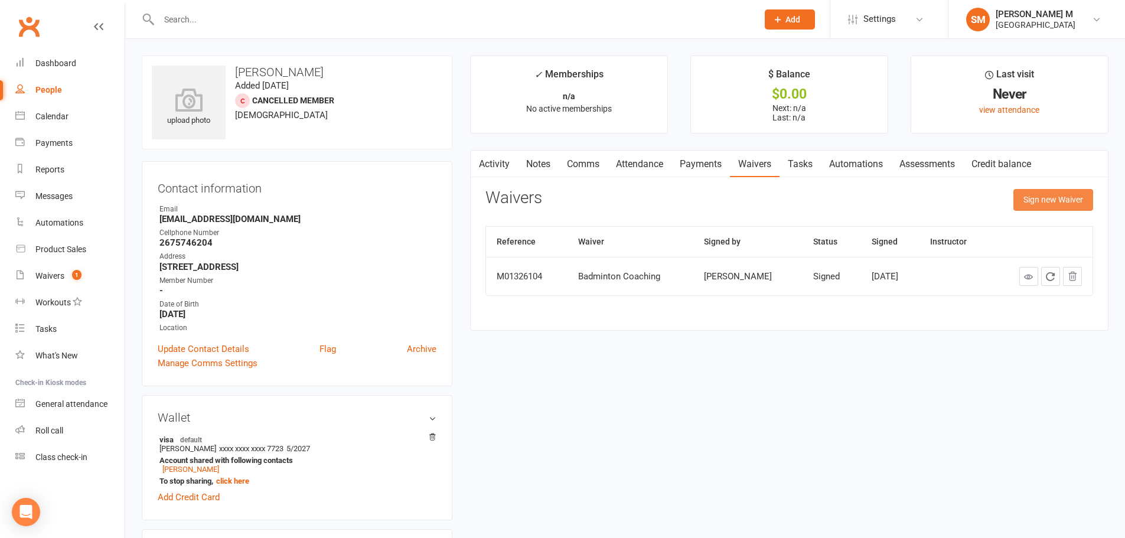
click at [1050, 193] on button "Sign new Waiver" at bounding box center [1054, 199] width 80 height 21
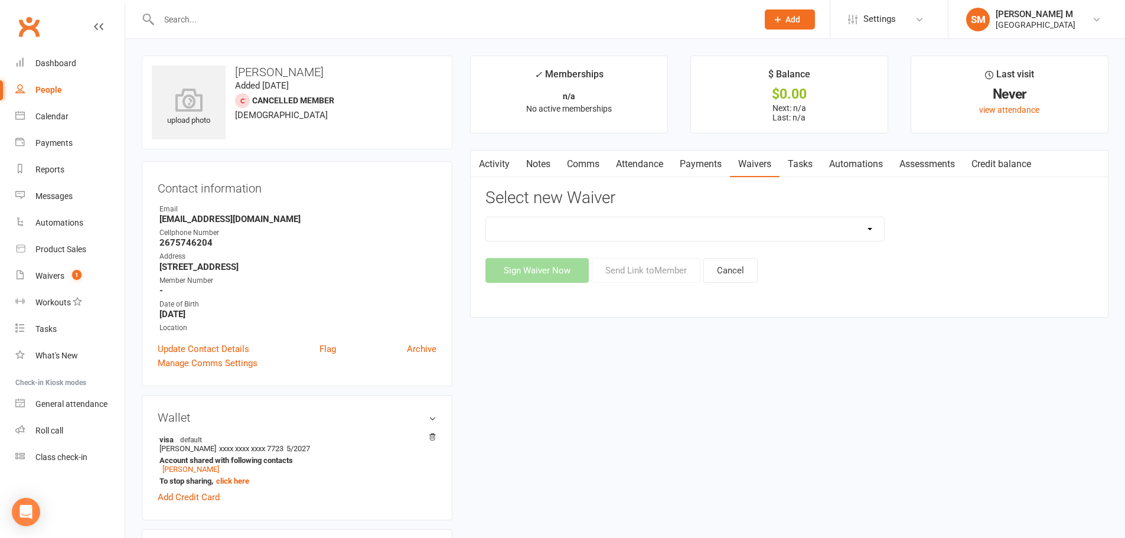
click at [647, 233] on select "Badminton and Pickleball Membership Badminton Coaching Badminton Membership For…" at bounding box center [685, 229] width 398 height 24
select select "13356"
click at [486, 217] on select "Badminton and Pickleball Membership Badminton Coaching Badminton Membership For…" at bounding box center [685, 229] width 398 height 24
click at [635, 272] on button "Send Link to Member" at bounding box center [646, 270] width 109 height 25
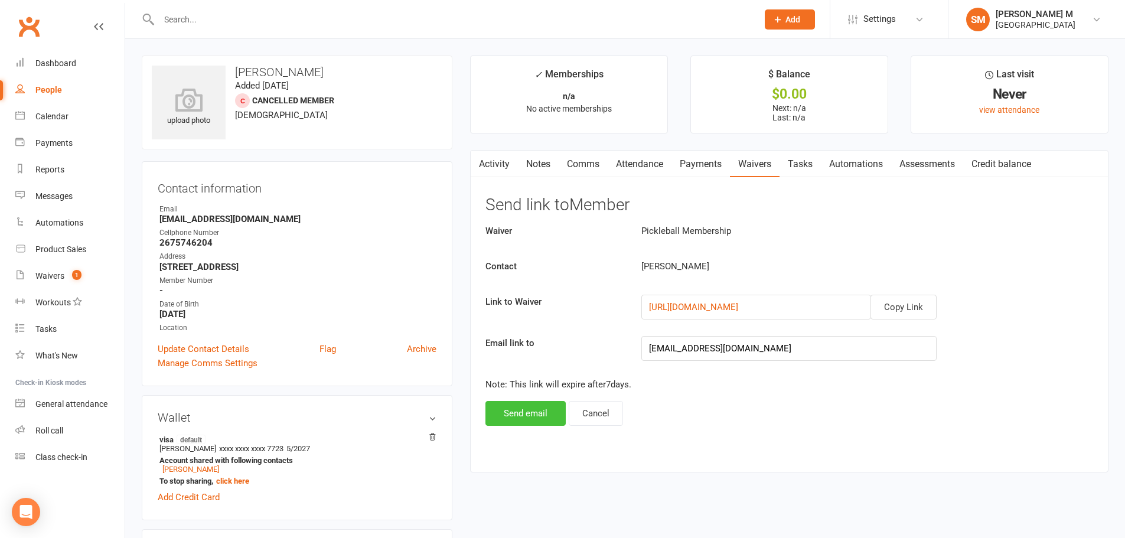
click at [549, 418] on button "Send email" at bounding box center [526, 413] width 80 height 25
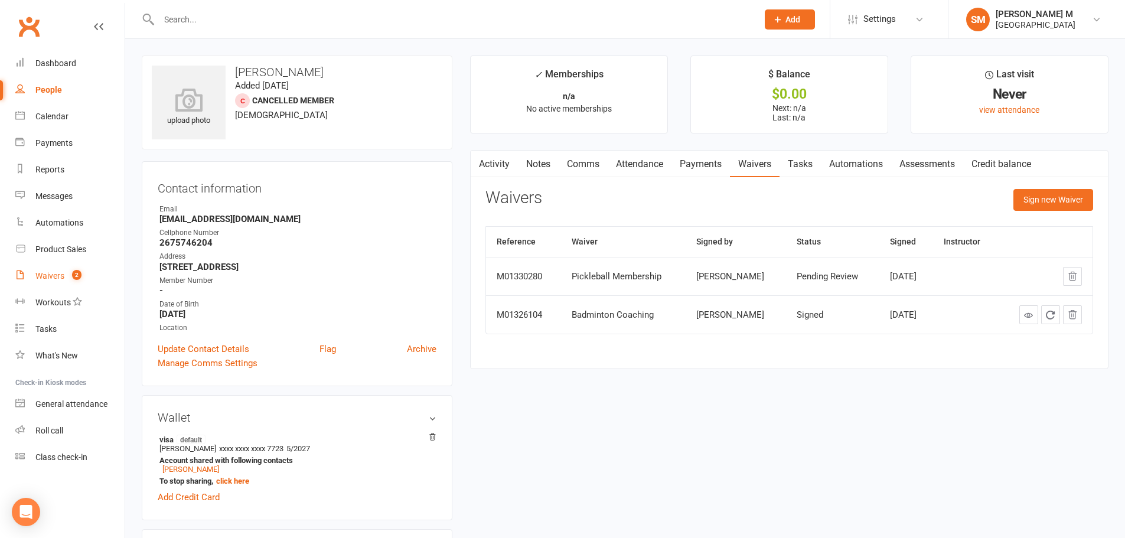
click at [63, 276] on div "Waivers" at bounding box center [49, 275] width 29 height 9
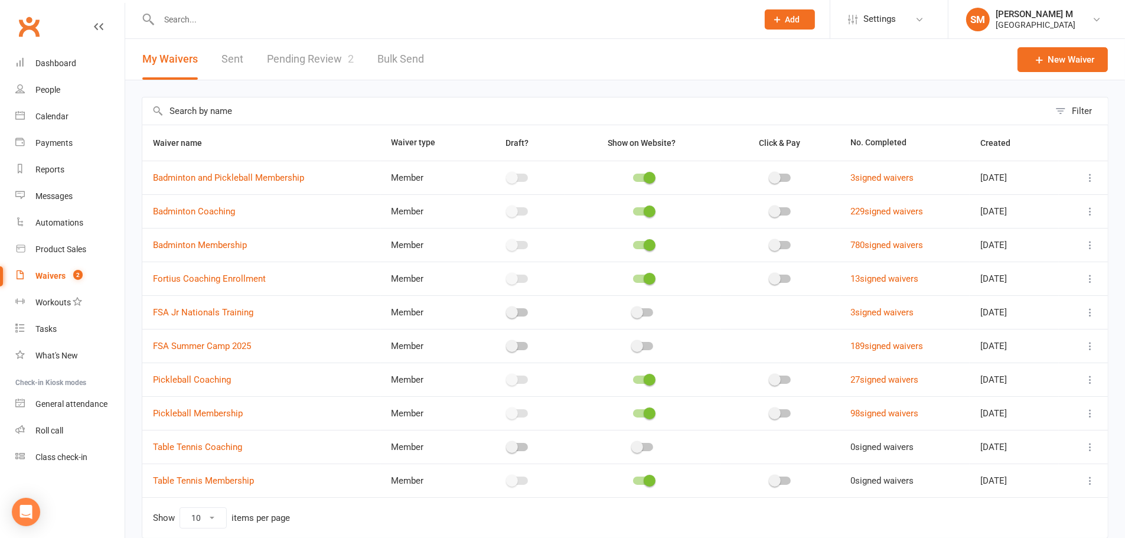
click at [328, 63] on link "Pending Review 2" at bounding box center [310, 59] width 87 height 41
select select "100"
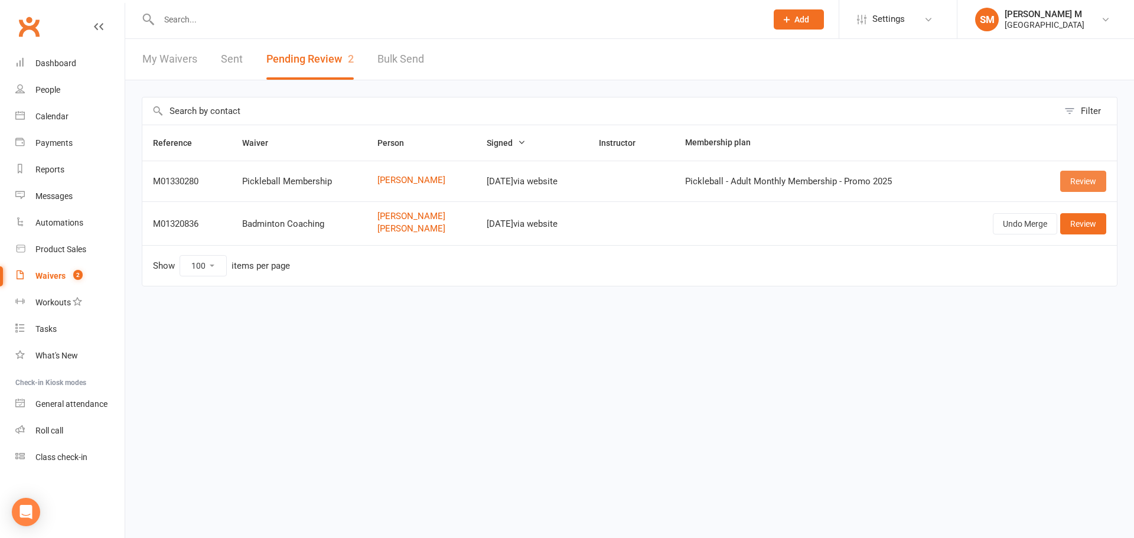
click at [1092, 184] on link "Review" at bounding box center [1083, 181] width 46 height 21
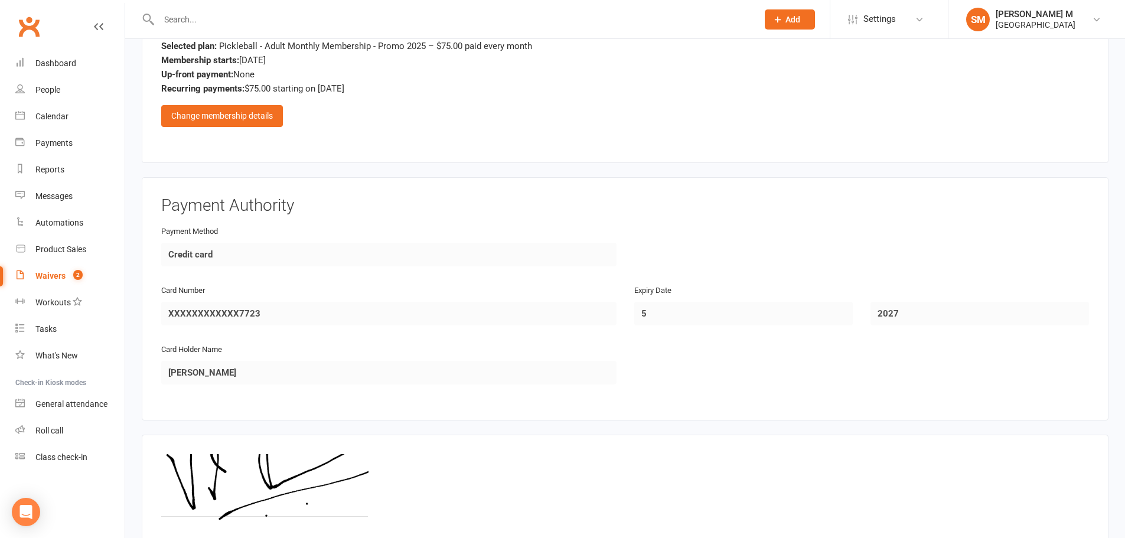
scroll to position [696, 0]
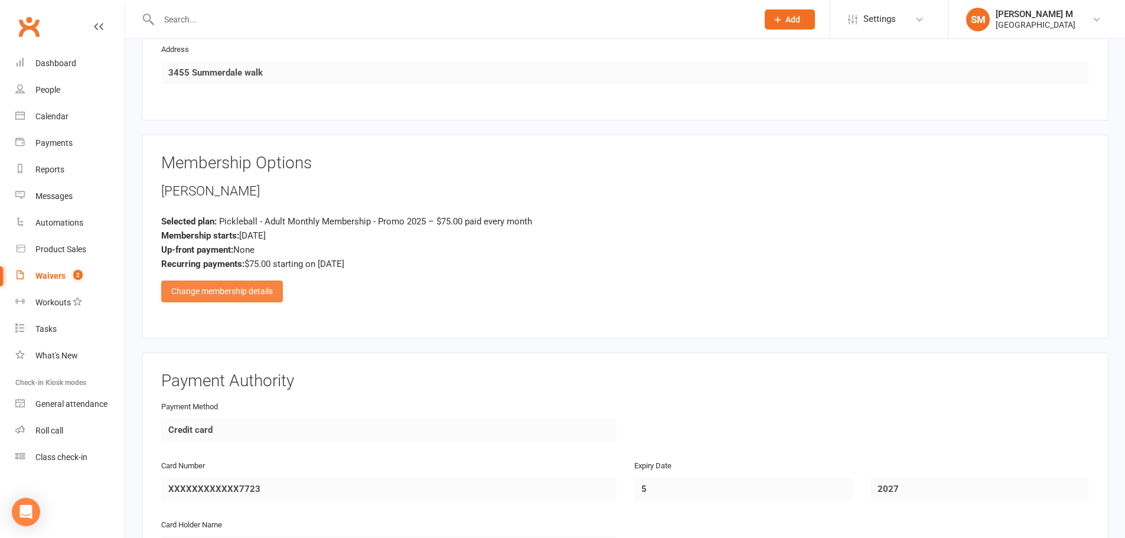
click at [249, 294] on div "Change membership details" at bounding box center [222, 291] width 122 height 21
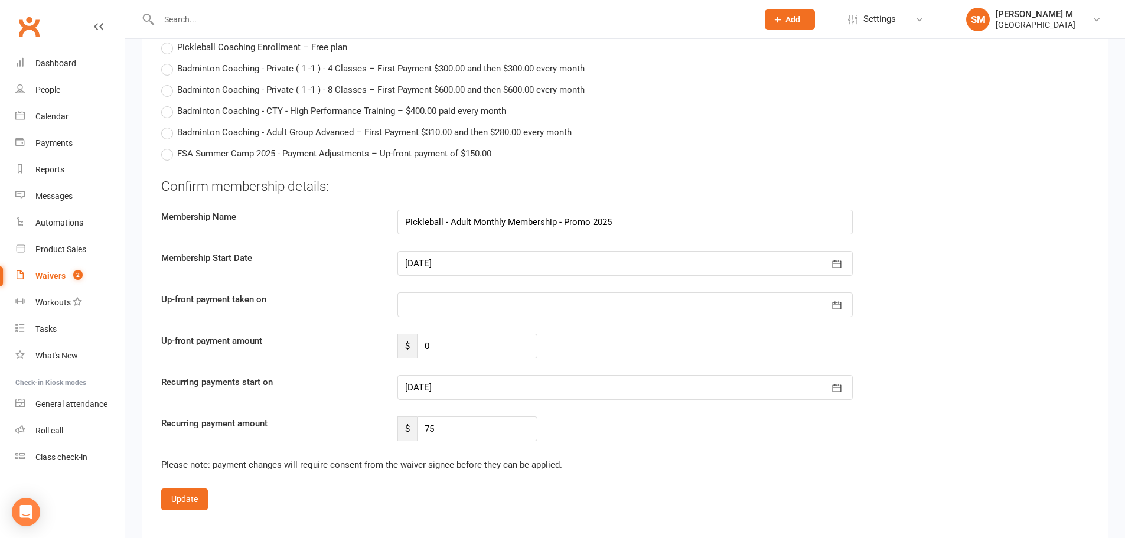
scroll to position [2232, 0]
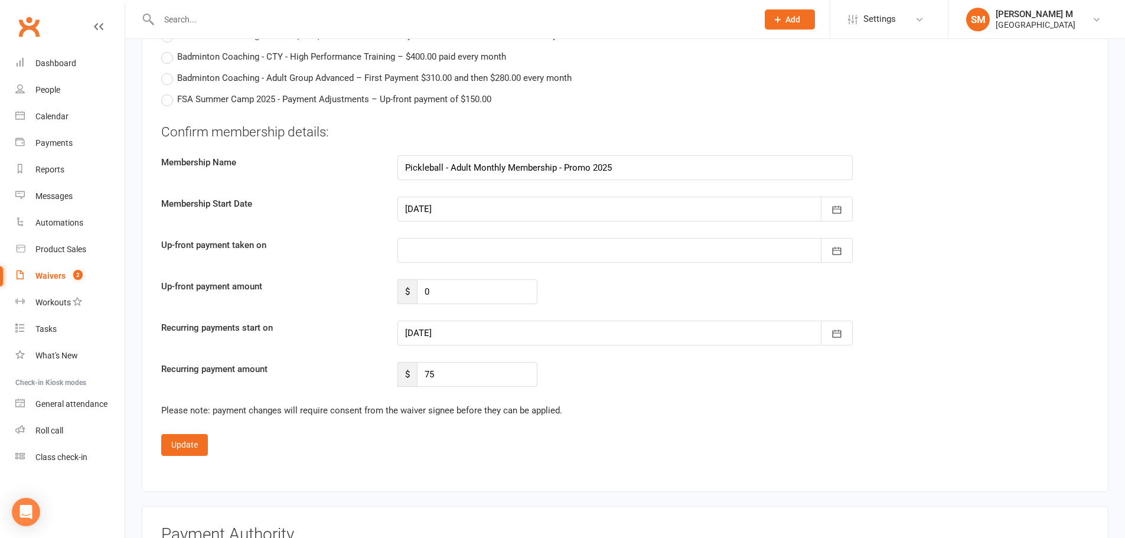
click at [463, 333] on div at bounding box center [625, 333] width 455 height 25
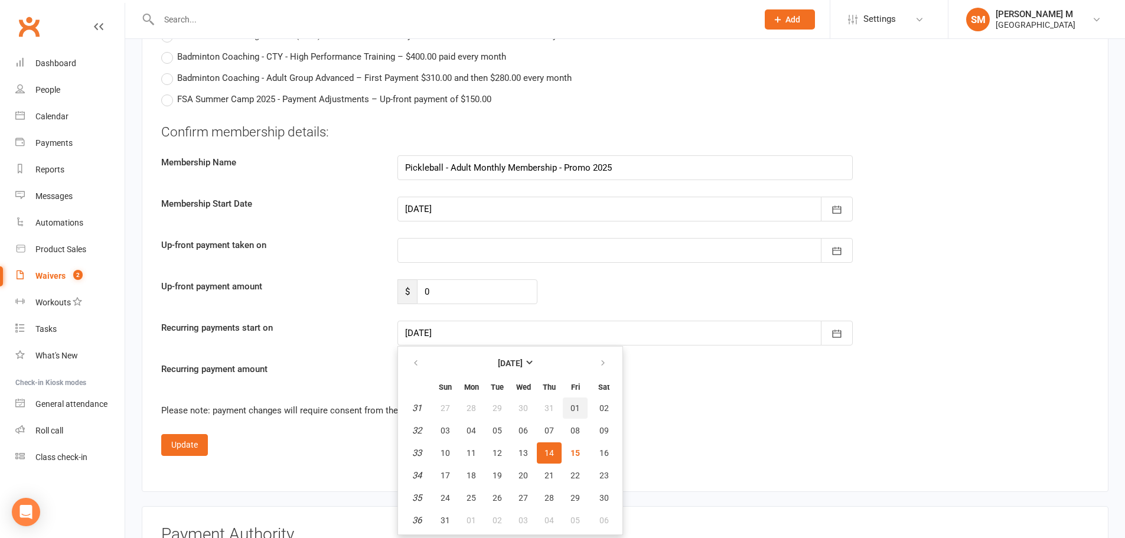
click at [566, 414] on button "01" at bounding box center [575, 408] width 25 height 21
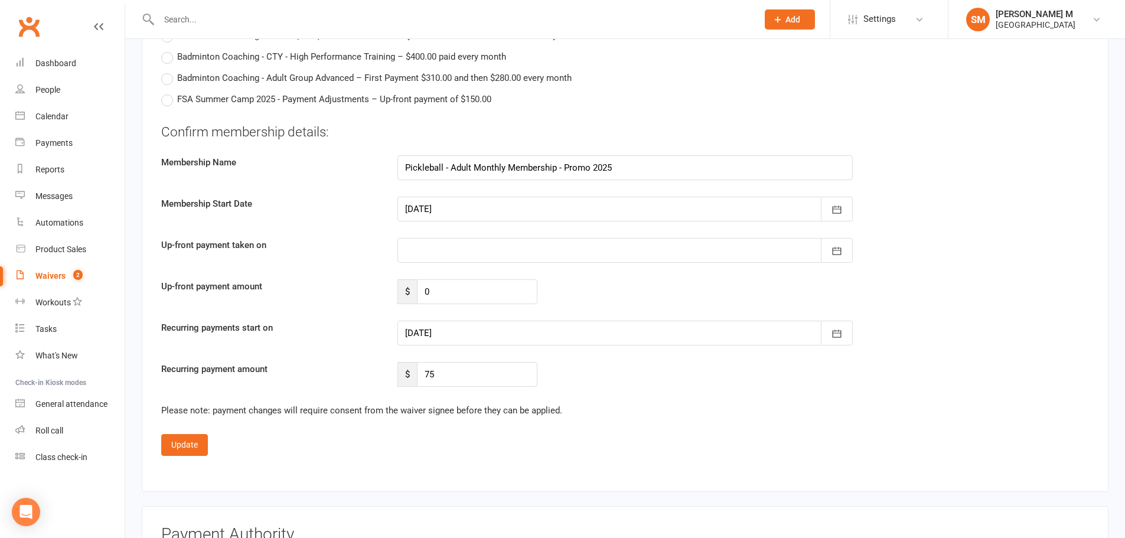
click at [506, 340] on div at bounding box center [625, 333] width 455 height 25
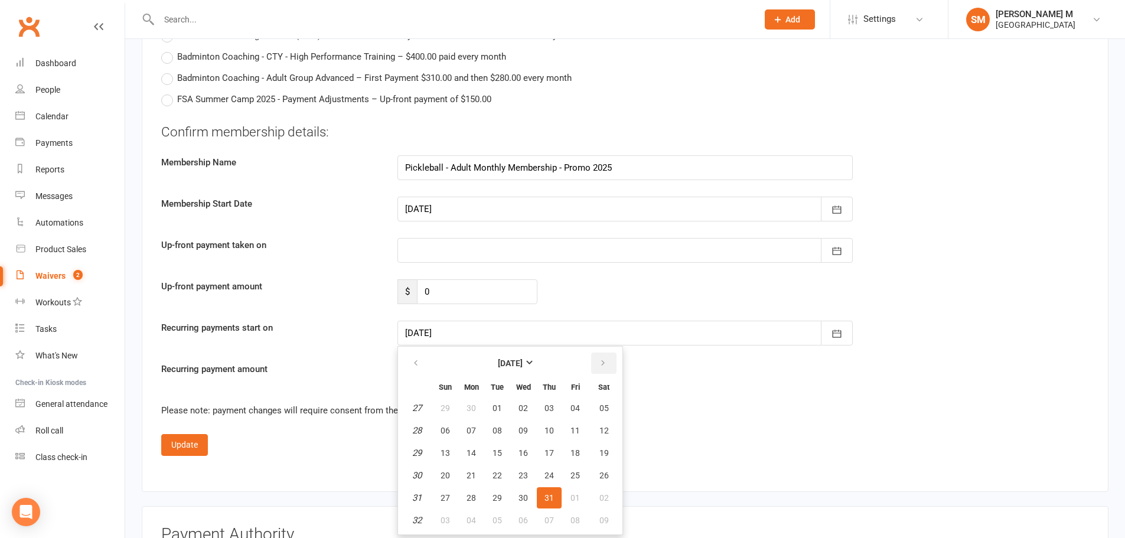
click at [605, 362] on icon "button" at bounding box center [603, 363] width 8 height 9
click at [608, 365] on button "button" at bounding box center [603, 363] width 25 height 21
click at [480, 402] on button "01" at bounding box center [471, 408] width 25 height 21
type input "[DATE]"
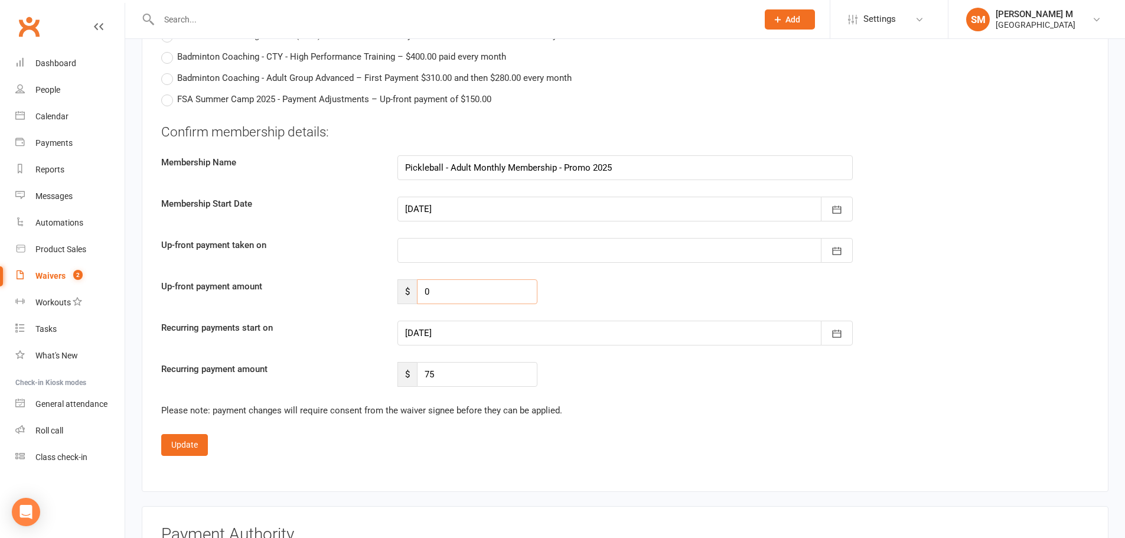
drag, startPoint x: 442, startPoint y: 291, endPoint x: 411, endPoint y: 291, distance: 30.7
click at [411, 291] on div "$ 0" at bounding box center [468, 291] width 140 height 25
type input "25"
click at [555, 255] on div at bounding box center [625, 250] width 455 height 25
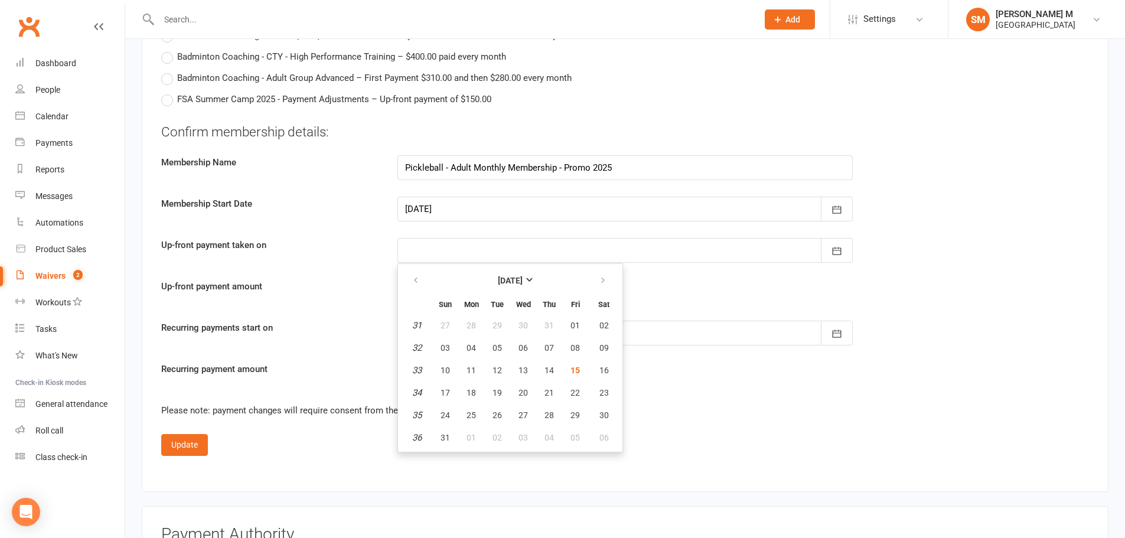
click at [640, 205] on div at bounding box center [625, 209] width 455 height 25
click at [605, 276] on icon "button" at bounding box center [603, 280] width 8 height 9
click at [468, 321] on span "01" at bounding box center [471, 325] width 9 height 9
type input "[DATE]"
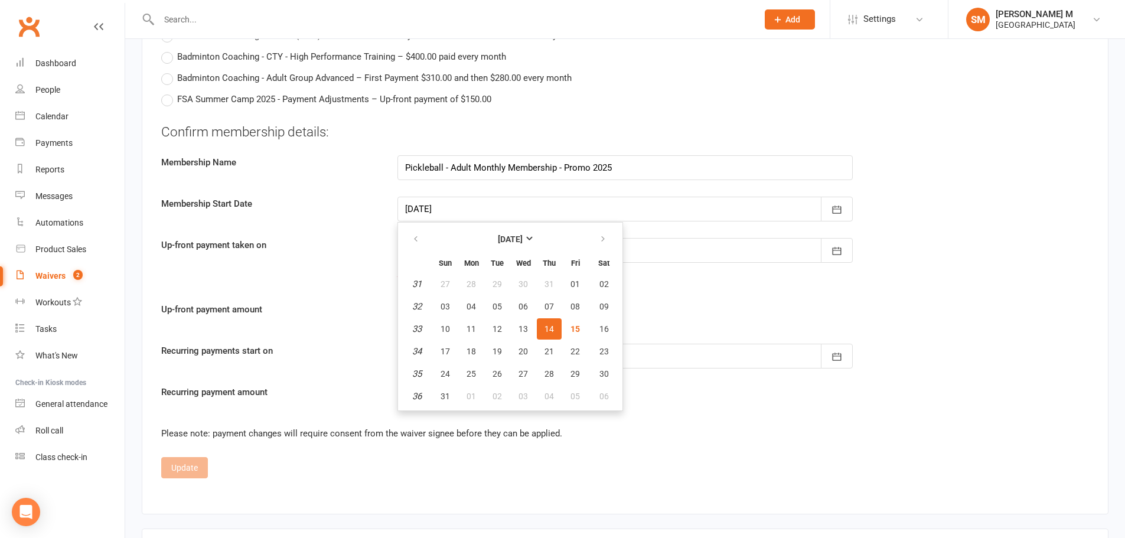
click at [669, 301] on div "Confirm membership details: Membership Name Pickleball - Adult Monthly Membersh…" at bounding box center [625, 266] width 928 height 287
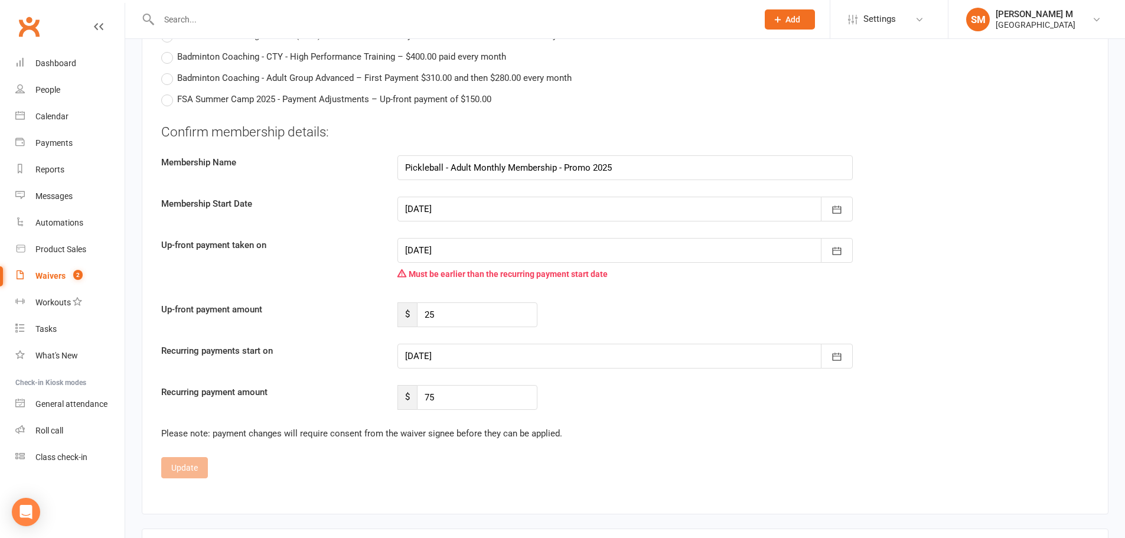
click at [634, 214] on div at bounding box center [625, 209] width 455 height 25
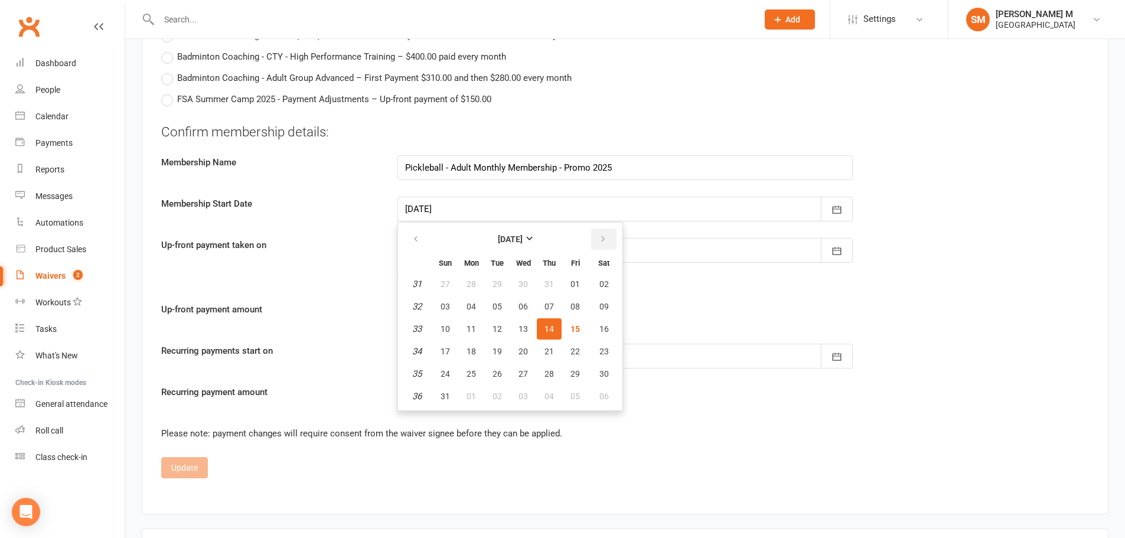
click at [604, 248] on button "button" at bounding box center [603, 239] width 25 height 21
click at [474, 278] on button "01" at bounding box center [471, 283] width 25 height 21
type input "01 Sep 2025"
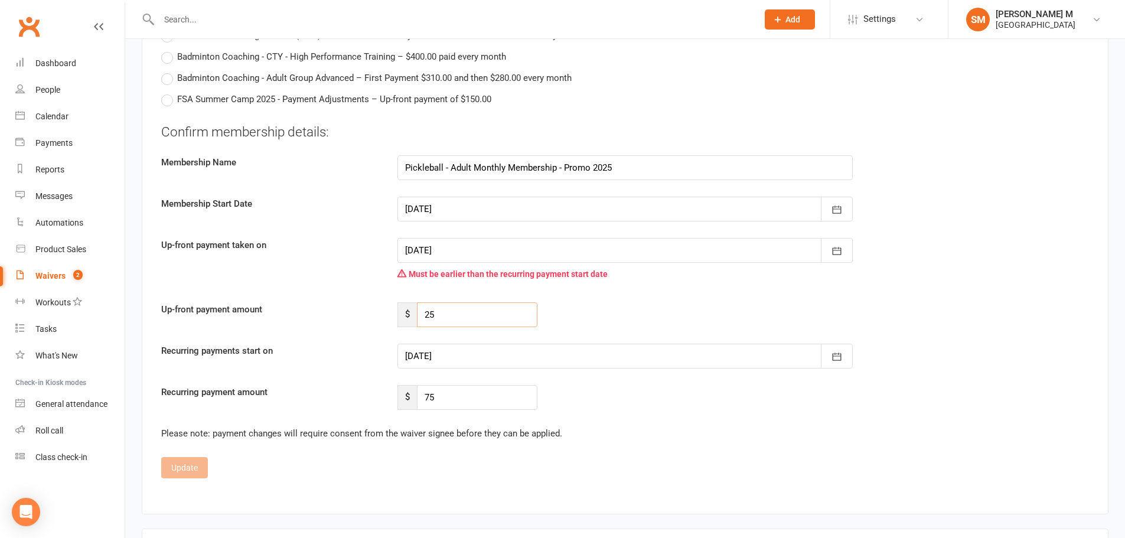
drag, startPoint x: 462, startPoint y: 313, endPoint x: 389, endPoint y: 312, distance: 73.3
click at [389, 312] on div "$ 25" at bounding box center [468, 314] width 158 height 25
type input "0"
click at [463, 359] on div at bounding box center [625, 356] width 455 height 25
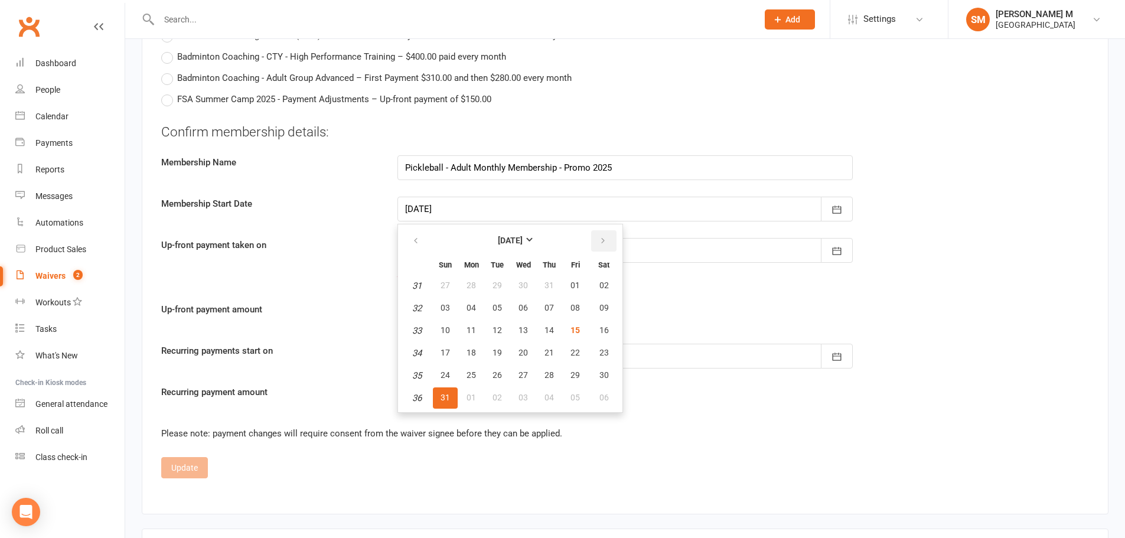
click at [601, 239] on icon "button" at bounding box center [603, 240] width 8 height 9
click at [603, 235] on button "button" at bounding box center [603, 240] width 25 height 21
click at [519, 289] on span "01" at bounding box center [523, 285] width 9 height 9
type input "01 Oct 2025"
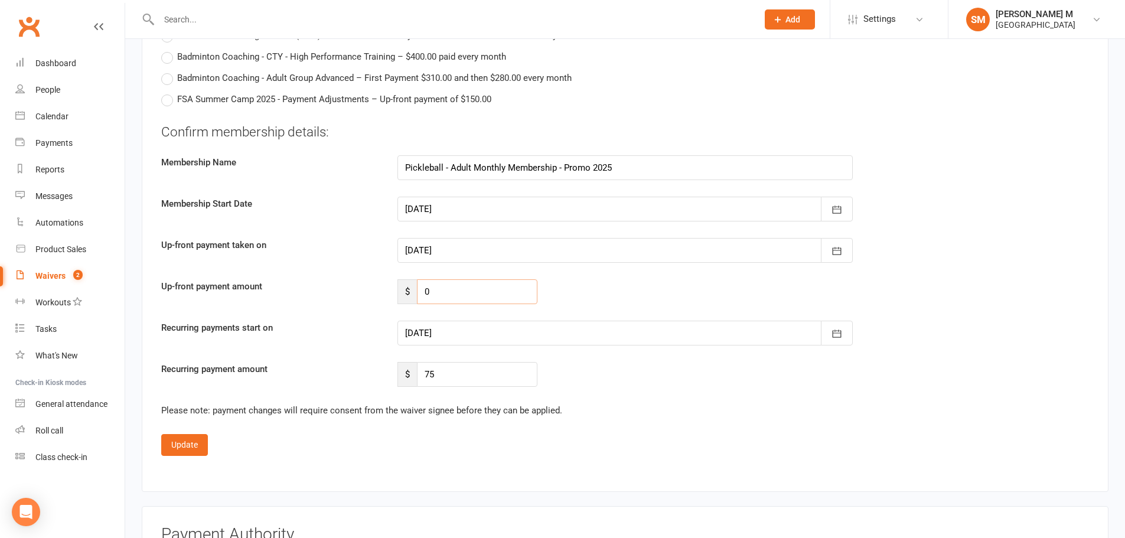
drag, startPoint x: 493, startPoint y: 296, endPoint x: 421, endPoint y: 296, distance: 71.5
click at [421, 296] on input "0" at bounding box center [477, 291] width 121 height 25
type input "75"
click at [189, 442] on button "Update" at bounding box center [184, 444] width 47 height 21
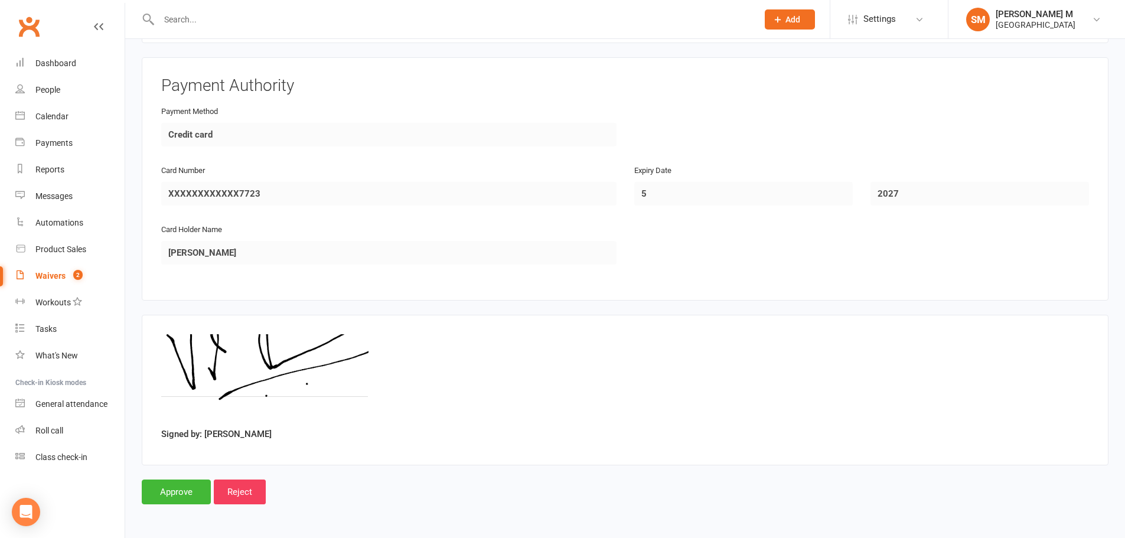
scroll to position [991, 0]
click at [187, 489] on input "Approve" at bounding box center [176, 492] width 69 height 25
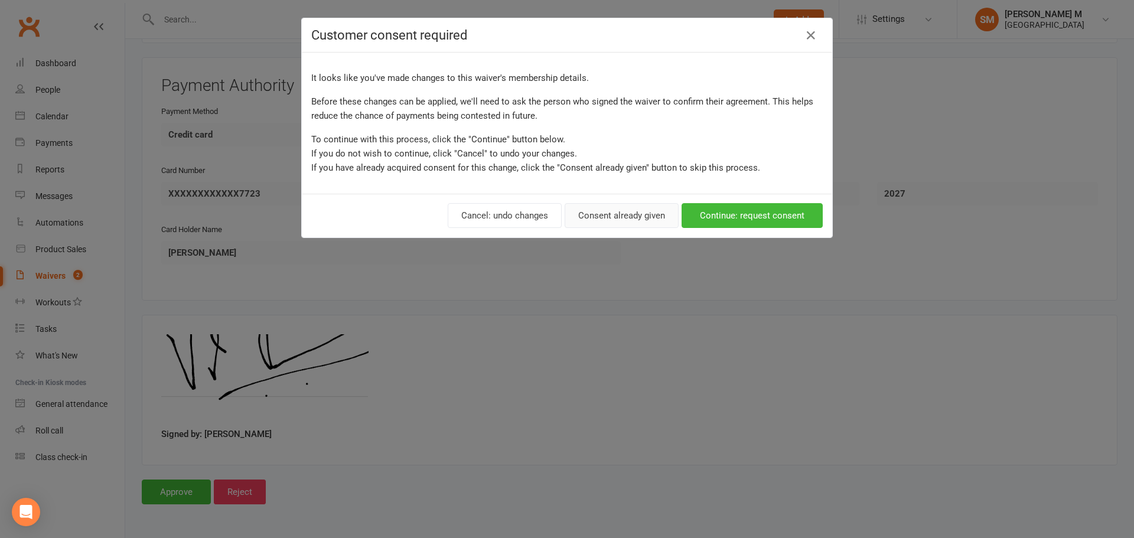
click at [610, 215] on button "Consent already given" at bounding box center [622, 215] width 114 height 25
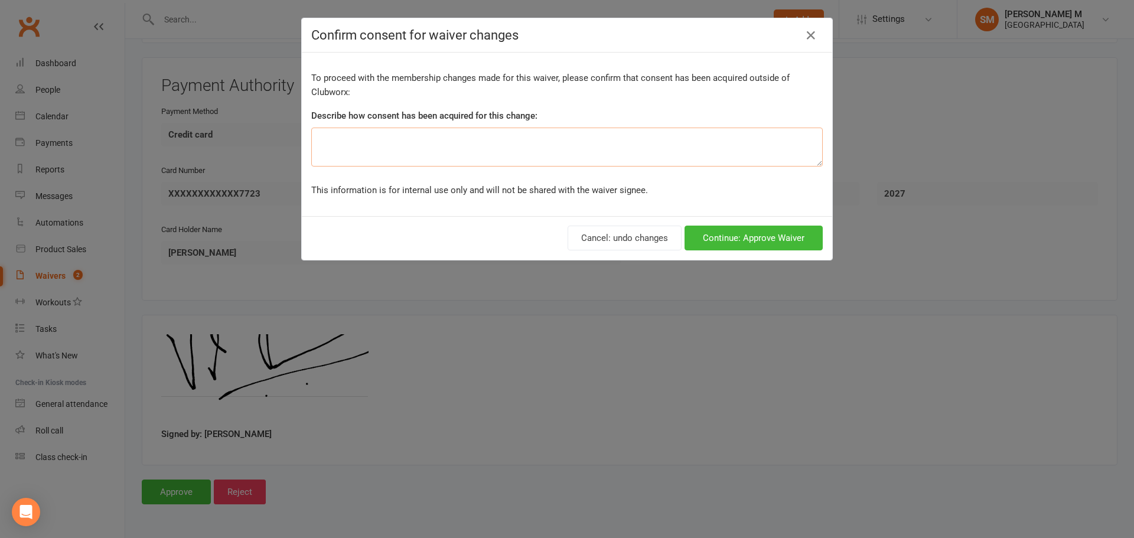
click at [557, 151] on textarea at bounding box center [567, 147] width 512 height 39
type textarea "spoken in person"
click at [774, 236] on button "Continue: Approve Waiver" at bounding box center [754, 238] width 138 height 25
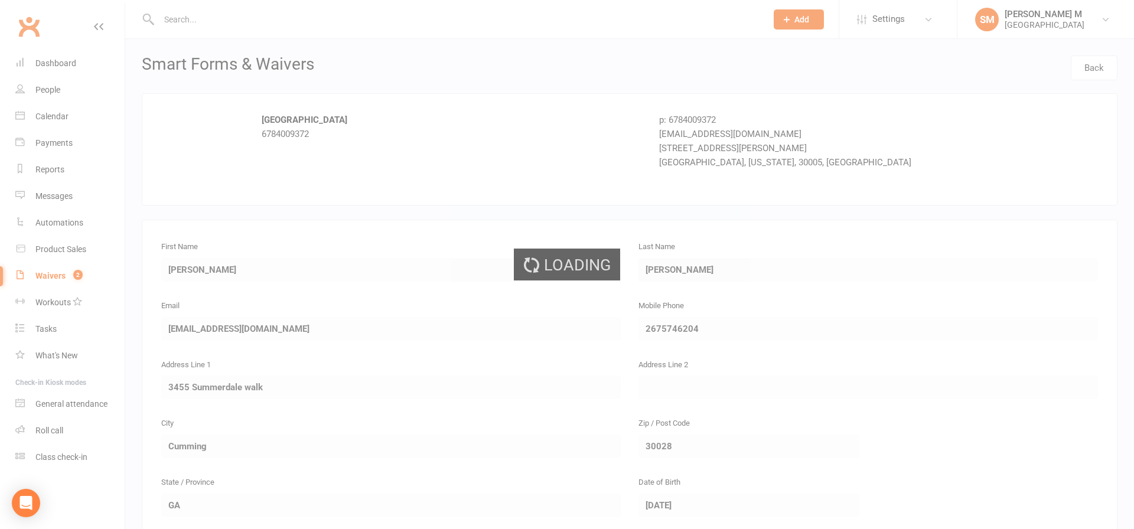
select select "100"
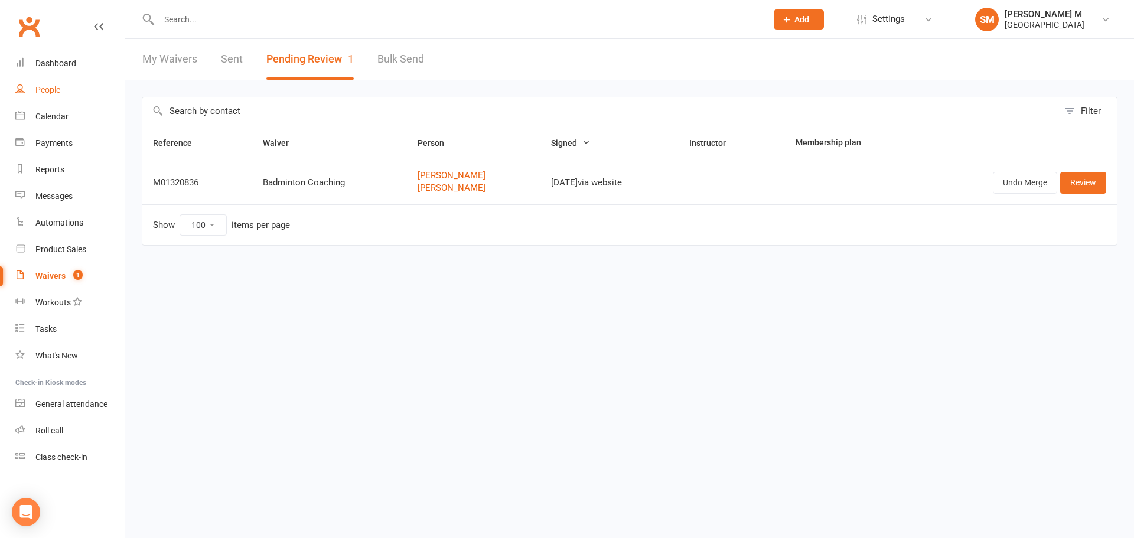
click at [43, 83] on link "People" at bounding box center [69, 90] width 109 height 27
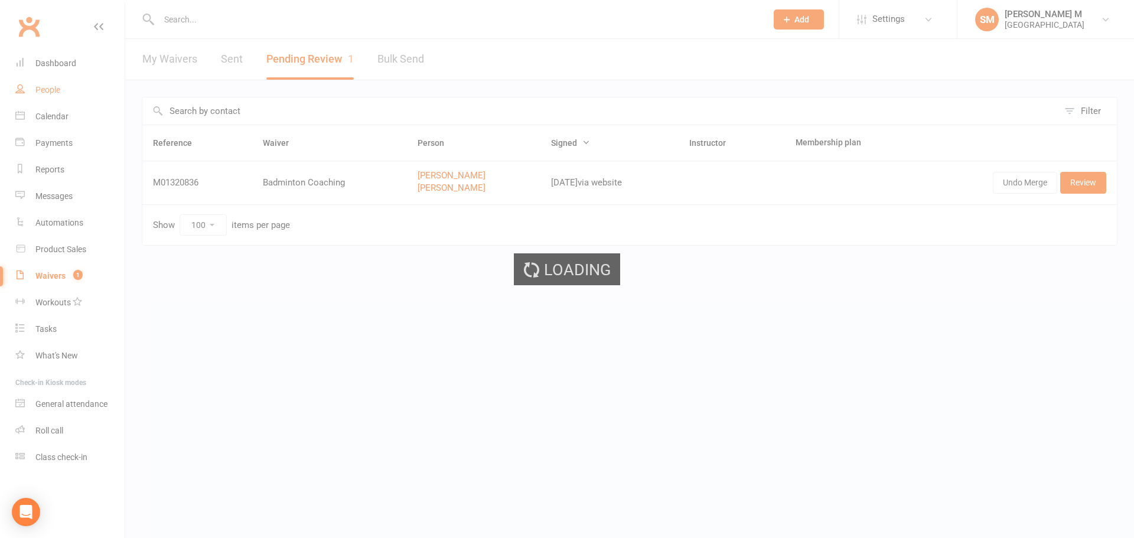
select select "100"
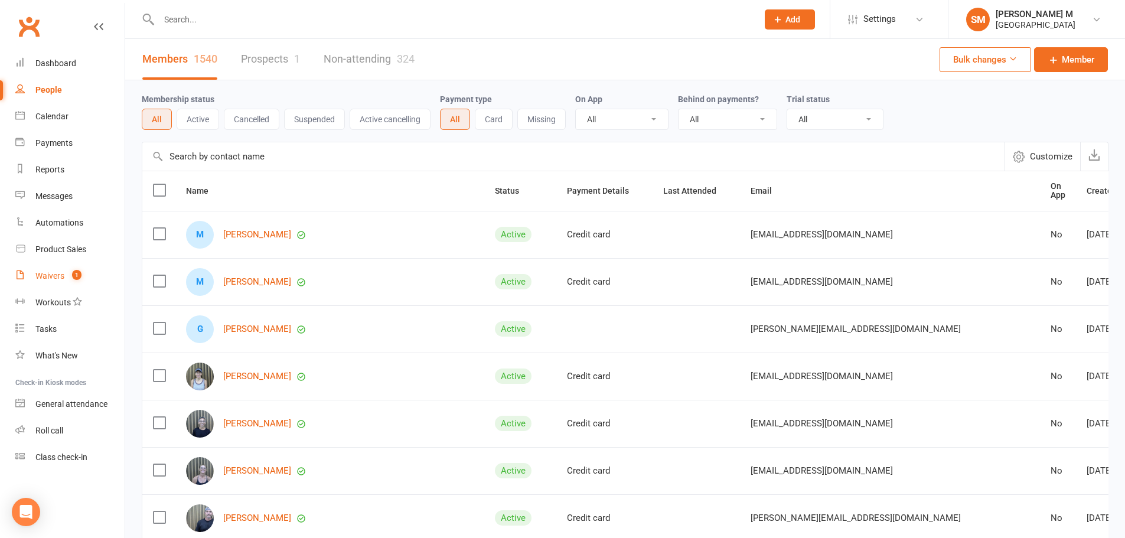
click at [67, 273] on count-badge "1" at bounding box center [73, 275] width 15 height 9
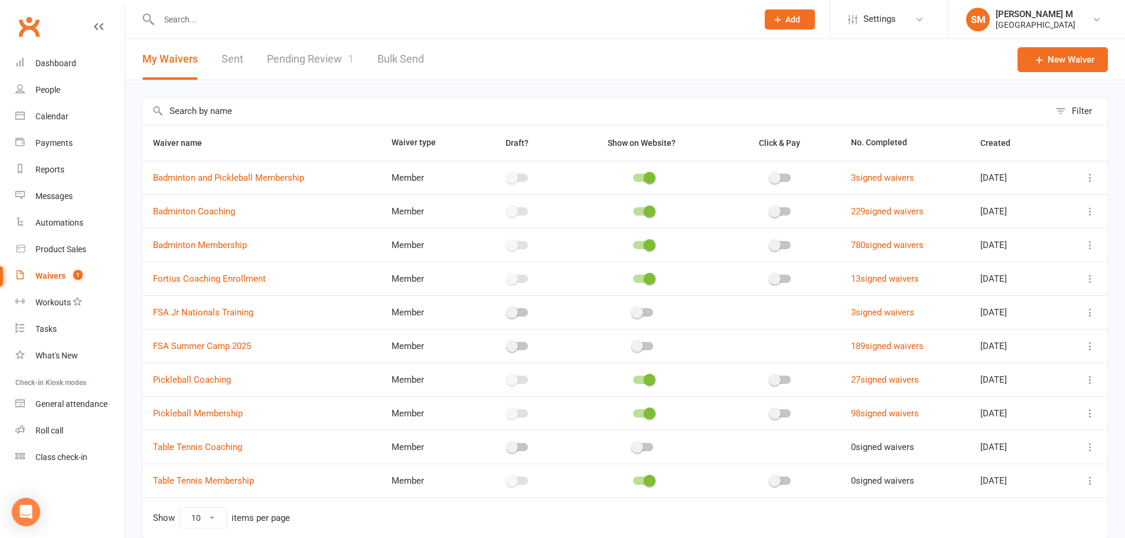
click at [294, 62] on link "Pending Review 1" at bounding box center [310, 59] width 87 height 41
select select "100"
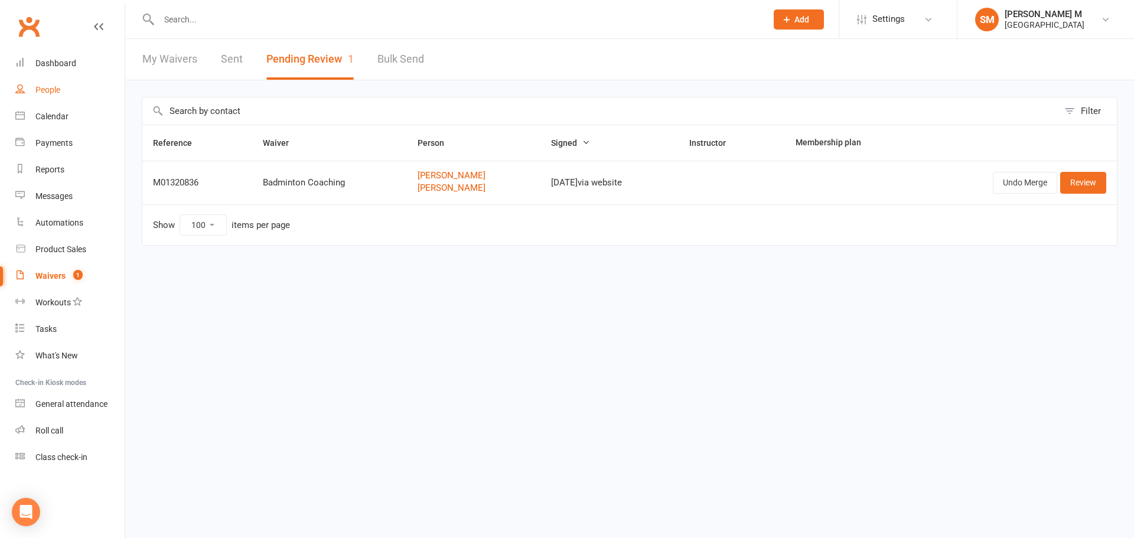
click at [37, 89] on div "People" at bounding box center [47, 89] width 25 height 9
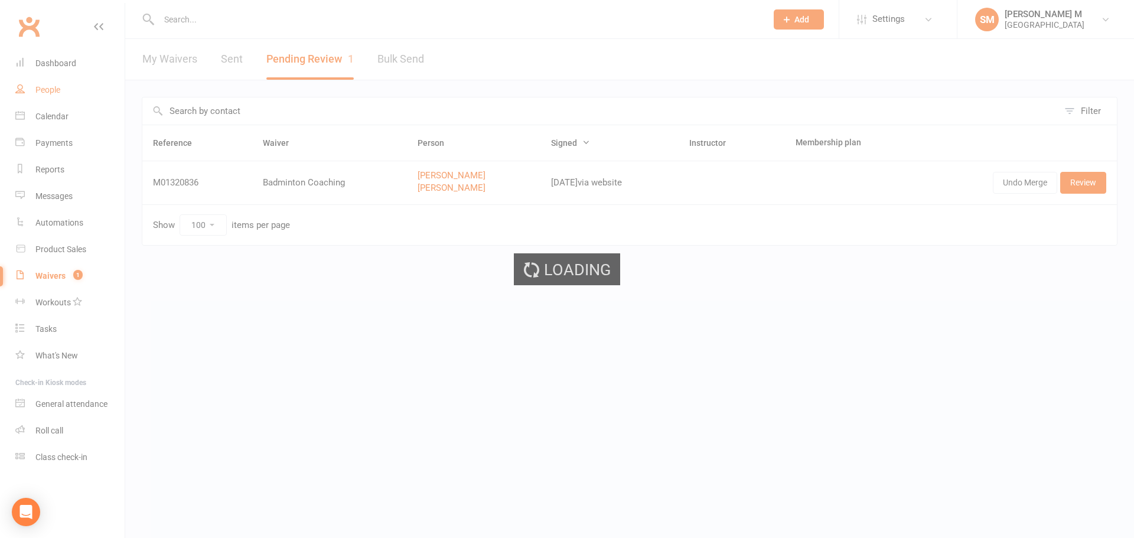
select select "100"
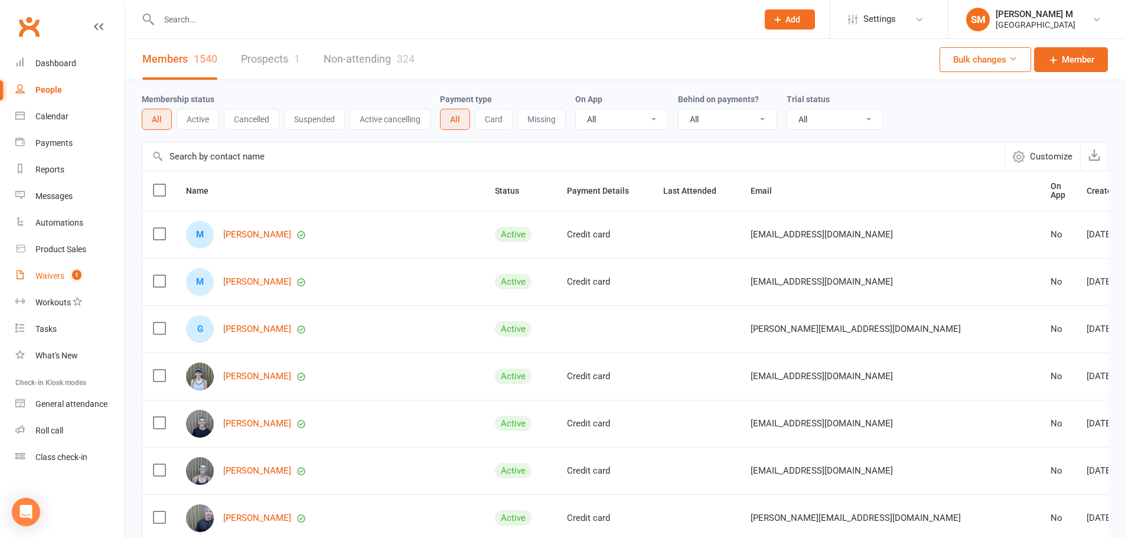
click at [69, 275] on count-badge "1" at bounding box center [73, 275] width 15 height 9
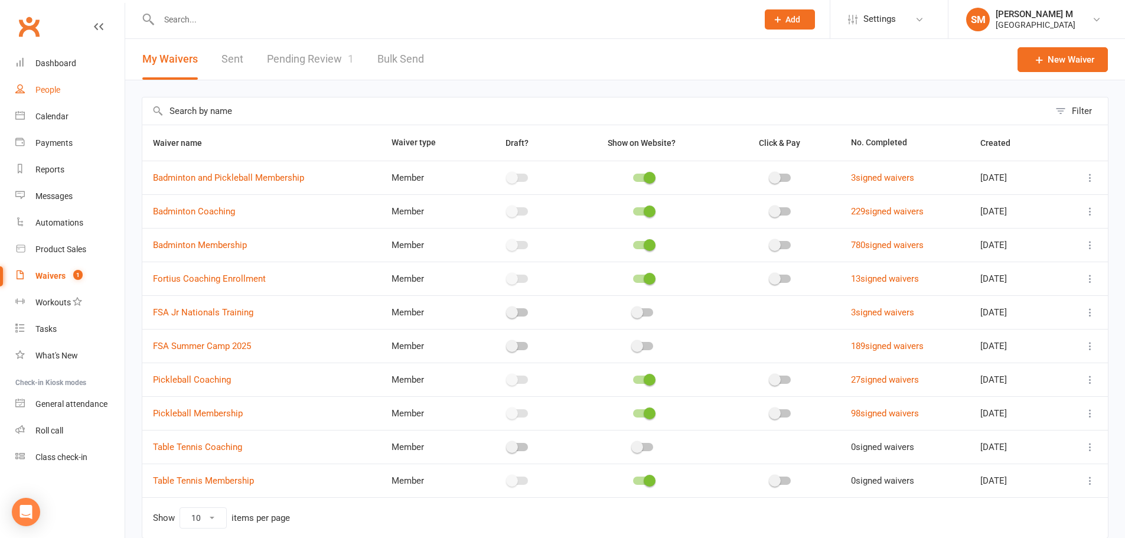
click at [44, 89] on div "People" at bounding box center [47, 89] width 25 height 9
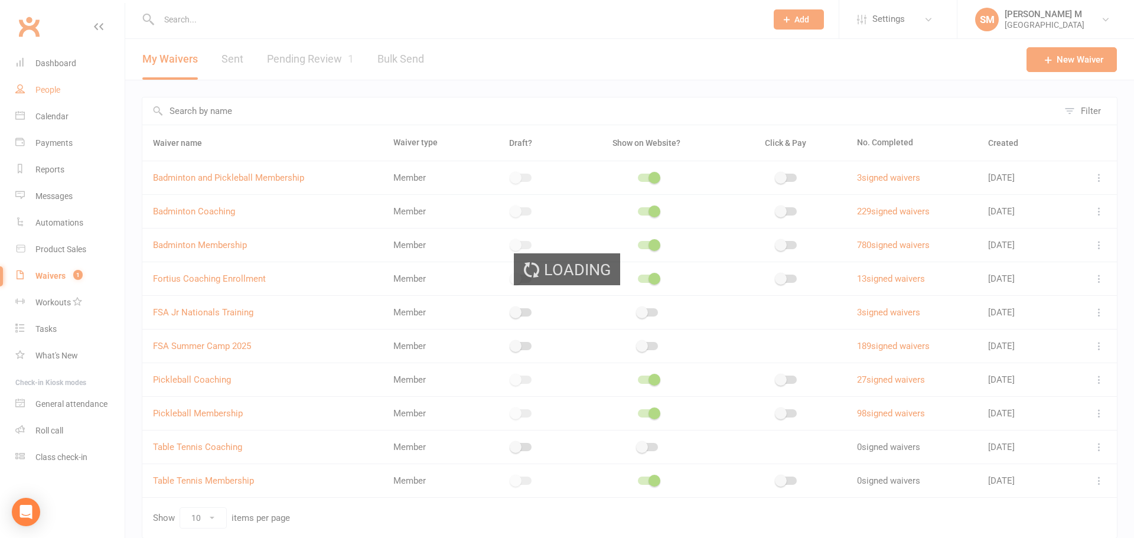
select select "100"
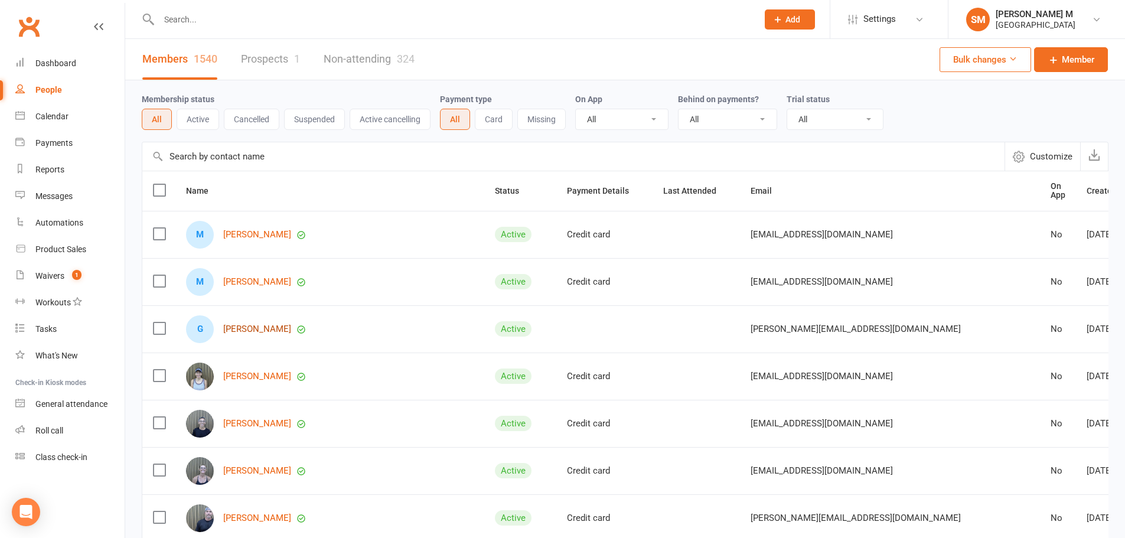
click at [271, 327] on link "Gopi Kannaiyan" at bounding box center [257, 329] width 68 height 10
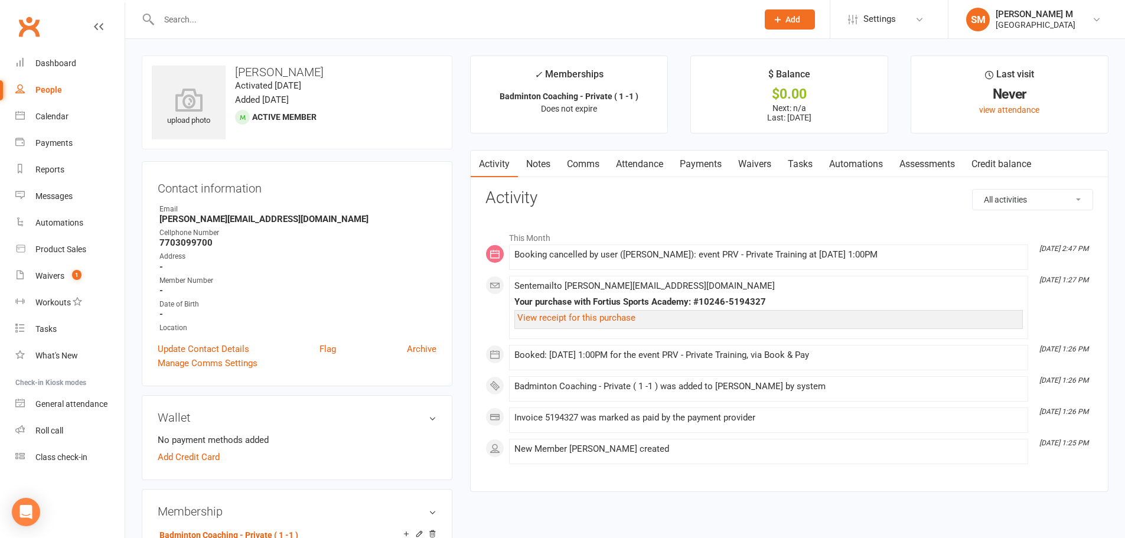
click at [34, 97] on link "People" at bounding box center [69, 90] width 109 height 27
select select "100"
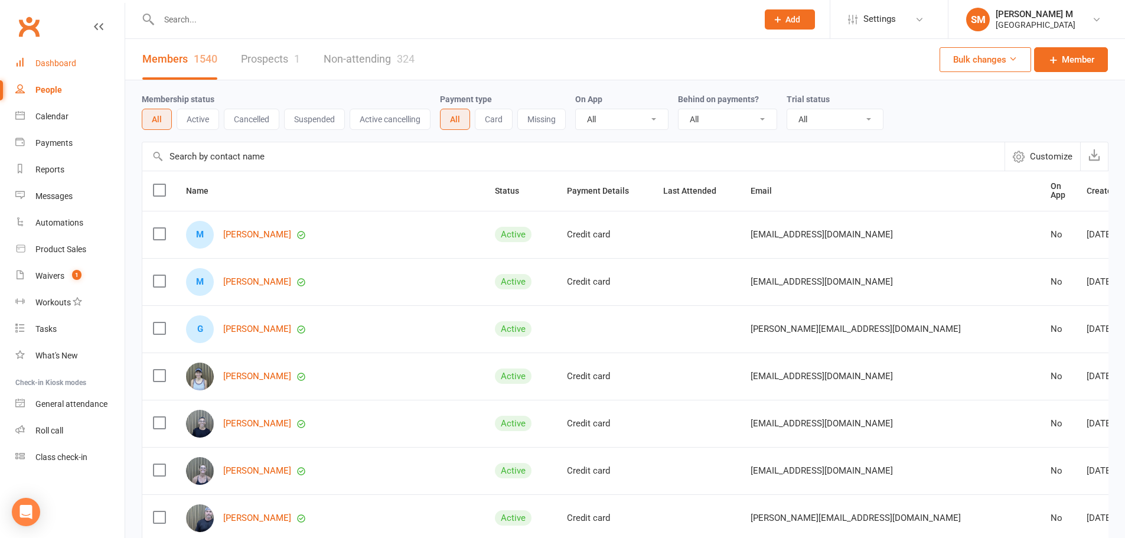
click at [65, 60] on div "Dashboard" at bounding box center [55, 62] width 41 height 9
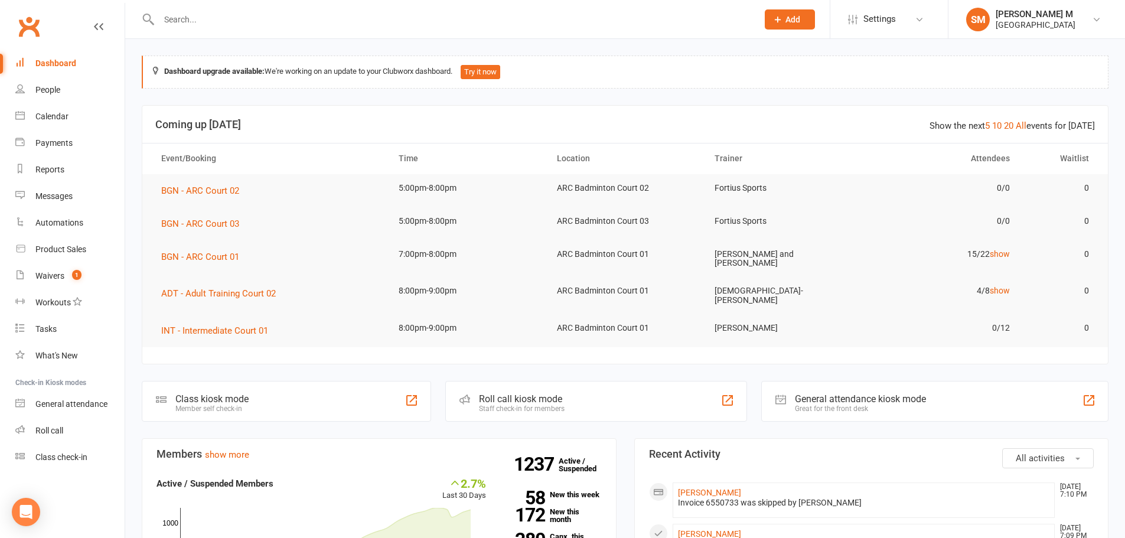
click at [276, 29] on div at bounding box center [446, 19] width 608 height 38
click at [275, 23] on input "text" at bounding box center [452, 19] width 594 height 17
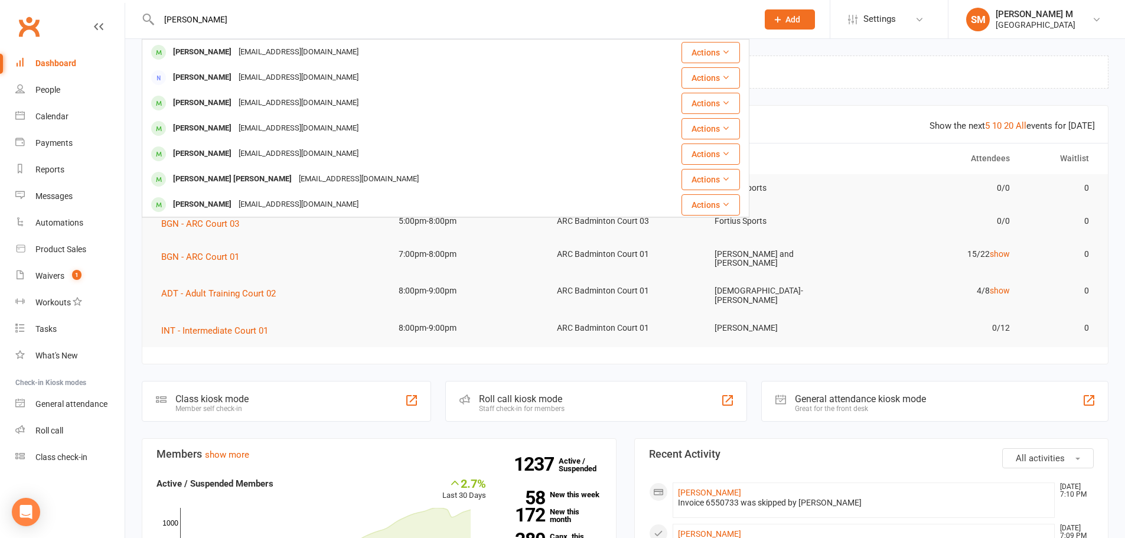
drag, startPoint x: 185, startPoint y: 16, endPoint x: 45, endPoint y: 32, distance: 140.9
click at [46, 3] on header "suresh gan Suresh Loganathan logu.suresh@gmail.com Actions Suresh Kulla skkulla…" at bounding box center [562, 3] width 1125 height 0
drag, startPoint x: 281, startPoint y: 17, endPoint x: 5, endPoint y: 7, distance: 276.0
click at [5, 3] on header "suresh gan Suresh Loganathan logu.suresh@gmail.com Actions Suresh Kulla skkulla…" at bounding box center [562, 3] width 1125 height 0
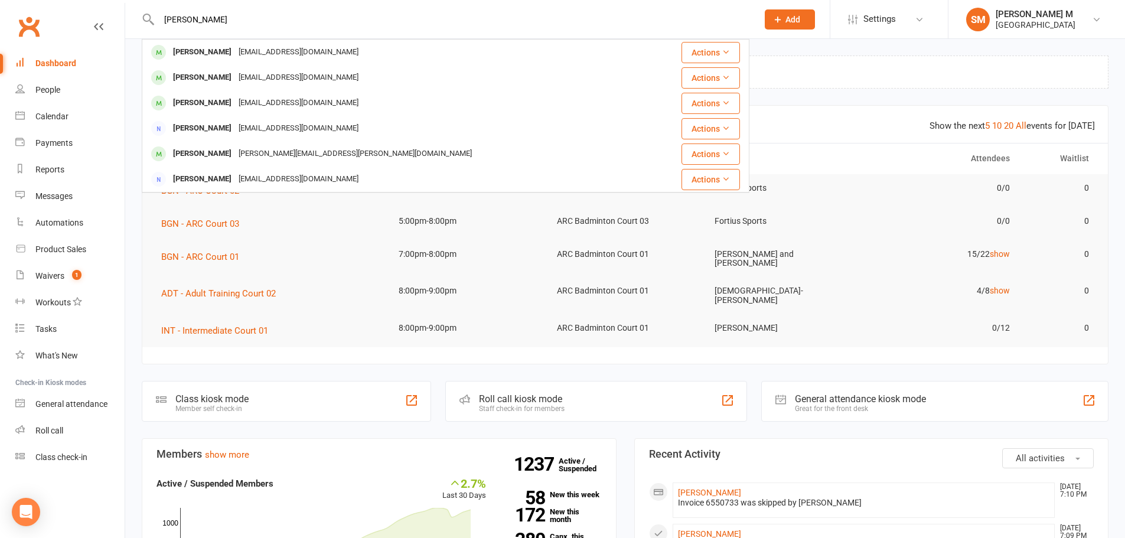
drag, startPoint x: 111, startPoint y: 8, endPoint x: 87, endPoint y: 9, distance: 23.7
click at [87, 3] on header "antony Anthony Abdullah abullalu@yahoo.com Actions Akhil Anto akhilanto008@yaho…" at bounding box center [562, 3] width 1125 height 0
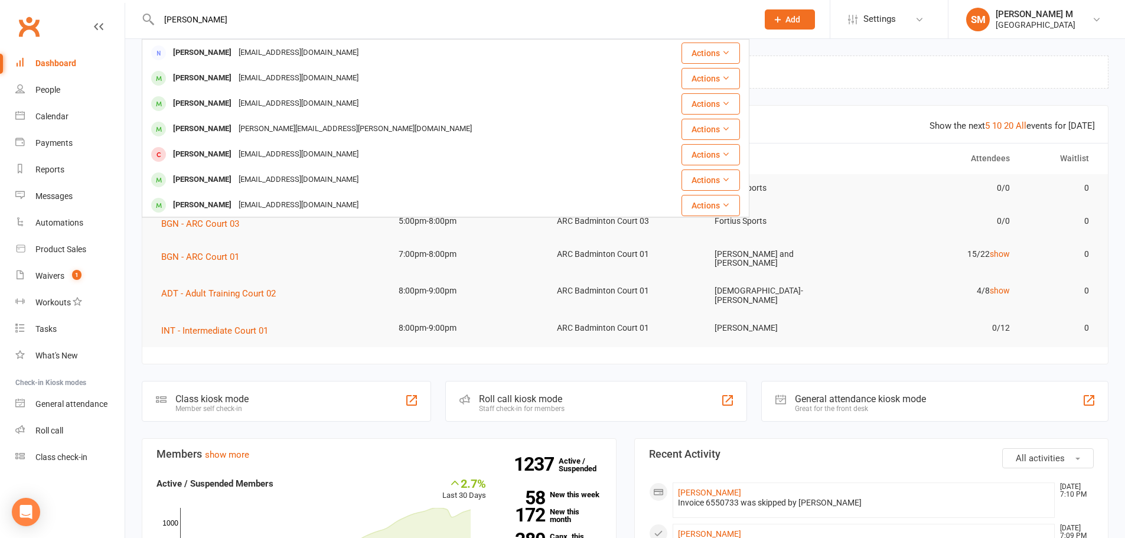
scroll to position [204, 0]
drag, startPoint x: 224, startPoint y: 18, endPoint x: 113, endPoint y: 17, distance: 111.7
click at [113, 3] on header "jovan antony Anthony Abdullah abullalu@yahoo.com Actions Akhil Anto akhilanto00…" at bounding box center [562, 3] width 1125 height 0
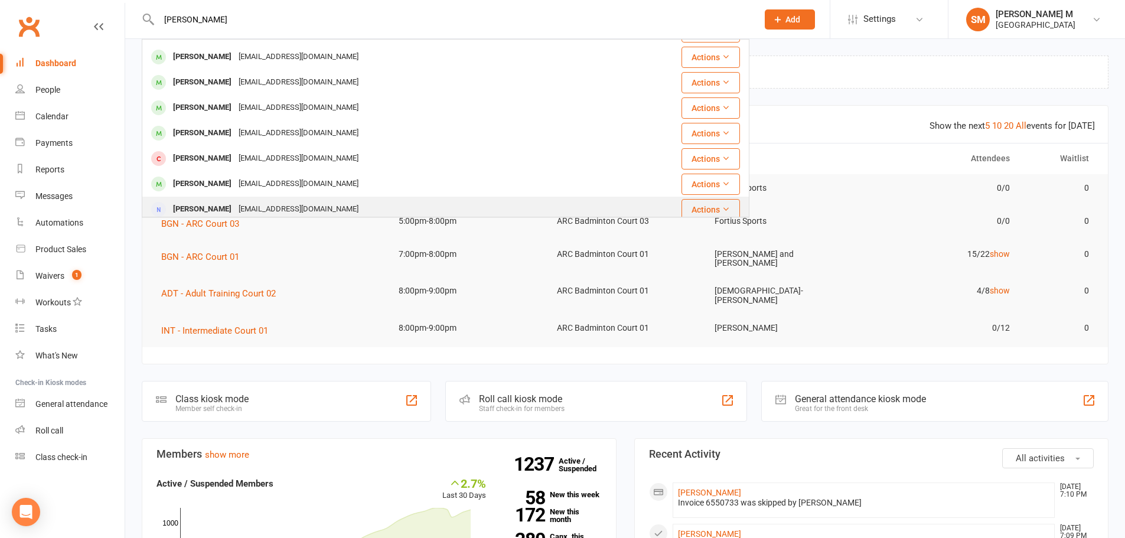
scroll to position [0, 0]
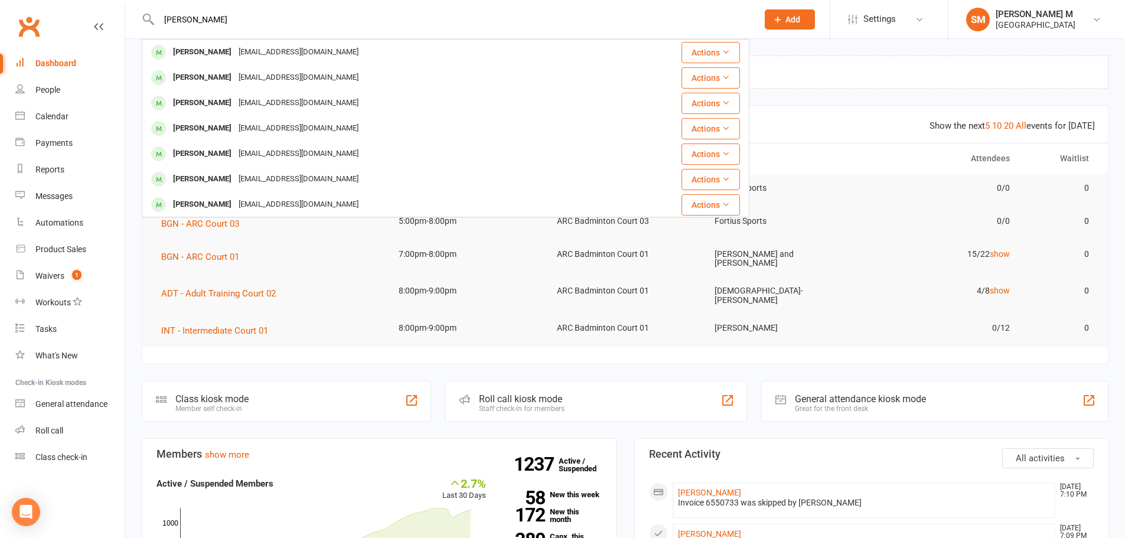
type input "jenisha antony"
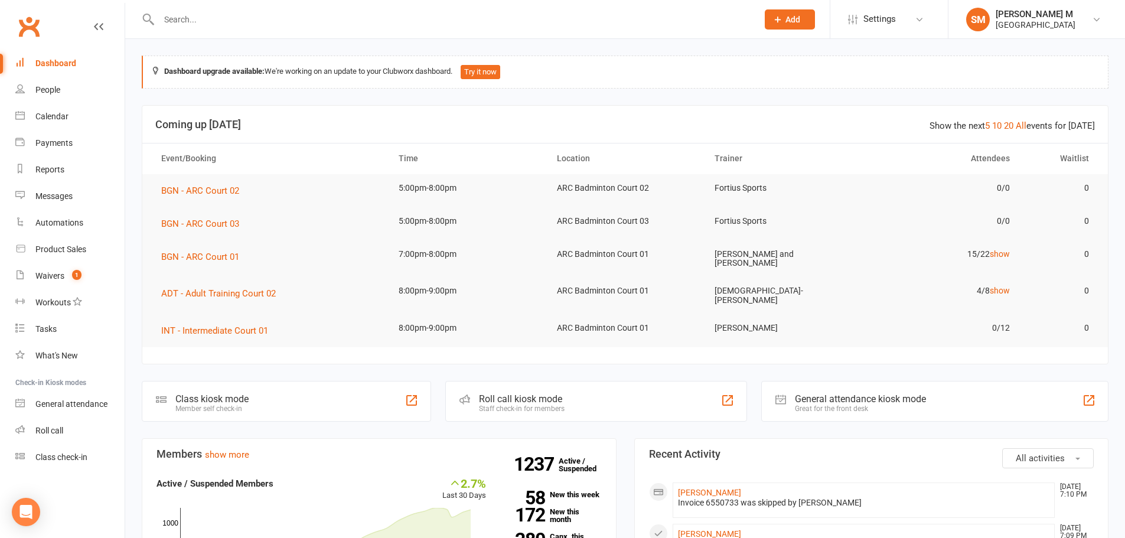
click at [391, 33] on div at bounding box center [446, 19] width 608 height 38
click at [401, 22] on input "text" at bounding box center [452, 19] width 594 height 17
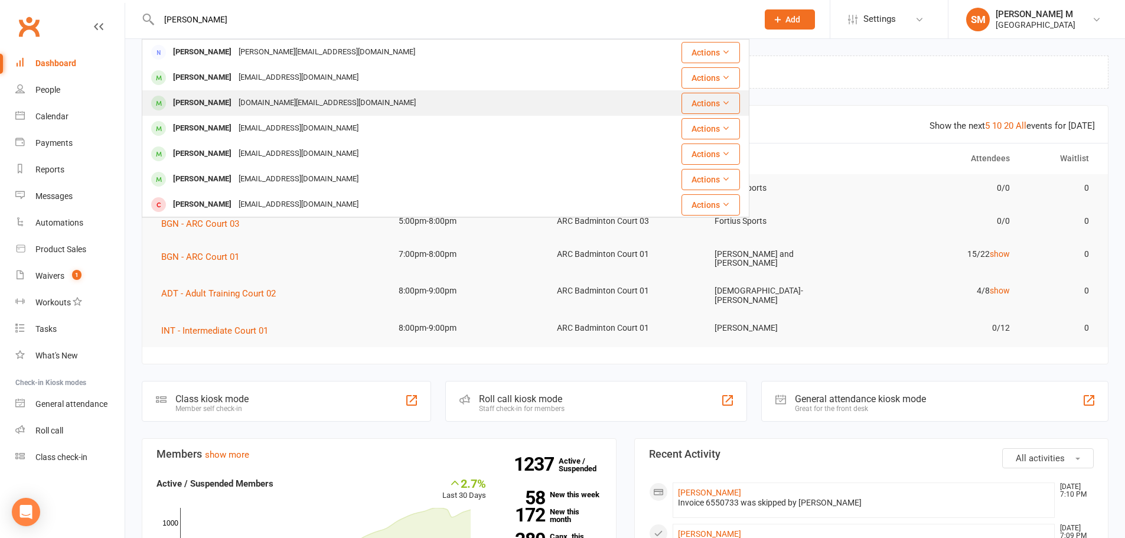
type input "srikanth"
click at [350, 95] on div "Srikanth Reddy Reddy.tennis@gmail.com" at bounding box center [401, 103] width 517 height 24
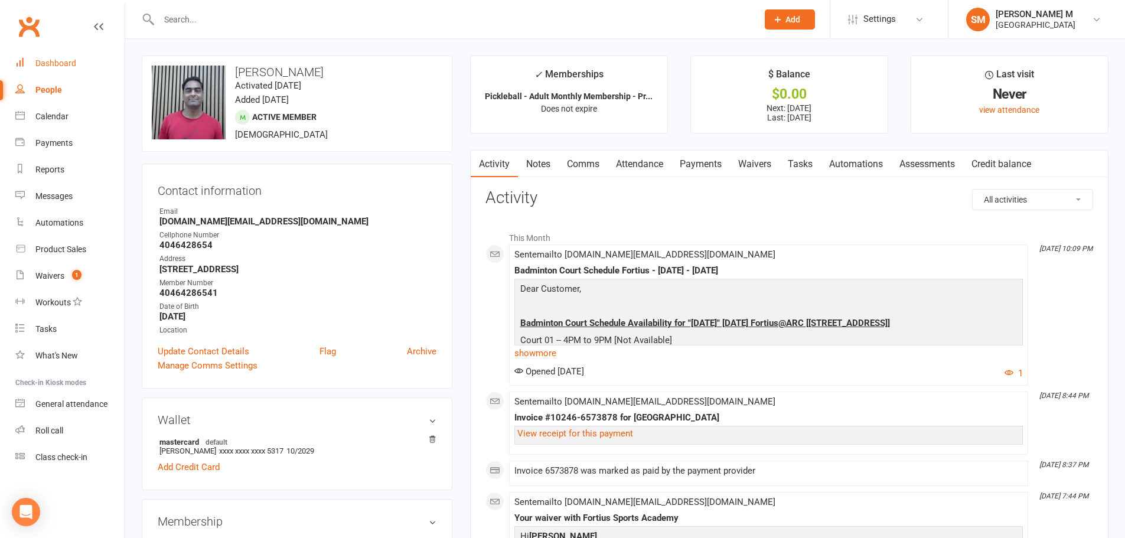
click at [43, 63] on div "Dashboard" at bounding box center [55, 62] width 41 height 9
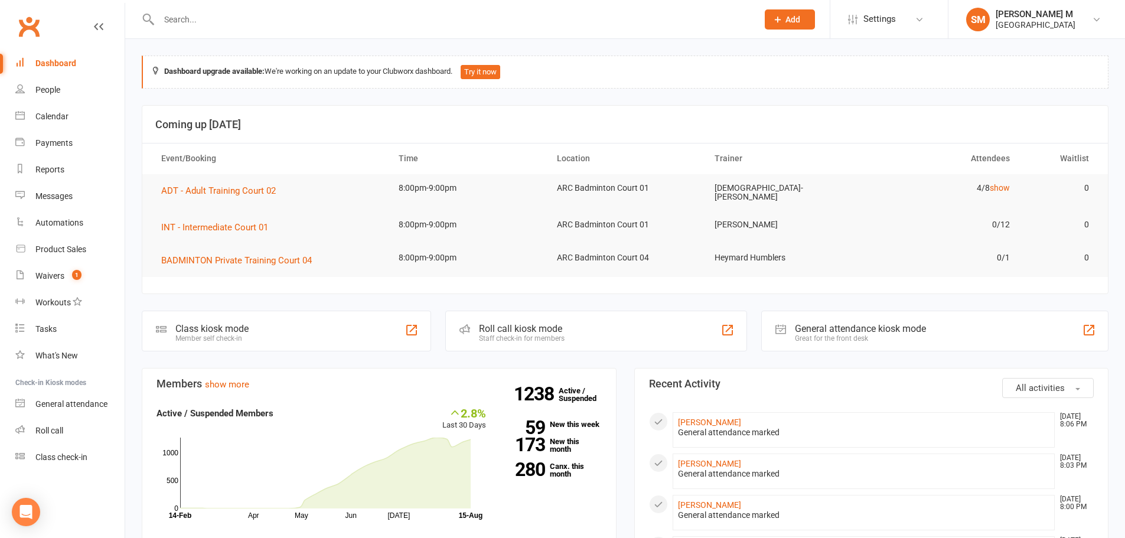
click at [353, 18] on input "text" at bounding box center [452, 19] width 594 height 17
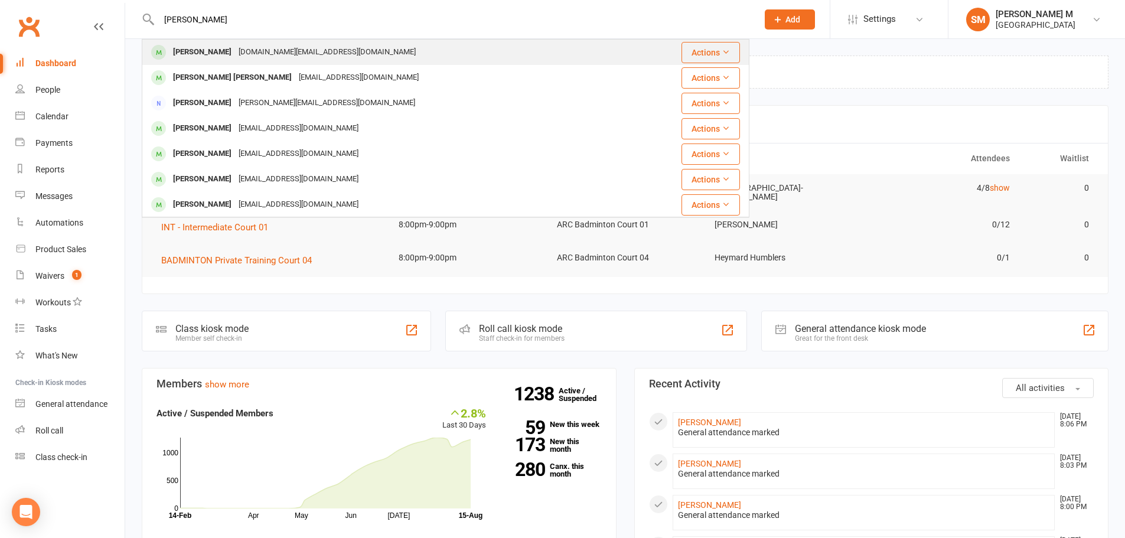
type input "srikanth redd"
click at [275, 48] on div "Reddy.tennis@gmail.com" at bounding box center [327, 52] width 184 height 17
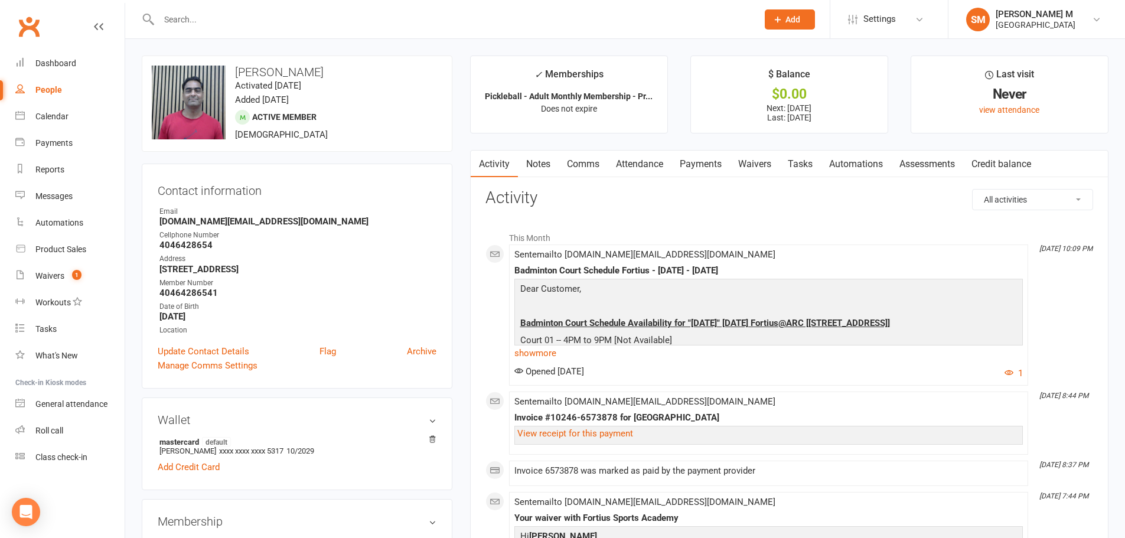
click at [535, 158] on link "Notes" at bounding box center [538, 164] width 41 height 27
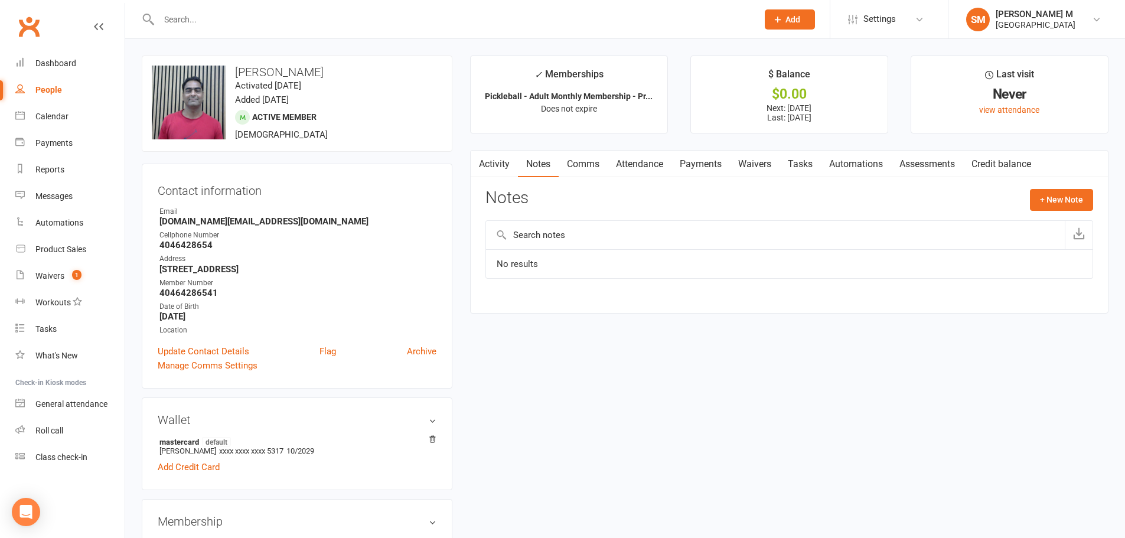
click at [11, 64] on li "Dashboard" at bounding box center [62, 63] width 125 height 27
click at [18, 60] on icon at bounding box center [19, 61] width 9 height 9
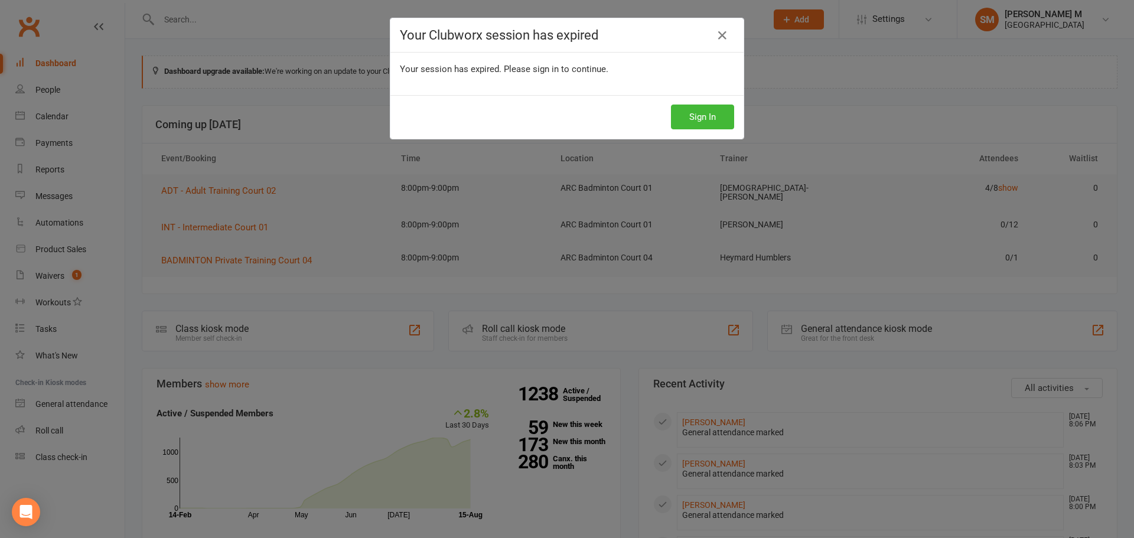
click at [302, 347] on div "Your Clubworx session has expired Your session has expired. Please sign in to c…" at bounding box center [567, 269] width 1134 height 538
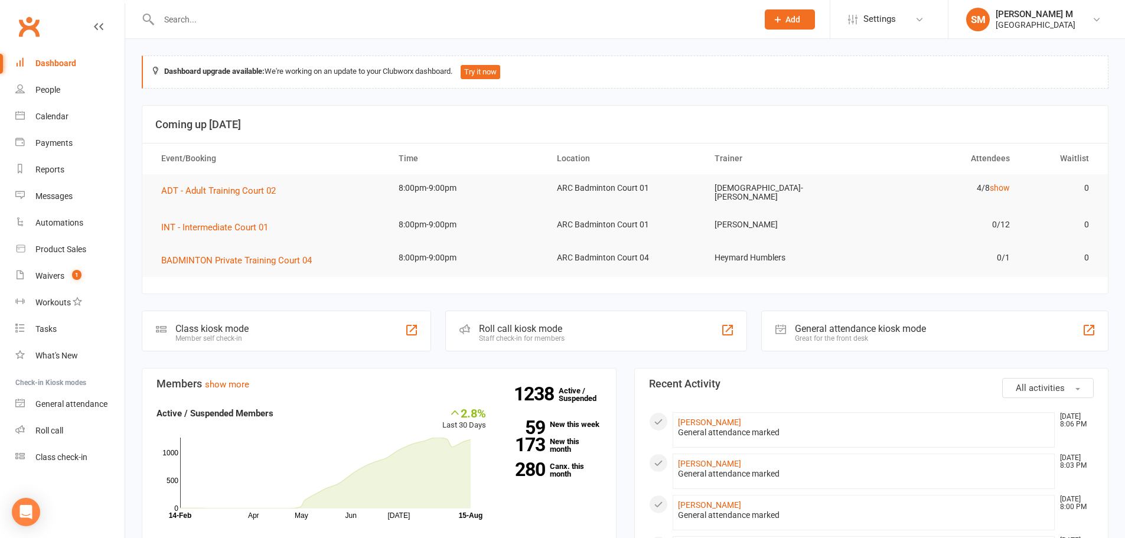
click at [254, 23] on input "text" at bounding box center [452, 19] width 594 height 17
click at [59, 276] on div "Waivers" at bounding box center [49, 275] width 29 height 9
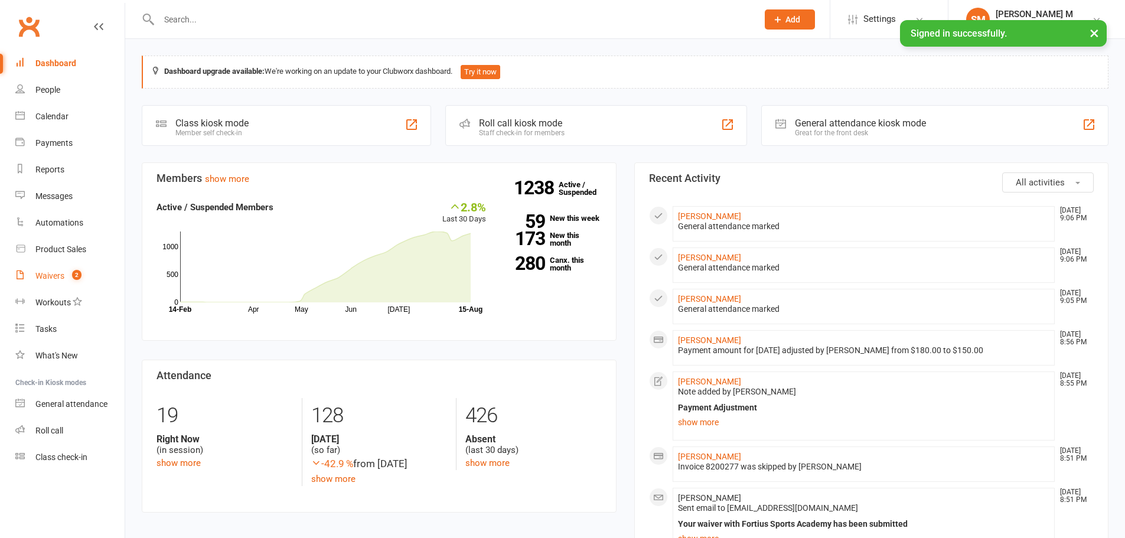
click at [43, 275] on div "Waivers" at bounding box center [49, 275] width 29 height 9
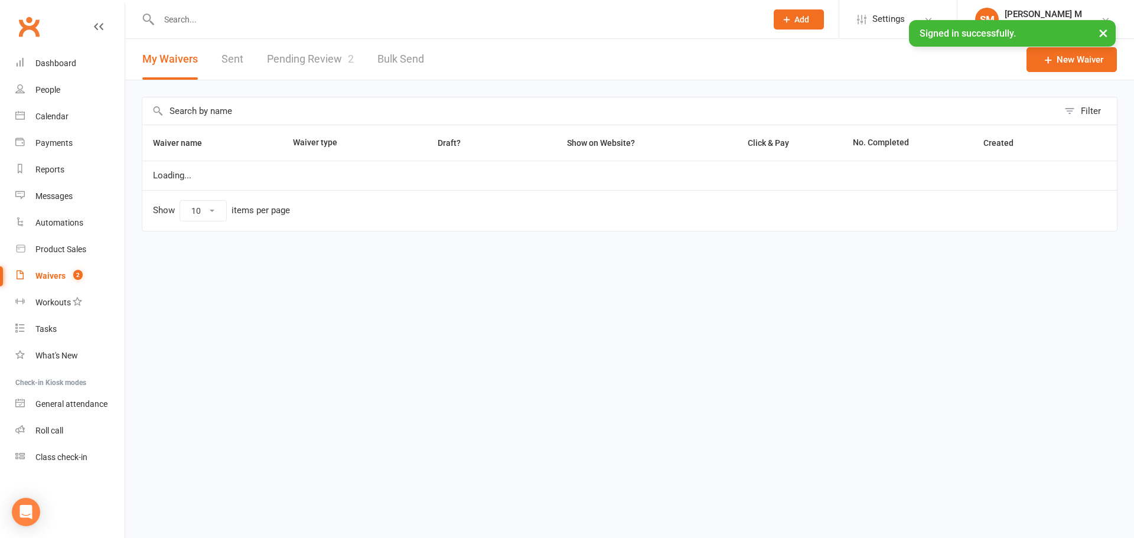
click at [298, 56] on link "Pending Review 2" at bounding box center [310, 59] width 87 height 41
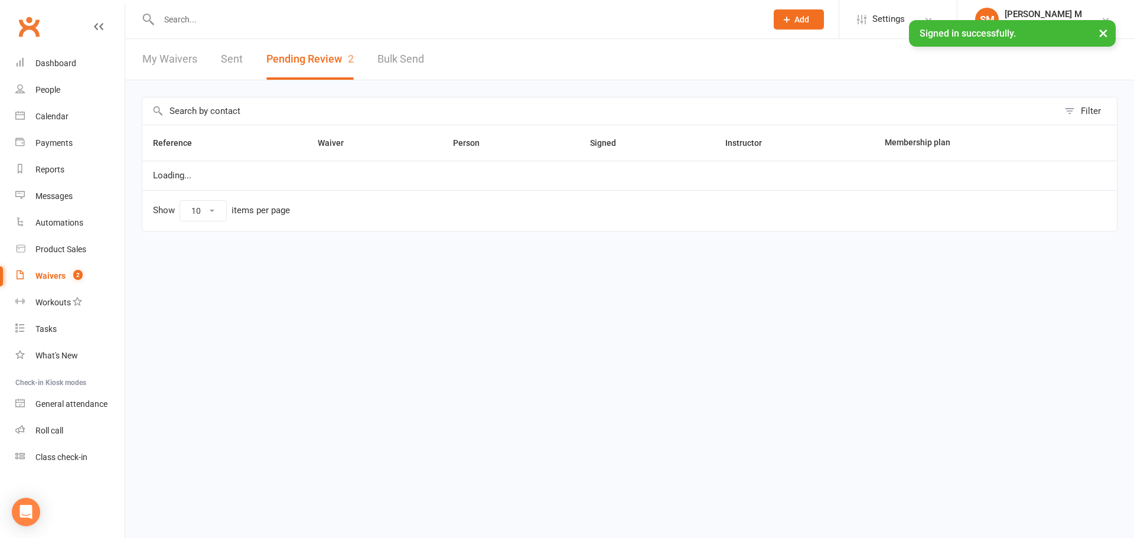
select select "100"
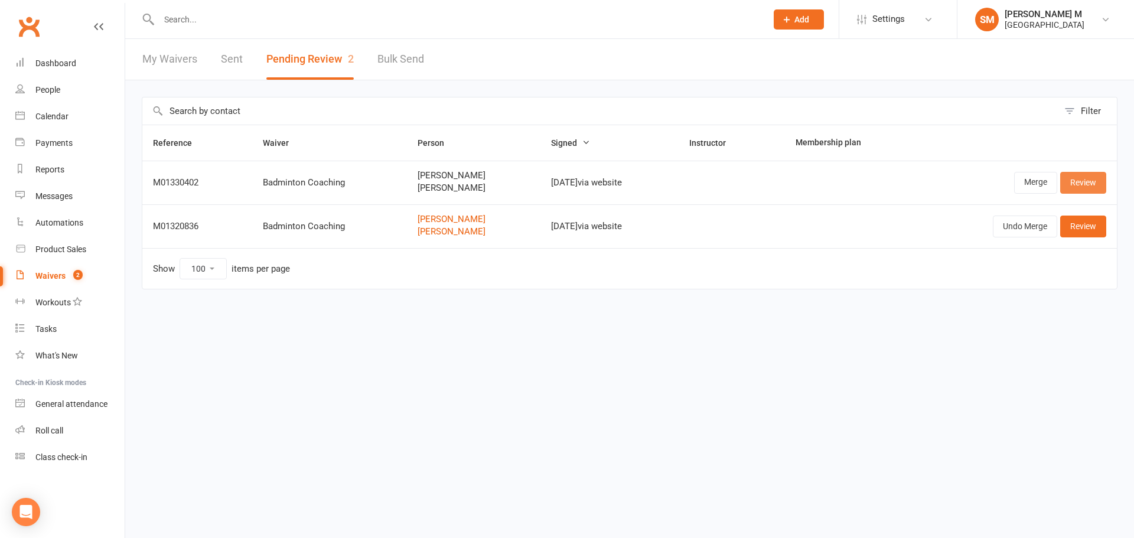
click at [1082, 177] on link "Review" at bounding box center [1083, 182] width 46 height 21
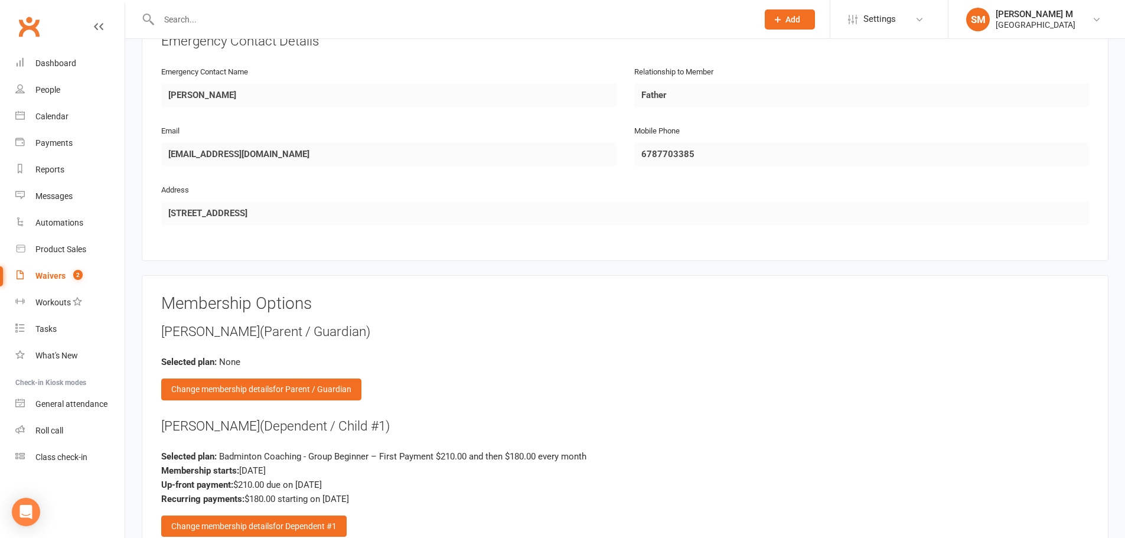
scroll to position [1122, 0]
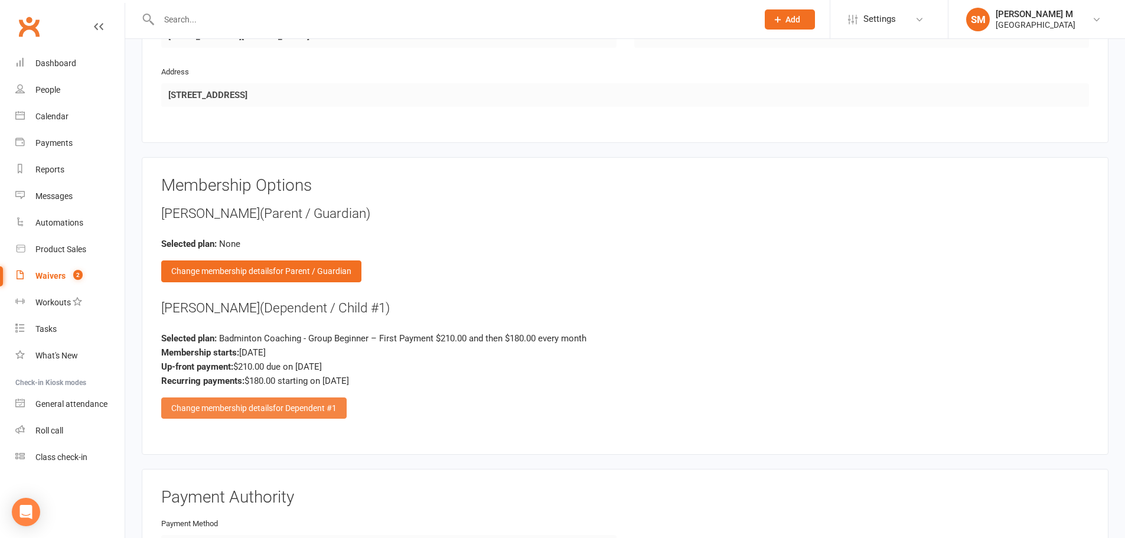
click at [284, 408] on span "for Dependent #1" at bounding box center [305, 407] width 64 height 9
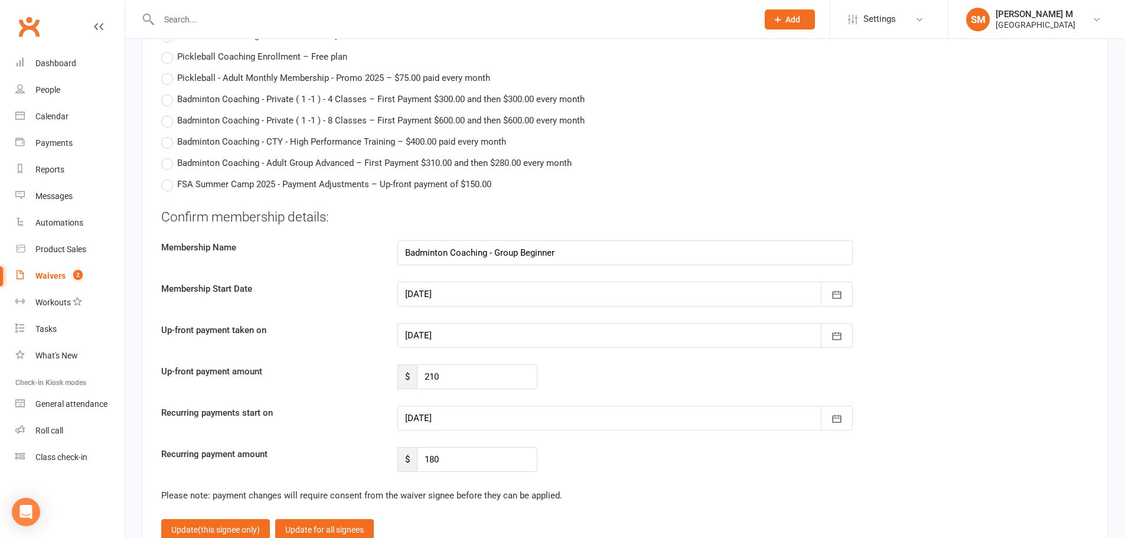
scroll to position [2717, 0]
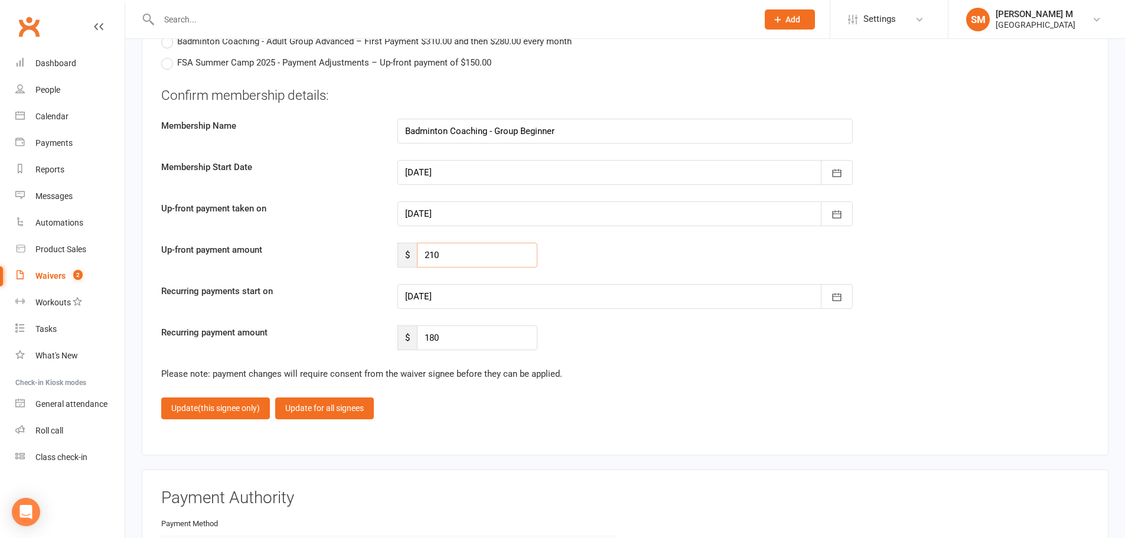
drag, startPoint x: 459, startPoint y: 266, endPoint x: 405, endPoint y: 248, distance: 57.2
click at [405, 248] on div "$ 210" at bounding box center [468, 255] width 140 height 25
type input "90"
click at [447, 301] on div at bounding box center [625, 296] width 455 height 25
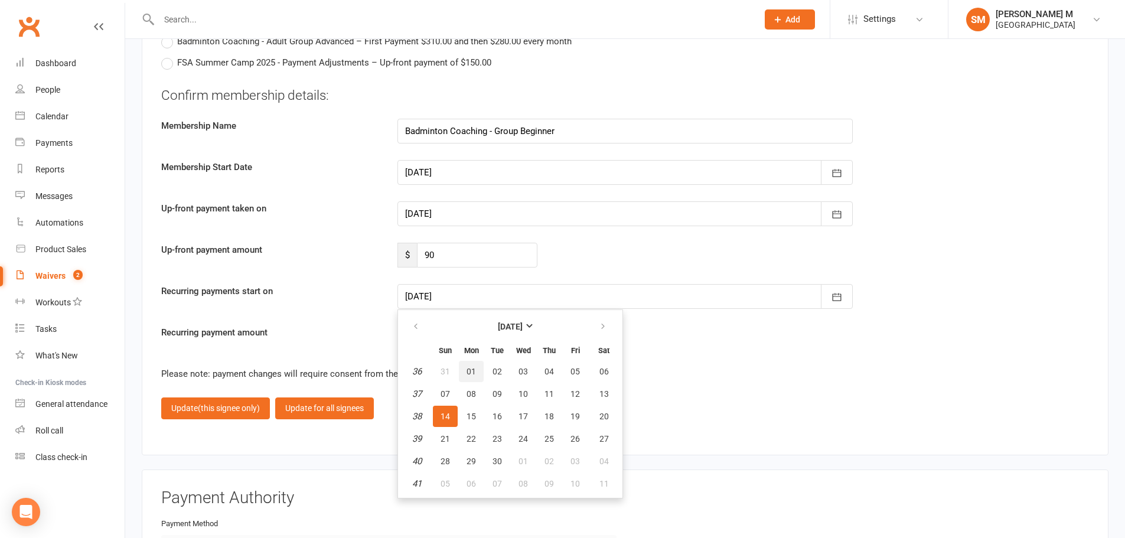
click at [470, 373] on span "01" at bounding box center [471, 371] width 9 height 9
type input "[DATE]"
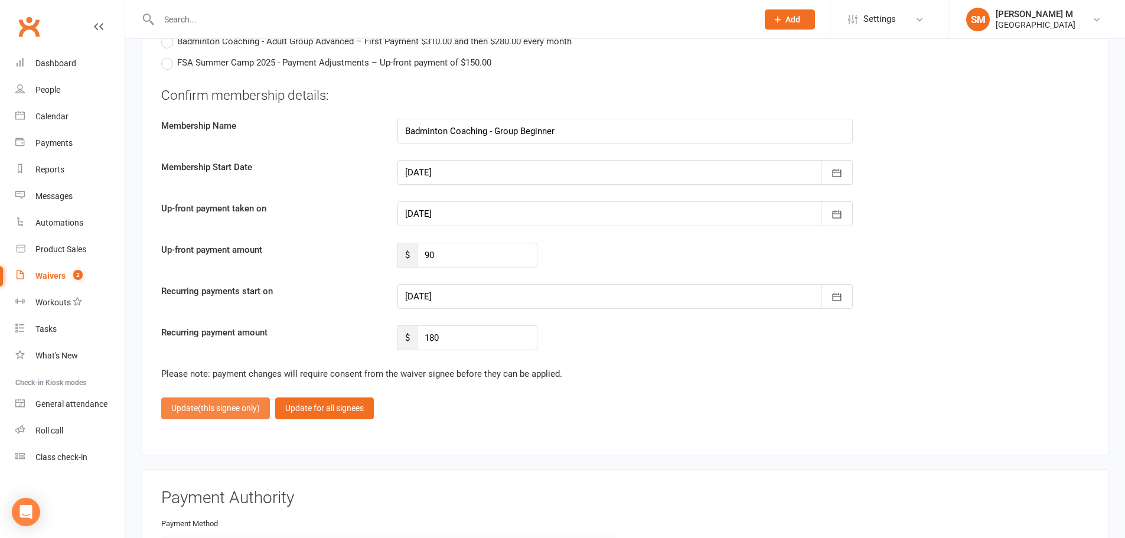
click at [239, 410] on span "(this signee only)" at bounding box center [229, 407] width 62 height 9
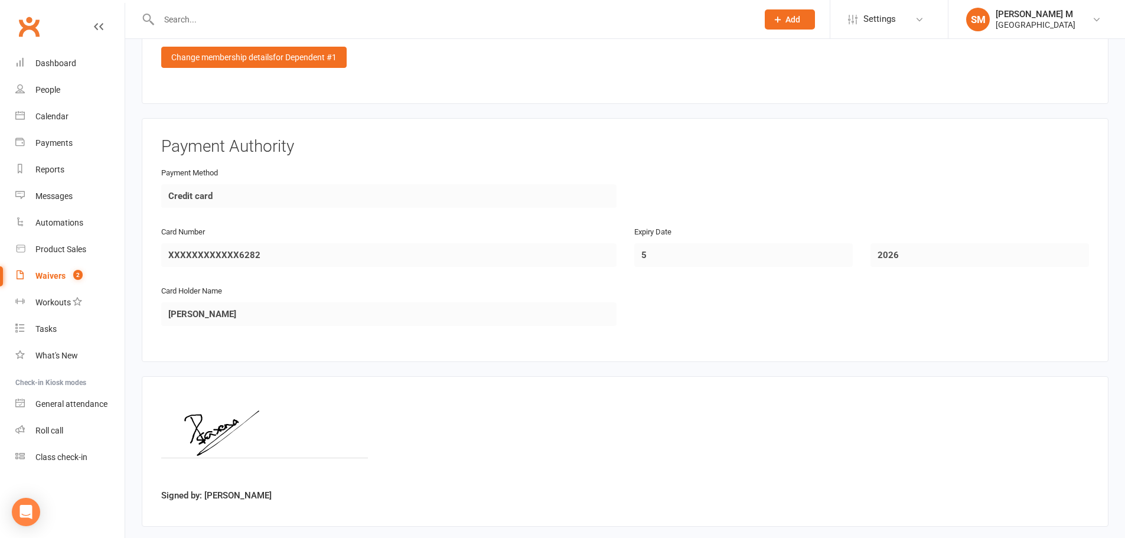
scroll to position [1535, 0]
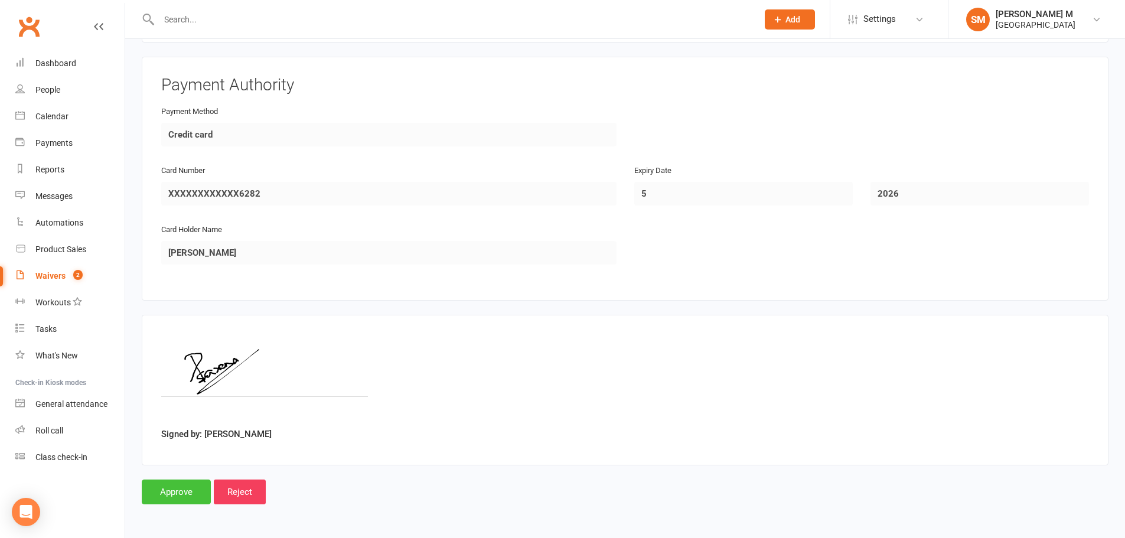
click at [170, 493] on input "Approve" at bounding box center [176, 492] width 69 height 25
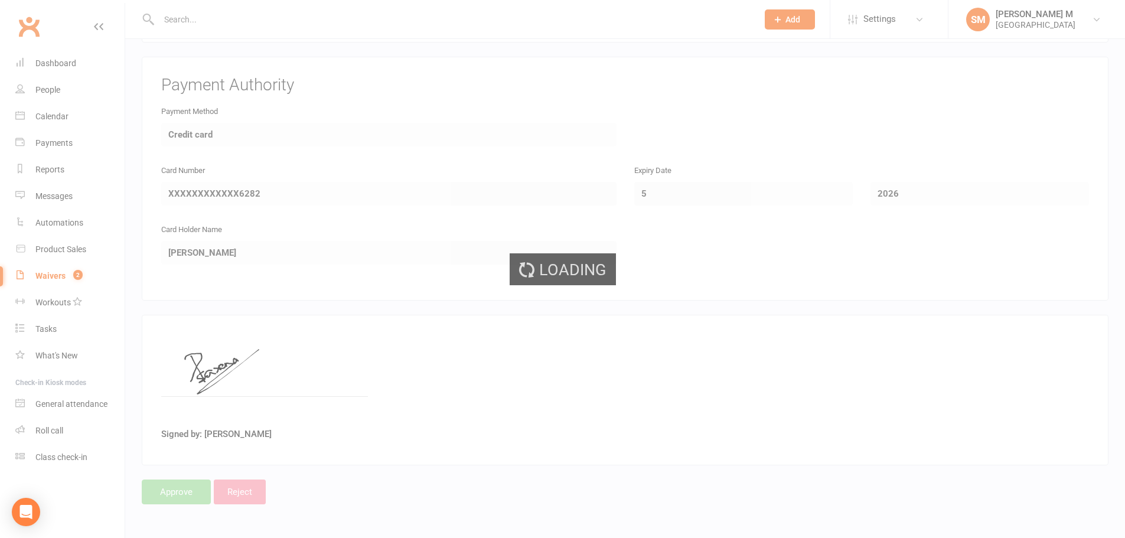
select select "100"
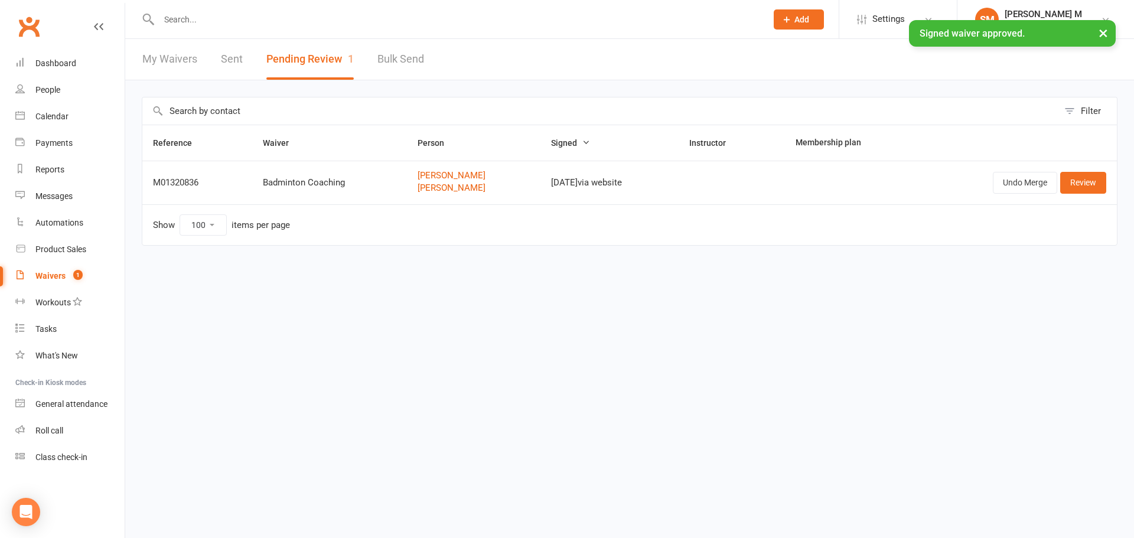
click at [231, 65] on link "Sent" at bounding box center [232, 59] width 22 height 41
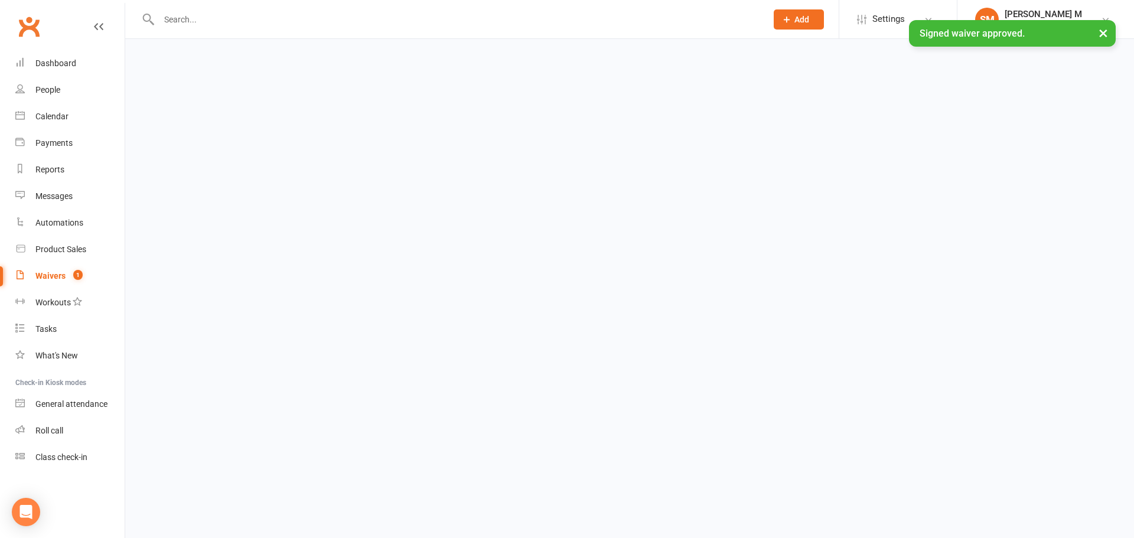
select select "50"
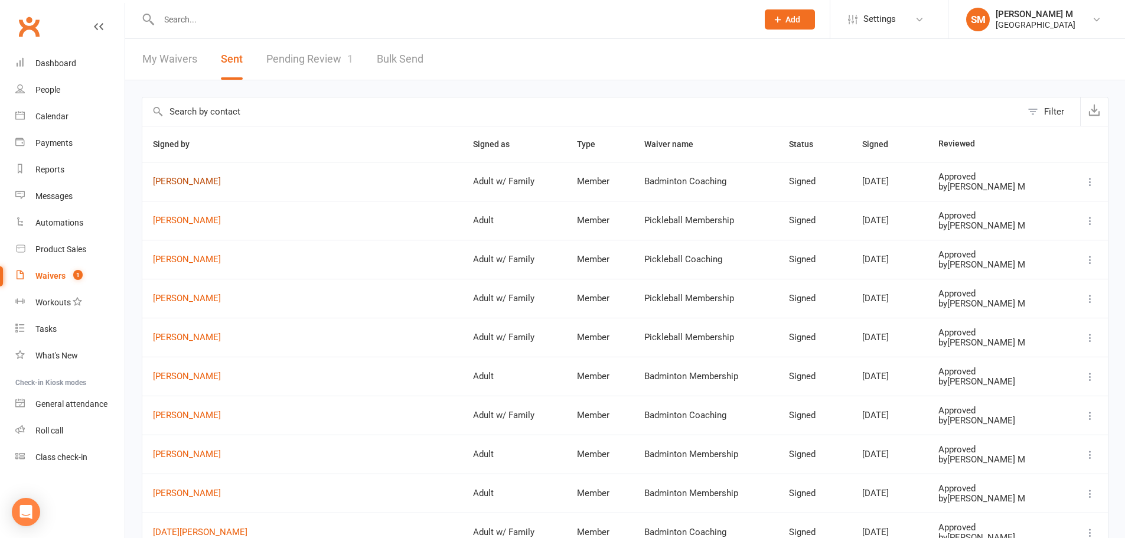
click at [193, 182] on link "[PERSON_NAME]" at bounding box center [302, 182] width 299 height 10
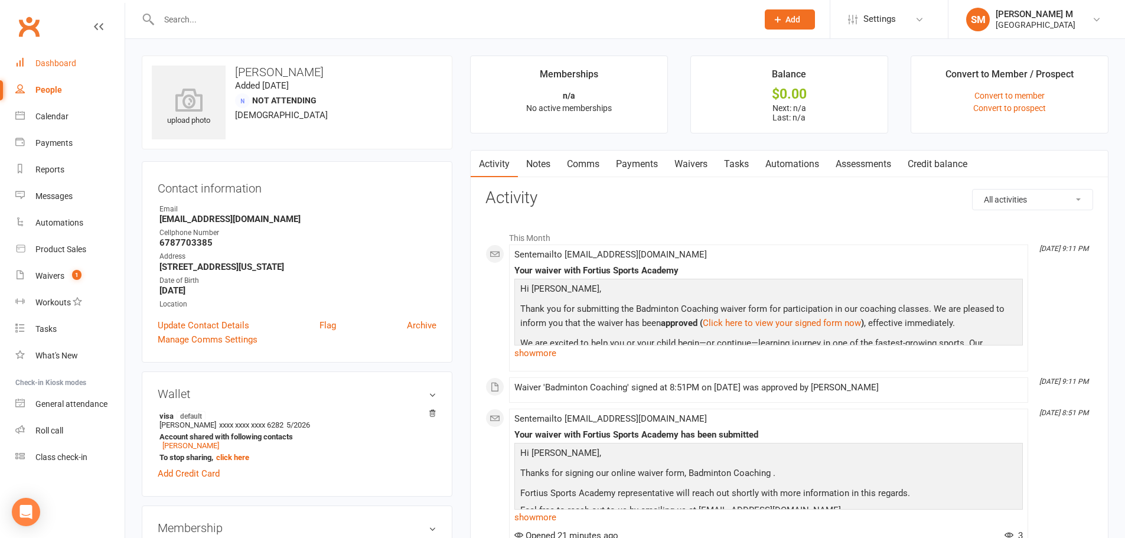
click at [69, 69] on link "Dashboard" at bounding box center [69, 63] width 109 height 27
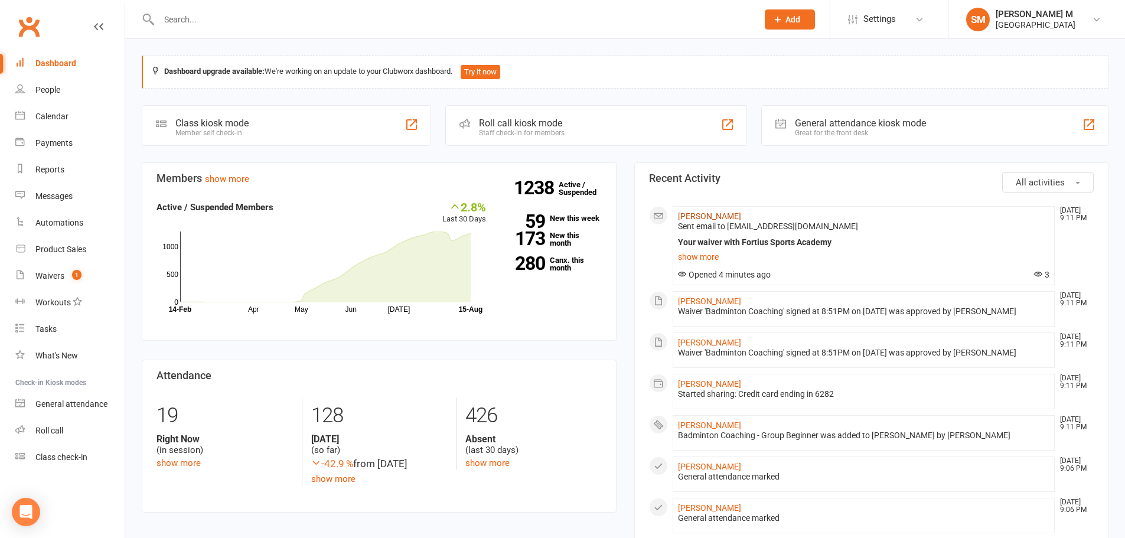
click at [701, 220] on link "[PERSON_NAME]" at bounding box center [709, 215] width 63 height 9
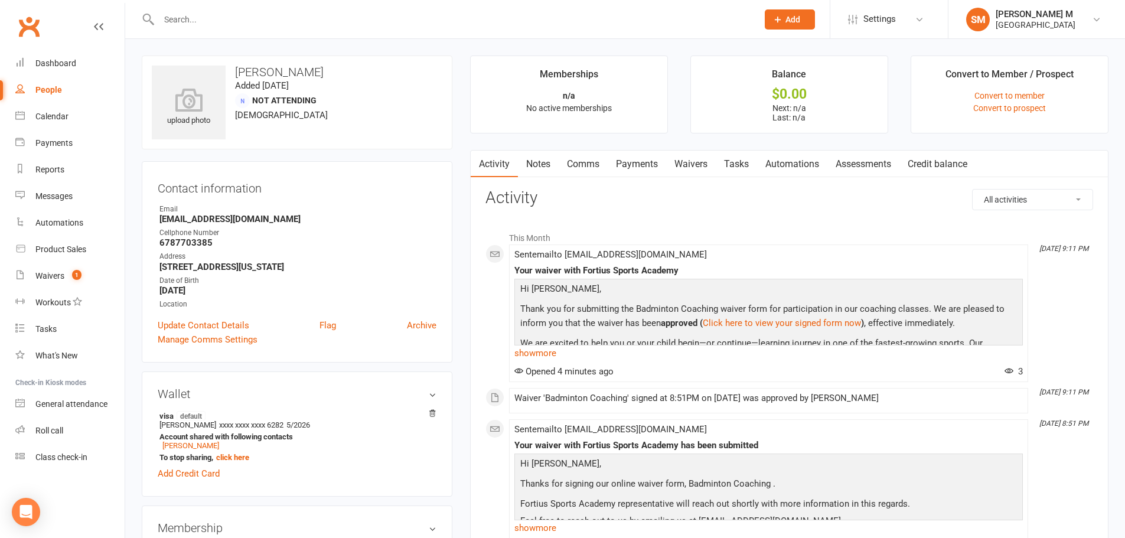
click at [640, 162] on link "Payments" at bounding box center [637, 164] width 58 height 27
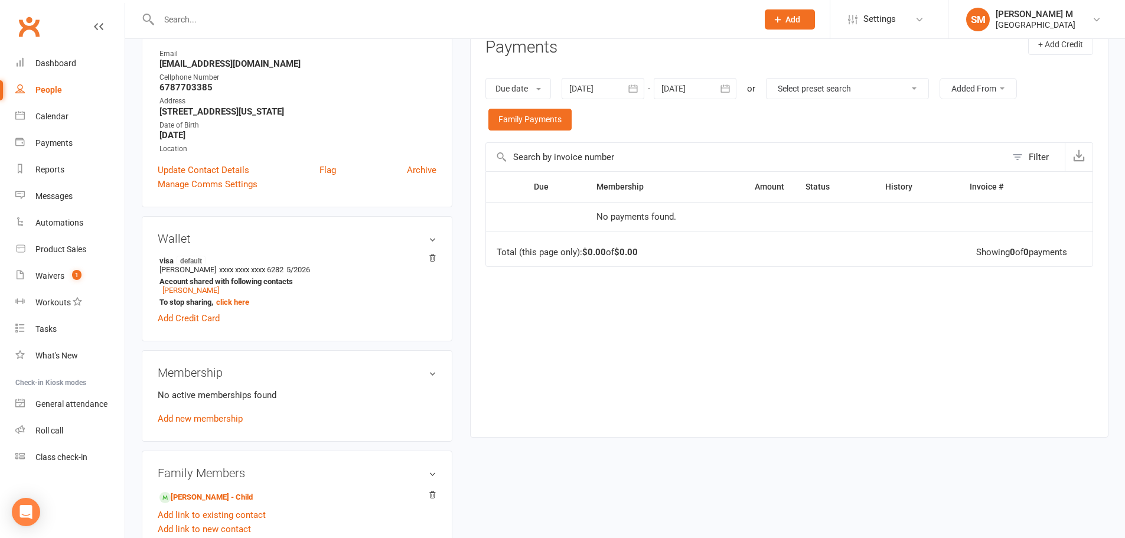
scroll to position [177, 0]
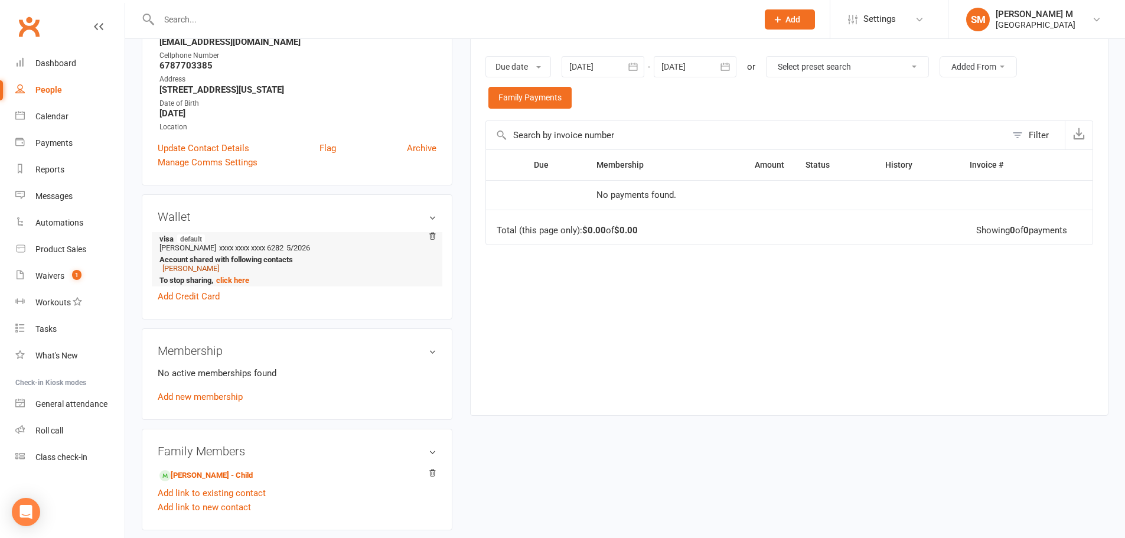
click at [178, 270] on link "[PERSON_NAME]" at bounding box center [190, 268] width 57 height 9
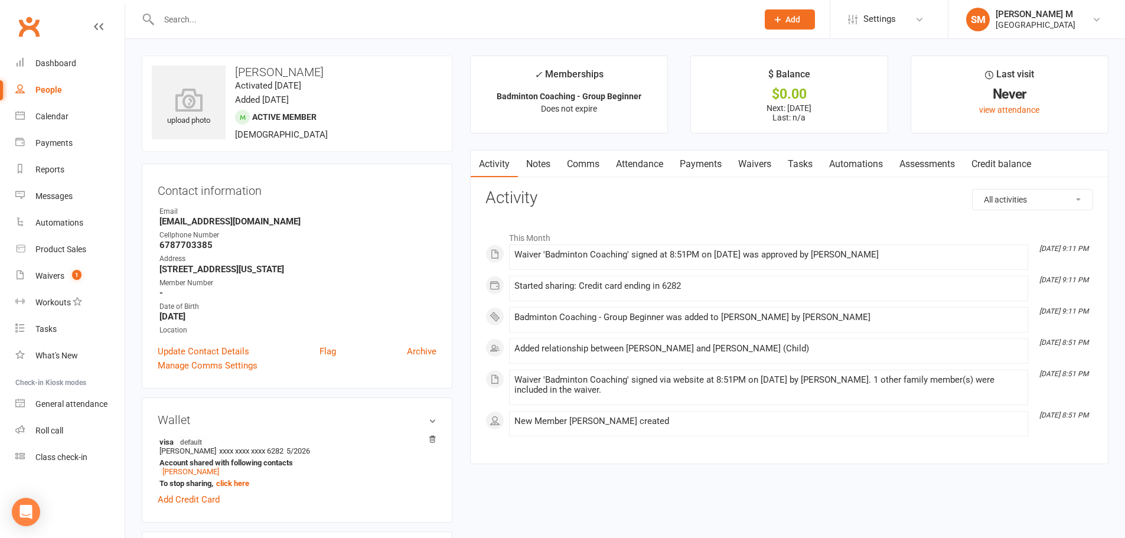
click at [687, 160] on link "Payments" at bounding box center [701, 164] width 58 height 27
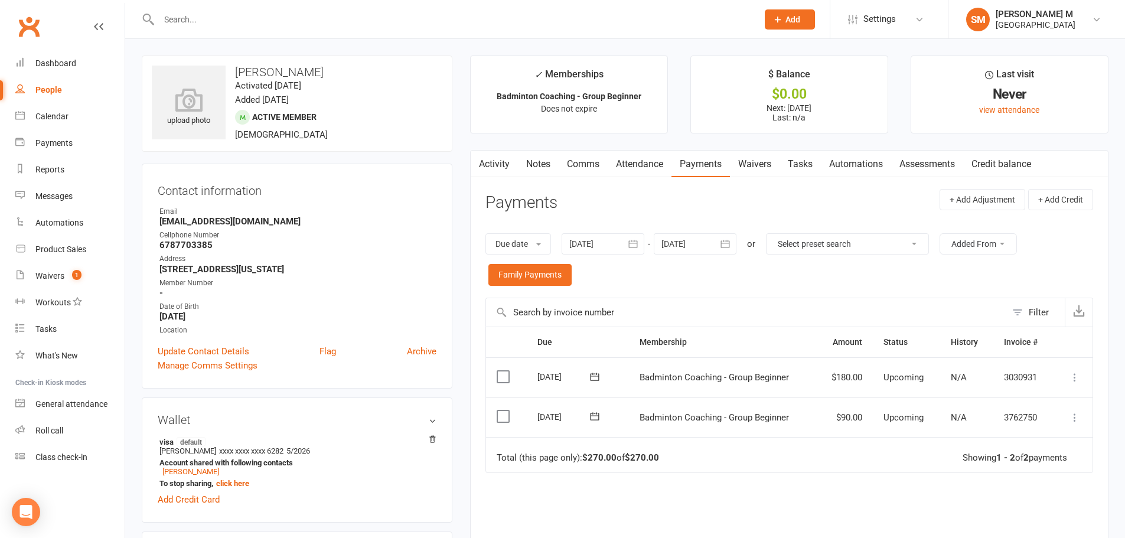
scroll to position [59, 0]
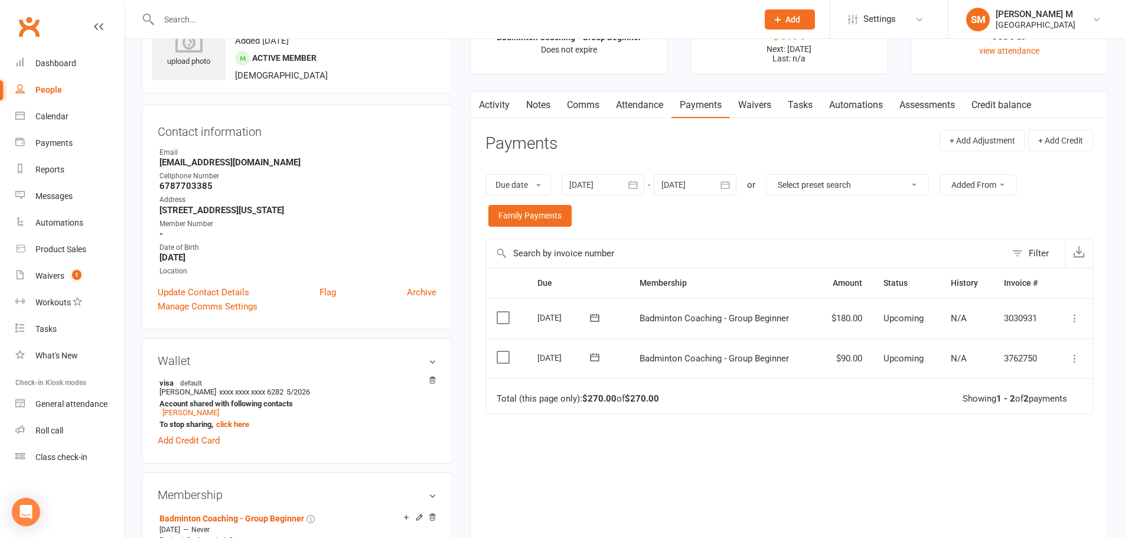
click at [1072, 357] on icon at bounding box center [1075, 359] width 12 height 12
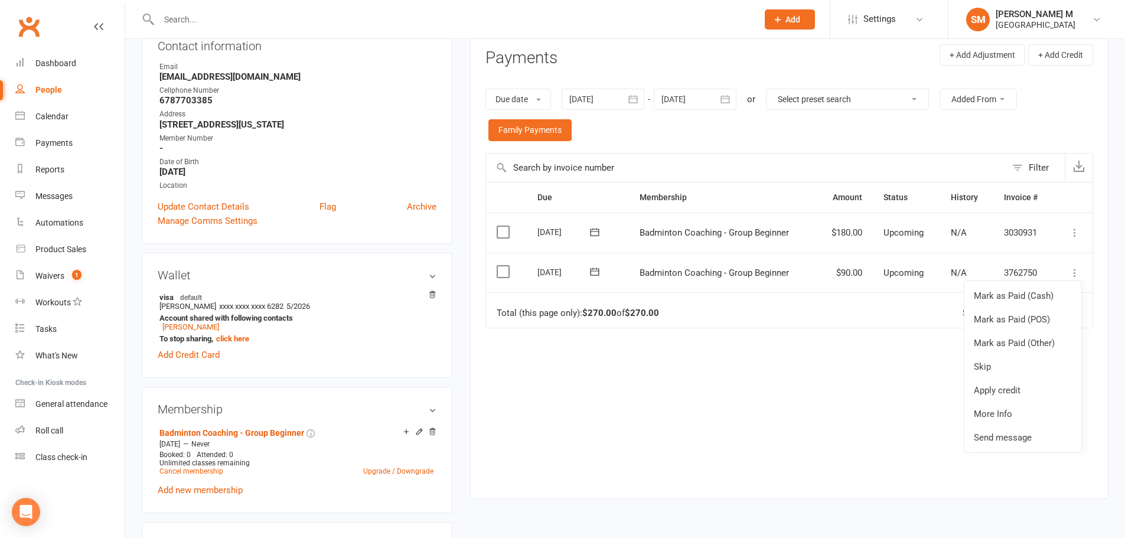
scroll to position [177, 0]
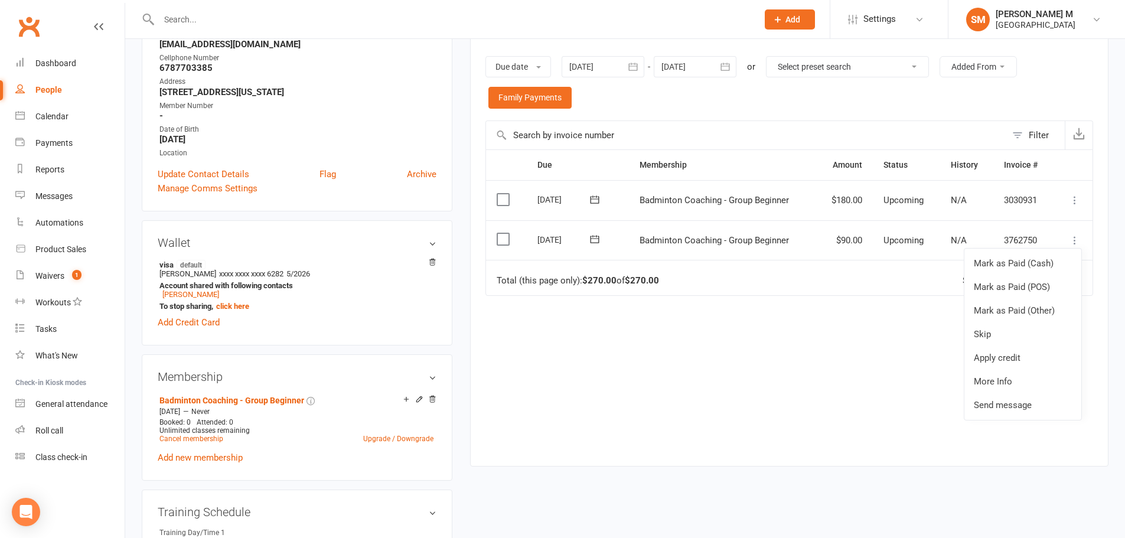
click at [595, 240] on icon at bounding box center [595, 239] width 12 height 12
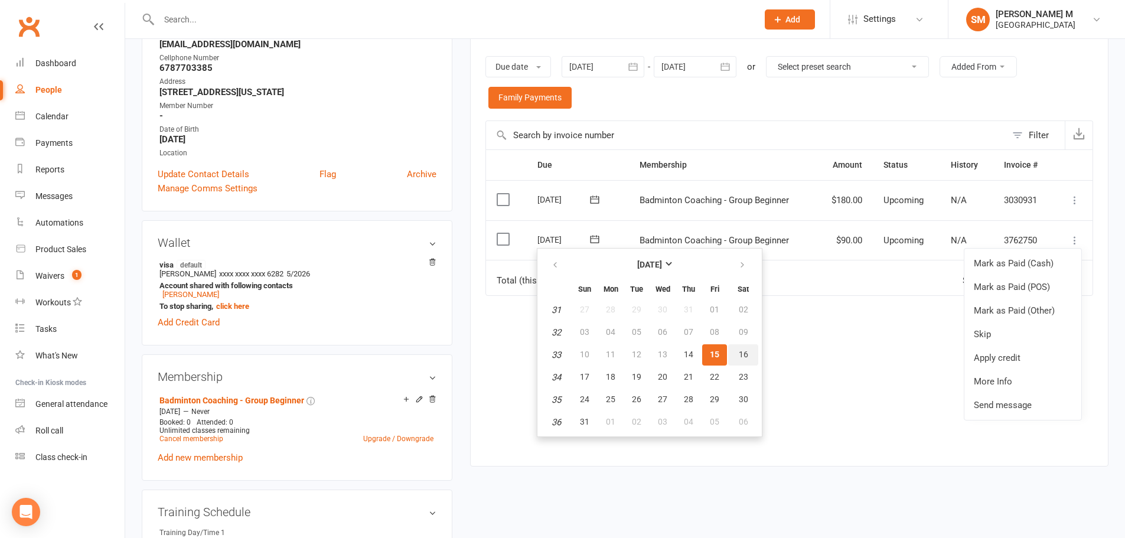
click at [747, 356] on span "16" at bounding box center [743, 354] width 9 height 9
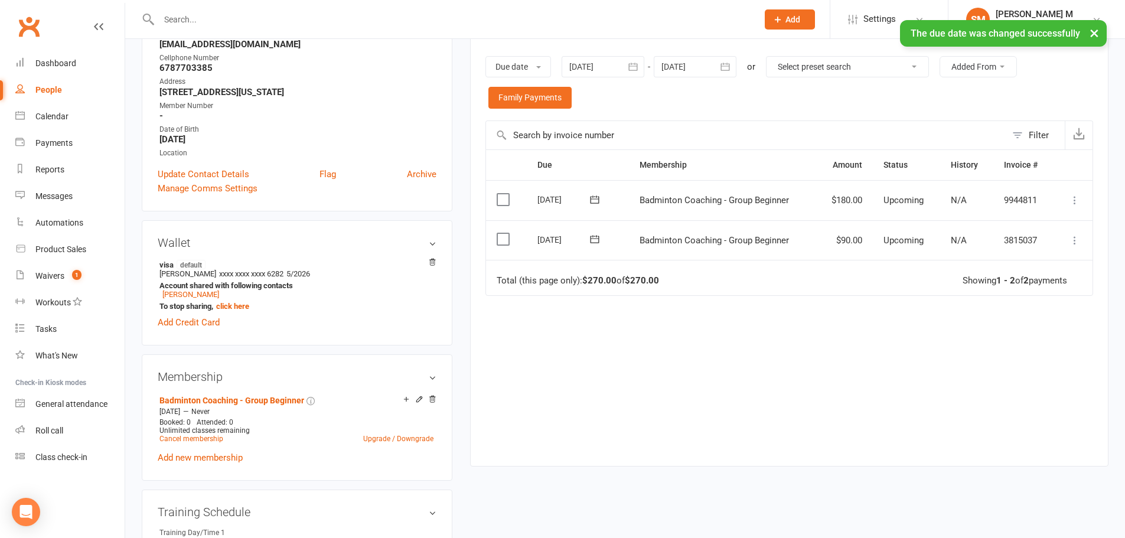
click at [1073, 241] on icon at bounding box center [1075, 241] width 12 height 12
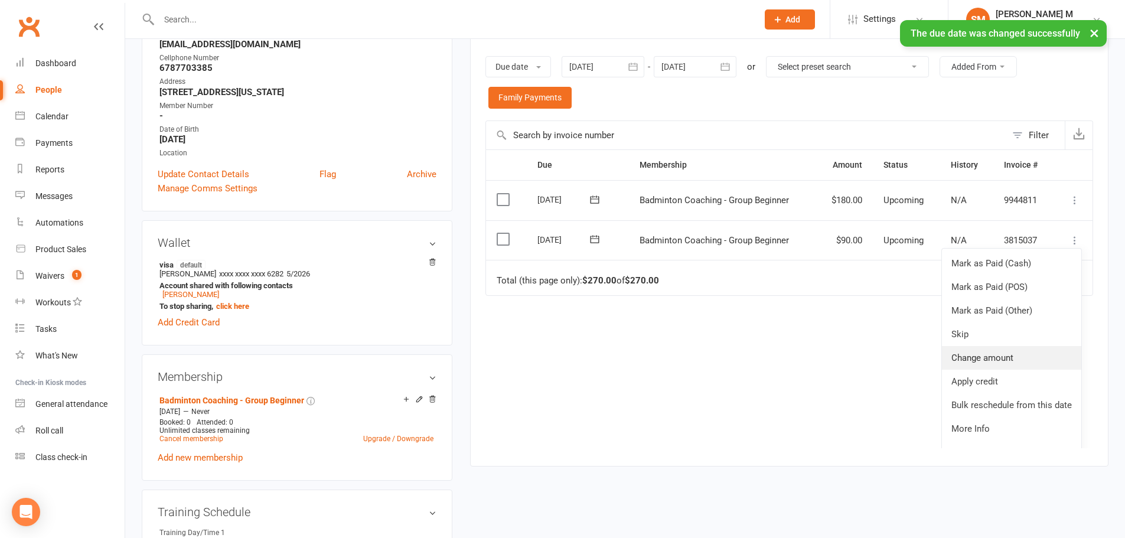
click at [970, 351] on link "Change amount" at bounding box center [1011, 358] width 139 height 24
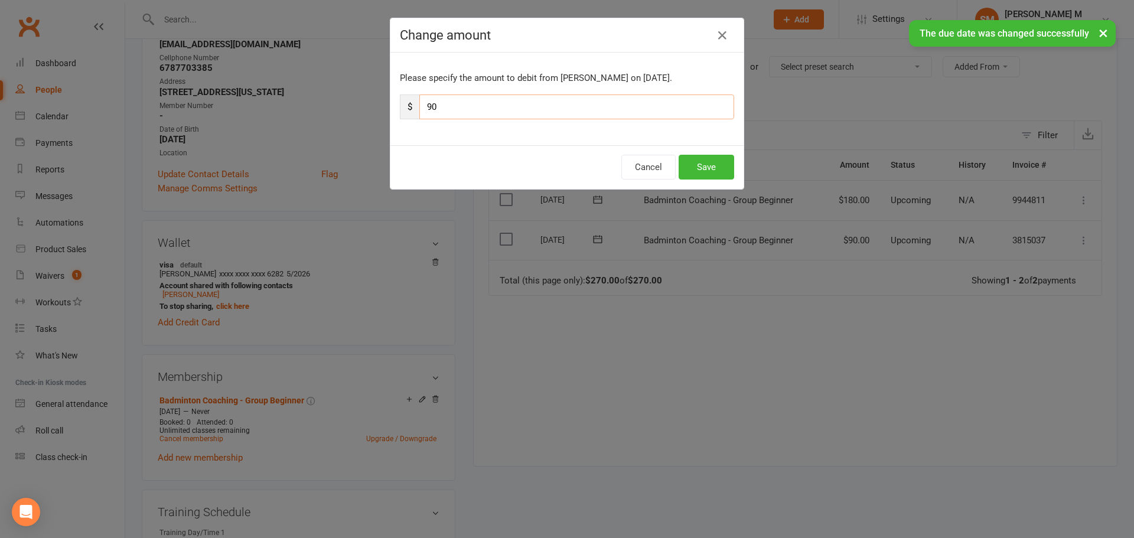
drag, startPoint x: 432, startPoint y: 98, endPoint x: 412, endPoint y: 105, distance: 21.7
click at [412, 105] on div "$ 90" at bounding box center [567, 107] width 334 height 25
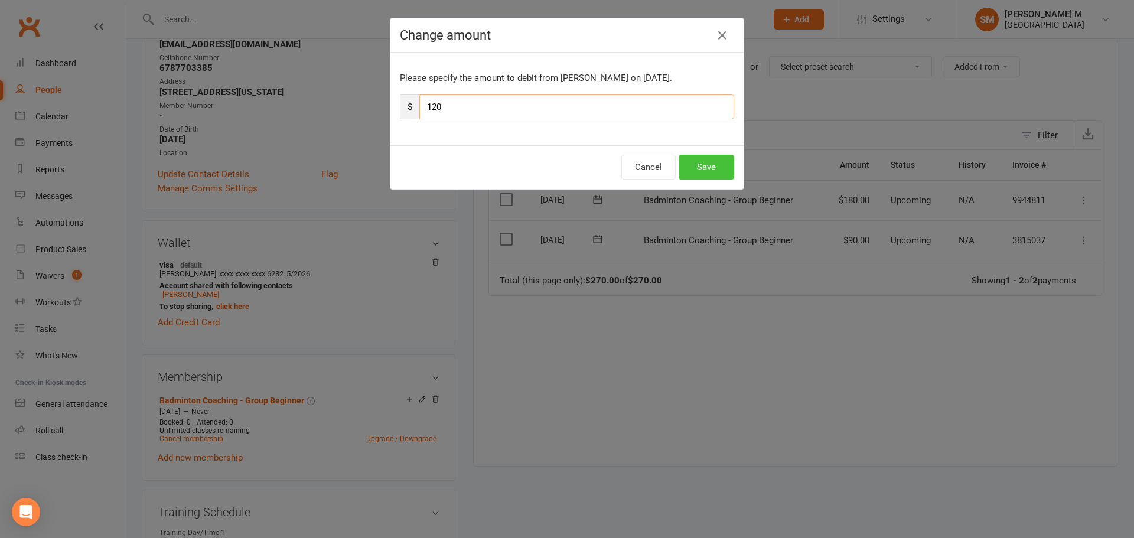
type input "120"
click at [720, 171] on button "Save" at bounding box center [707, 167] width 56 height 25
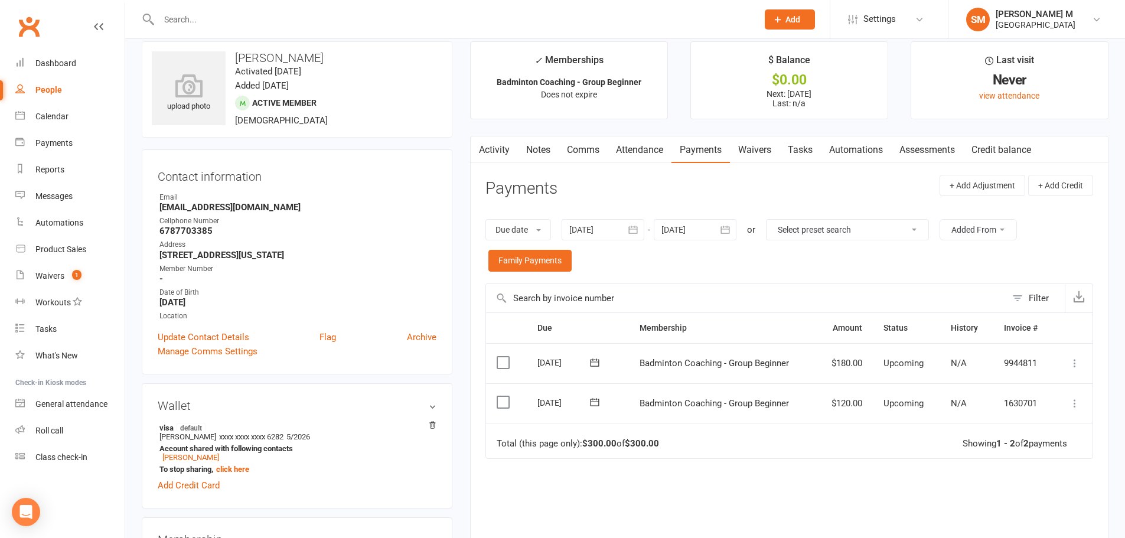
scroll to position [0, 0]
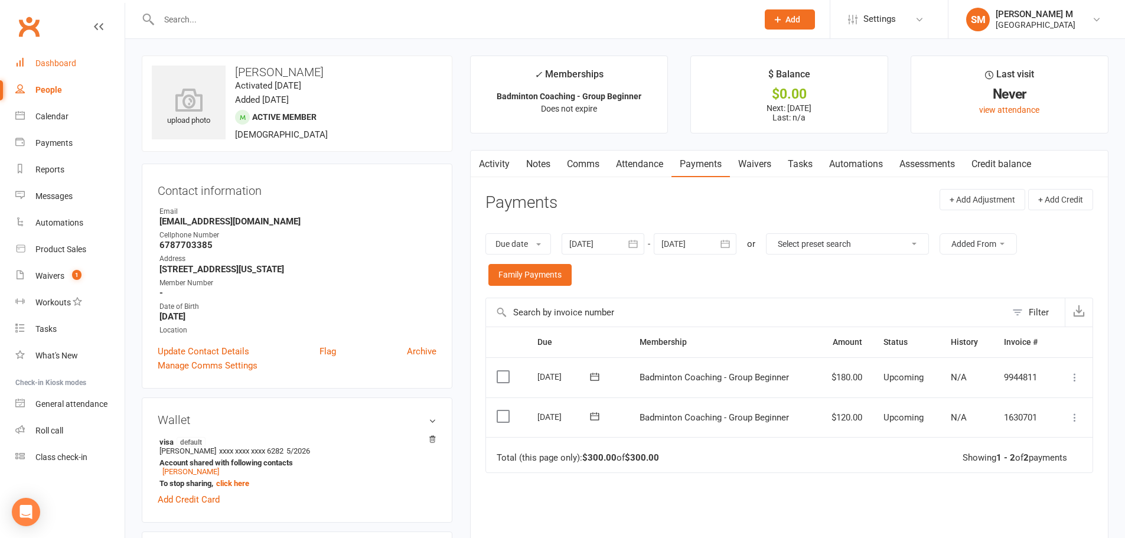
click at [69, 61] on div "Dashboard" at bounding box center [55, 62] width 41 height 9
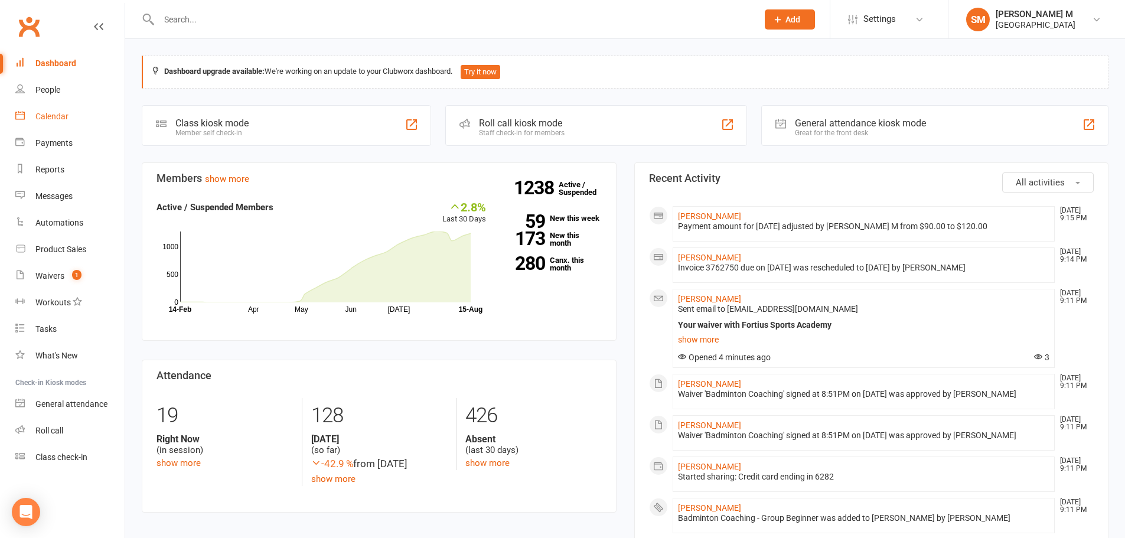
click at [57, 119] on div "Calendar" at bounding box center [51, 116] width 33 height 9
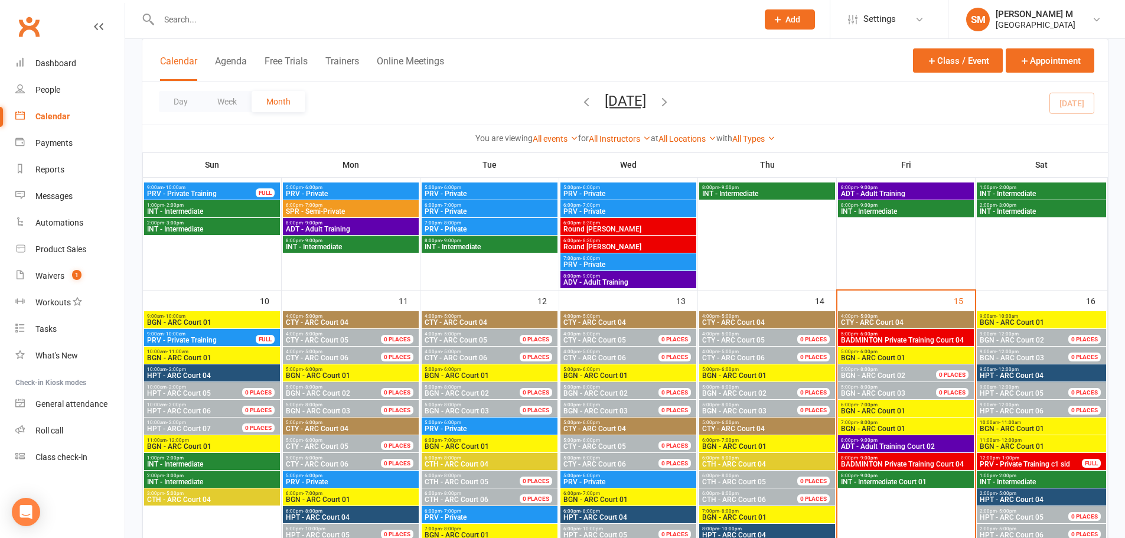
scroll to position [236, 0]
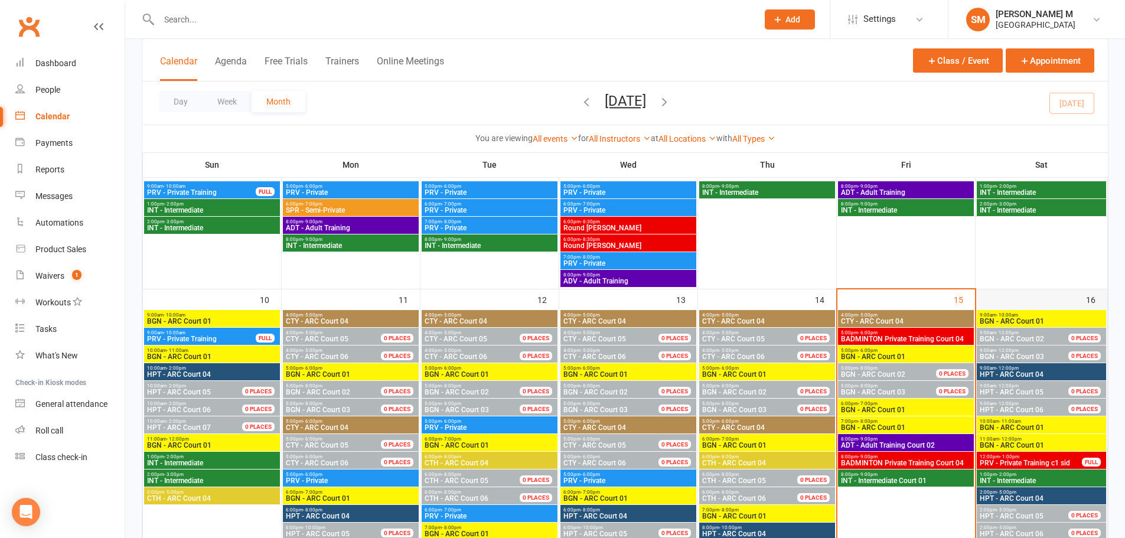
click at [998, 298] on div "16" at bounding box center [1042, 485] width 132 height 393
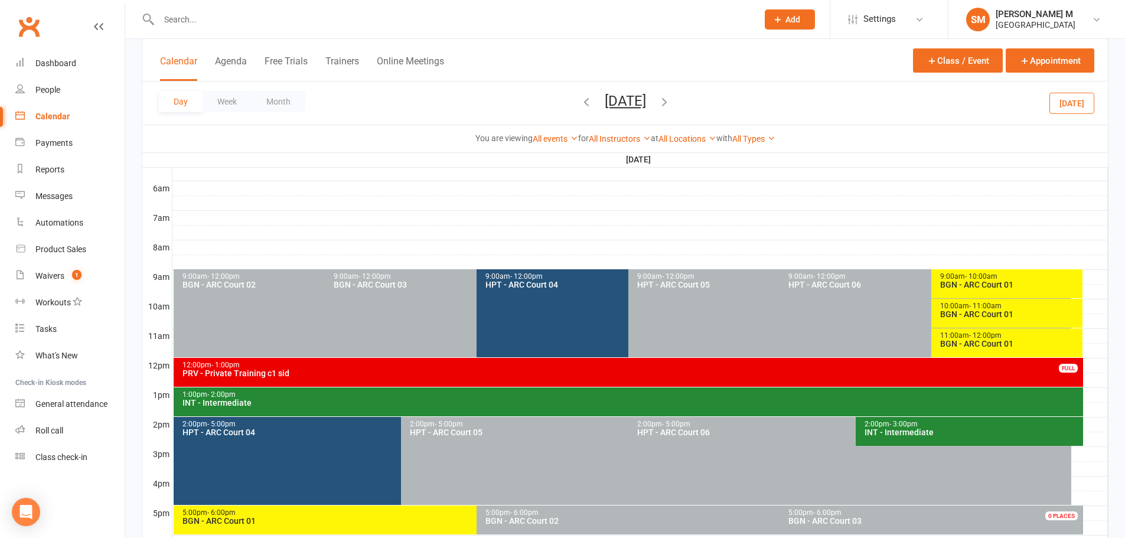
scroll to position [295, 0]
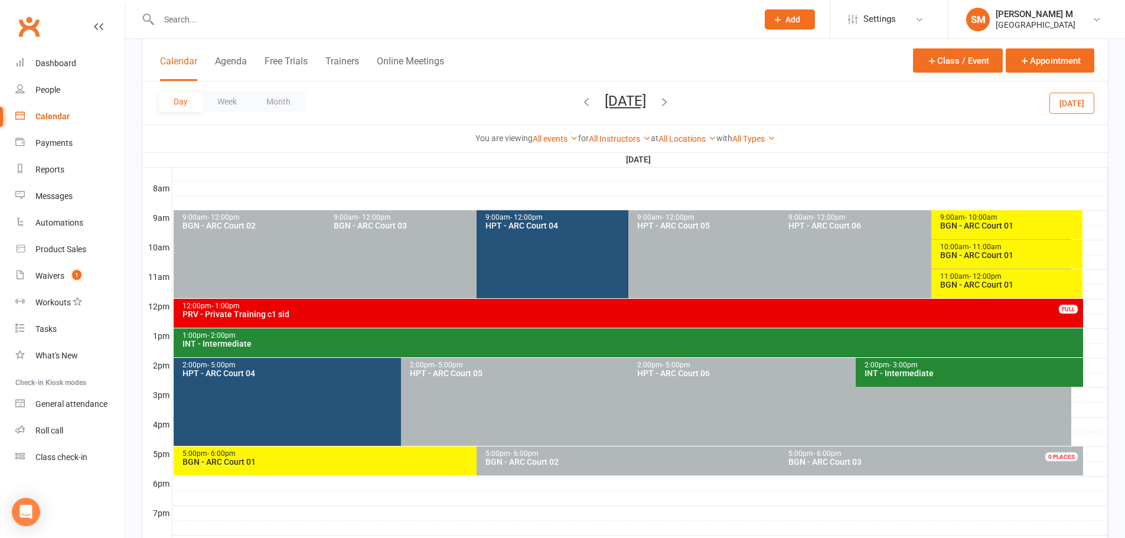
click at [929, 311] on div "PRV - Private Training c1 sid" at bounding box center [631, 314] width 899 height 8
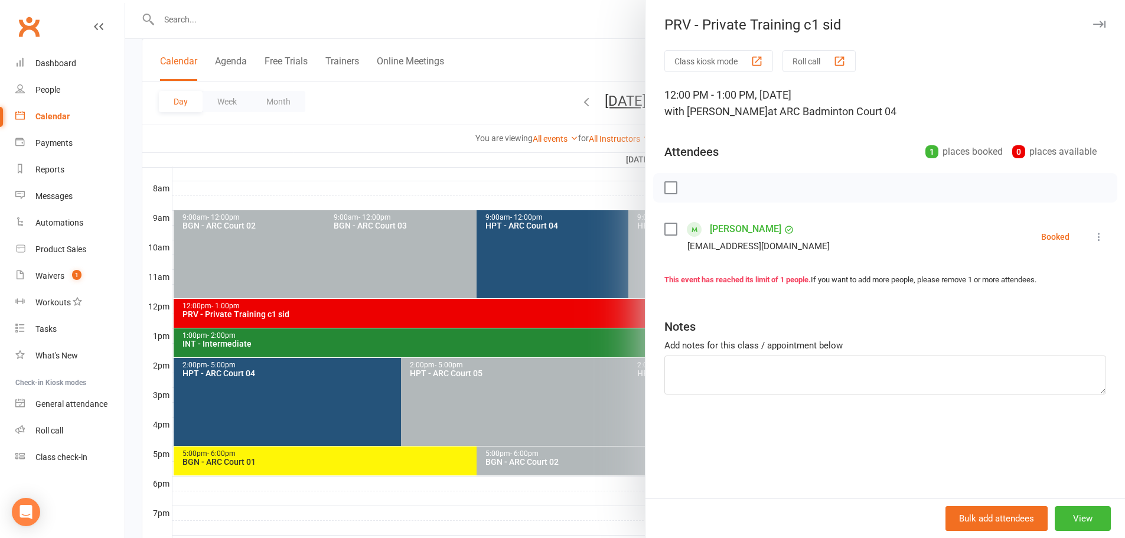
click at [621, 174] on div at bounding box center [625, 269] width 1000 height 538
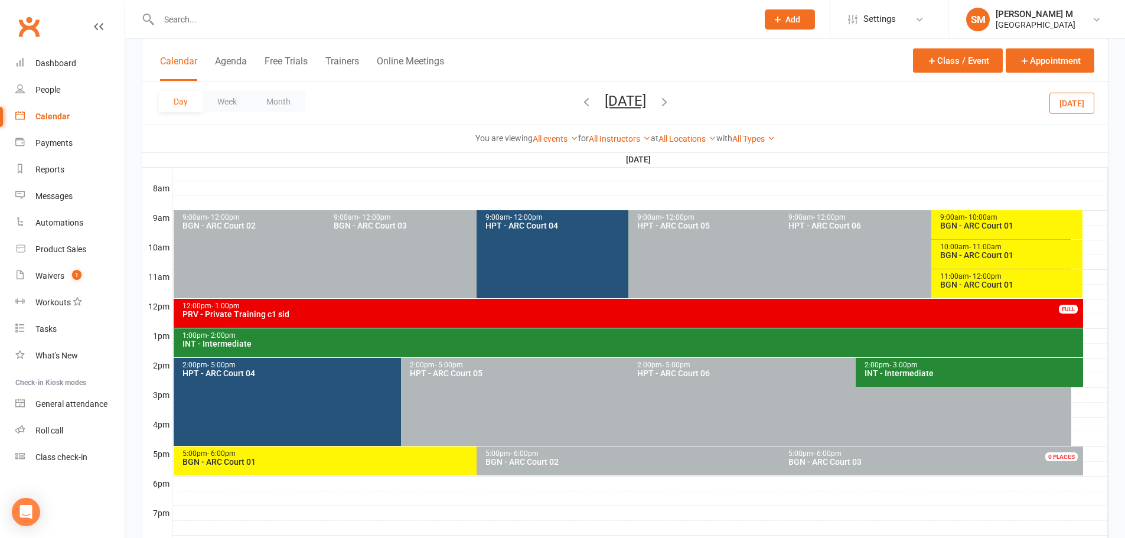
click at [294, 337] on div "1:00pm - 2:00pm" at bounding box center [631, 336] width 899 height 8
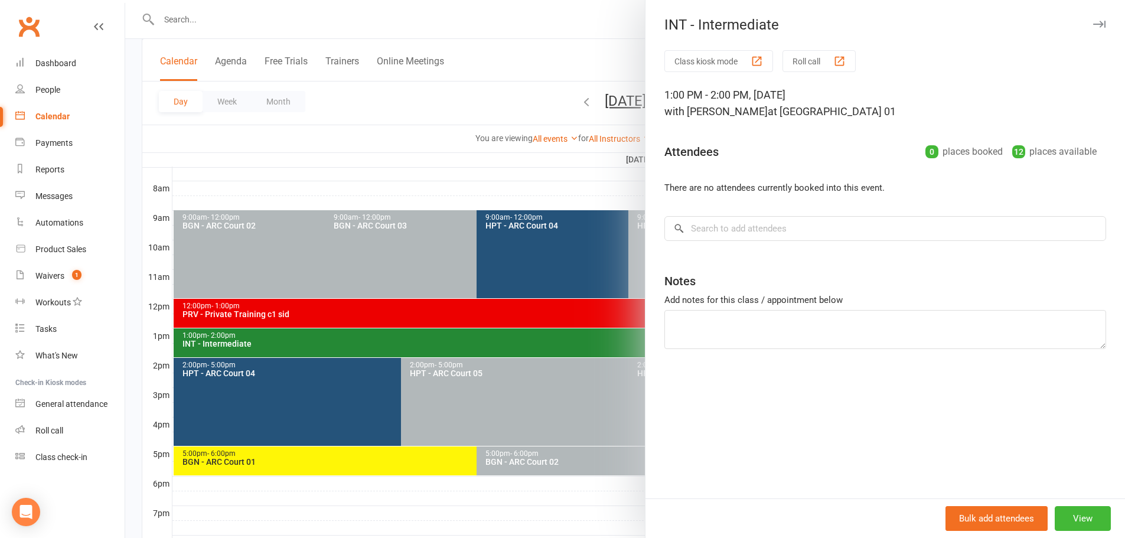
click at [294, 337] on div at bounding box center [625, 269] width 1000 height 538
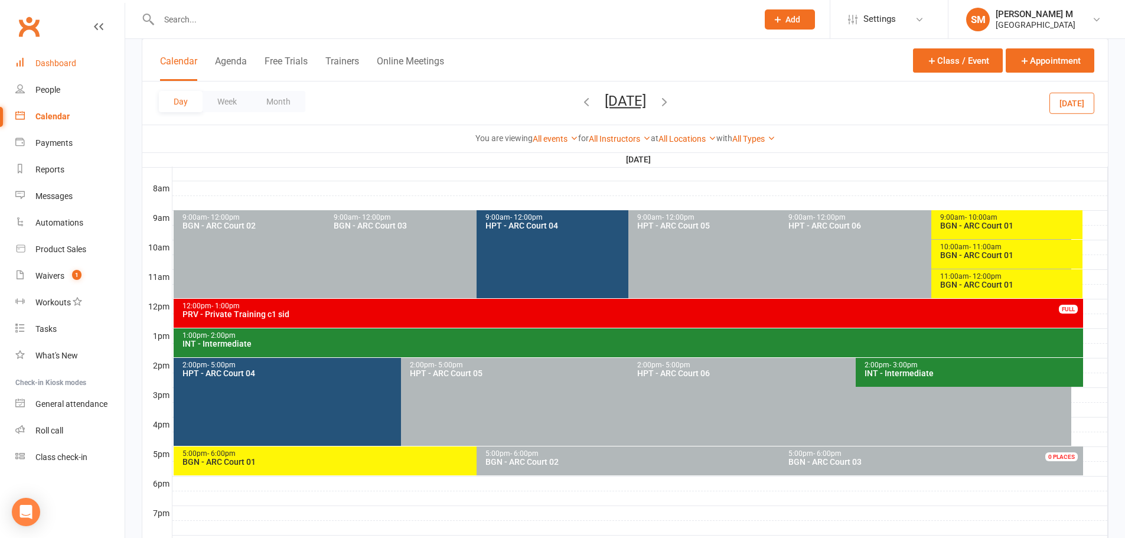
click at [77, 55] on link "Dashboard" at bounding box center [69, 63] width 109 height 27
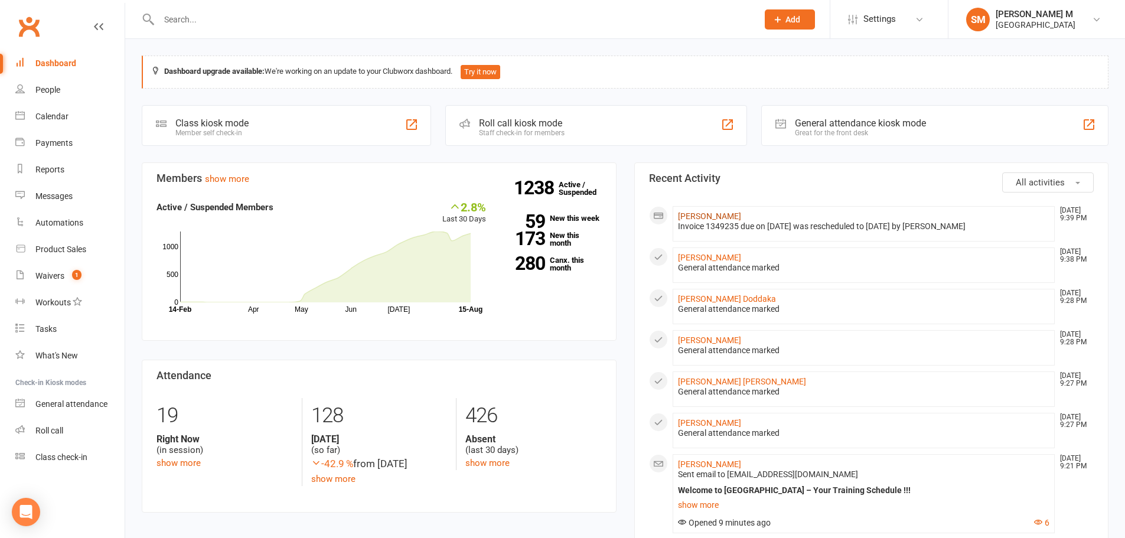
click at [699, 213] on link "[PERSON_NAME]" at bounding box center [709, 215] width 63 height 9
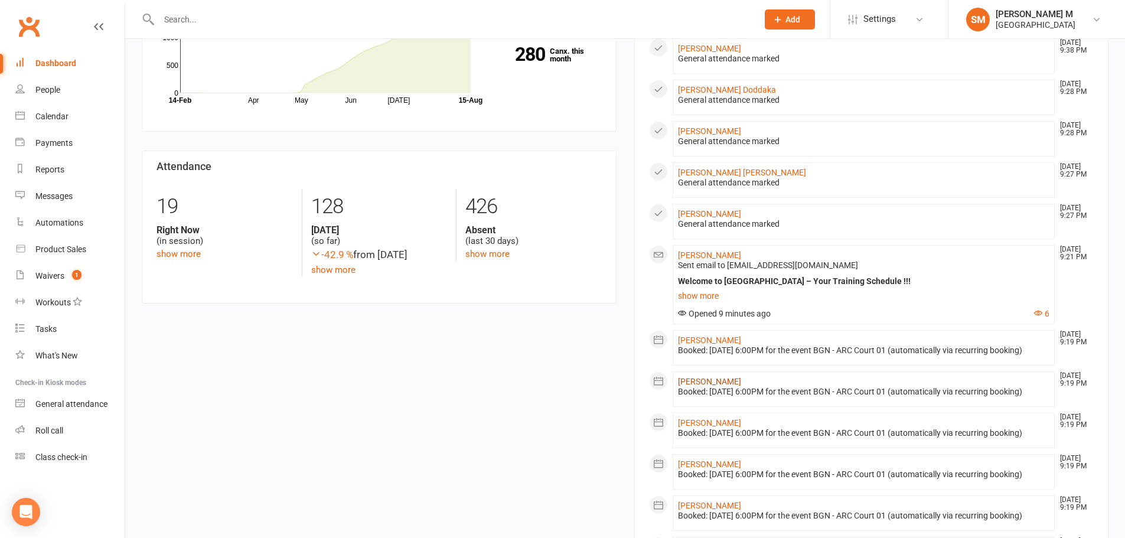
scroll to position [236, 0]
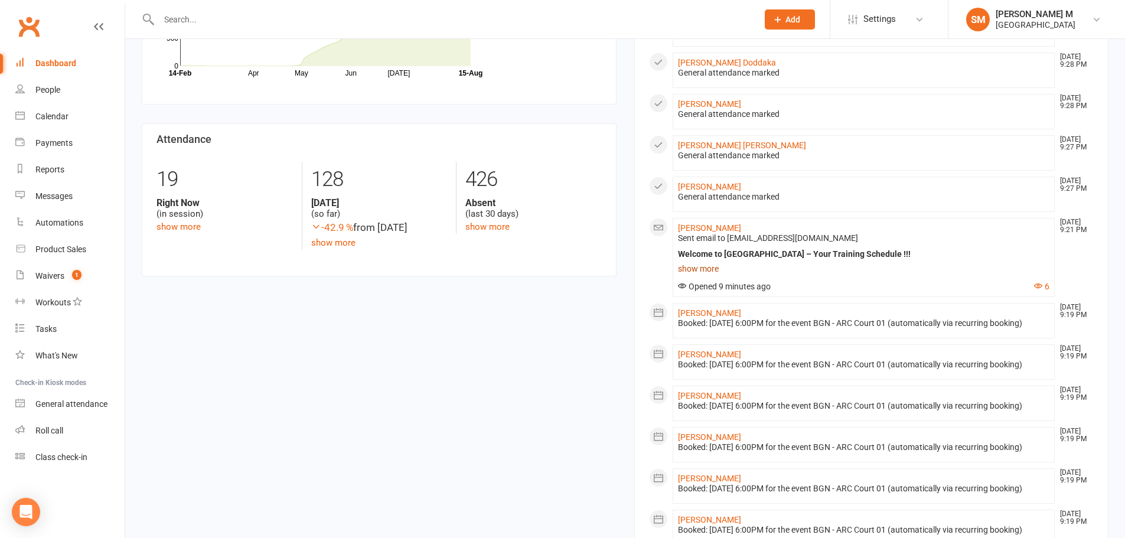
click at [697, 271] on link "show more" at bounding box center [864, 269] width 372 height 17
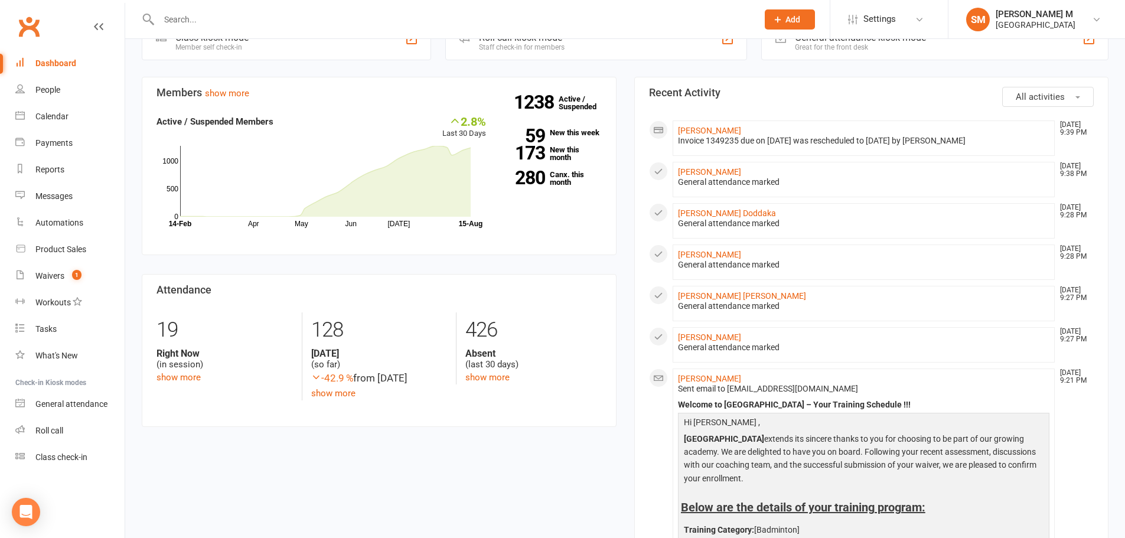
scroll to position [59, 0]
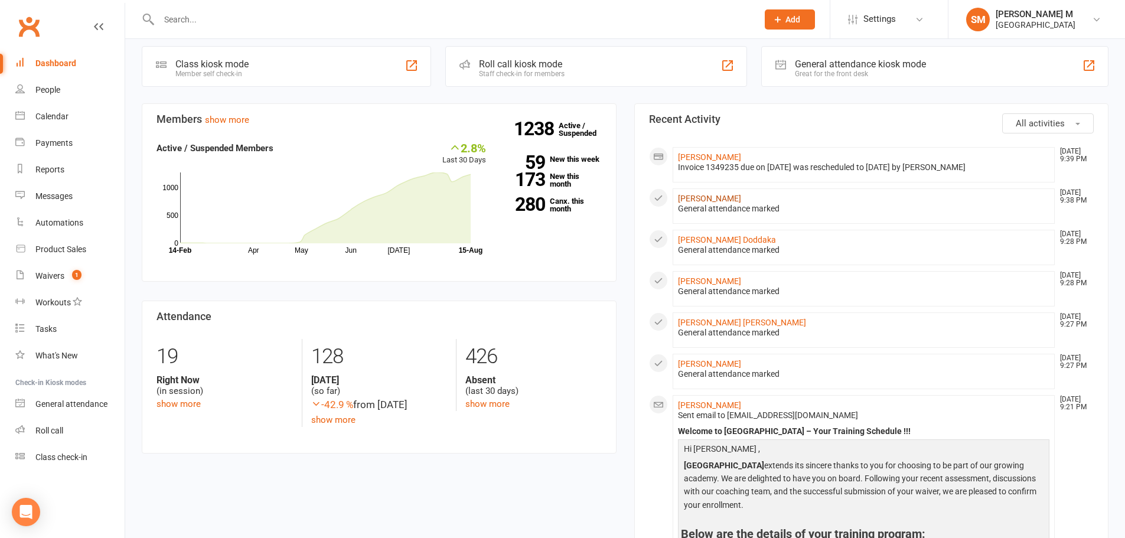
click at [721, 201] on link "[PERSON_NAME]" at bounding box center [709, 198] width 63 height 9
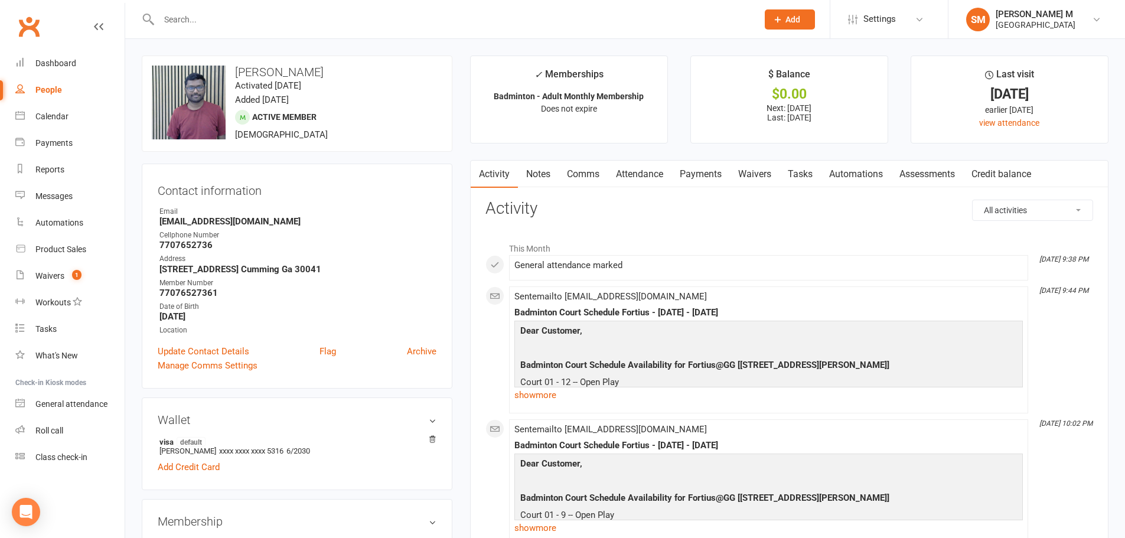
click at [543, 178] on link "Notes" at bounding box center [538, 174] width 41 height 27
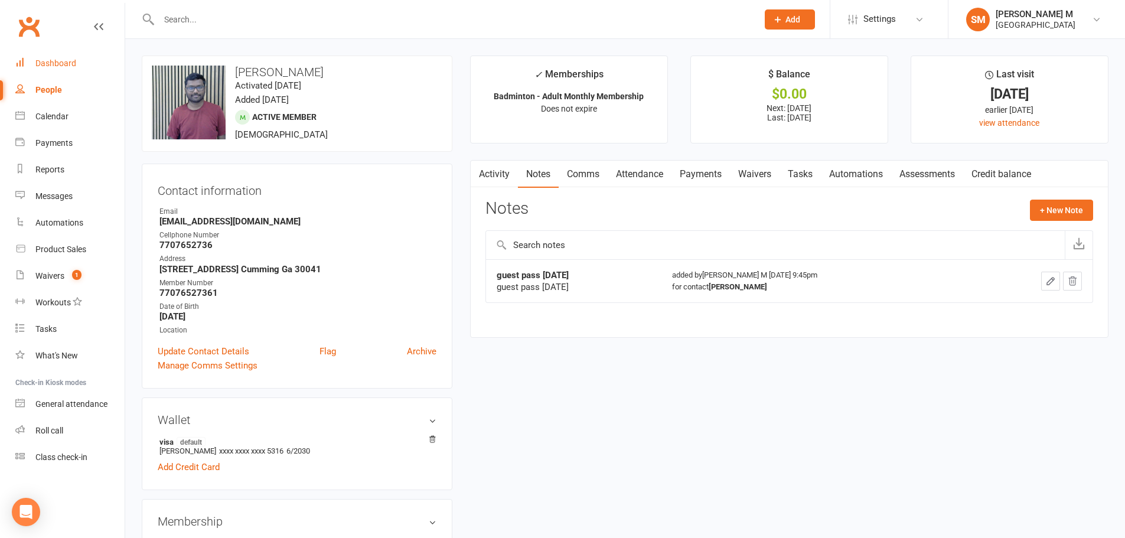
click at [53, 56] on link "Dashboard" at bounding box center [69, 63] width 109 height 27
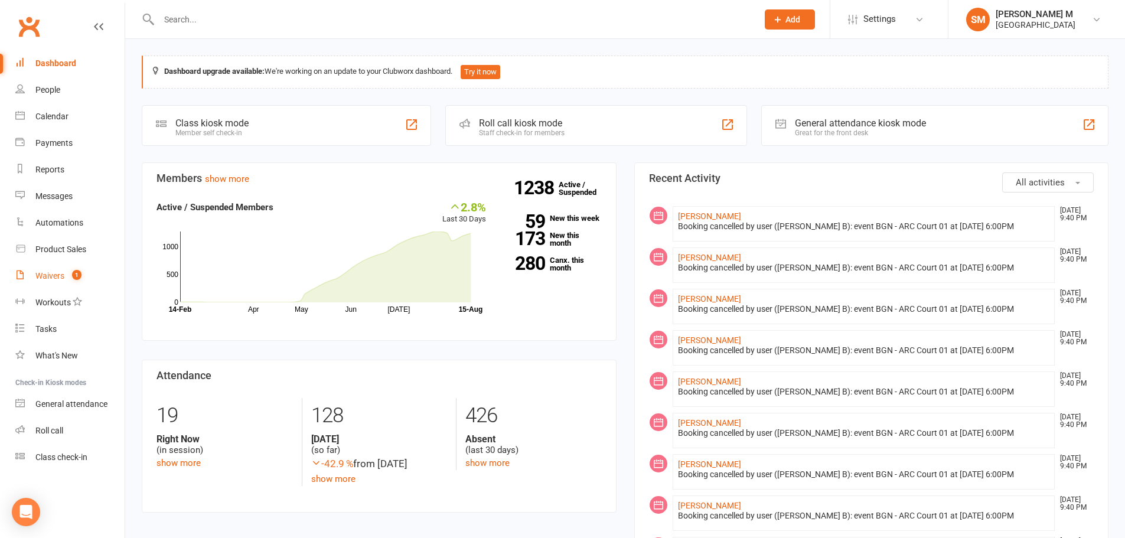
click at [53, 269] on link "Waivers 1" at bounding box center [69, 276] width 109 height 27
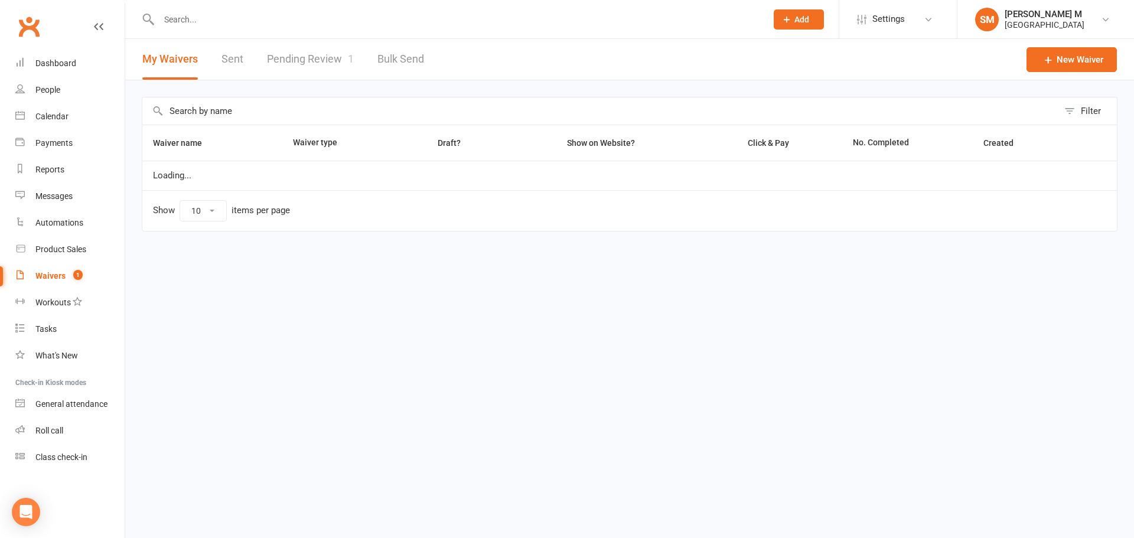
click at [320, 60] on link "Pending Review 1" at bounding box center [310, 59] width 87 height 41
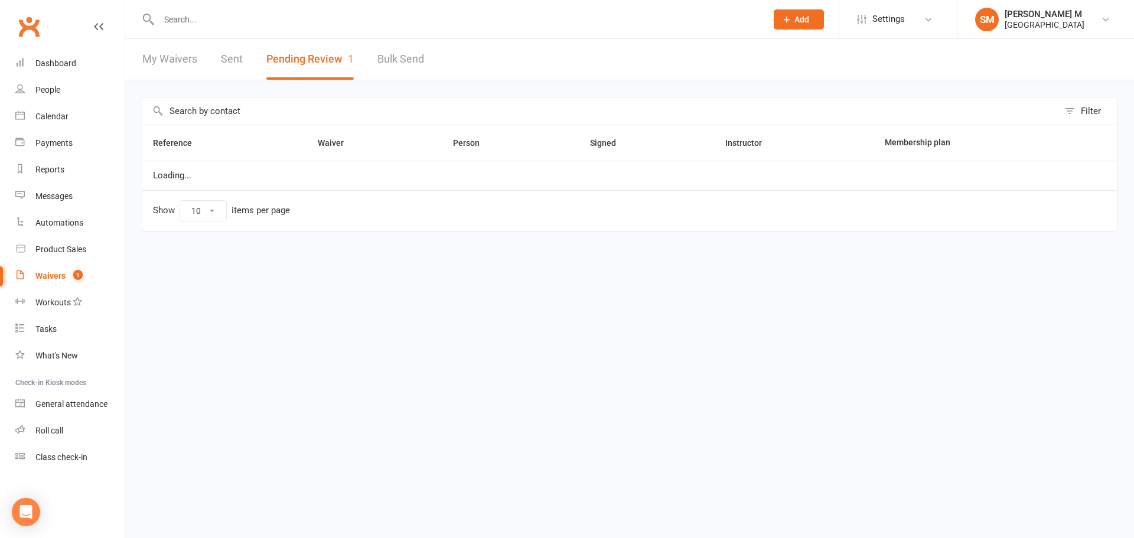
select select "100"
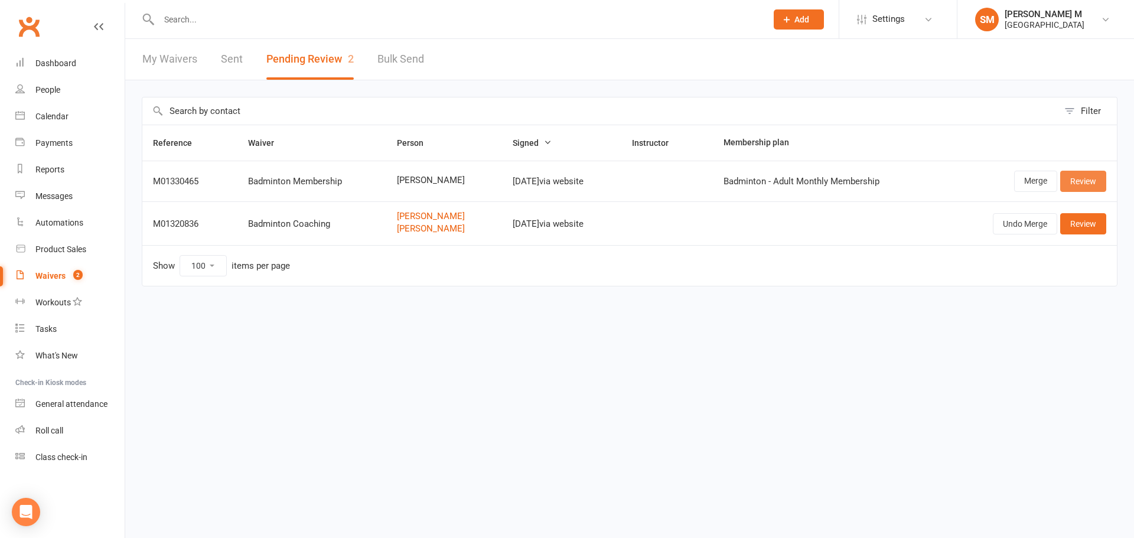
click at [1082, 182] on link "Review" at bounding box center [1083, 181] width 46 height 21
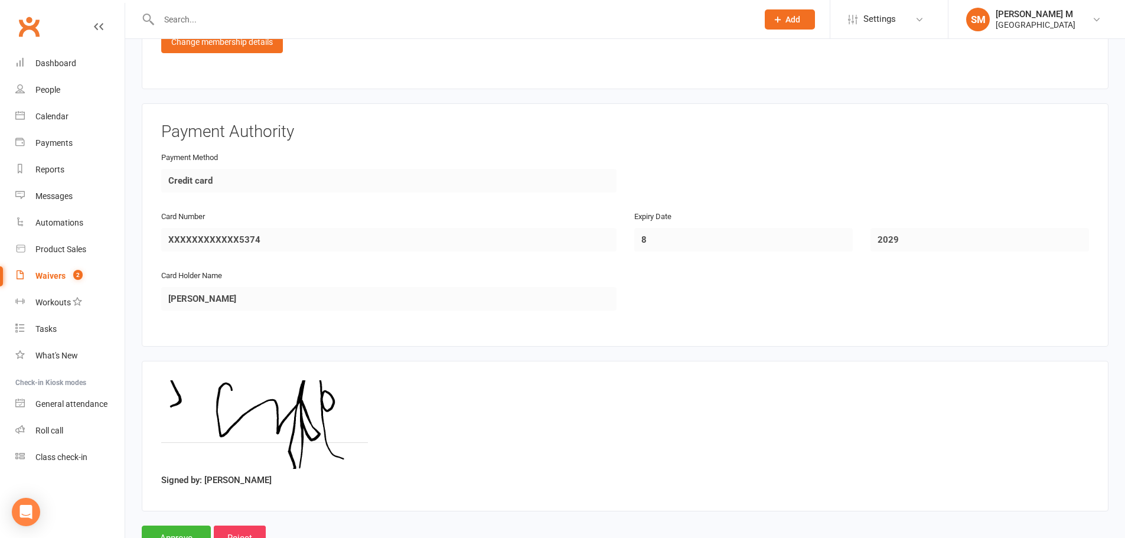
scroll to position [650, 0]
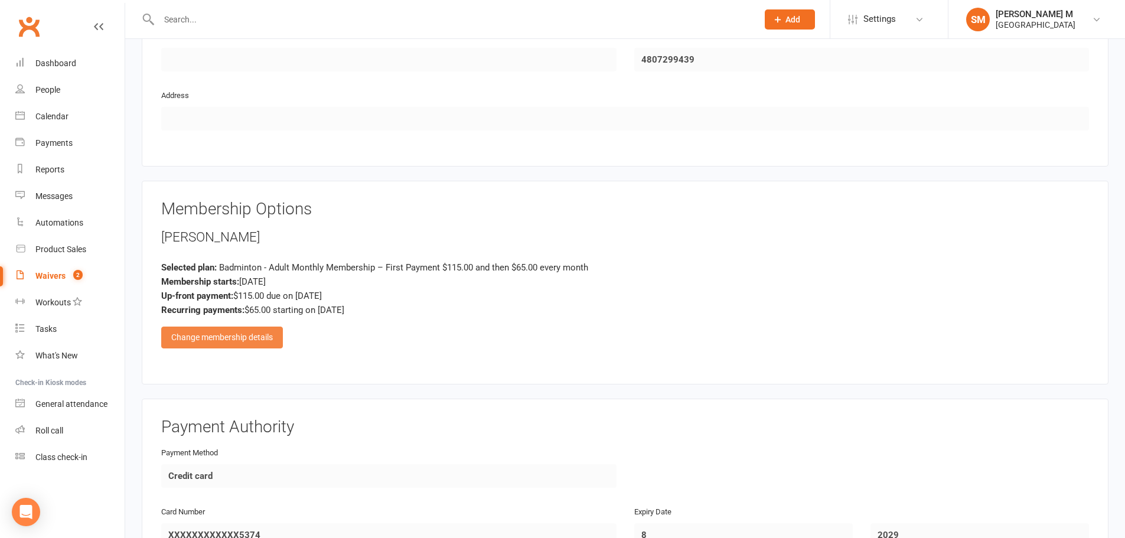
click at [245, 344] on div "Change membership details" at bounding box center [222, 337] width 122 height 21
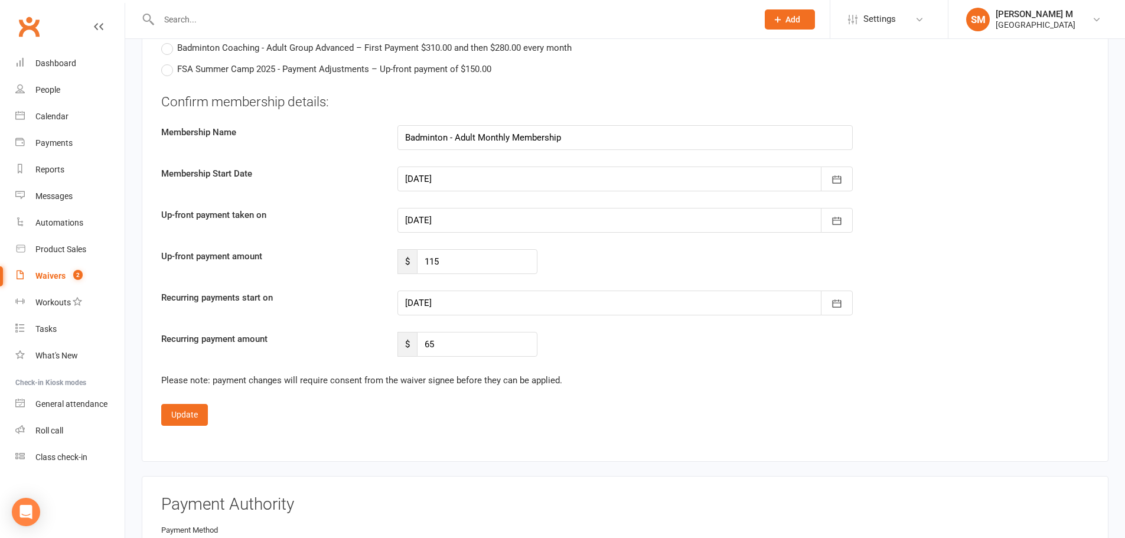
scroll to position [2245, 0]
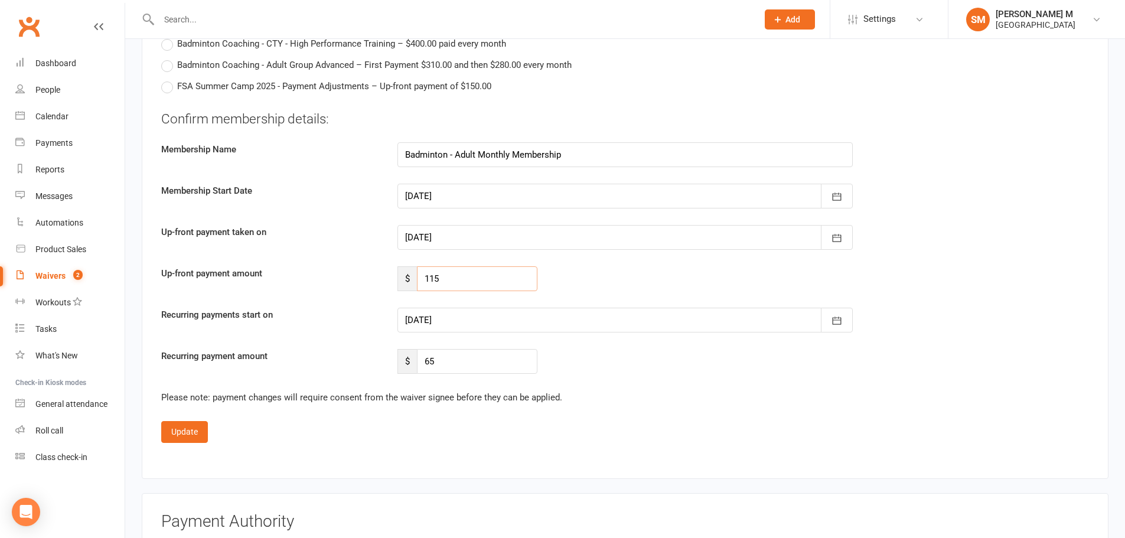
drag, startPoint x: 460, startPoint y: 282, endPoint x: 398, endPoint y: 285, distance: 62.1
click at [398, 285] on div "$ 115" at bounding box center [468, 278] width 140 height 25
click at [494, 282] on input "115" at bounding box center [477, 278] width 121 height 25
click at [421, 276] on input "115" at bounding box center [477, 278] width 121 height 25
type input "84"
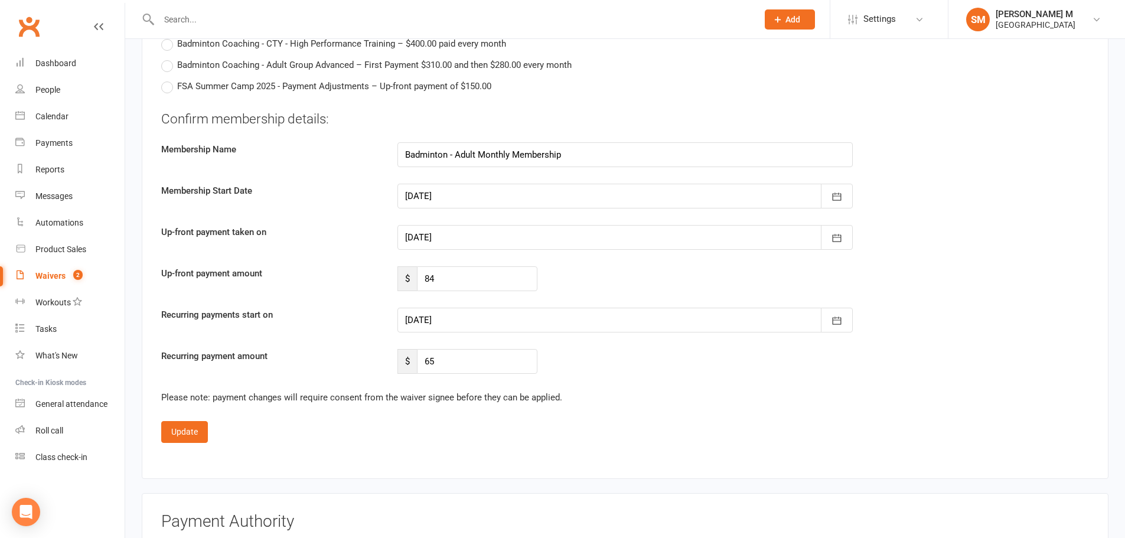
click at [453, 324] on div at bounding box center [625, 320] width 455 height 25
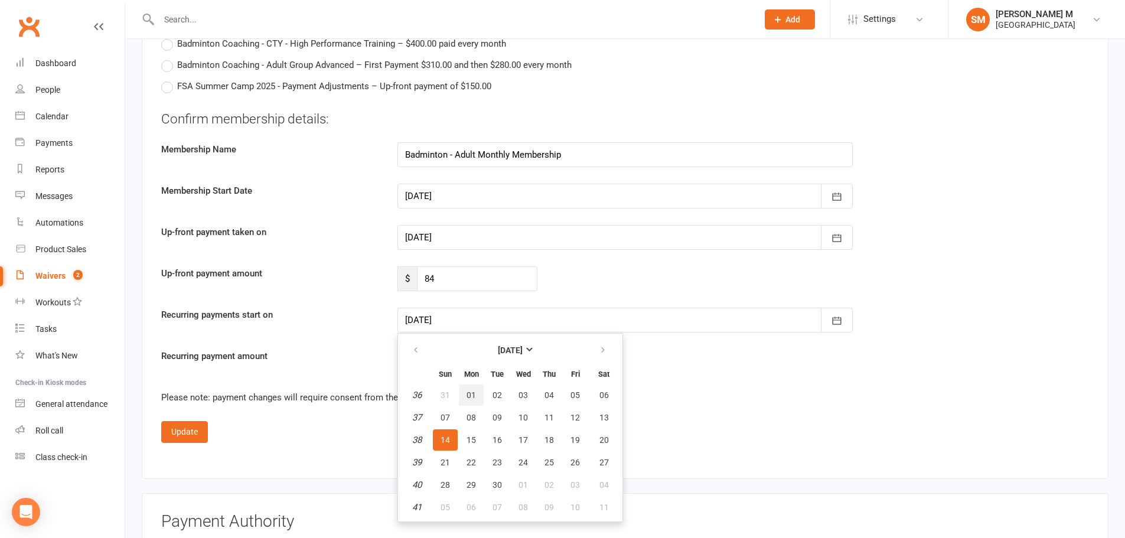
click at [472, 395] on span "01" at bounding box center [471, 394] width 9 height 9
type input "01 Sep 2025"
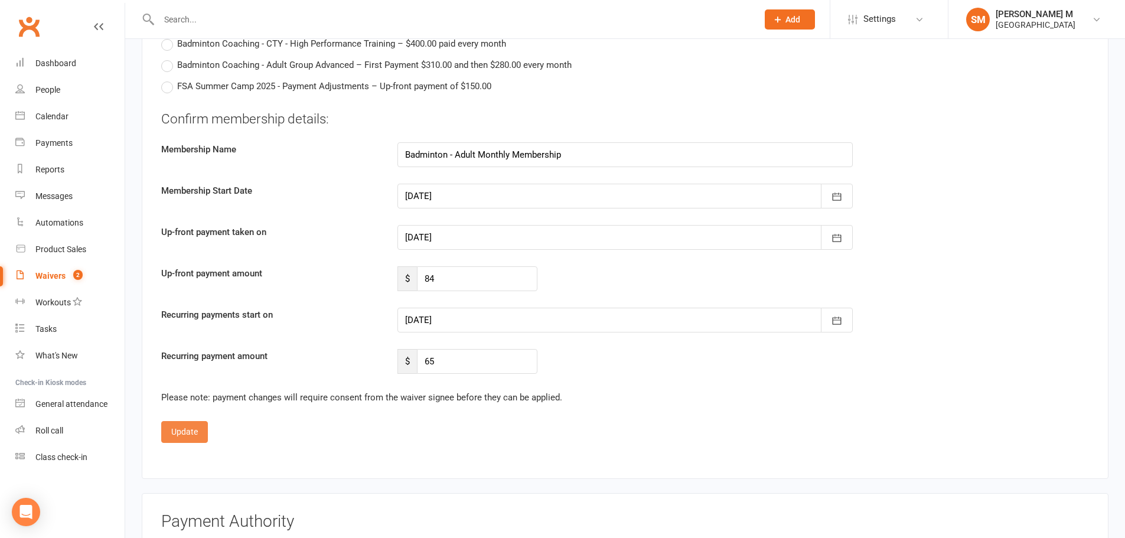
click at [196, 436] on button "Update" at bounding box center [184, 431] width 47 height 21
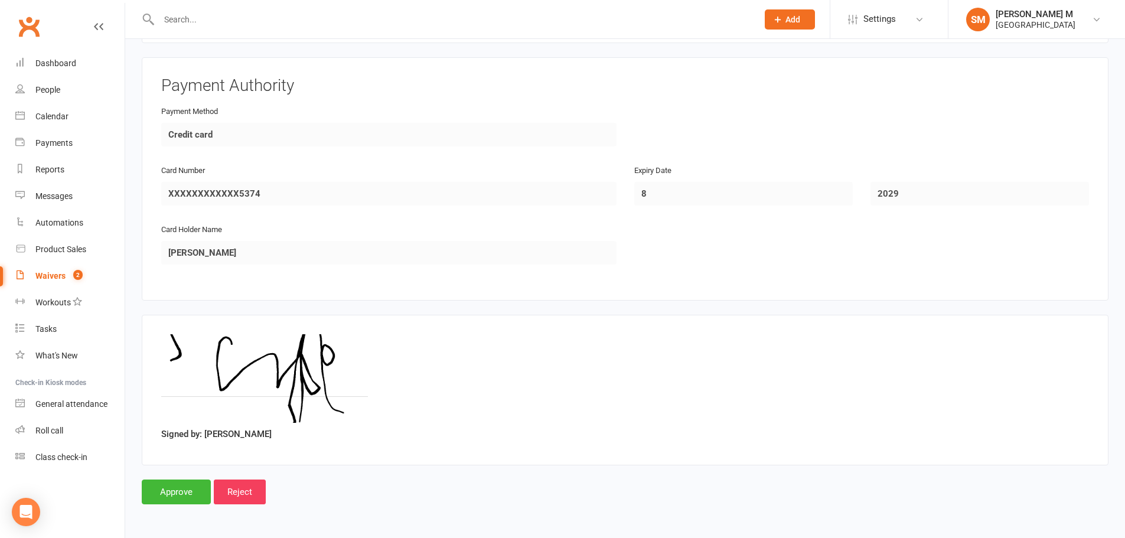
scroll to position [991, 0]
click at [175, 491] on input "Approve" at bounding box center [176, 492] width 69 height 25
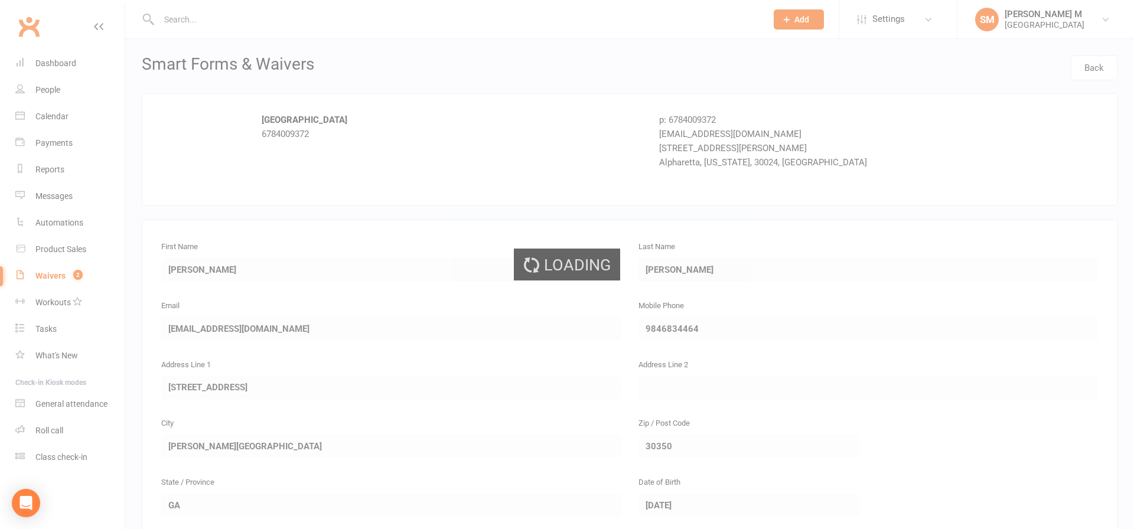
select select "100"
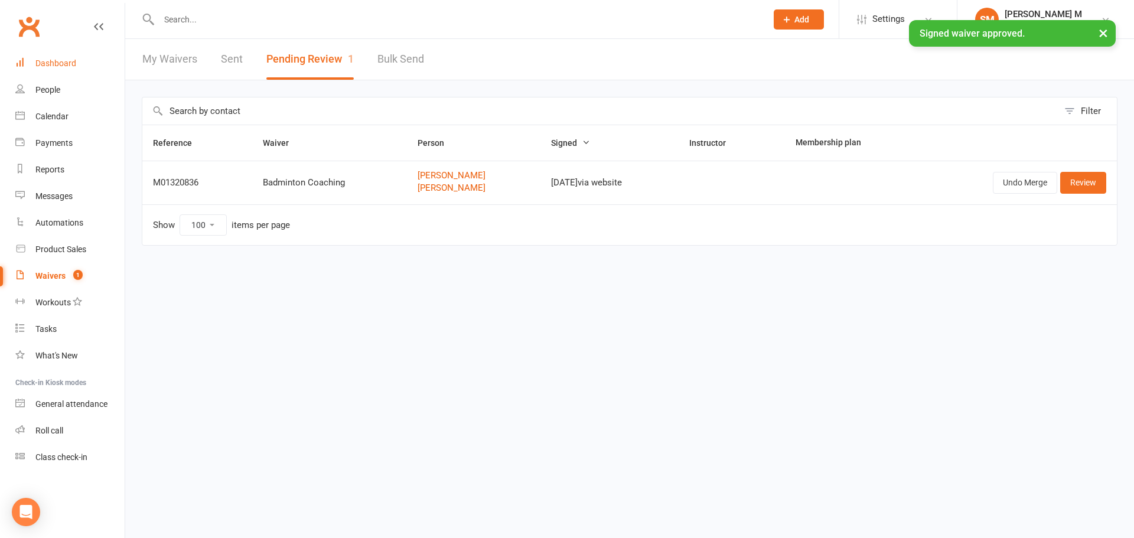
click at [38, 67] on div "Dashboard" at bounding box center [55, 62] width 41 height 9
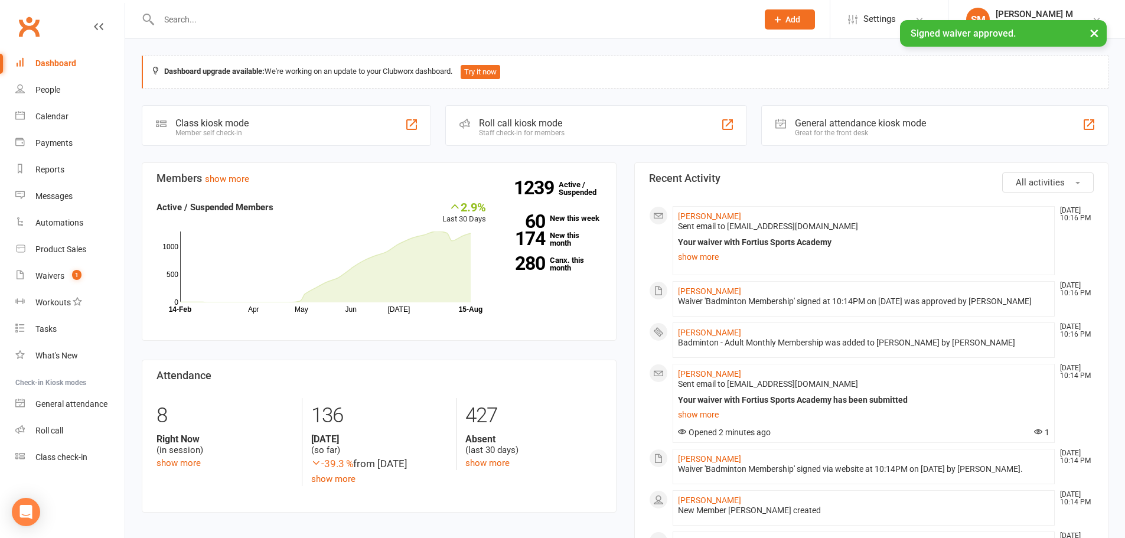
click at [189, 20] on div "× Signed waiver approved." at bounding box center [555, 20] width 1110 height 0
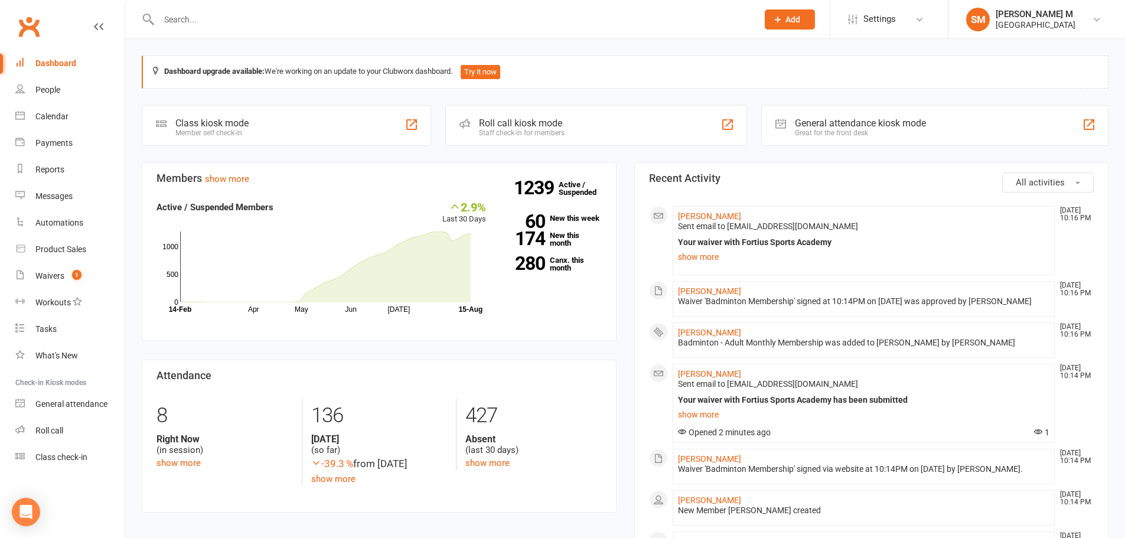
drag, startPoint x: 226, startPoint y: 31, endPoint x: 222, endPoint y: 8, distance: 24.1
click at [223, 14] on div at bounding box center [446, 19] width 608 height 38
click at [222, 8] on div at bounding box center [446, 19] width 608 height 38
click at [201, 17] on input "text" at bounding box center [452, 19] width 594 height 17
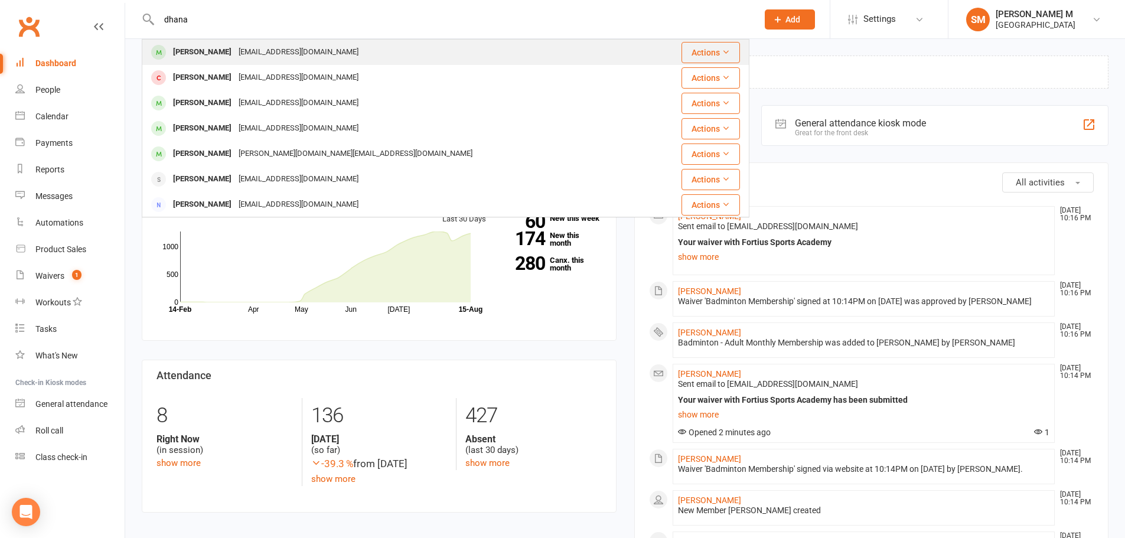
type input "dhana"
click at [215, 45] on div "[PERSON_NAME]" at bounding box center [203, 52] width 66 height 17
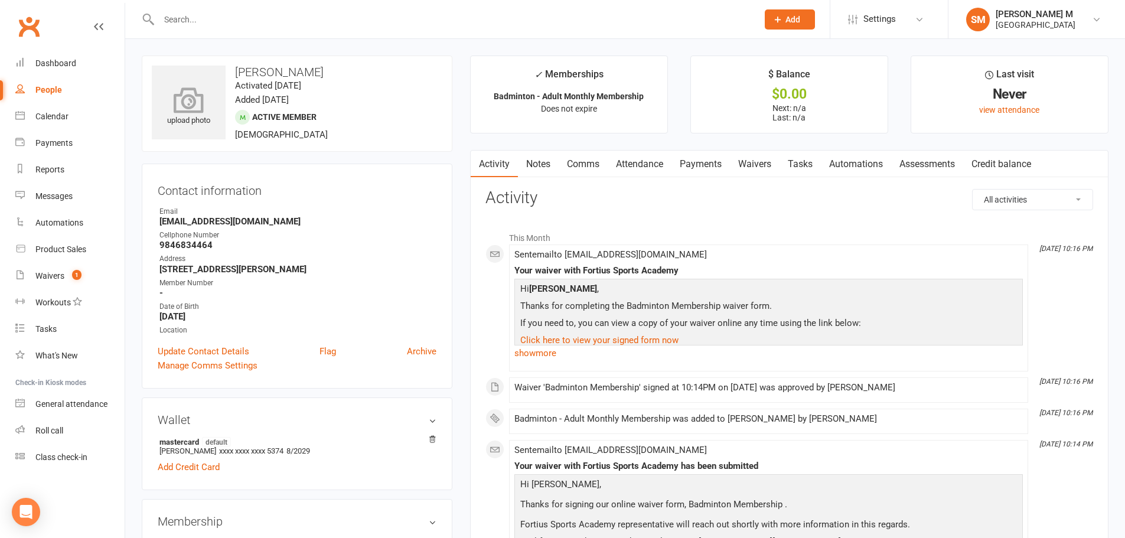
click at [191, 131] on div "upload photo" at bounding box center [189, 103] width 74 height 74
drag, startPoint x: 377, startPoint y: 74, endPoint x: 238, endPoint y: 68, distance: 138.9
click at [238, 68] on h3 "[PERSON_NAME]" at bounding box center [297, 72] width 291 height 13
copy h3 "[PERSON_NAME]"
drag, startPoint x: 929, startPoint y: 335, endPoint x: 615, endPoint y: 302, distance: 315.4
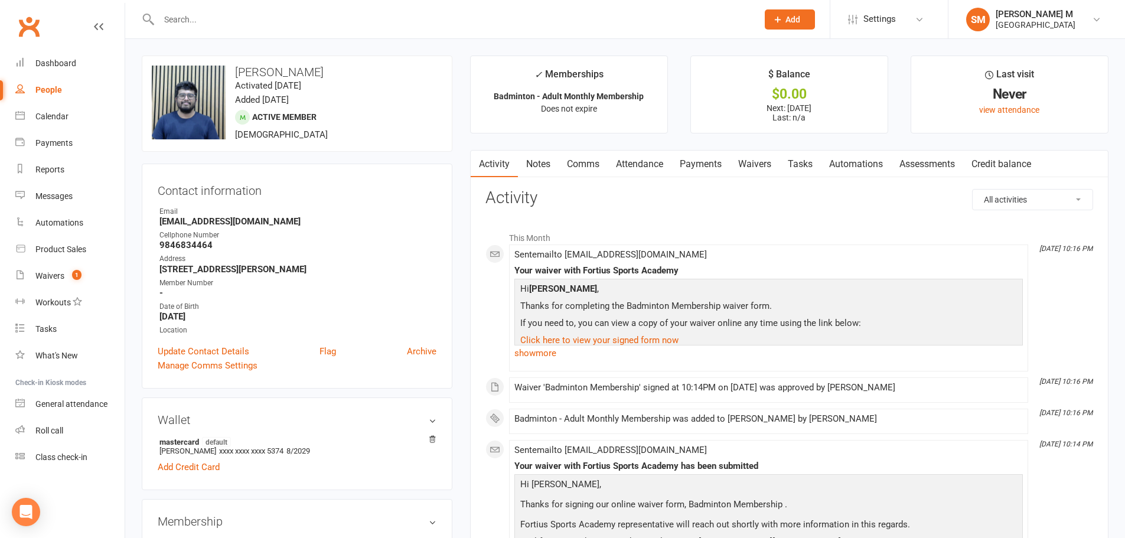
click at [929, 335] on p "Click here to view your signed form now" at bounding box center [768, 341] width 503 height 17
click at [184, 350] on link "Update Contact Details" at bounding box center [204, 351] width 92 height 14
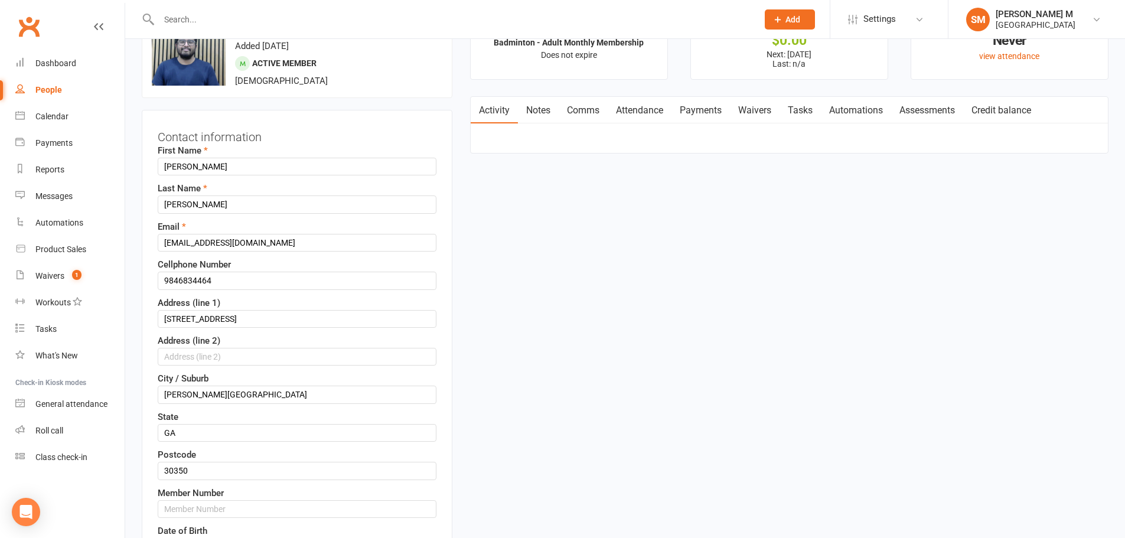
scroll to position [56, 0]
drag, startPoint x: 243, startPoint y: 279, endPoint x: 82, endPoint y: 271, distance: 161.5
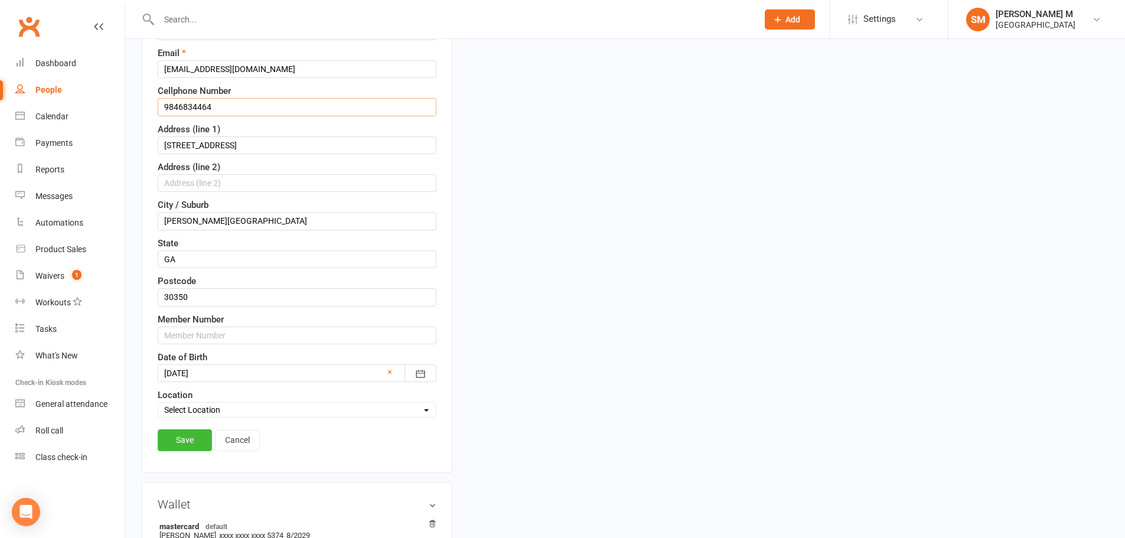
scroll to position [233, 0]
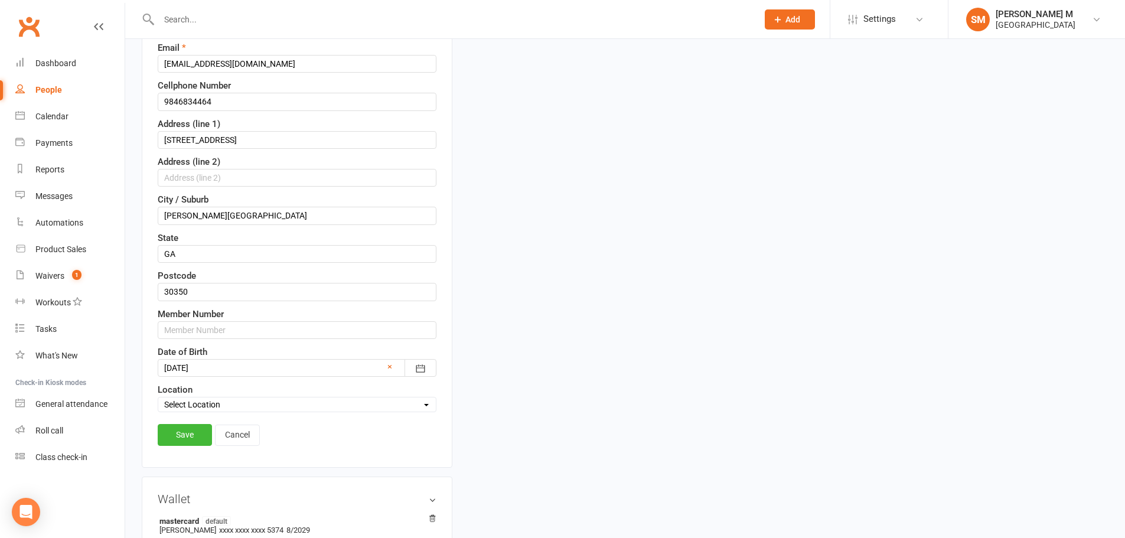
click at [201, 342] on div "First Name Dhana Surya Last Name Perumalsamy Email dhanasurya1997@gmail.com Cel…" at bounding box center [297, 189] width 279 height 448
click at [209, 333] on input "text" at bounding box center [297, 330] width 279 height 18
paste input "9846834464"
type input "98468344641"
click at [189, 428] on link "Save" at bounding box center [185, 434] width 54 height 21
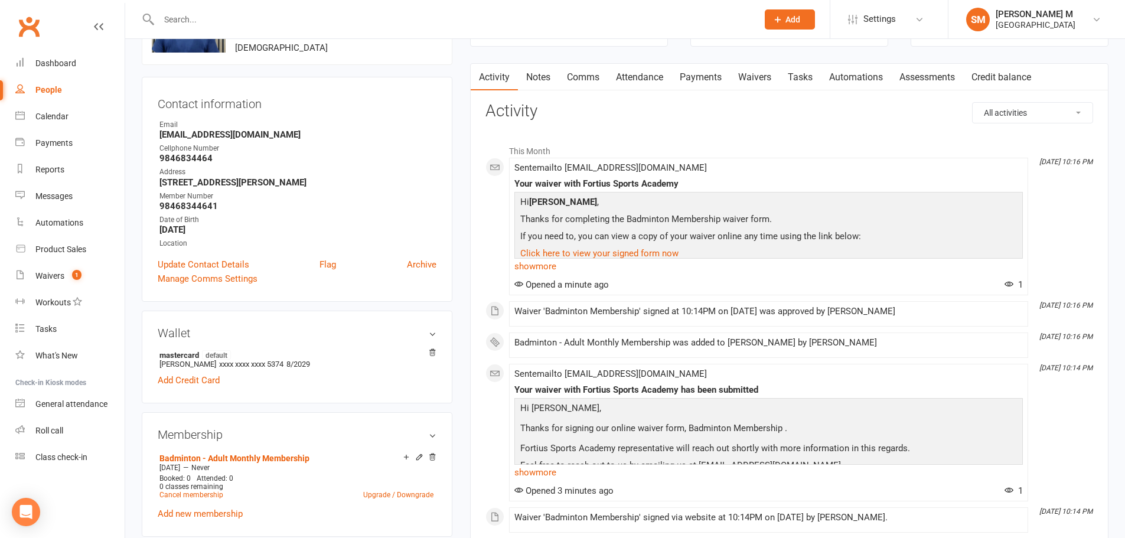
scroll to position [0, 0]
